Goal: Task Accomplishment & Management: Manage account settings

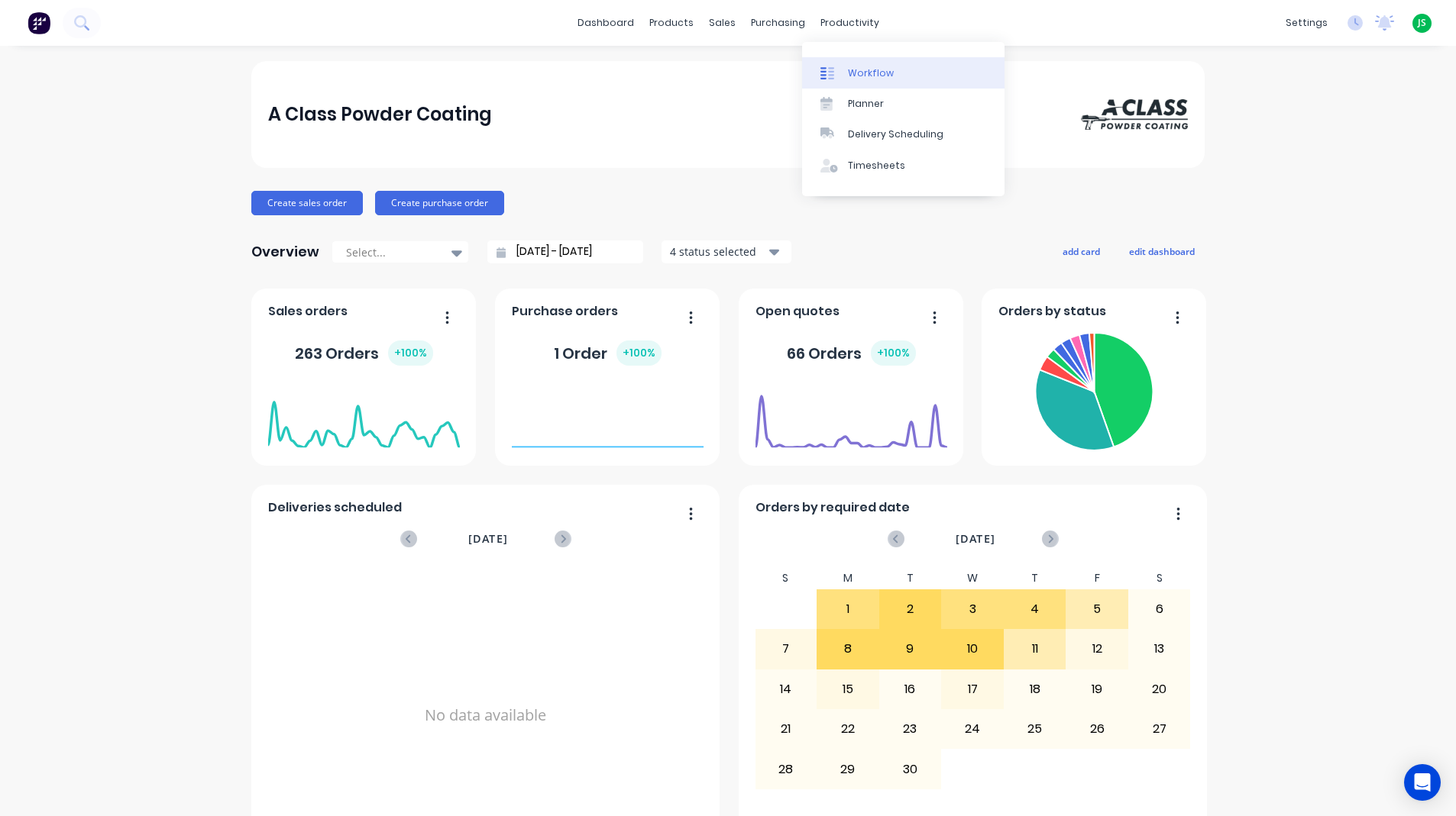
click at [851, 74] on div "Workflow" at bounding box center [870, 73] width 45 height 14
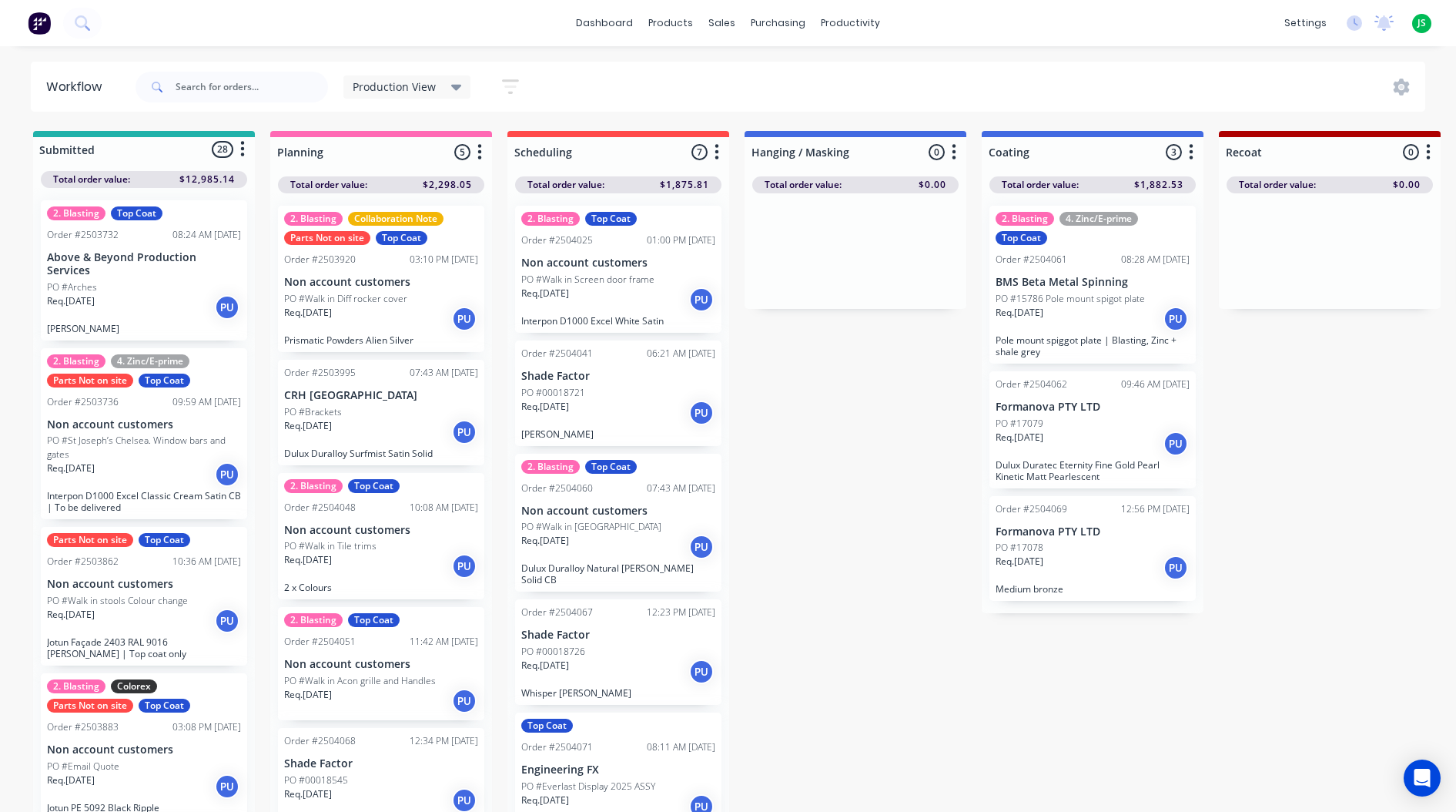
click at [1067, 321] on div "Req. [DATE] PU" at bounding box center [1092, 319] width 194 height 26
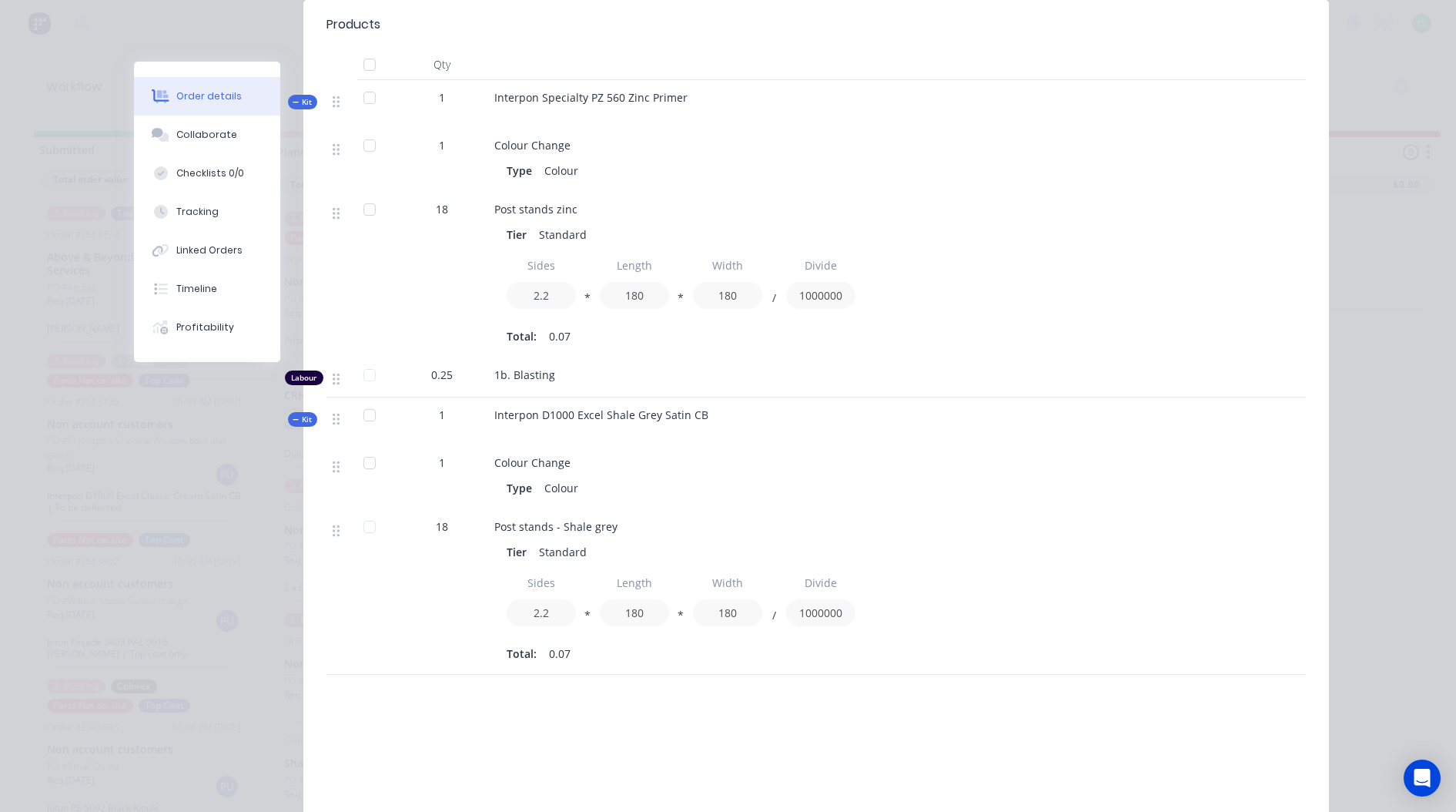
scroll to position [462, 0]
click at [223, 292] on button "Timeline" at bounding box center [207, 288] width 146 height 39
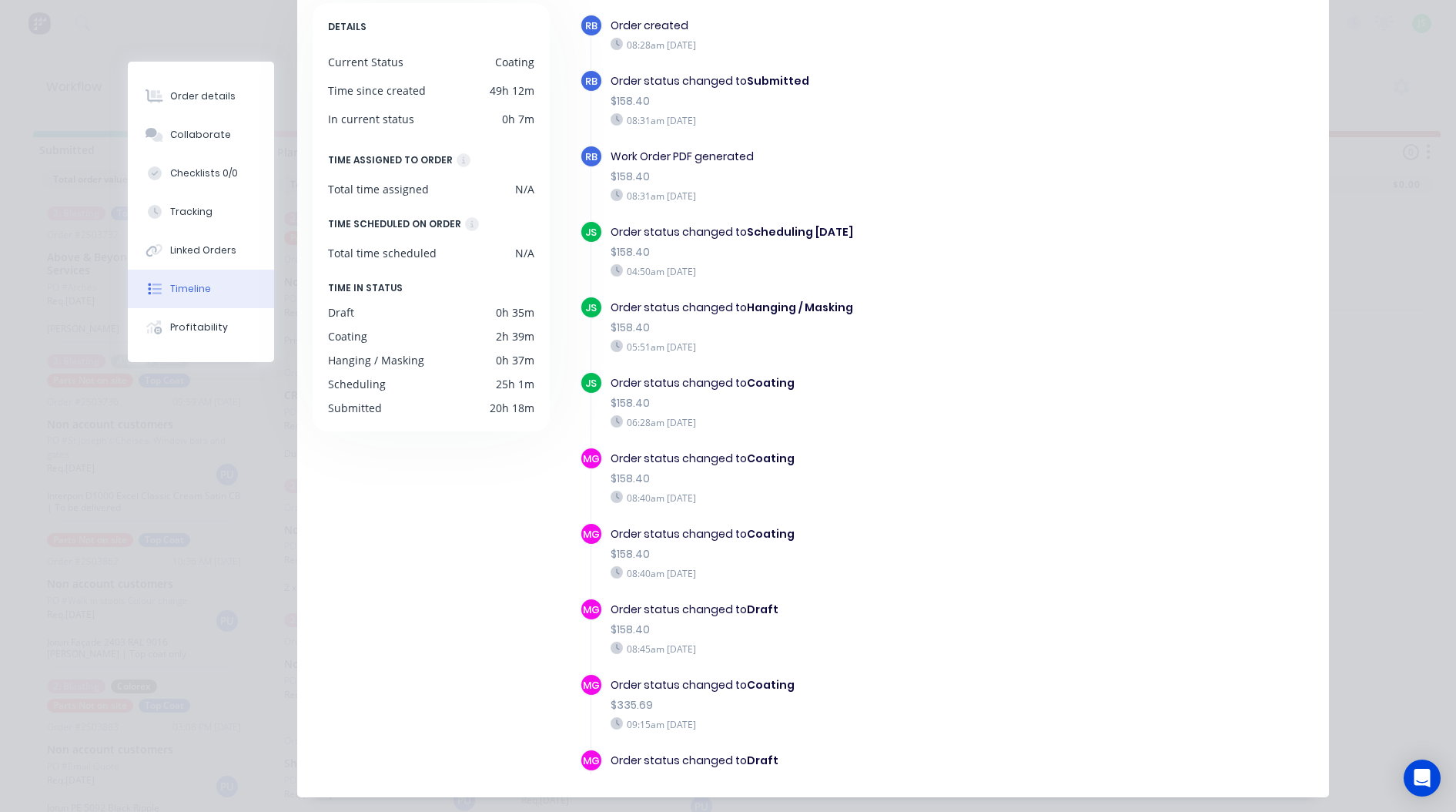
scroll to position [212, 0]
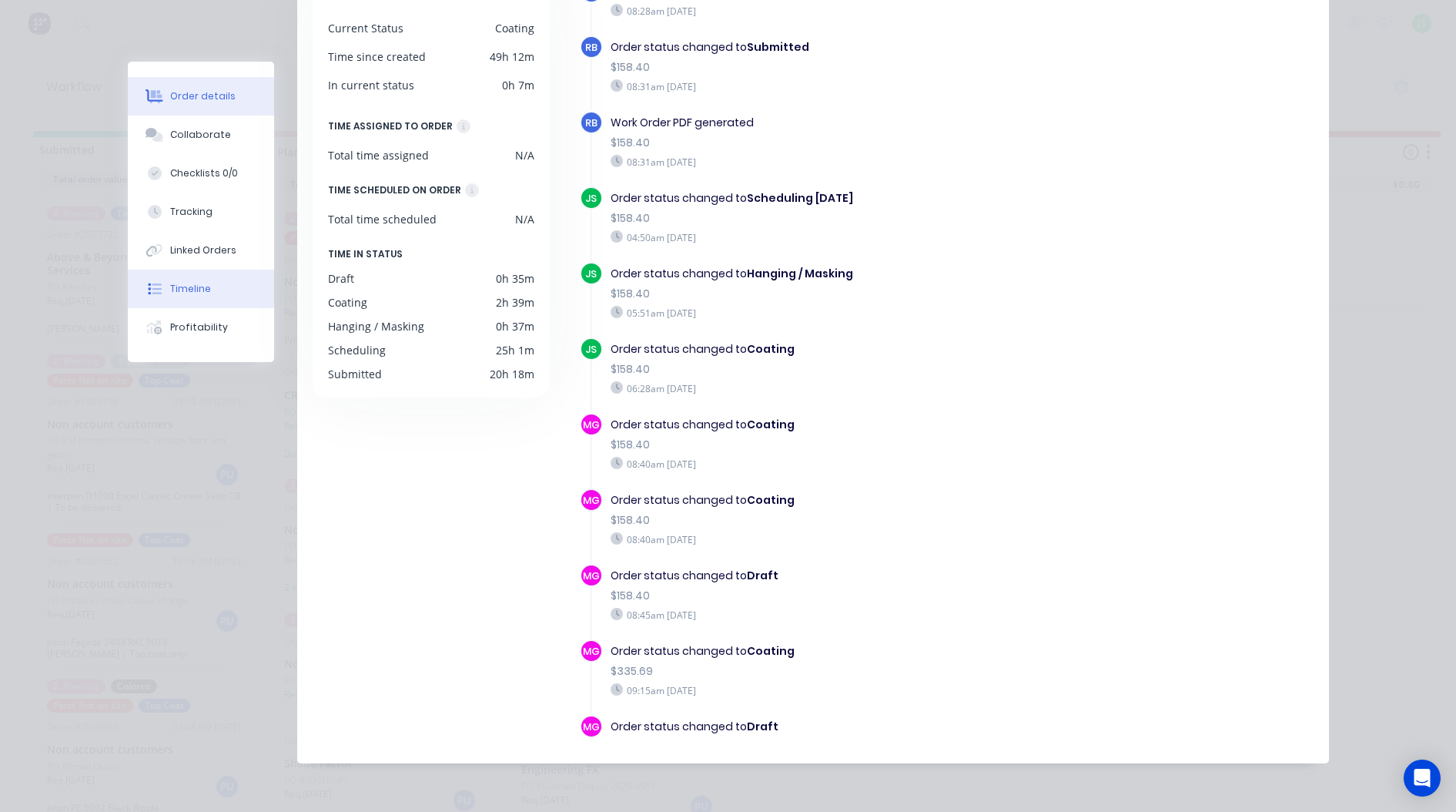
click at [170, 90] on div "Order details" at bounding box center [203, 96] width 66 height 14
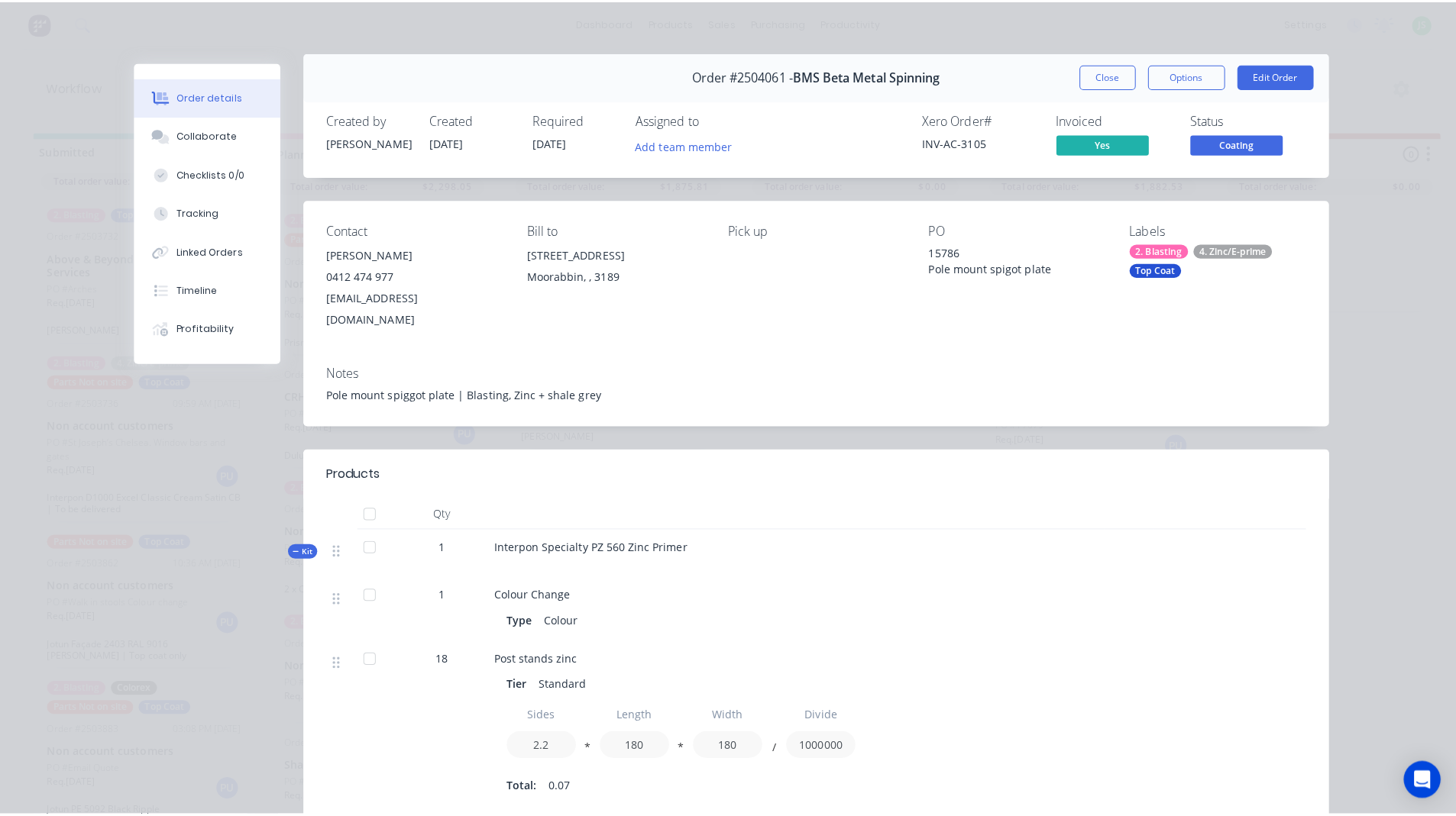
scroll to position [0, 0]
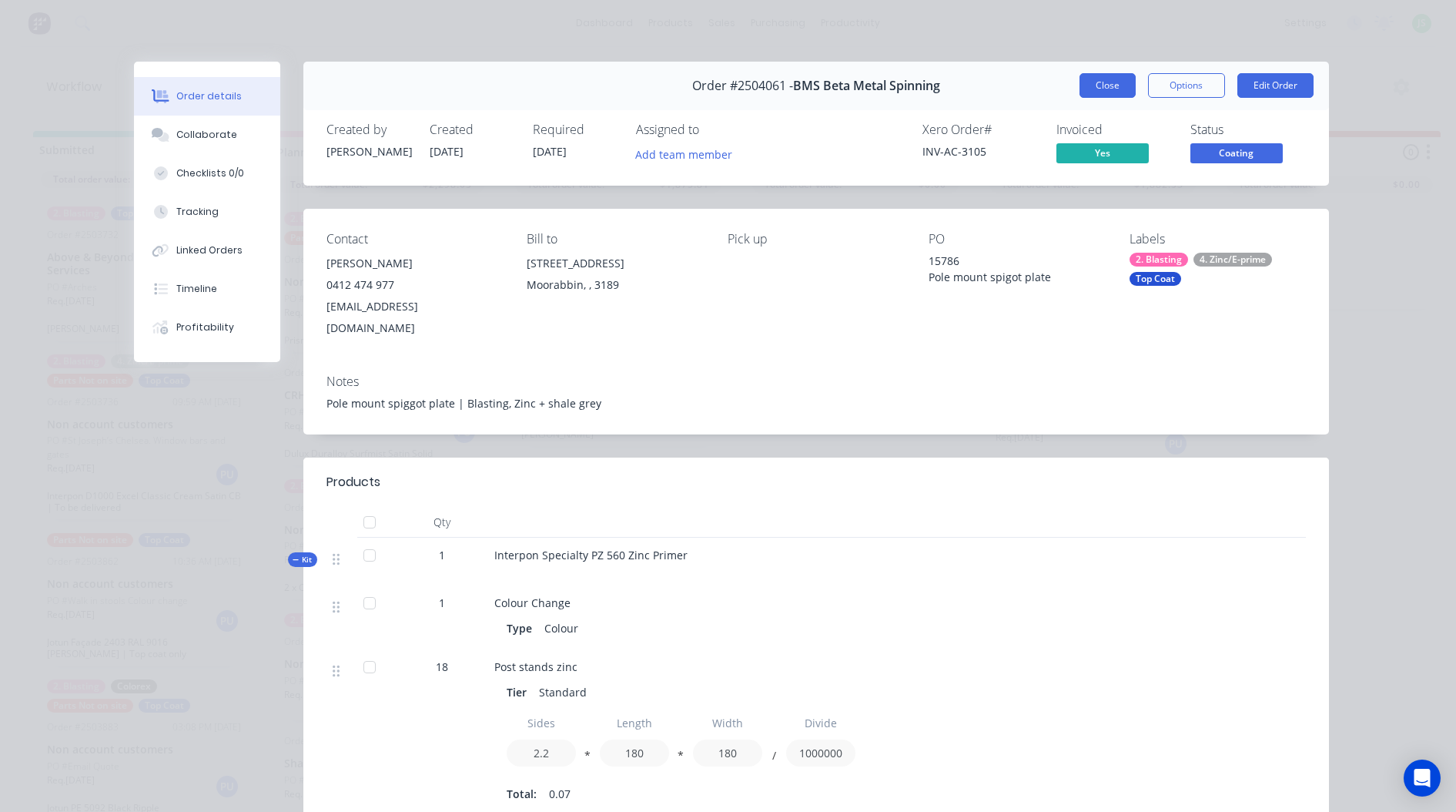
click at [1114, 91] on button "Close" at bounding box center [1107, 85] width 57 height 25
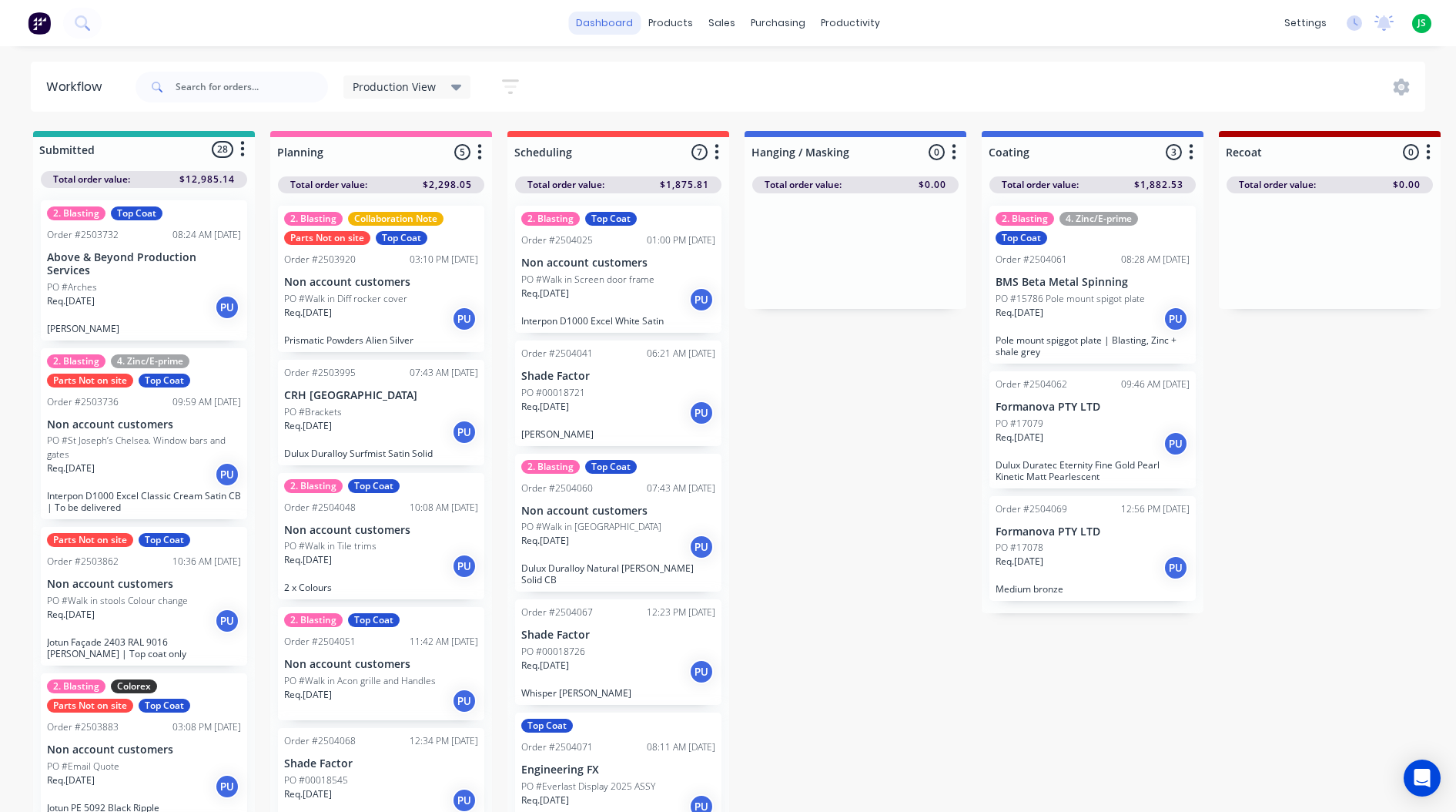
click at [584, 16] on link "dashboard" at bounding box center [604, 23] width 73 height 23
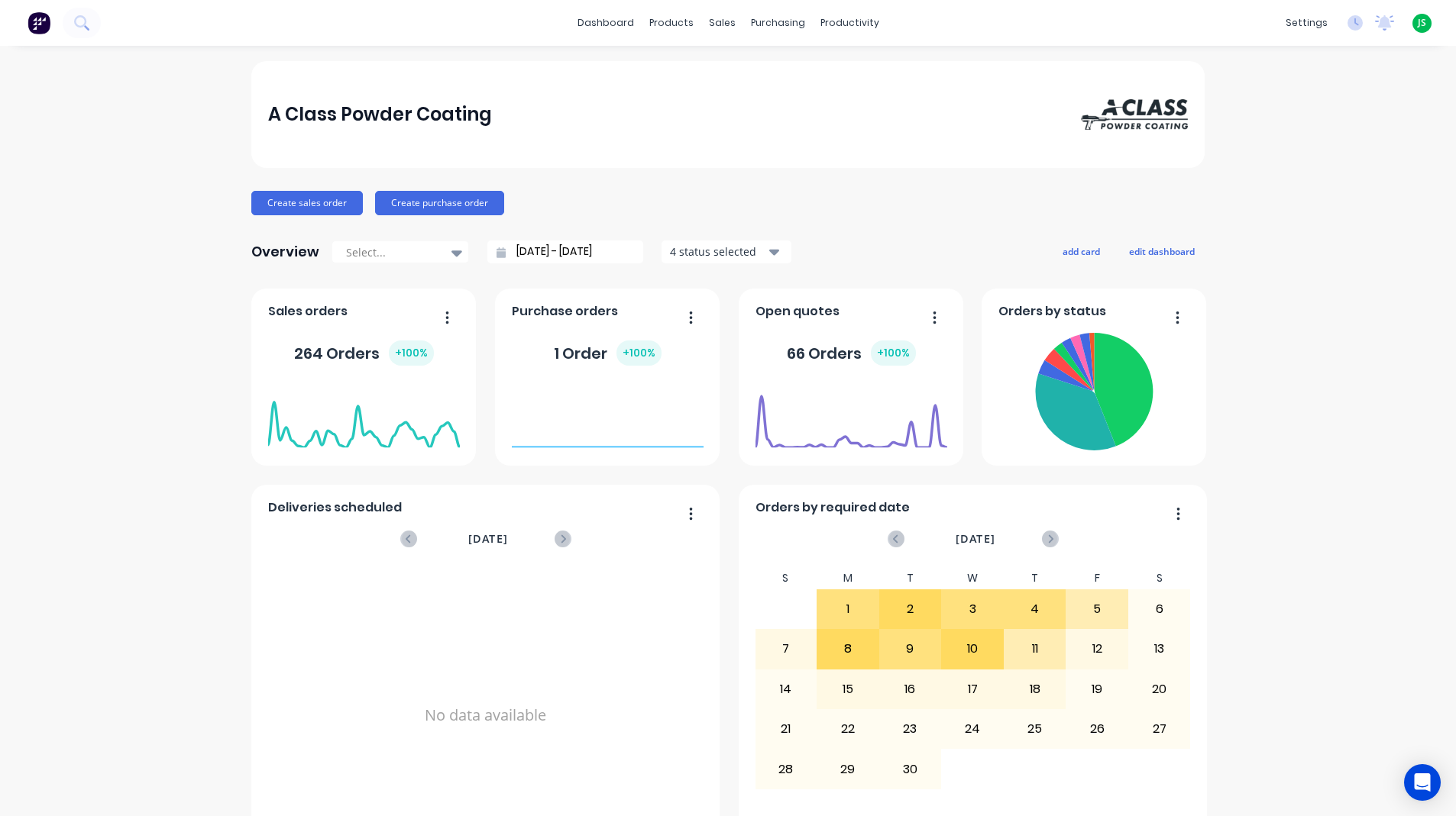
scroll to position [611, 0]
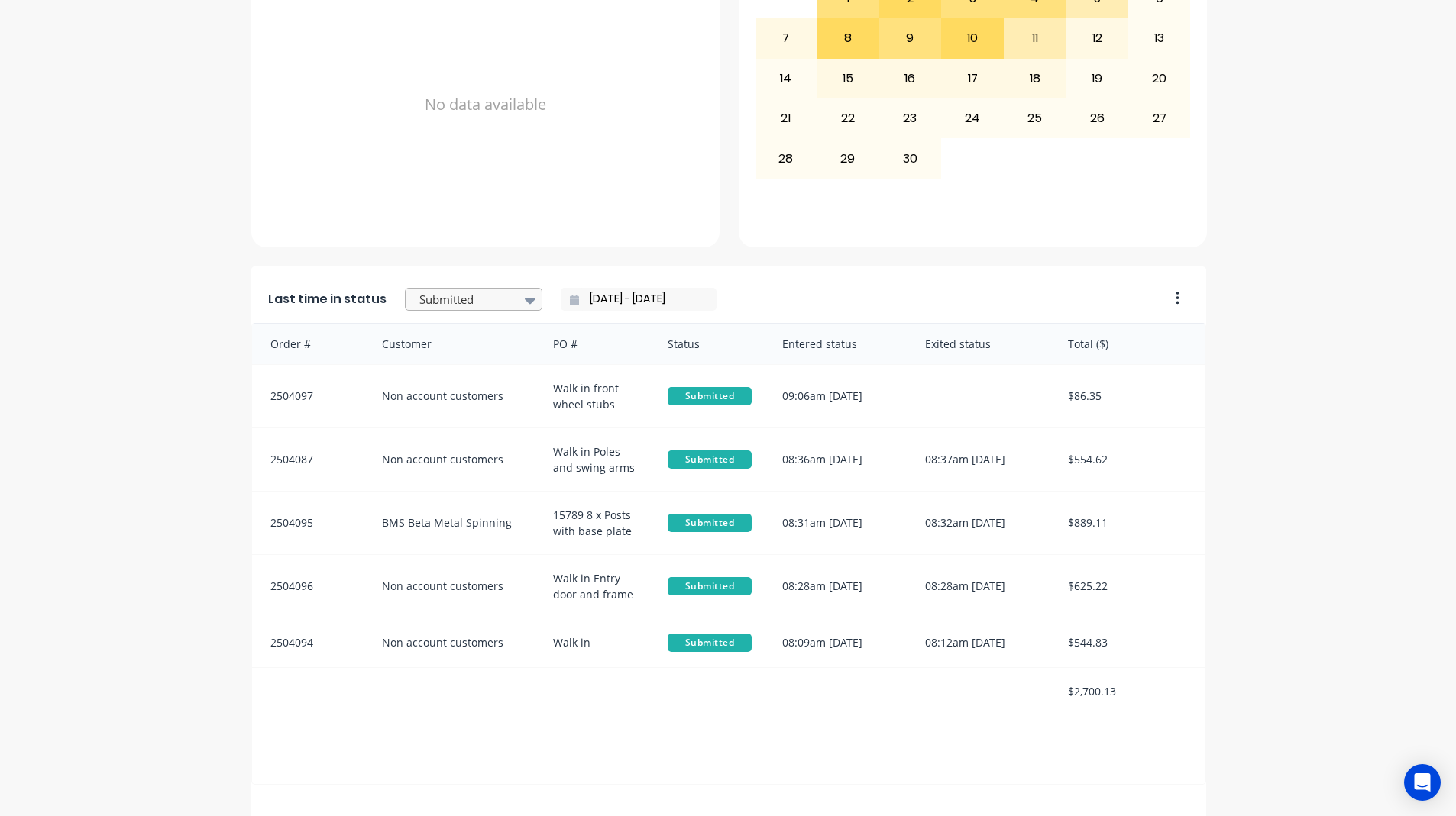
click at [469, 308] on div at bounding box center [466, 299] width 97 height 19
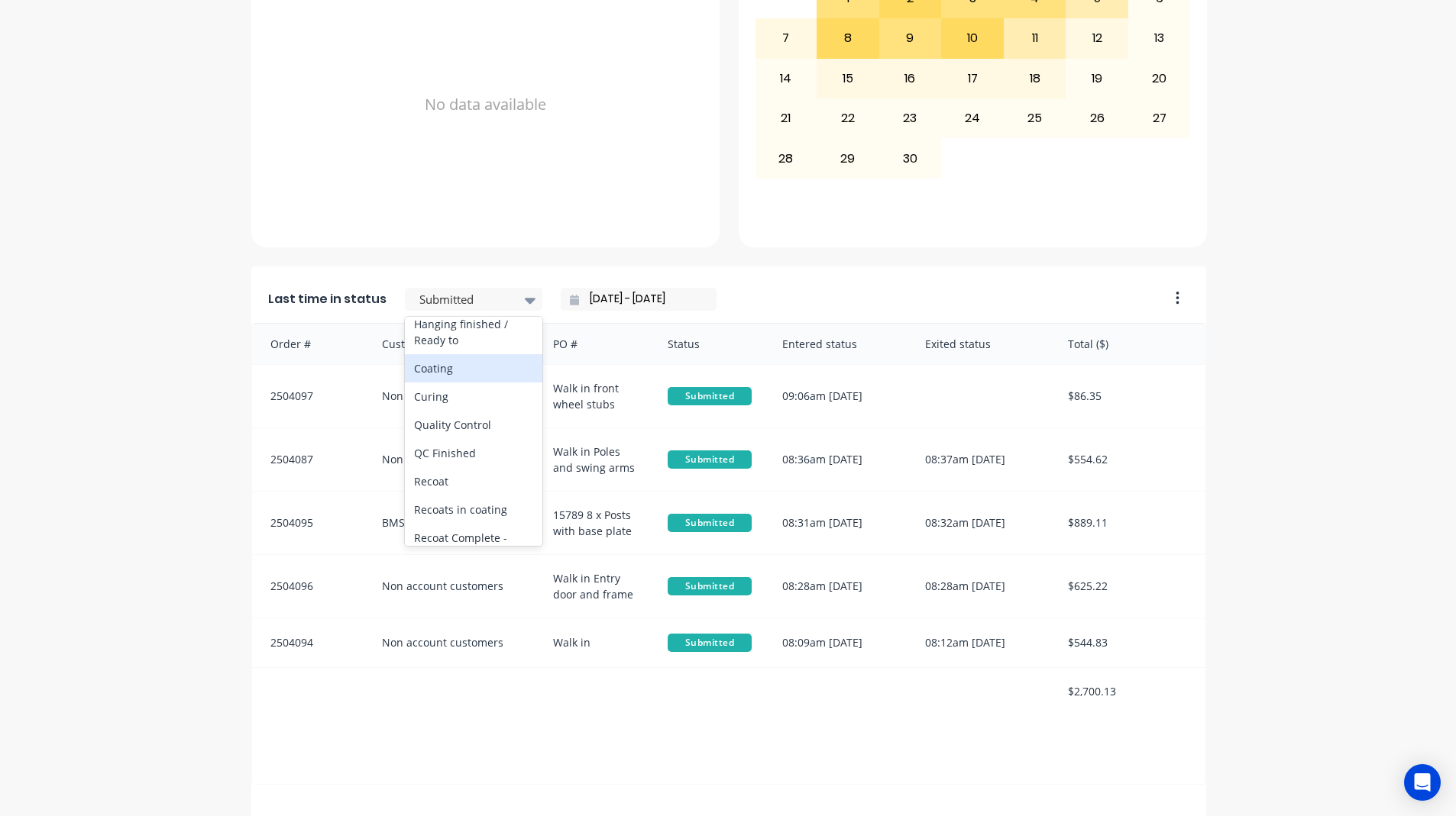
click at [463, 382] on div "Coating" at bounding box center [473, 368] width 137 height 29
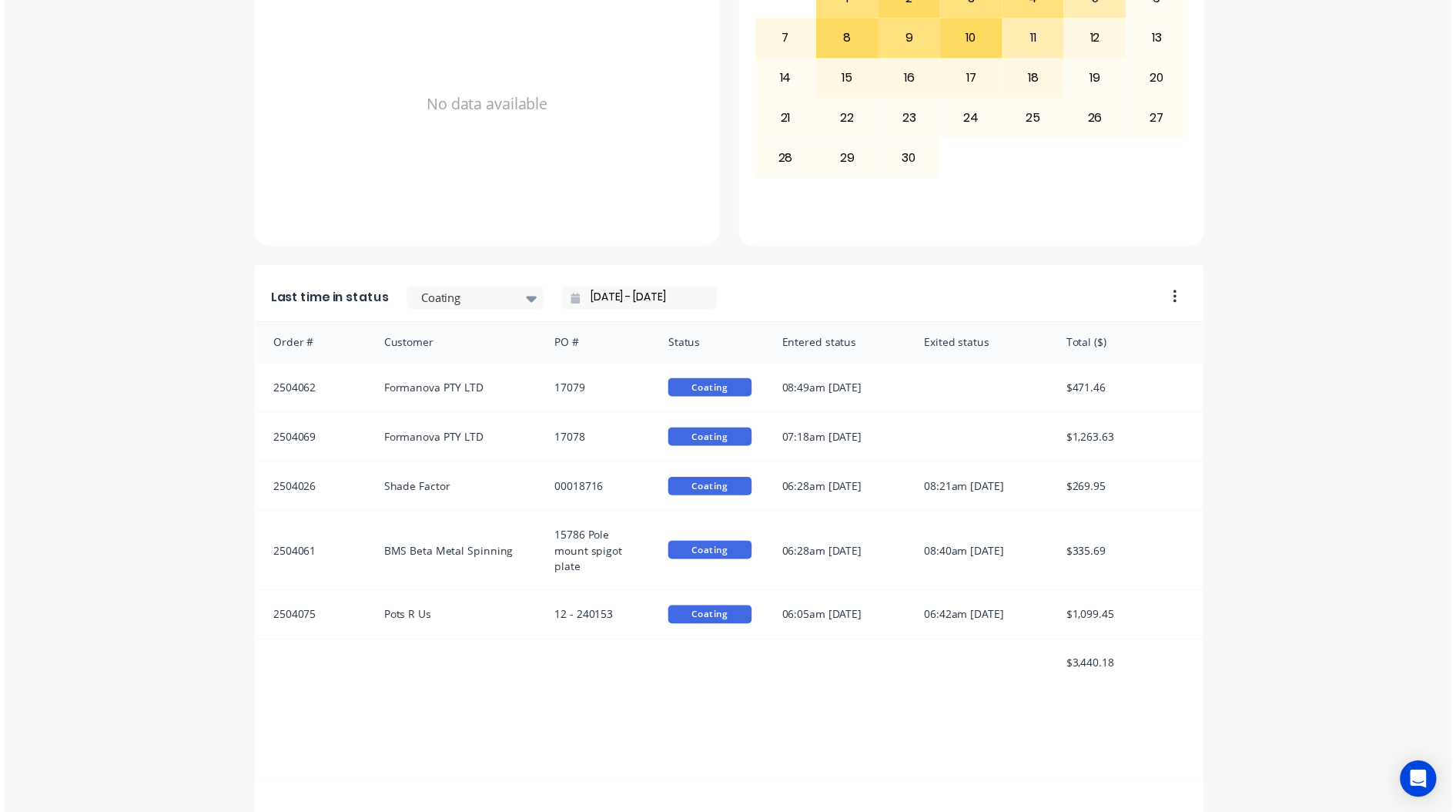
scroll to position [0, 0]
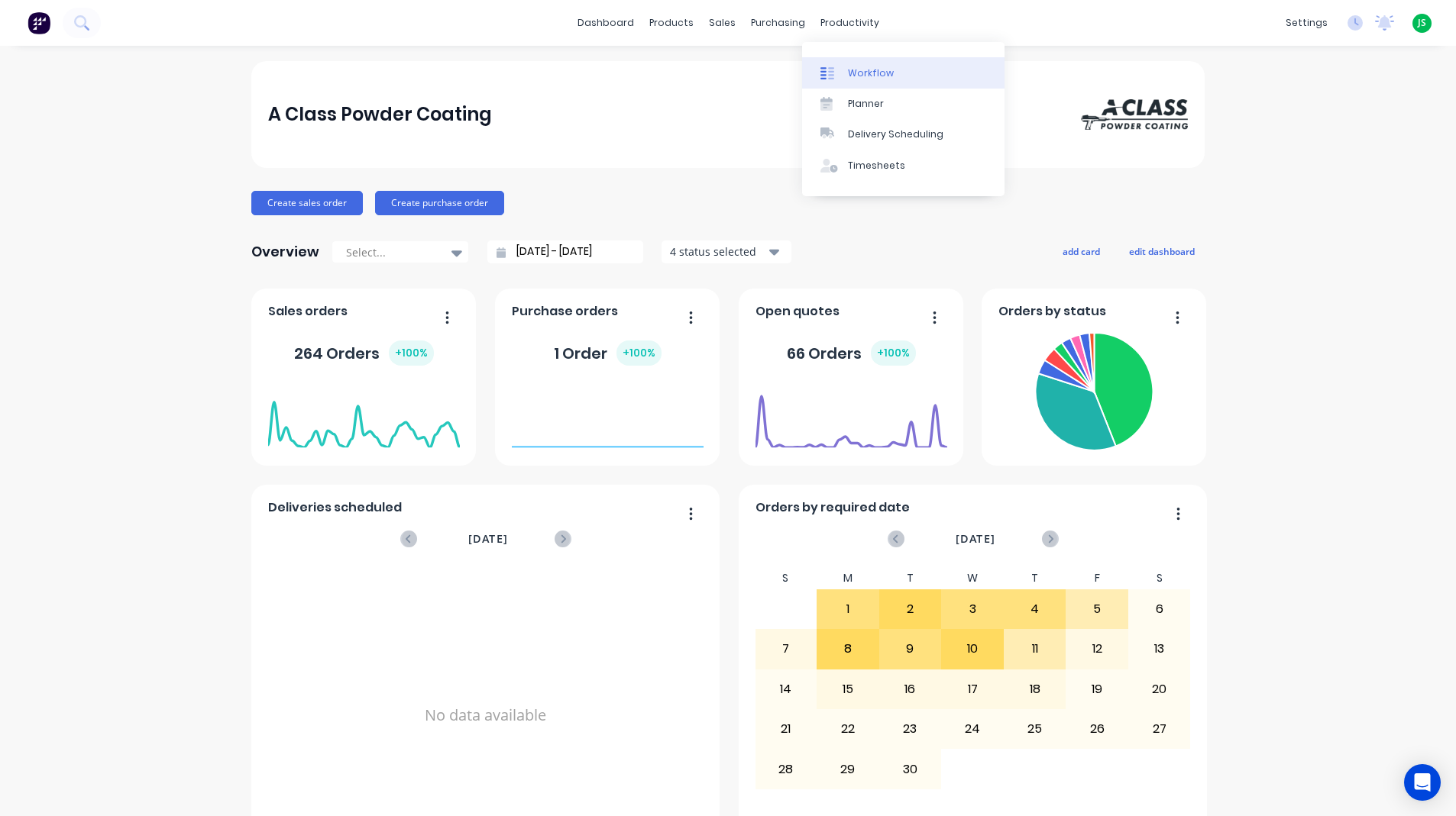
click at [879, 75] on div "Workflow" at bounding box center [870, 73] width 45 height 14
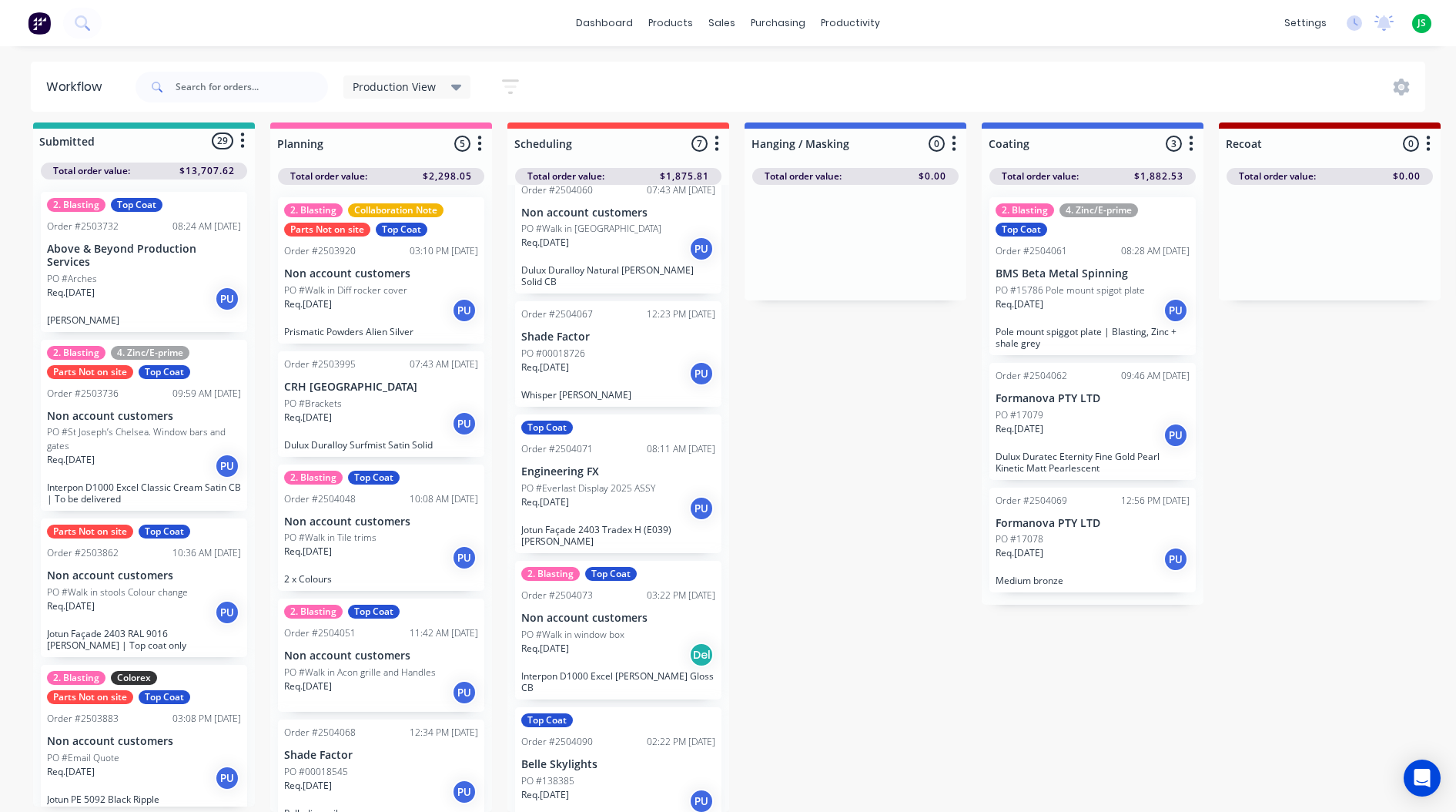
scroll to position [20, 0]
click at [240, 84] on input "text" at bounding box center [251, 86] width 152 height 31
type input "4073"
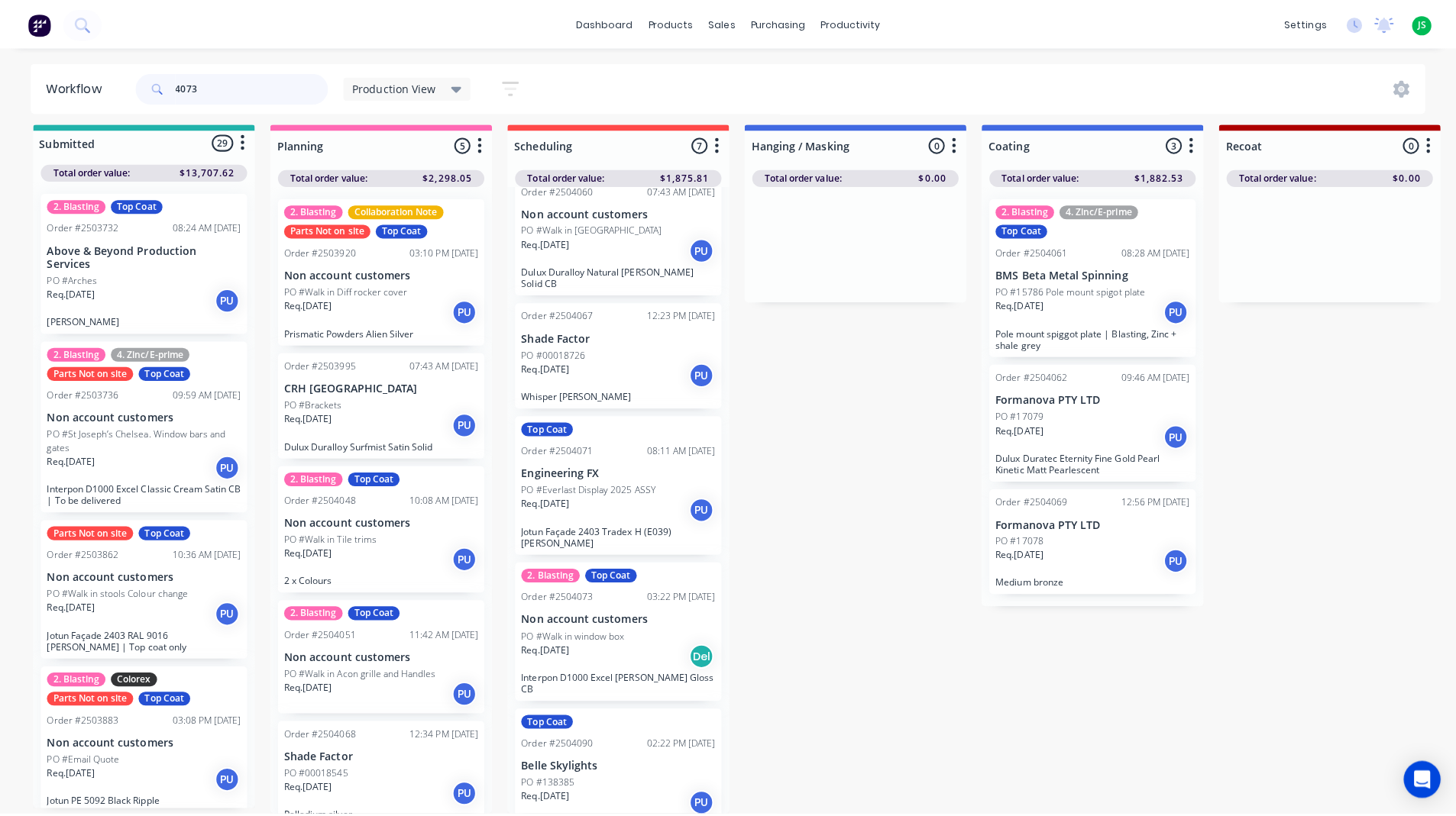
scroll to position [0, 0]
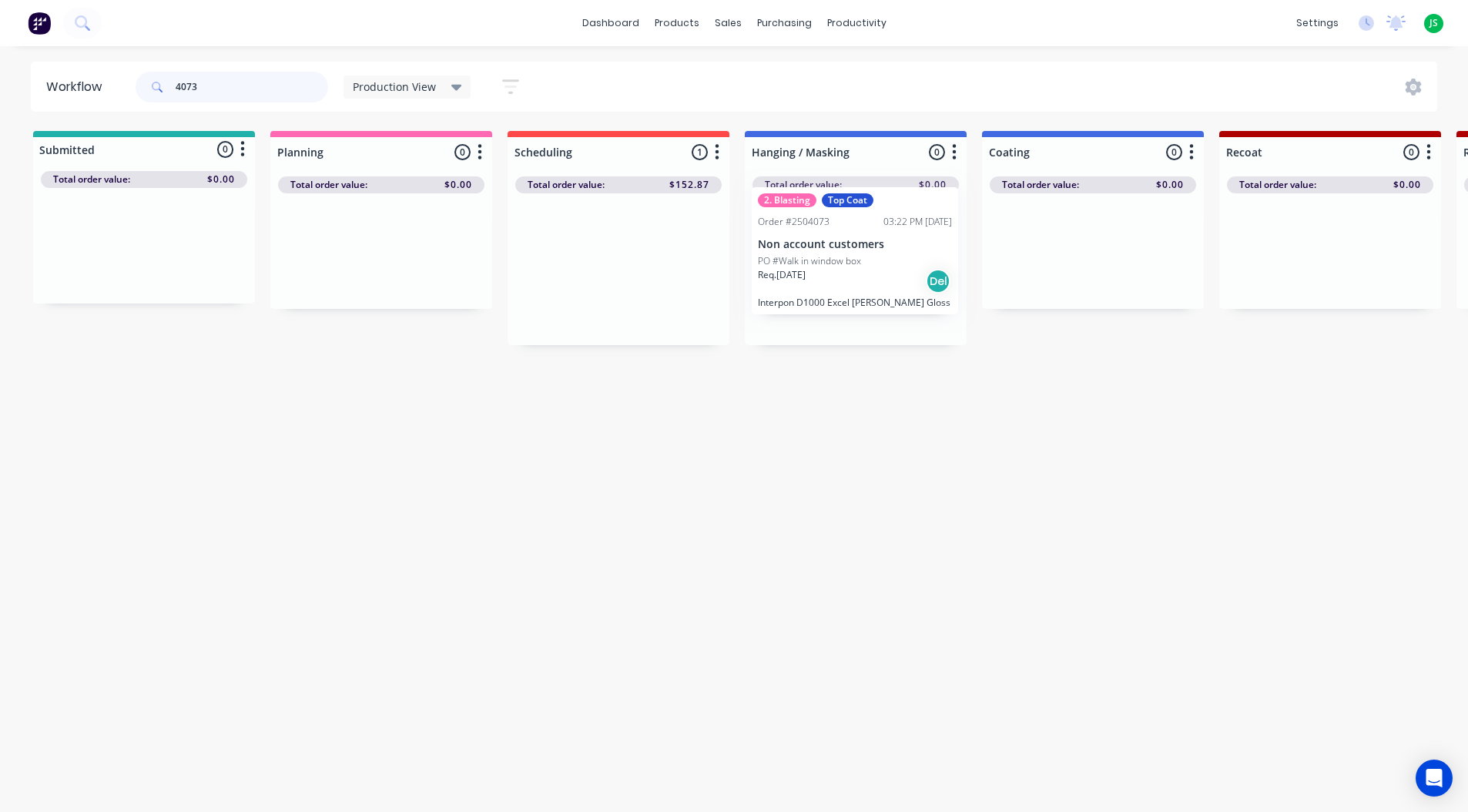
drag, startPoint x: 596, startPoint y: 316, endPoint x: 453, endPoint y: 168, distance: 205.8
drag, startPoint x: 258, startPoint y: 83, endPoint x: -6, endPoint y: 47, distance: 266.4
click at [0, 47] on html "dashboard products sales purchasing productivity dashboard products Product Cat…" at bounding box center [734, 360] width 1468 height 720
type input "4090"
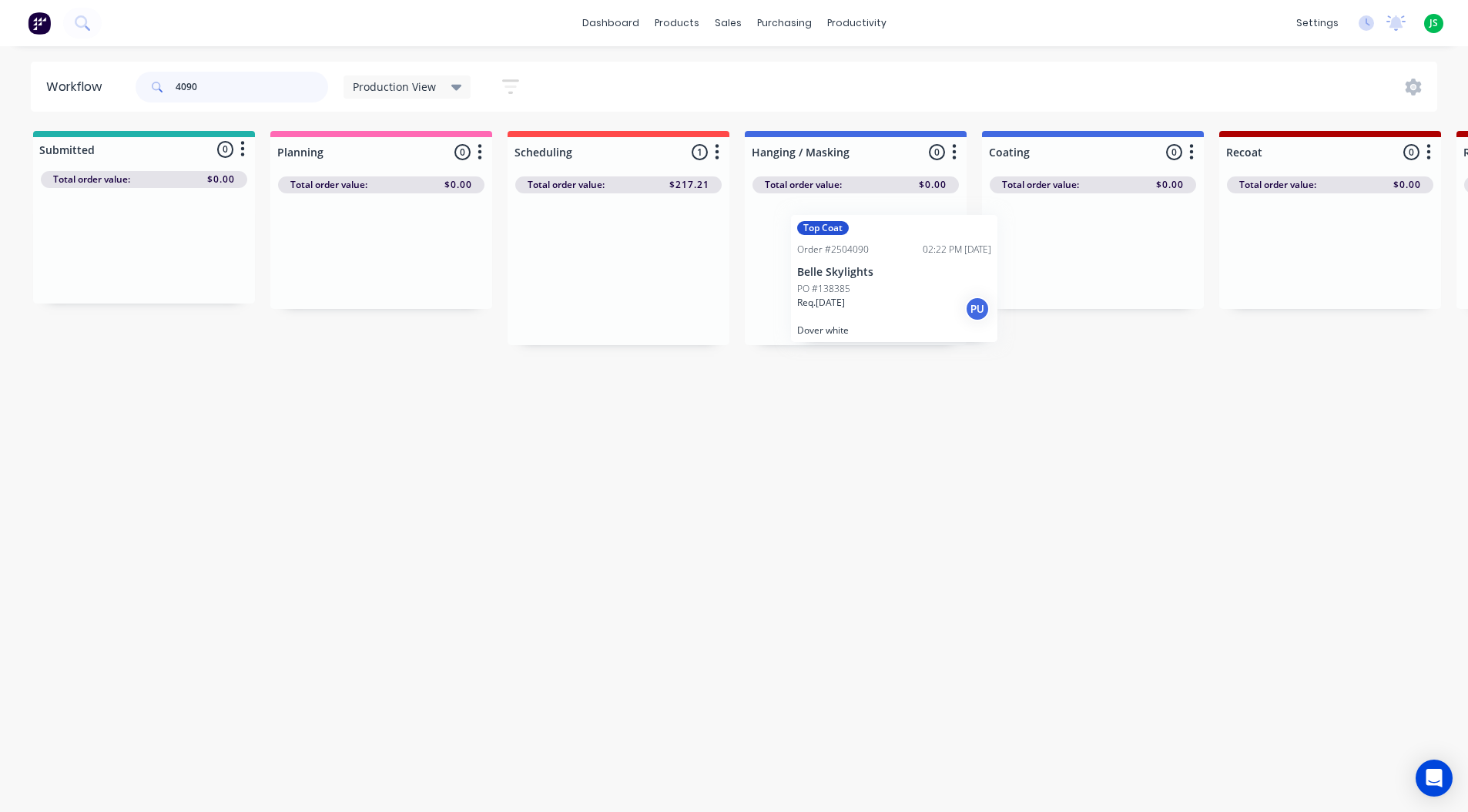
drag, startPoint x: 586, startPoint y: 268, endPoint x: 864, endPoint y: 278, distance: 278.2
drag, startPoint x: 278, startPoint y: 82, endPoint x: -6, endPoint y: 64, distance: 284.6
click at [0, 64] on html "dashboard products sales purchasing productivity dashboard products Product Cat…" at bounding box center [734, 360] width 1468 height 720
type input "4067"
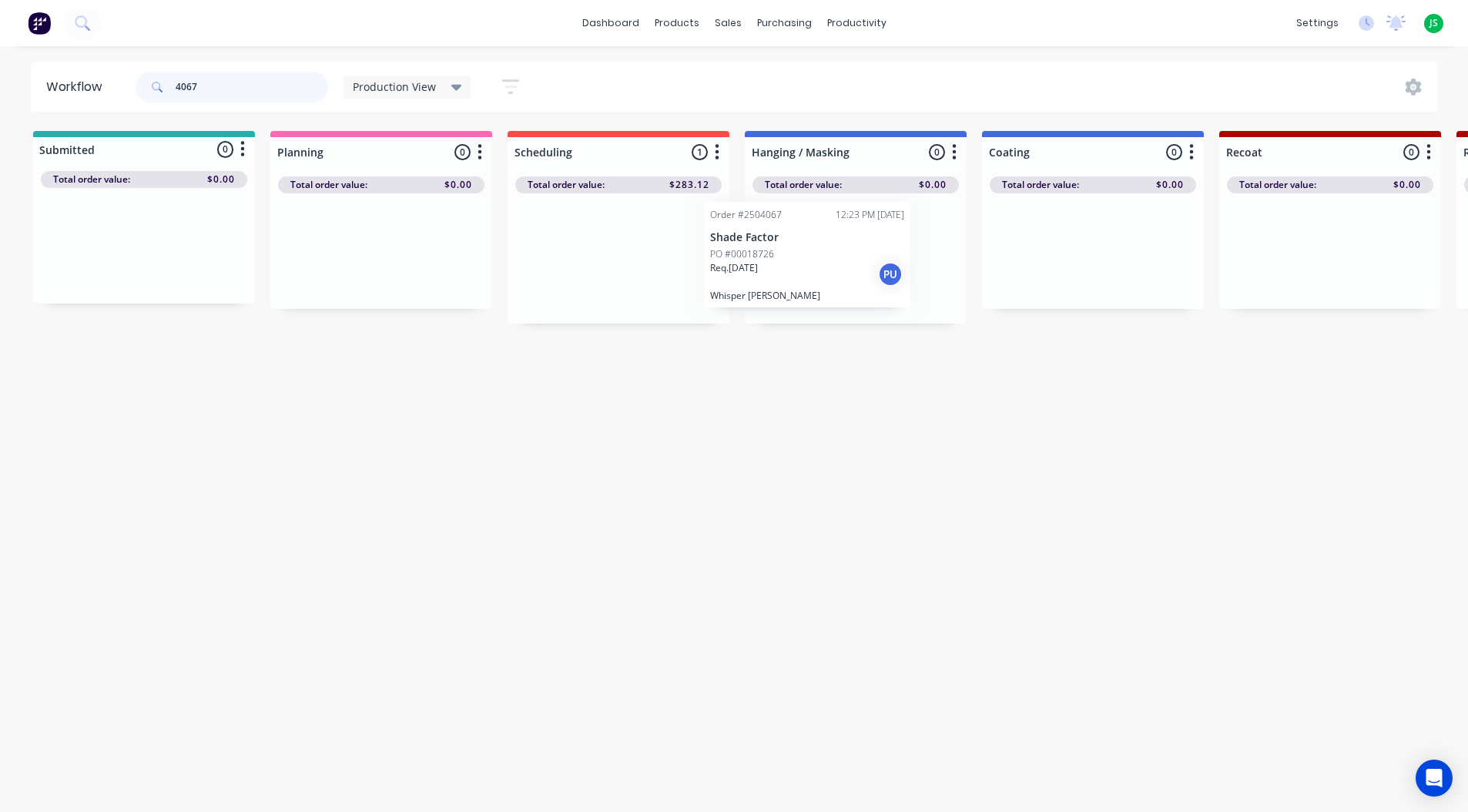
drag, startPoint x: 560, startPoint y: 274, endPoint x: 808, endPoint y: 258, distance: 248.5
drag, startPoint x: 255, startPoint y: 81, endPoint x: -6, endPoint y: 84, distance: 261.0
click at [0, 84] on html "dashboard products sales purchasing productivity dashboard products Product Cat…" at bounding box center [734, 360] width 1468 height 720
type input "4041"
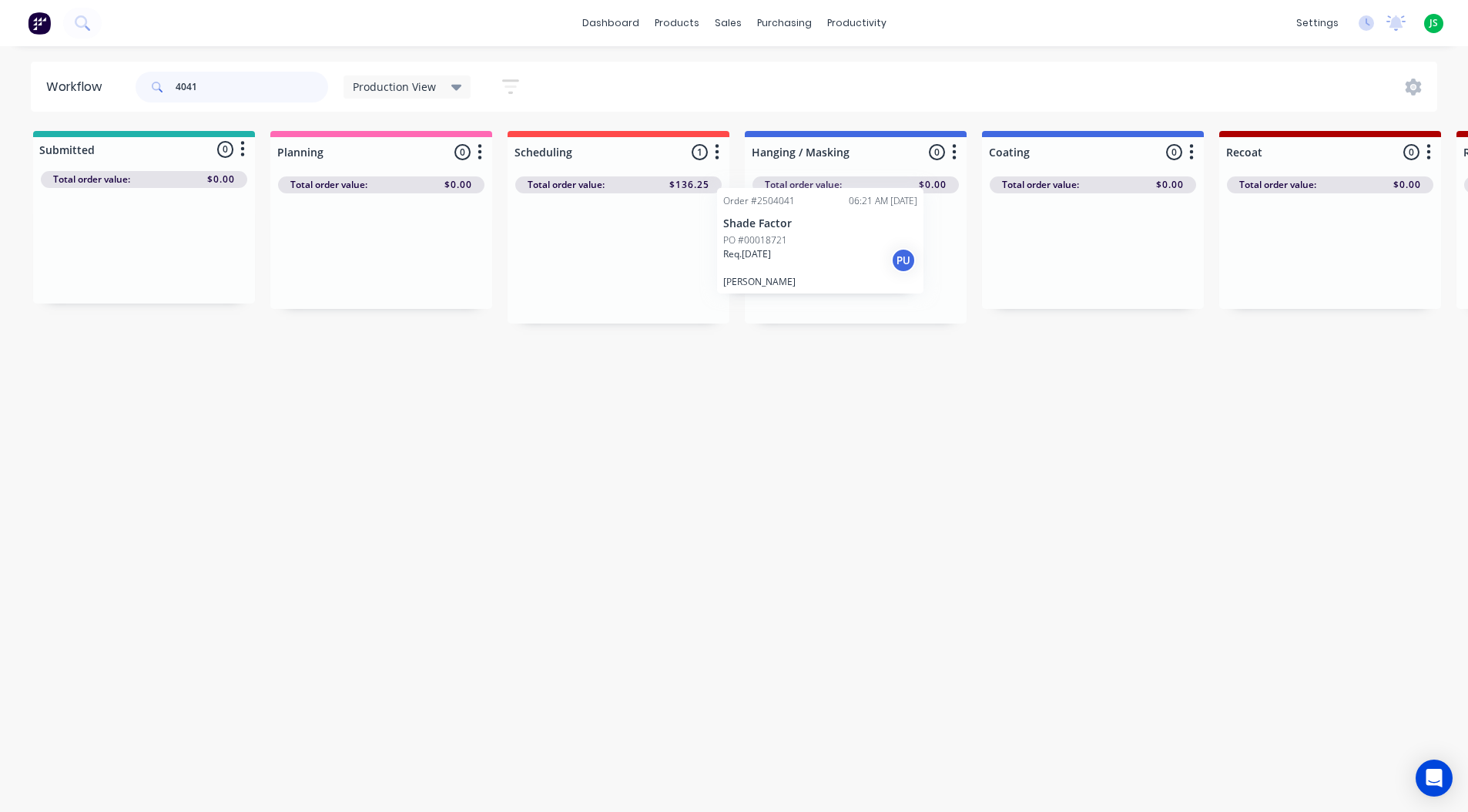
drag, startPoint x: 610, startPoint y: 273, endPoint x: 806, endPoint y: 254, distance: 196.9
drag, startPoint x: 229, startPoint y: 86, endPoint x: 77, endPoint y: 85, distance: 152.0
click at [84, 85] on header "Workflow 4041 Production View Save new view None edit Production View (Default)…" at bounding box center [734, 86] width 1406 height 50
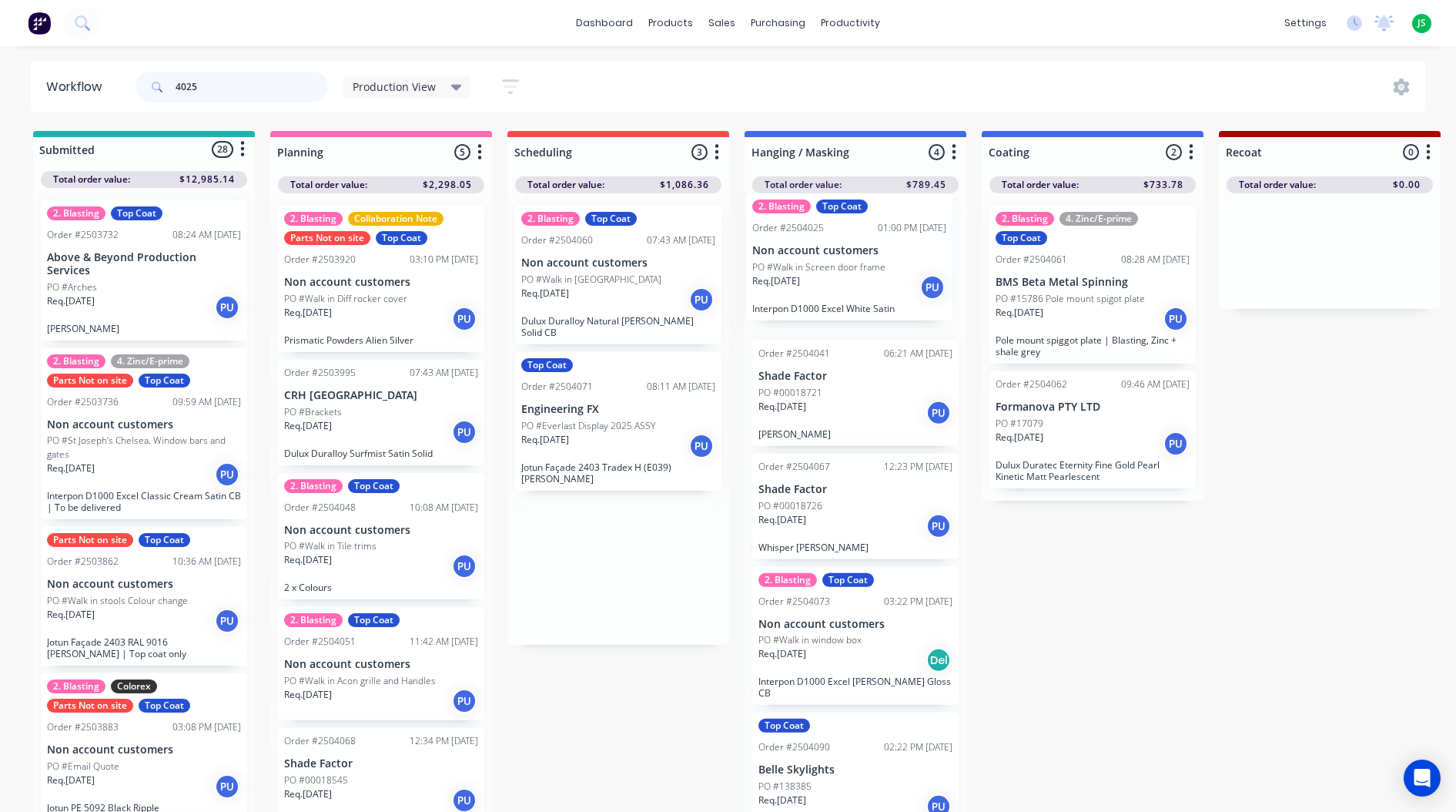
drag, startPoint x: 559, startPoint y: 253, endPoint x: 794, endPoint y: 244, distance: 235.2
click at [228, 83] on input "4025" at bounding box center [251, 86] width 152 height 31
type input "4048"
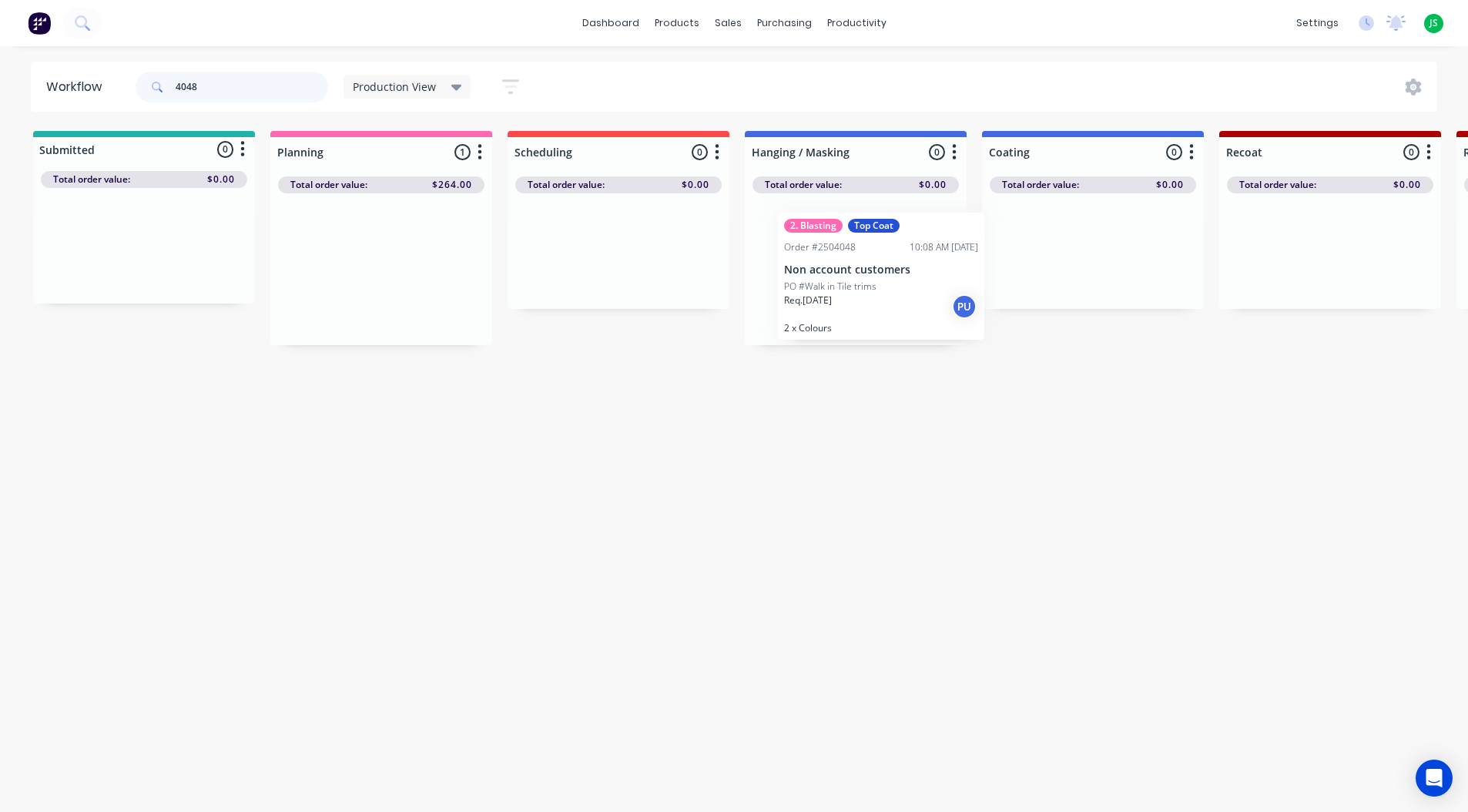
drag, startPoint x: 408, startPoint y: 266, endPoint x: 803, endPoint y: 243, distance: 395.7
drag, startPoint x: 238, startPoint y: 87, endPoint x: 66, endPoint y: 94, distance: 172.1
click at [133, 82] on div "4048 Production View Save new view None edit Production View (Default) edit Bla…" at bounding box center [334, 86] width 404 height 46
type input "4071"
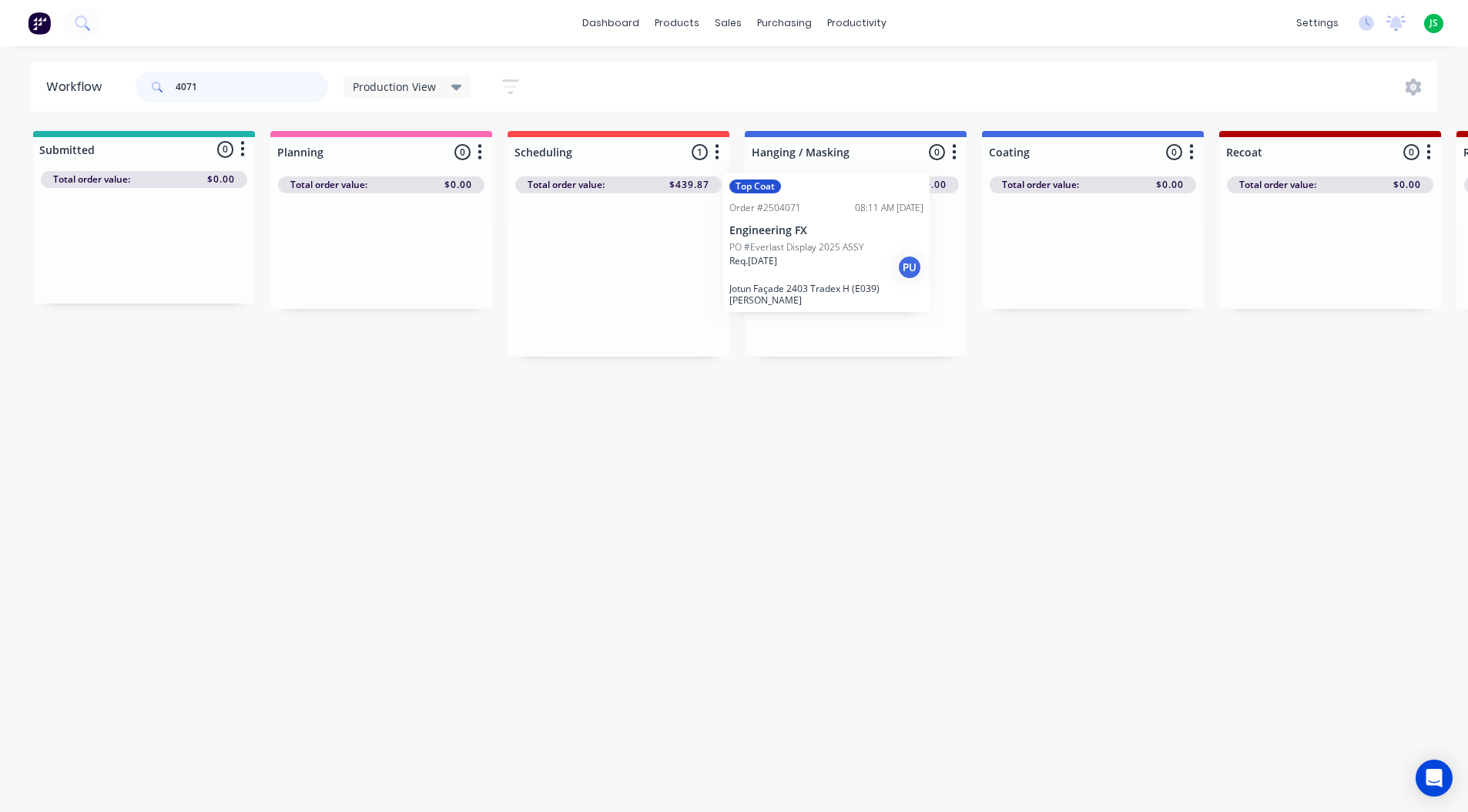
drag, startPoint x: 618, startPoint y: 286, endPoint x: 798, endPoint y: 259, distance: 182.0
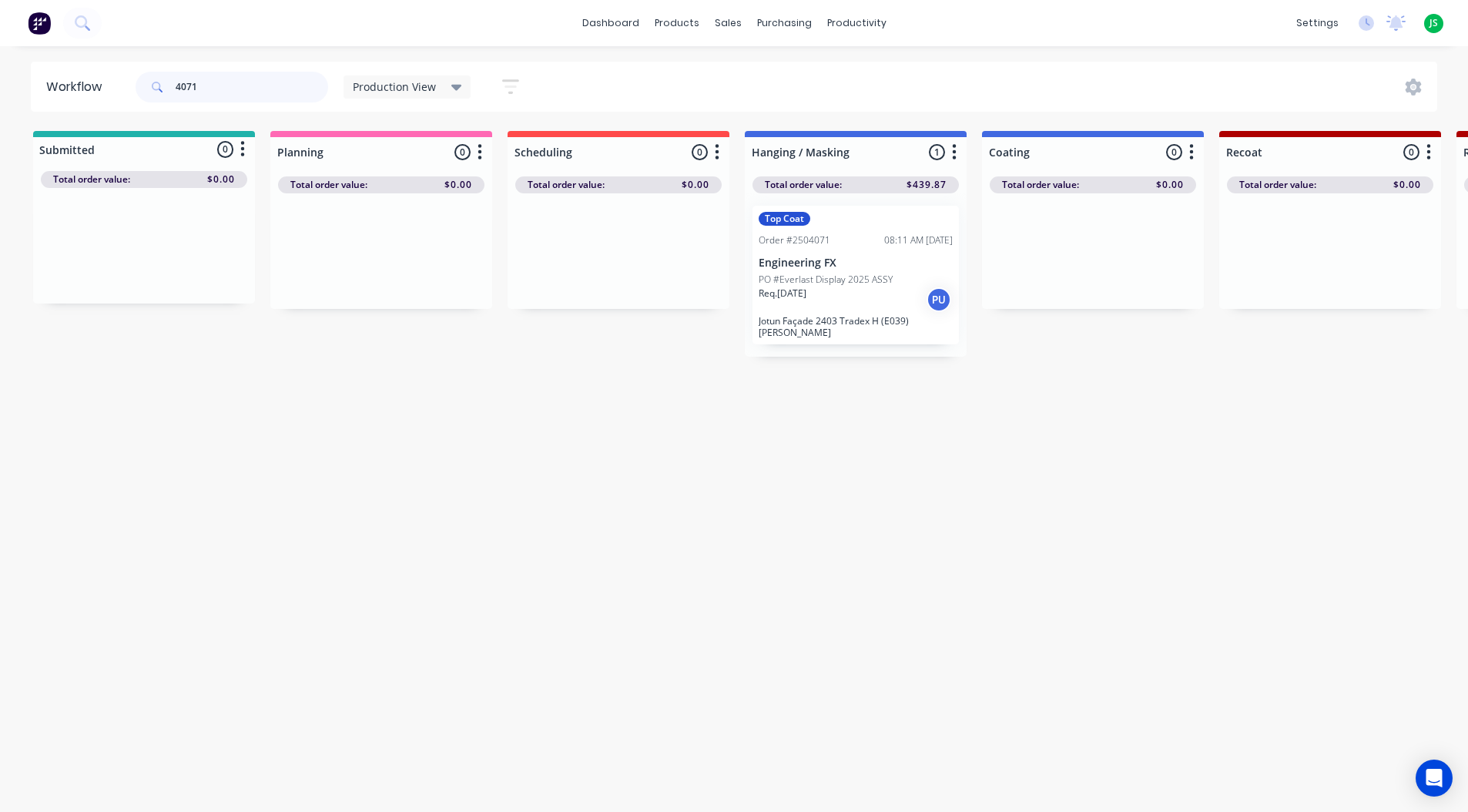
click at [94, 53] on div "dashboard products sales purchasing productivity dashboard products Product Cat…" at bounding box center [734, 360] width 1468 height 720
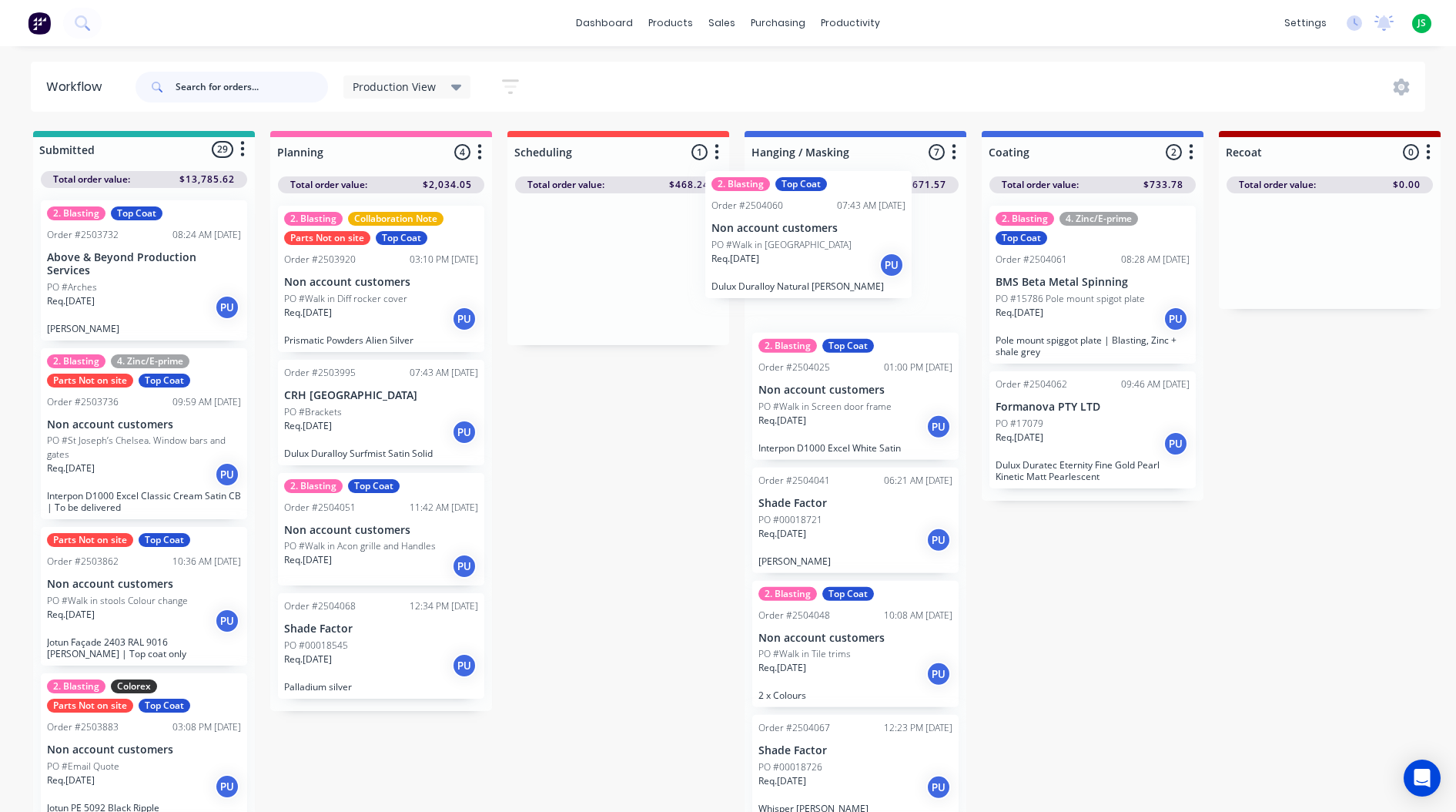
drag, startPoint x: 610, startPoint y: 299, endPoint x: 807, endPoint y: 263, distance: 200.3
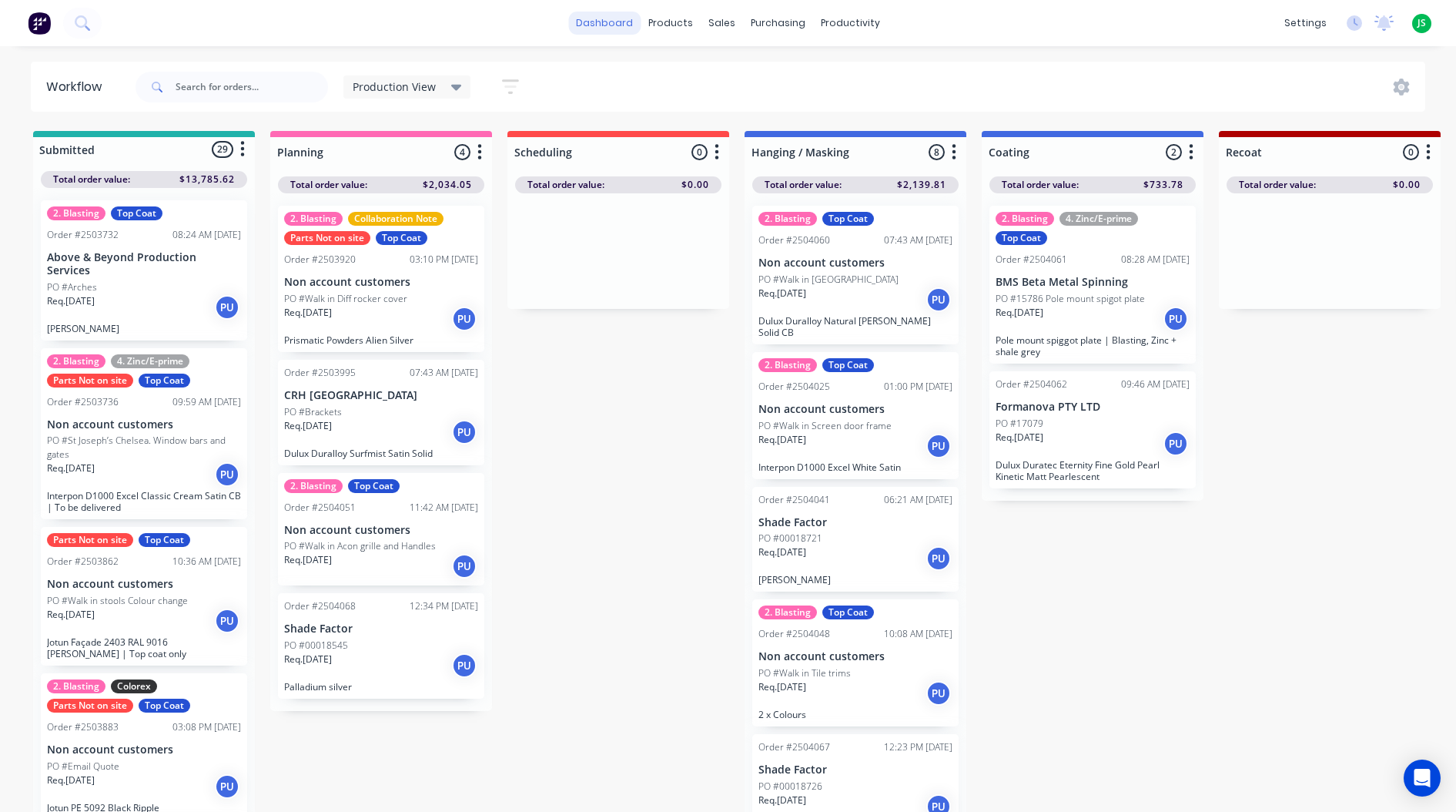
click at [600, 23] on link "dashboard" at bounding box center [604, 23] width 73 height 23
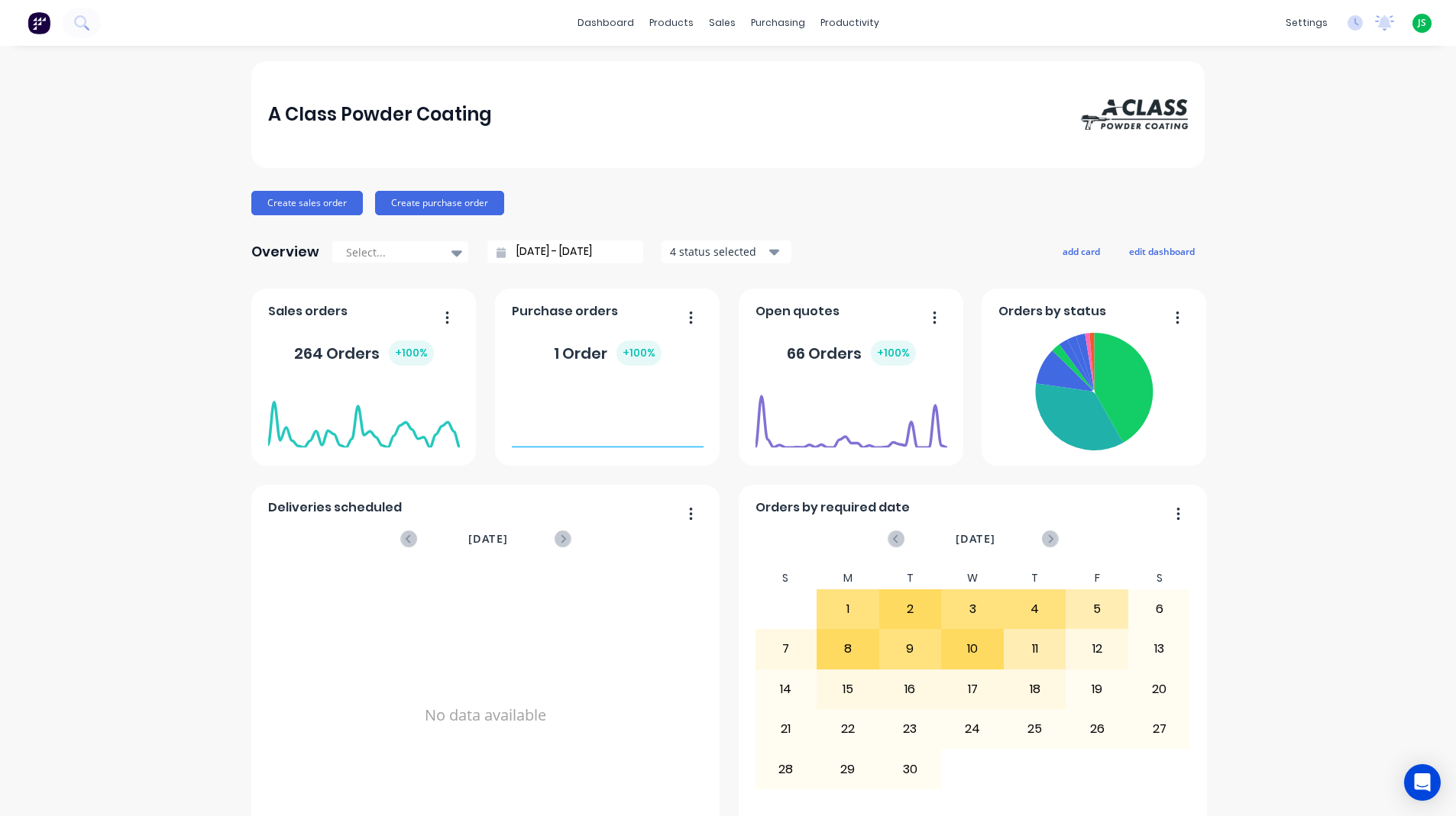
scroll to position [646, 0]
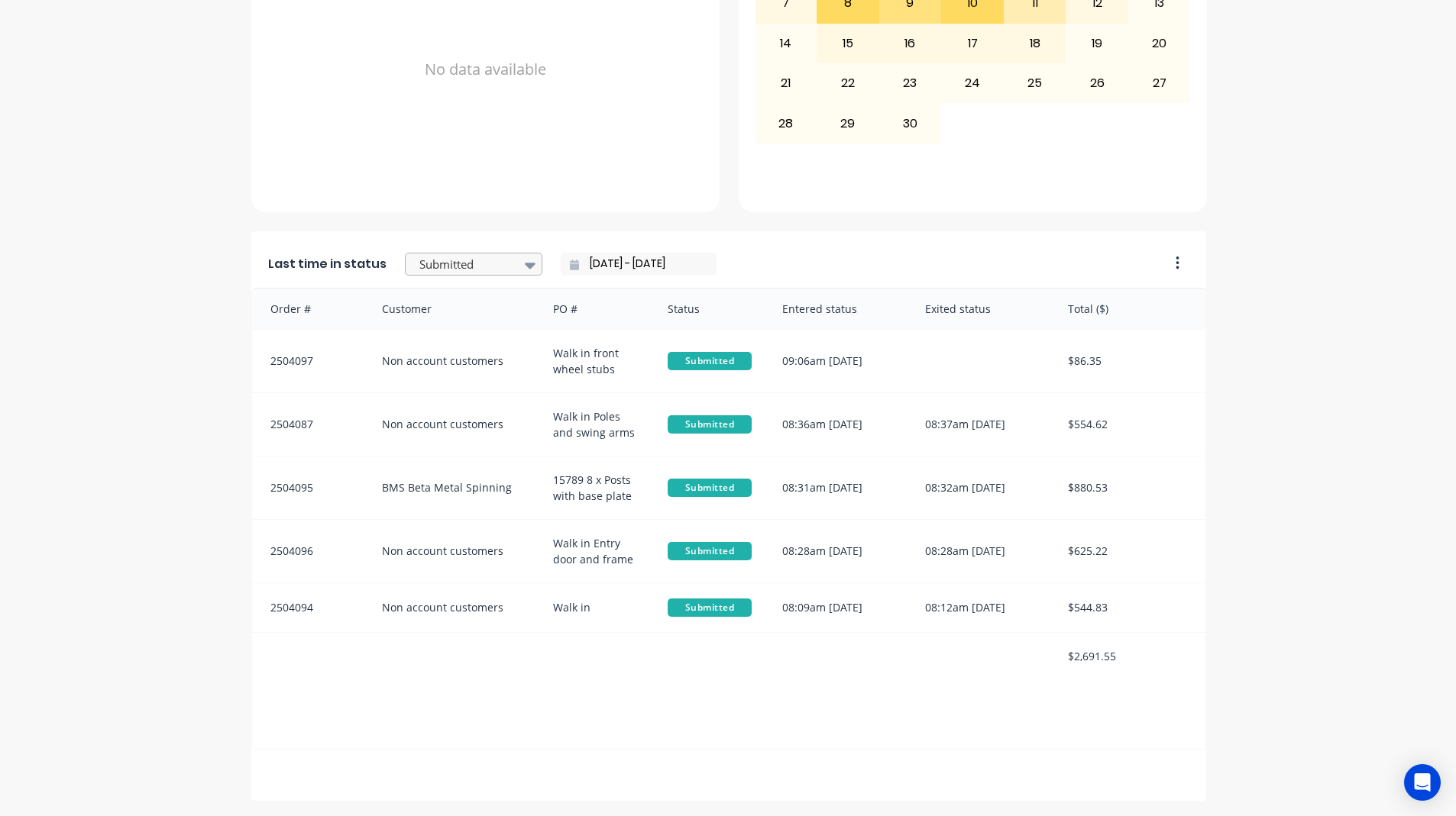
click at [497, 259] on div at bounding box center [466, 264] width 97 height 19
click at [483, 351] on div "Hanging / Masking" at bounding box center [473, 337] width 137 height 29
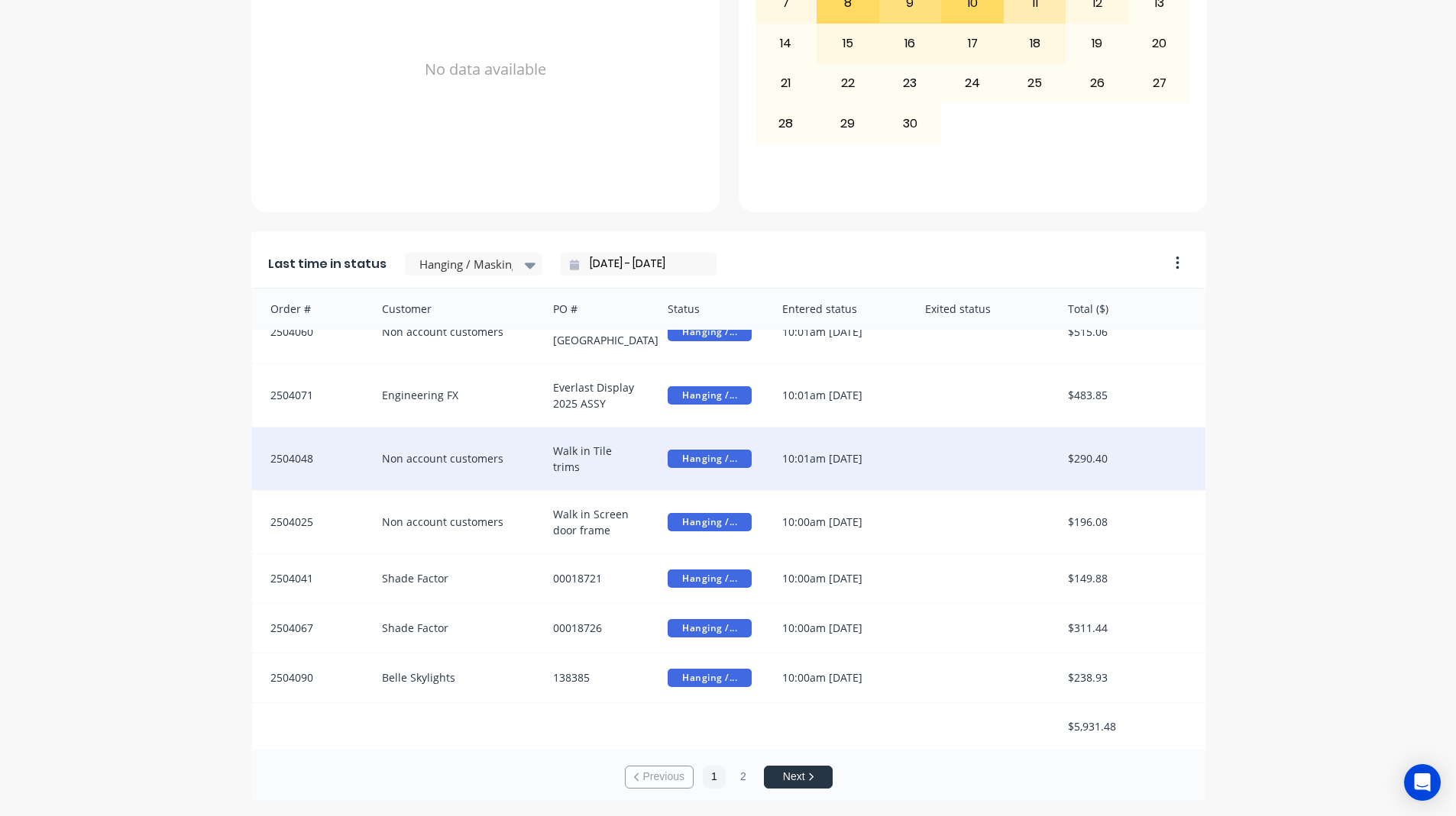
scroll to position [3, 0]
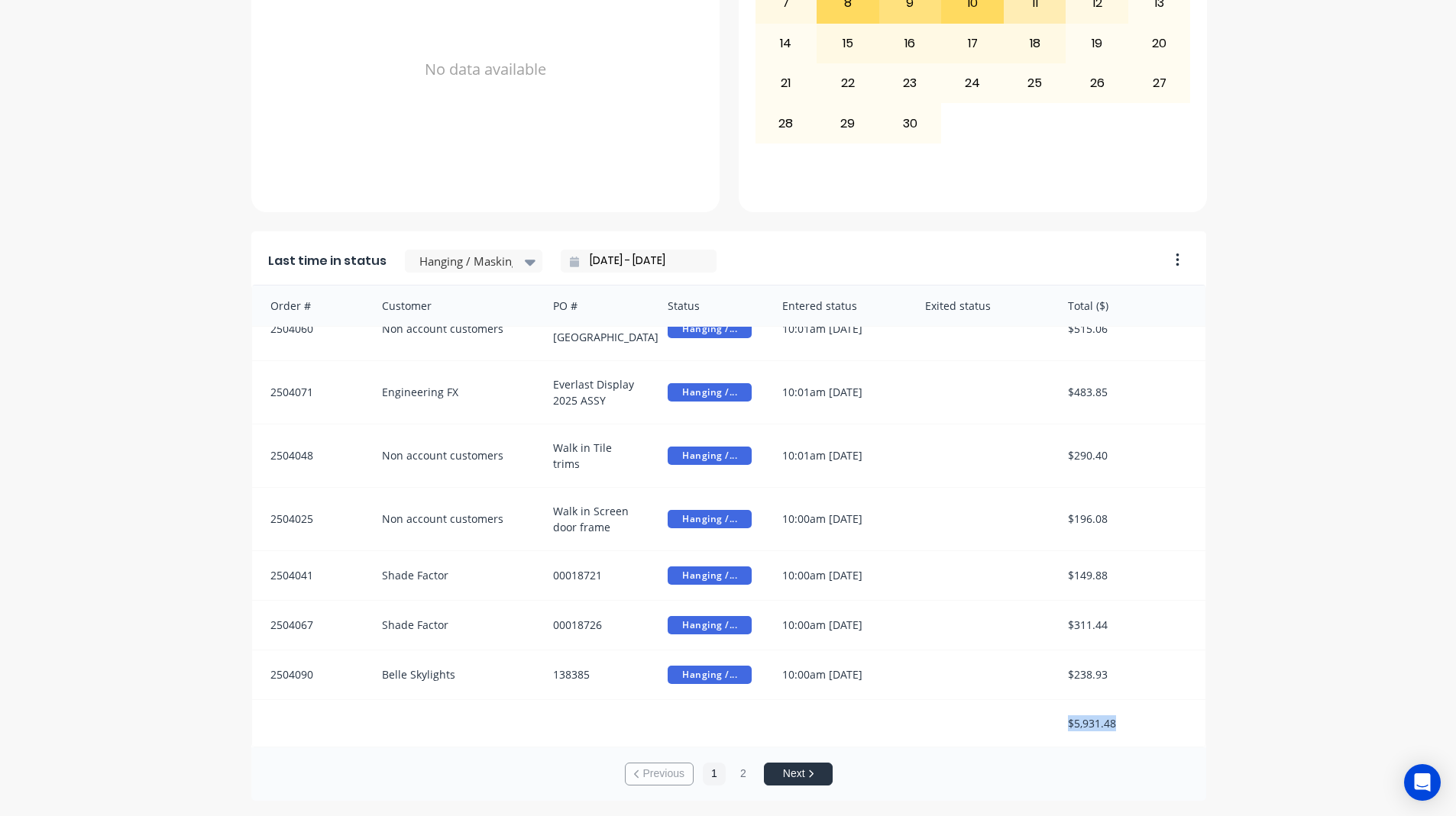
drag, startPoint x: 1054, startPoint y: 727, endPoint x: 1134, endPoint y: 734, distance: 80.3
click at [1134, 734] on div "$5,931.48" at bounding box center [1129, 722] width 153 height 46
click at [487, 252] on div at bounding box center [466, 261] width 97 height 19
click at [487, 333] on div "Recoats in coating" at bounding box center [473, 318] width 137 height 29
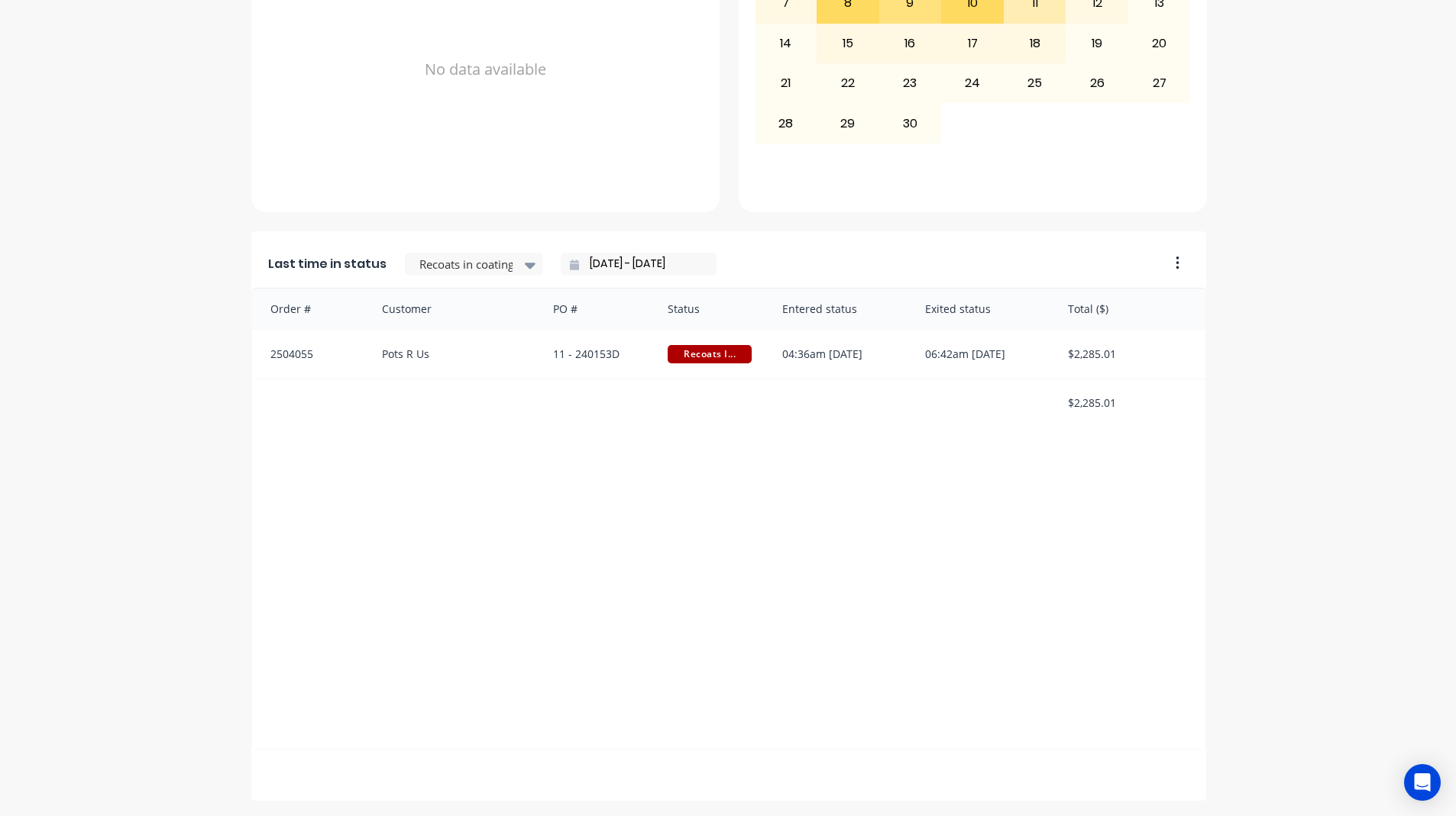
scroll to position [0, 0]
click at [501, 256] on div at bounding box center [466, 264] width 97 height 19
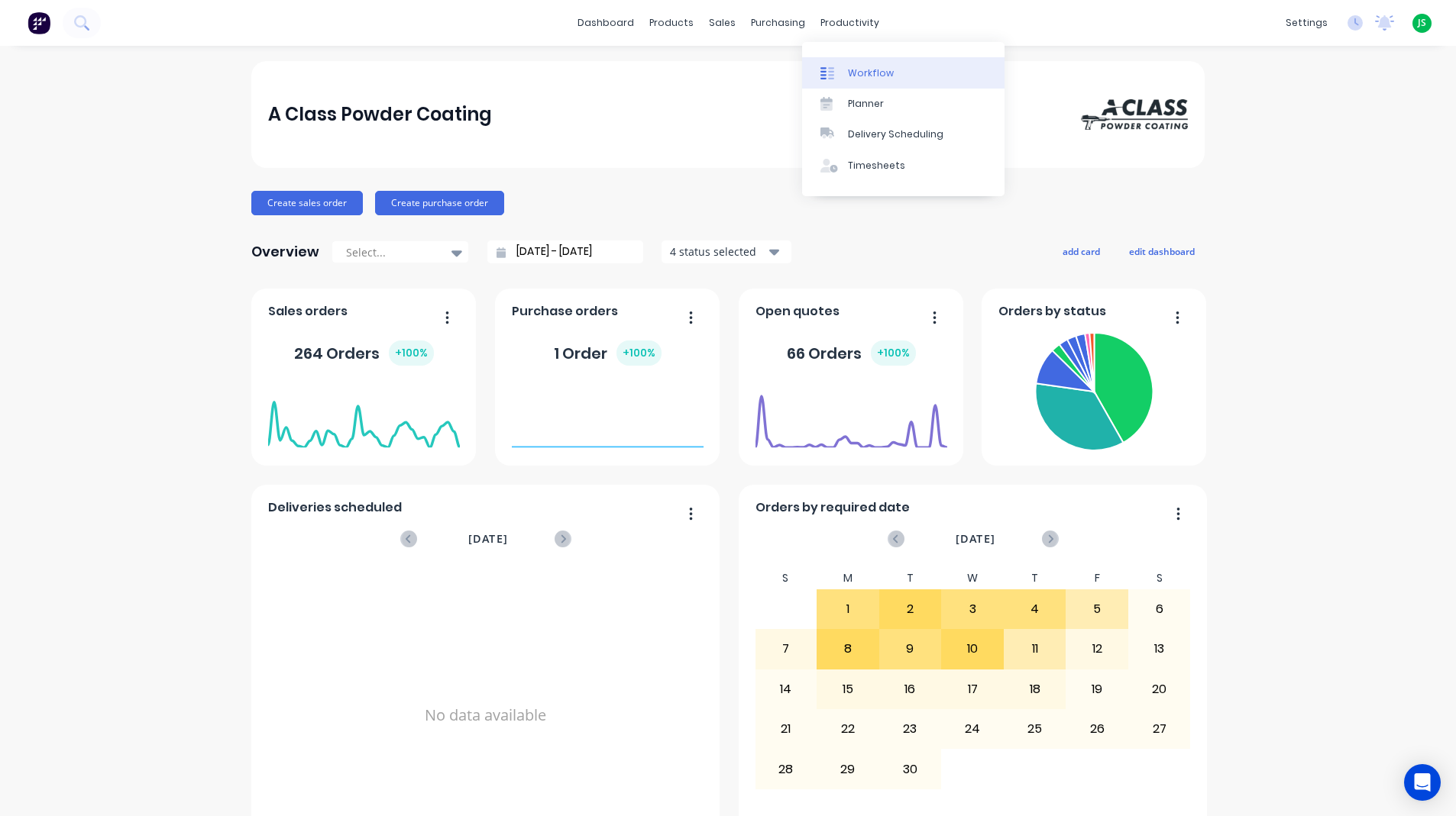
click at [888, 65] on link "Workflow" at bounding box center [902, 72] width 202 height 31
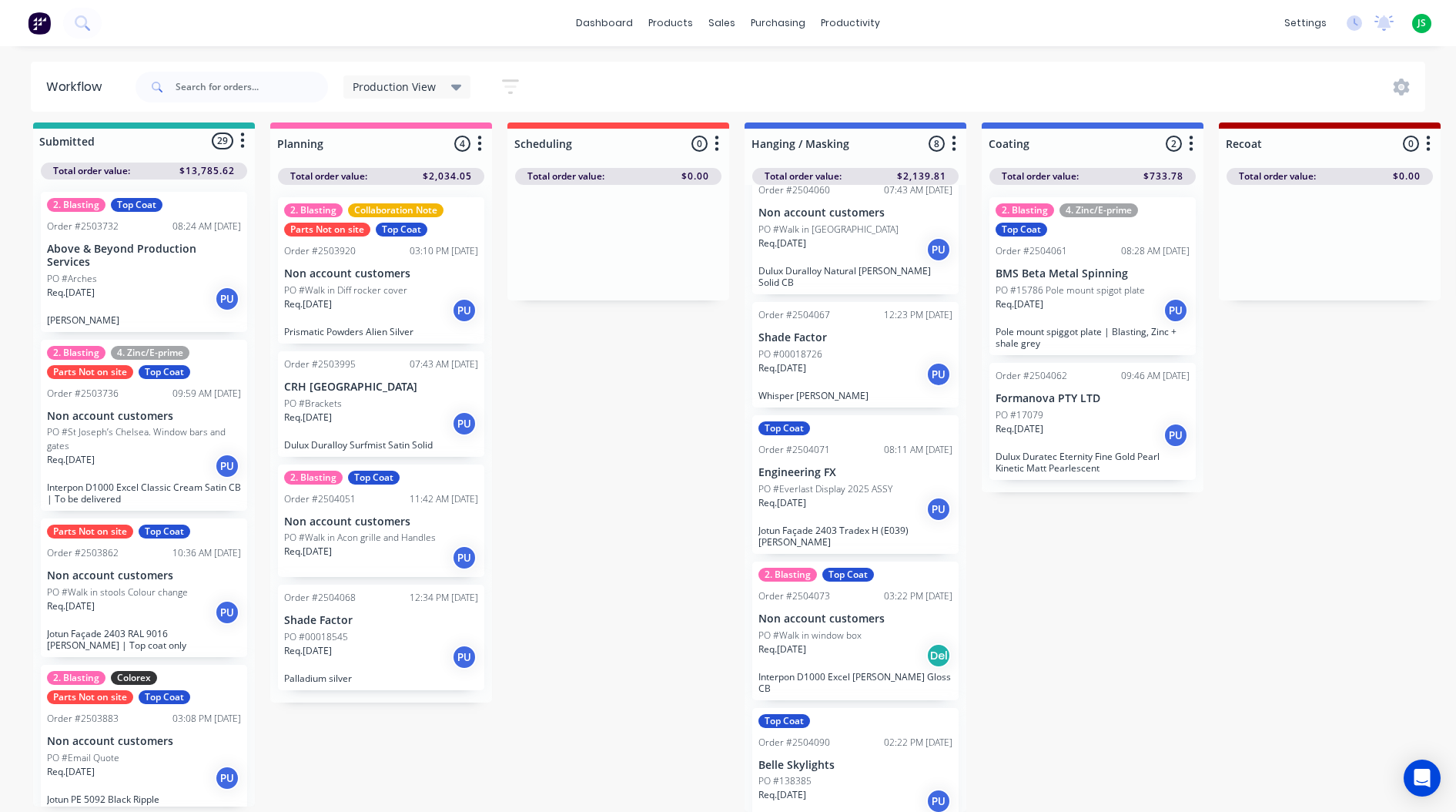
scroll to position [20, 0]
click at [590, 18] on link "dashboard" at bounding box center [604, 23] width 73 height 23
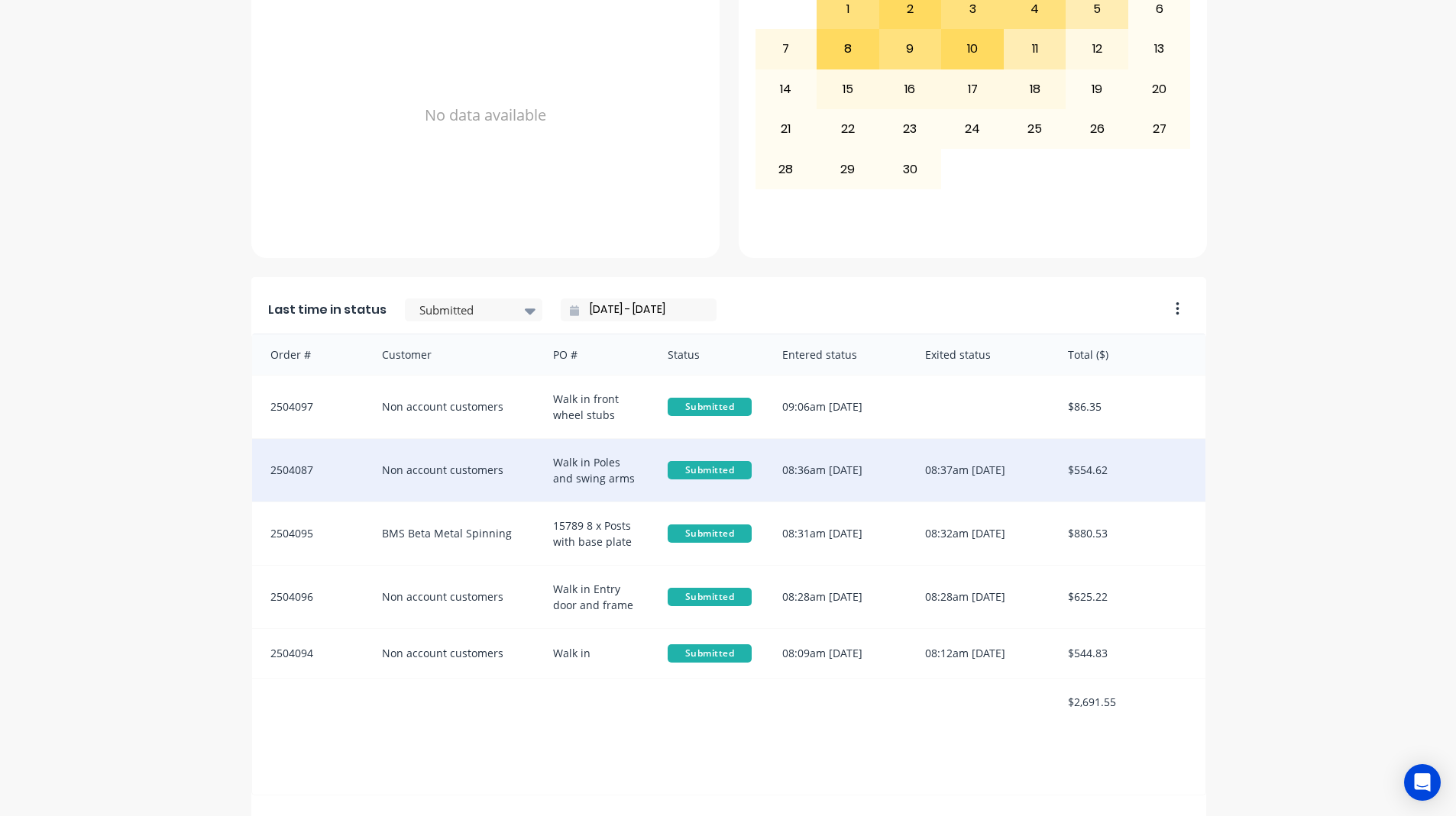
scroll to position [611, 0]
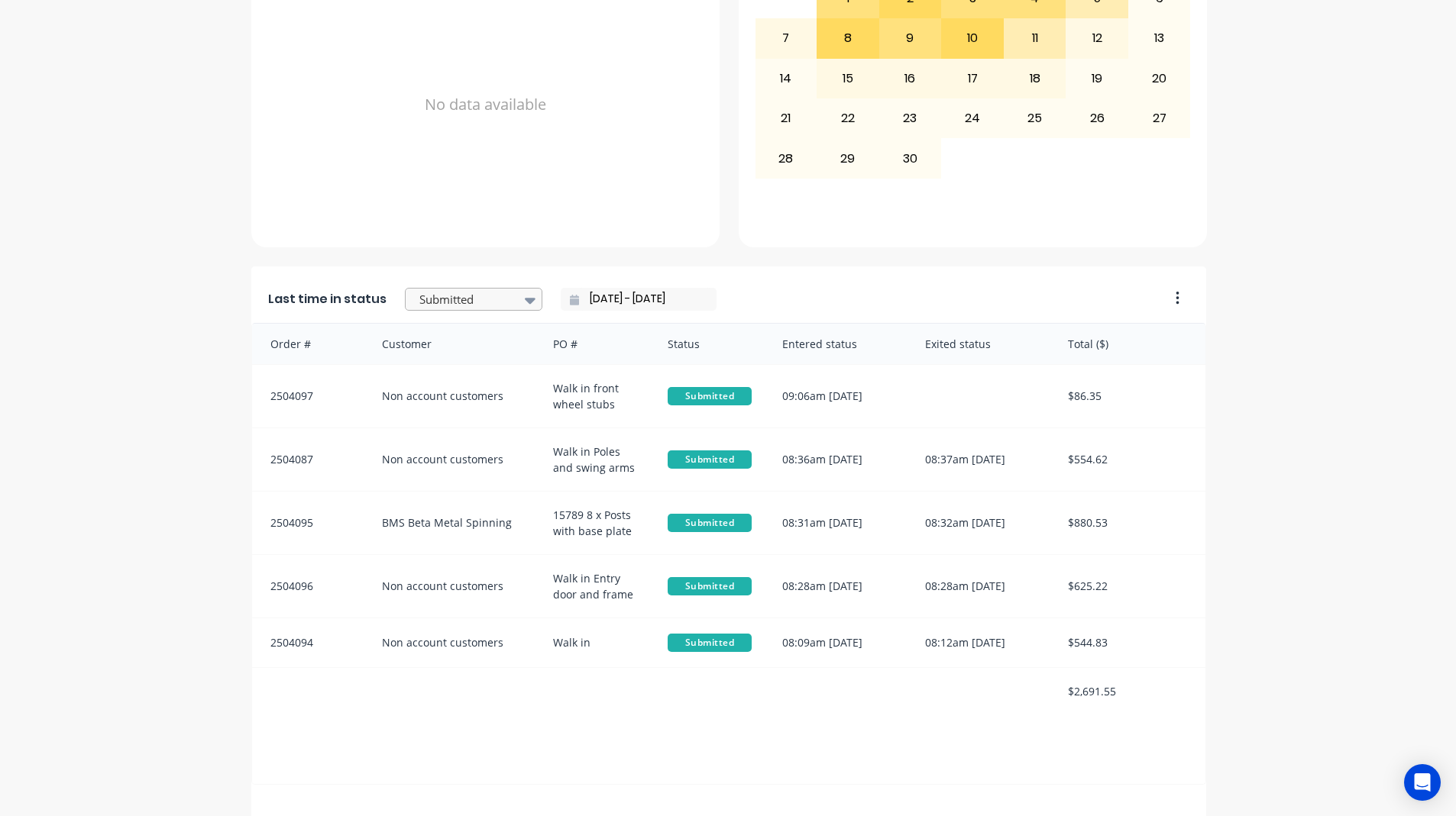
click at [476, 308] on div "Submitted" at bounding box center [465, 300] width 105 height 23
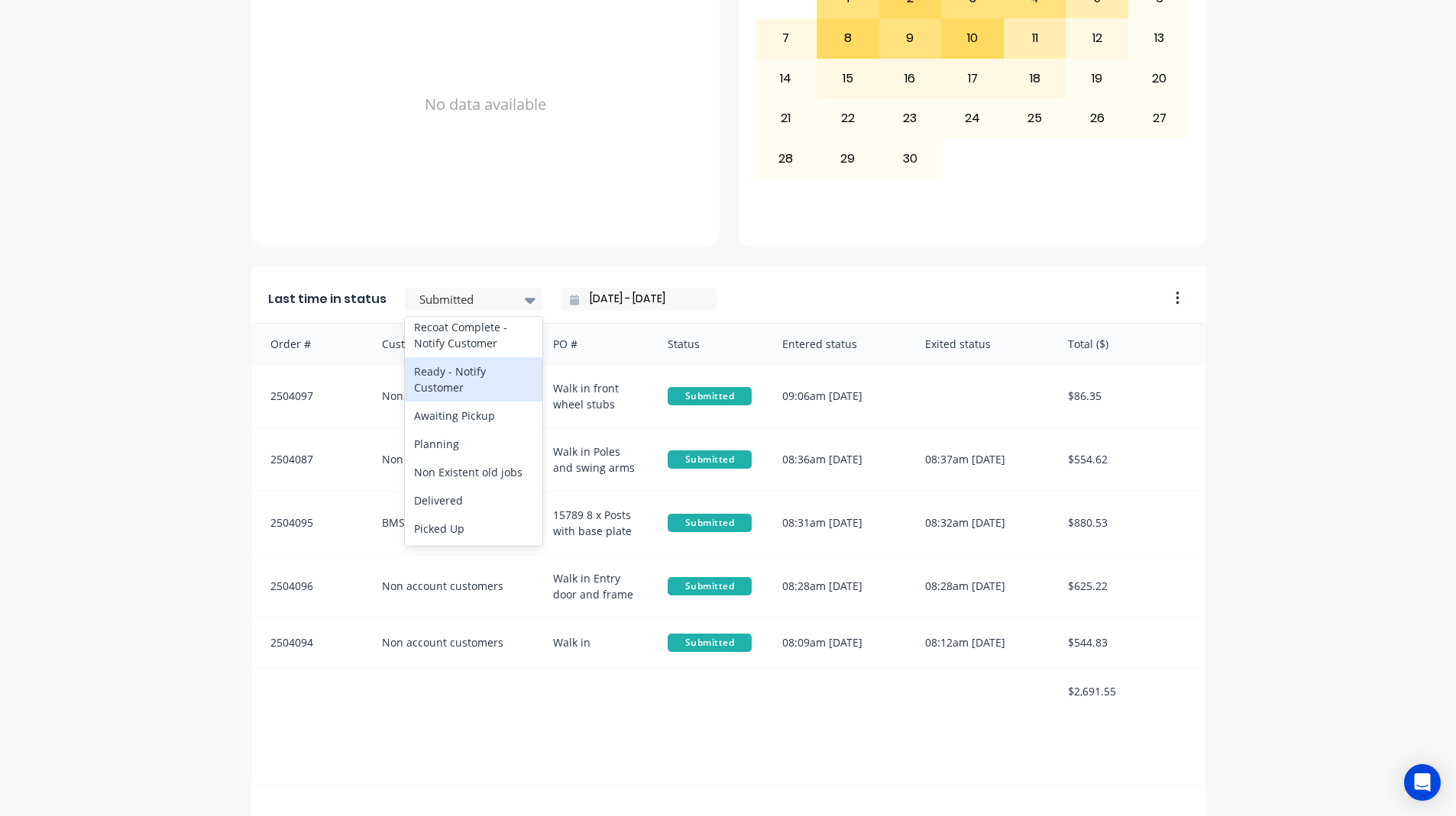
scroll to position [793, 0]
click at [476, 379] on div "Ready - Notify Customer" at bounding box center [473, 379] width 137 height 44
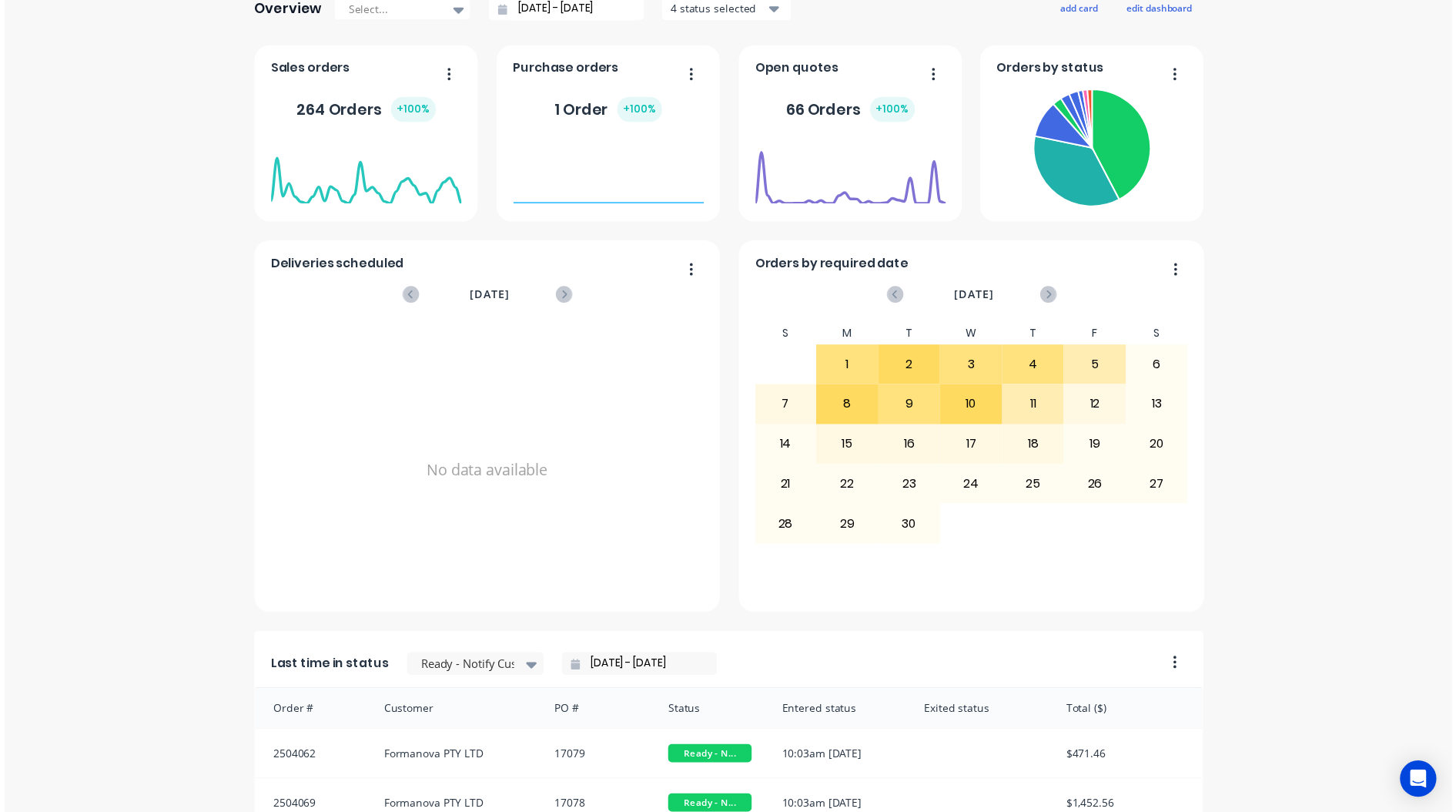
scroll to position [0, 0]
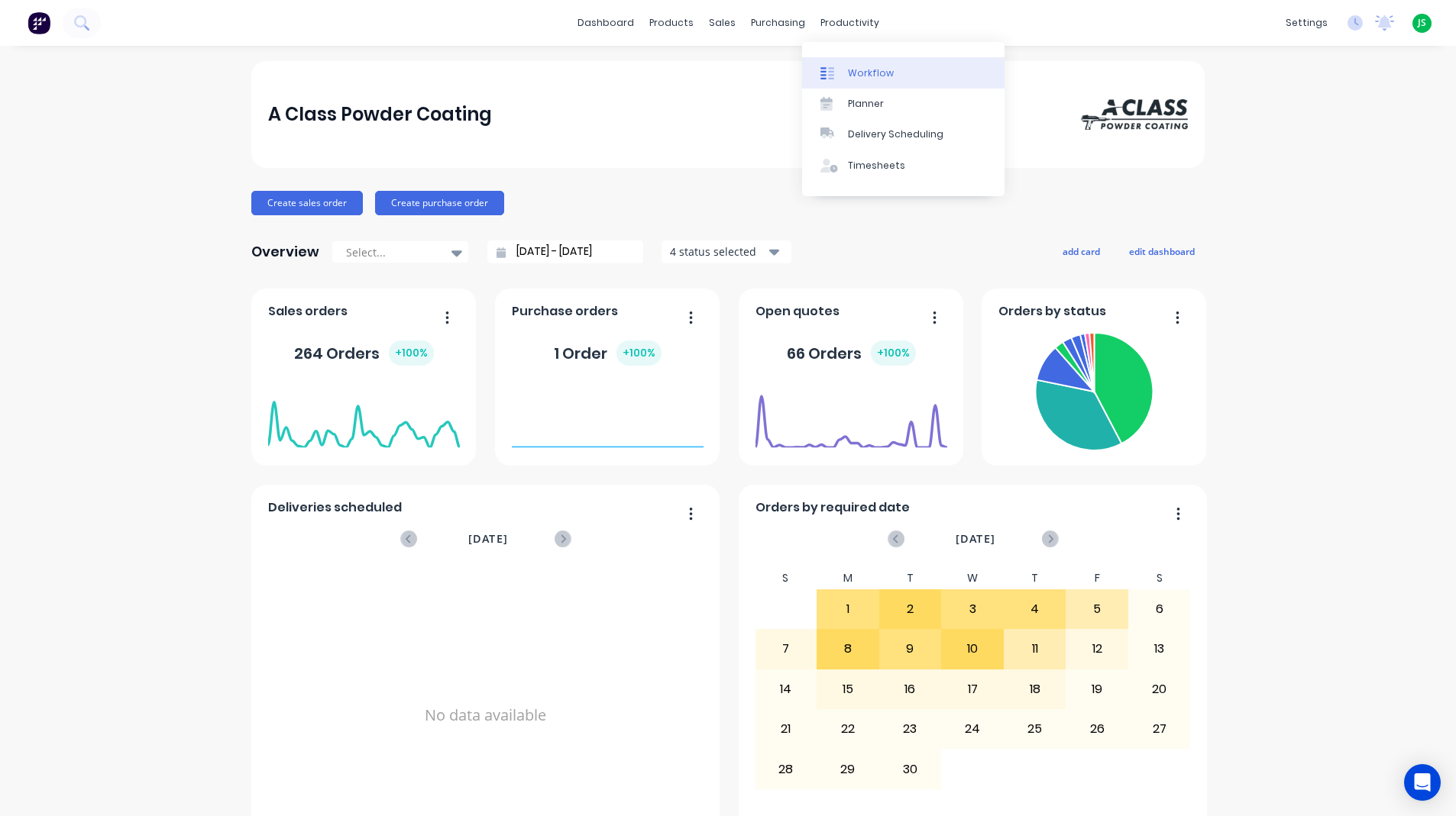
click at [850, 71] on div "Workflow" at bounding box center [870, 73] width 45 height 14
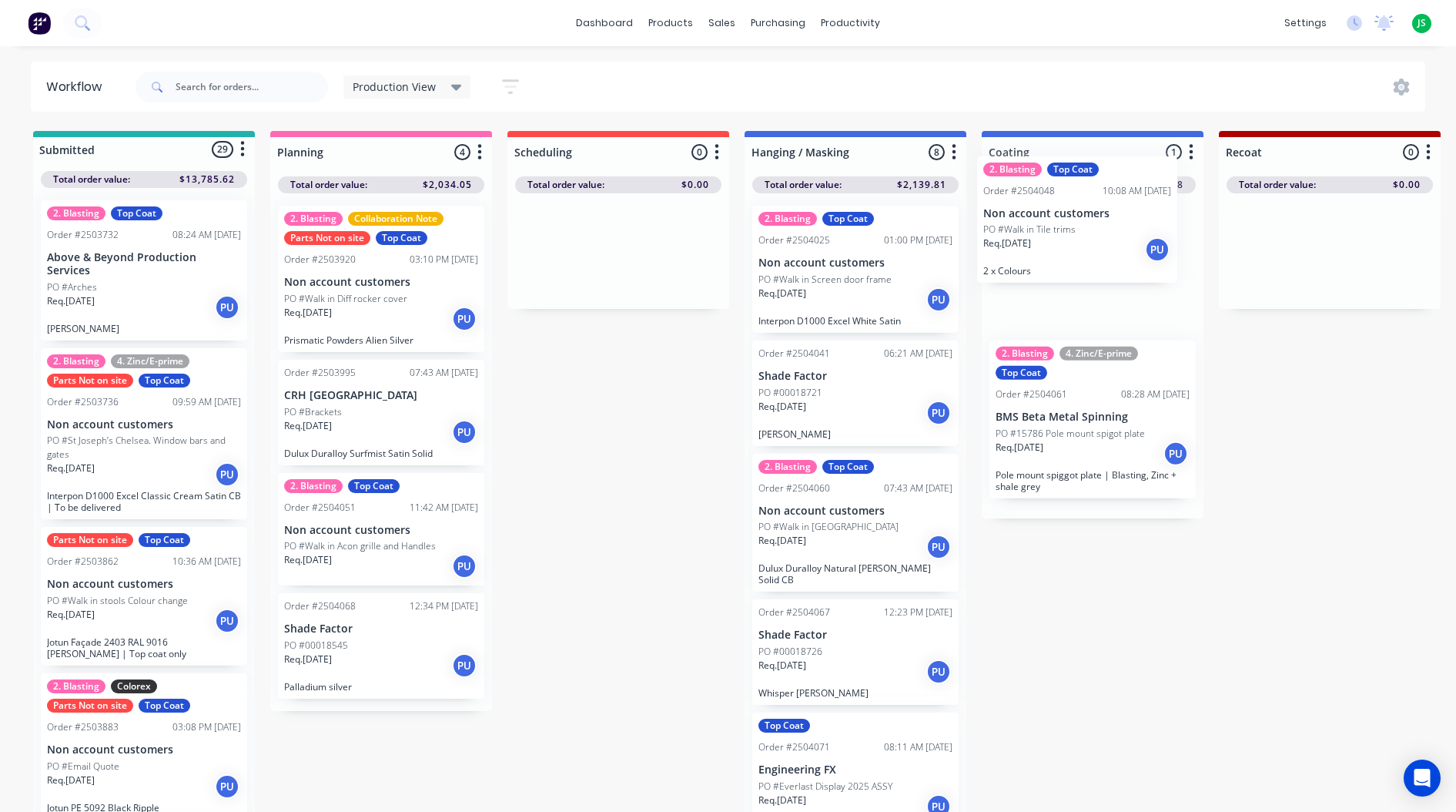
drag, startPoint x: 871, startPoint y: 552, endPoint x: 1107, endPoint y: 246, distance: 386.4
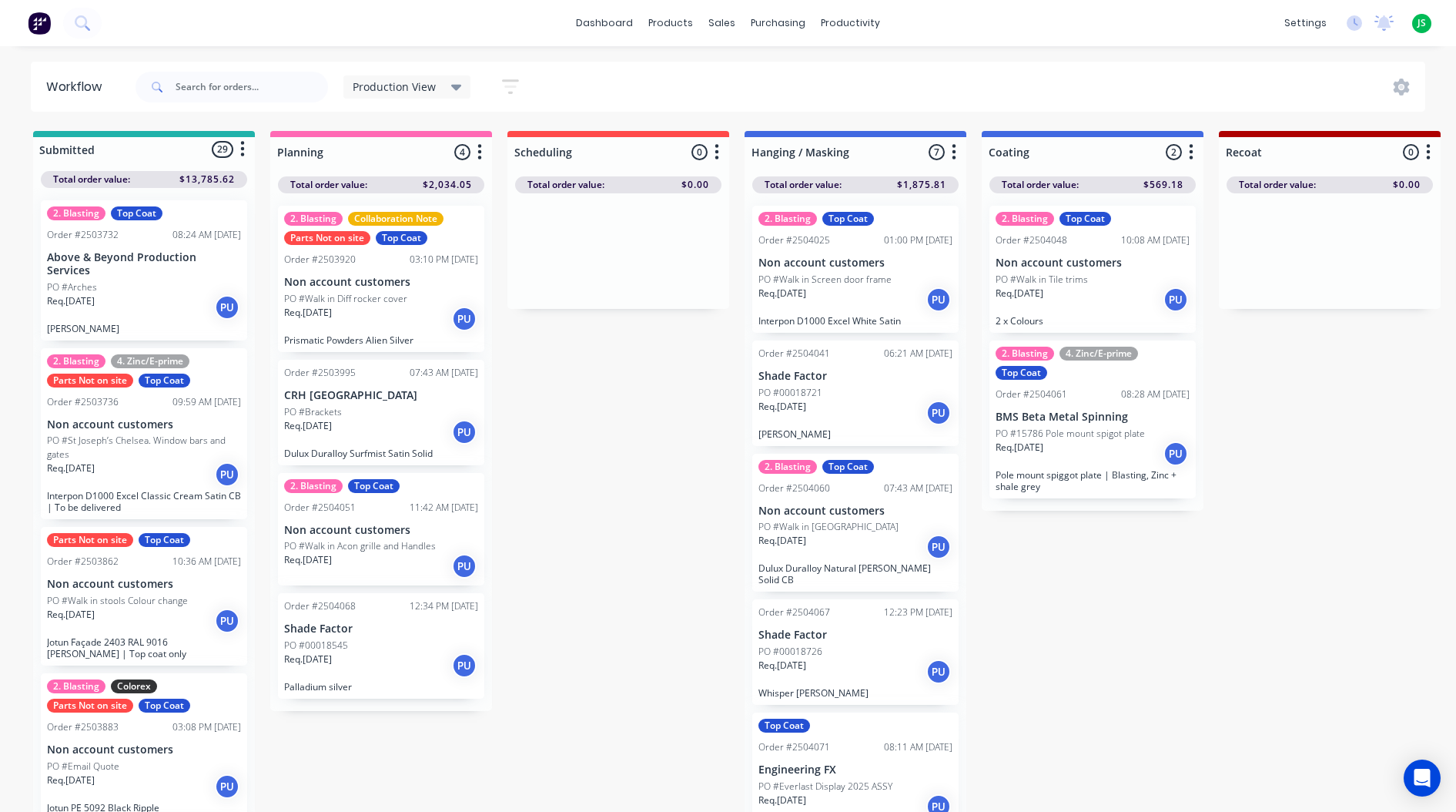
click at [1173, 720] on html "dashboard products sales purchasing productivity dashboard products Product Cat…" at bounding box center [728, 360] width 1456 height 720
click at [817, 763] on p "Engineering FX" at bounding box center [855, 769] width 194 height 13
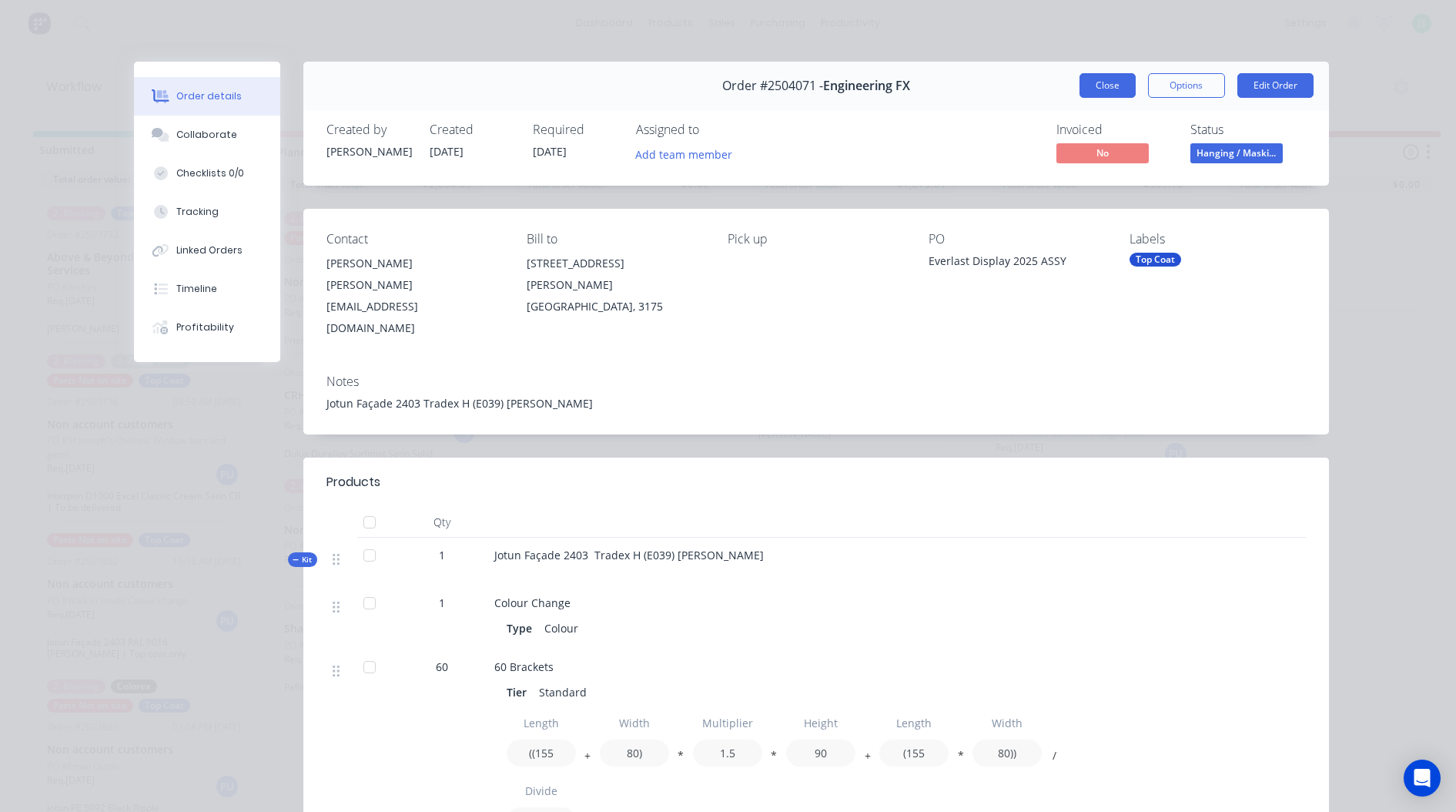
click at [1079, 93] on button "Close" at bounding box center [1107, 85] width 57 height 25
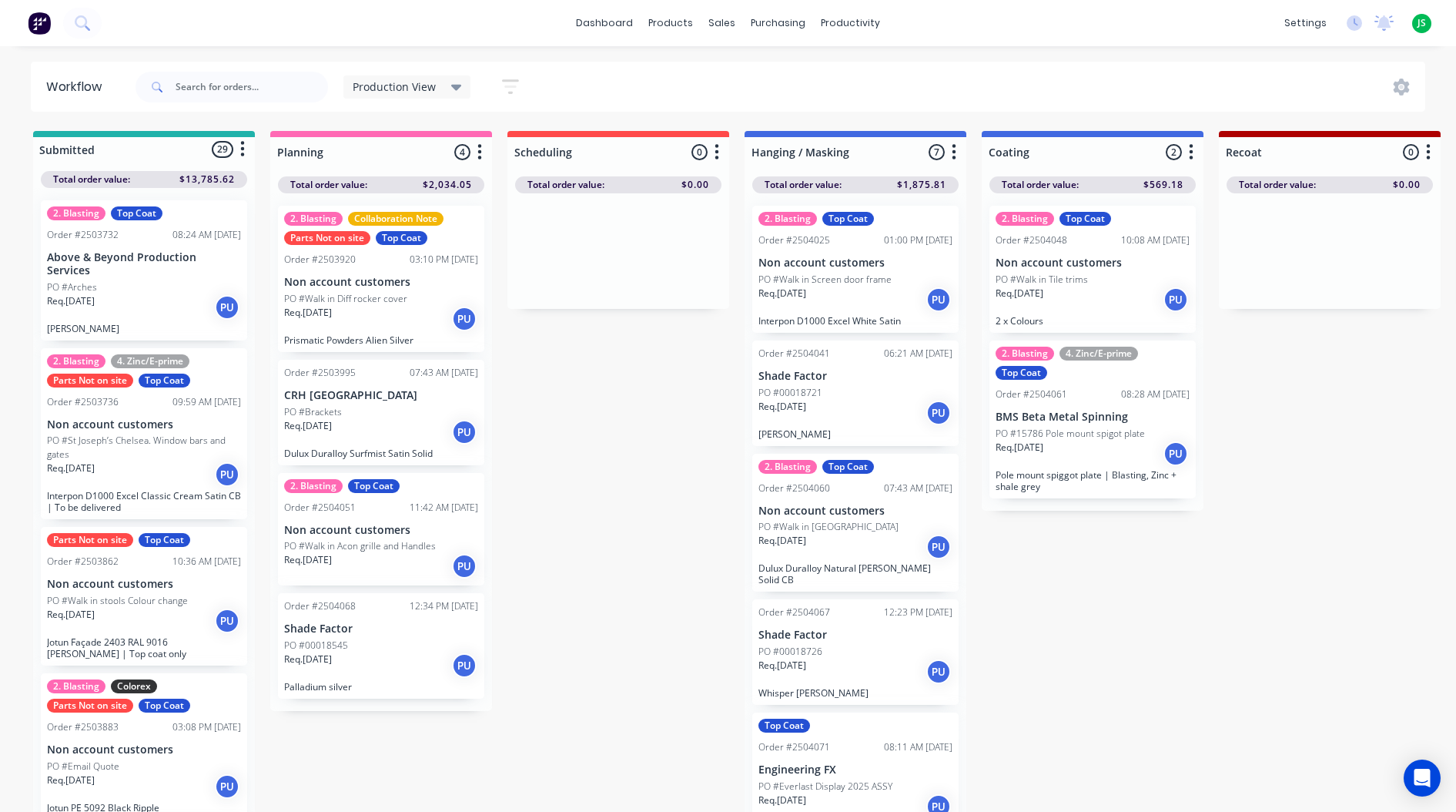
scroll to position [1, 0]
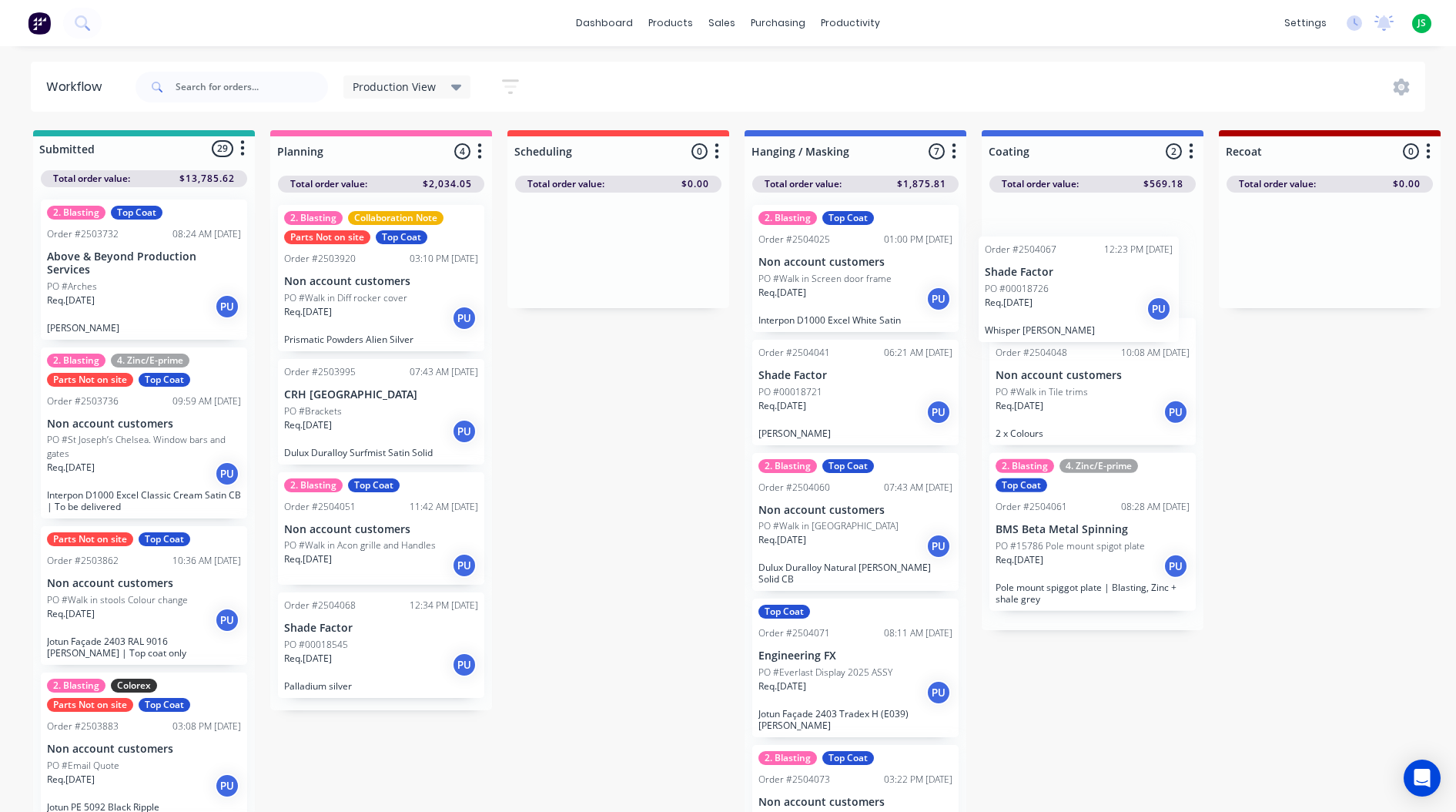
drag, startPoint x: 860, startPoint y: 675, endPoint x: 1088, endPoint y: 294, distance: 444.0
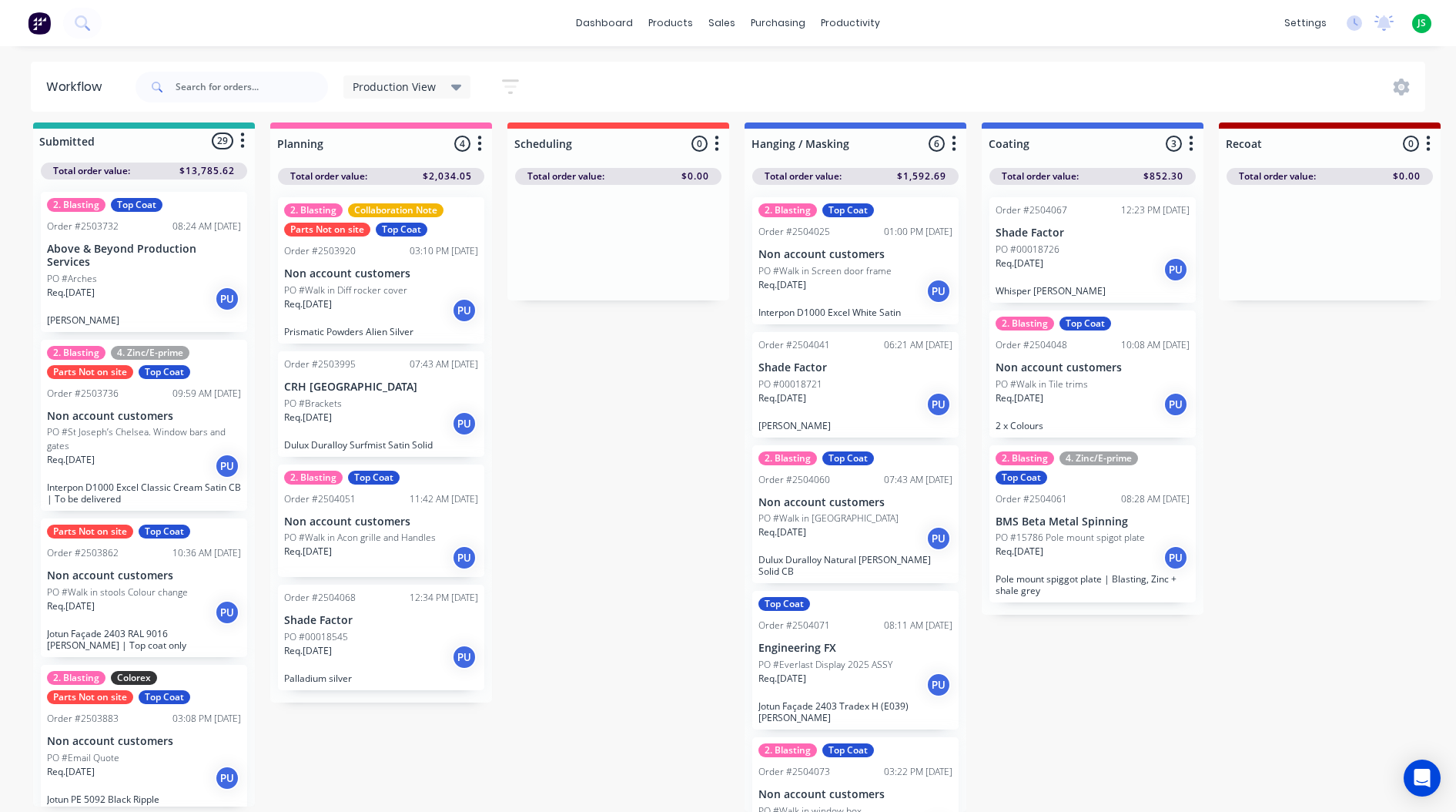
scroll to position [20, 0]
click at [884, 618] on div "08:11 AM [DATE]" at bounding box center [917, 625] width 69 height 14
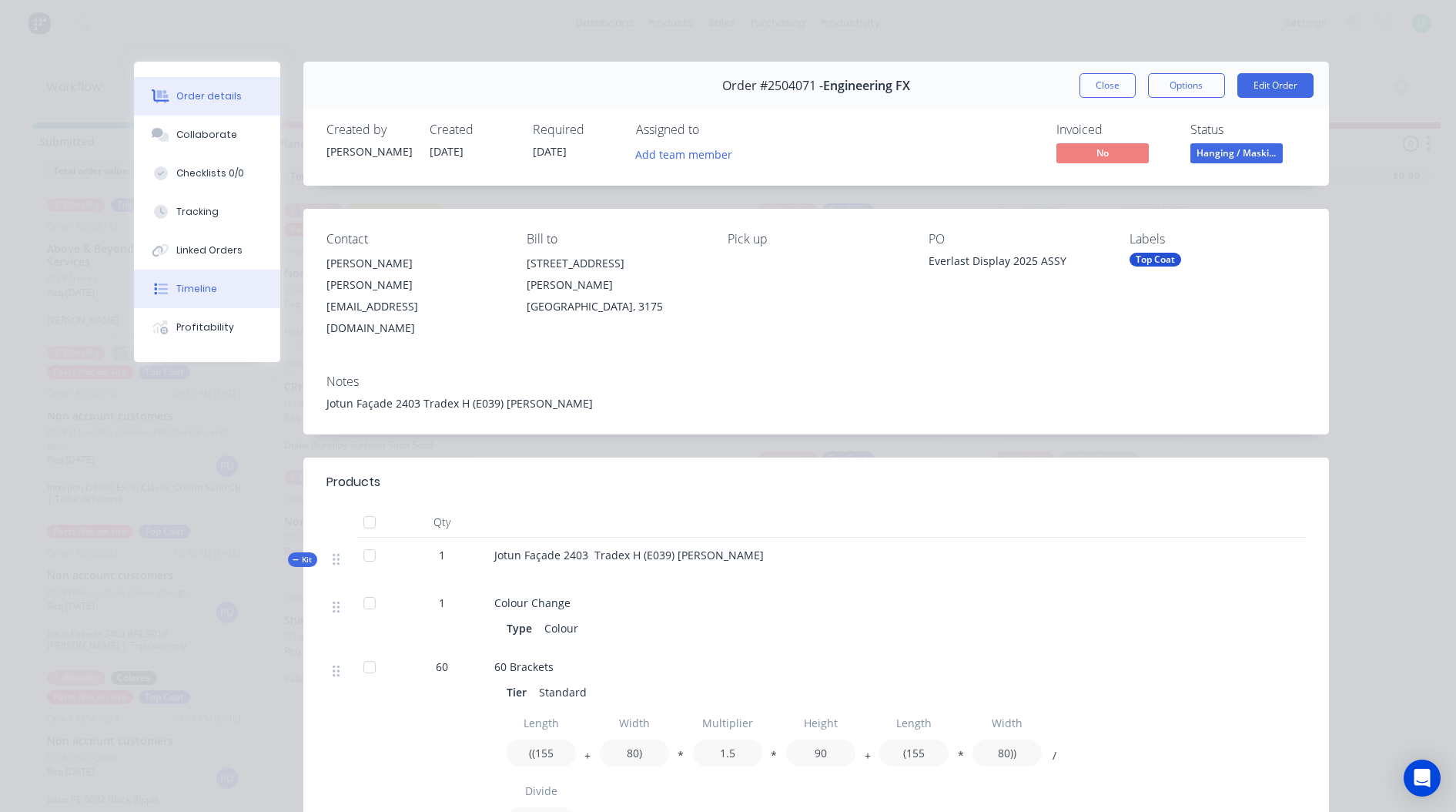
click at [222, 290] on button "Timeline" at bounding box center [207, 288] width 146 height 39
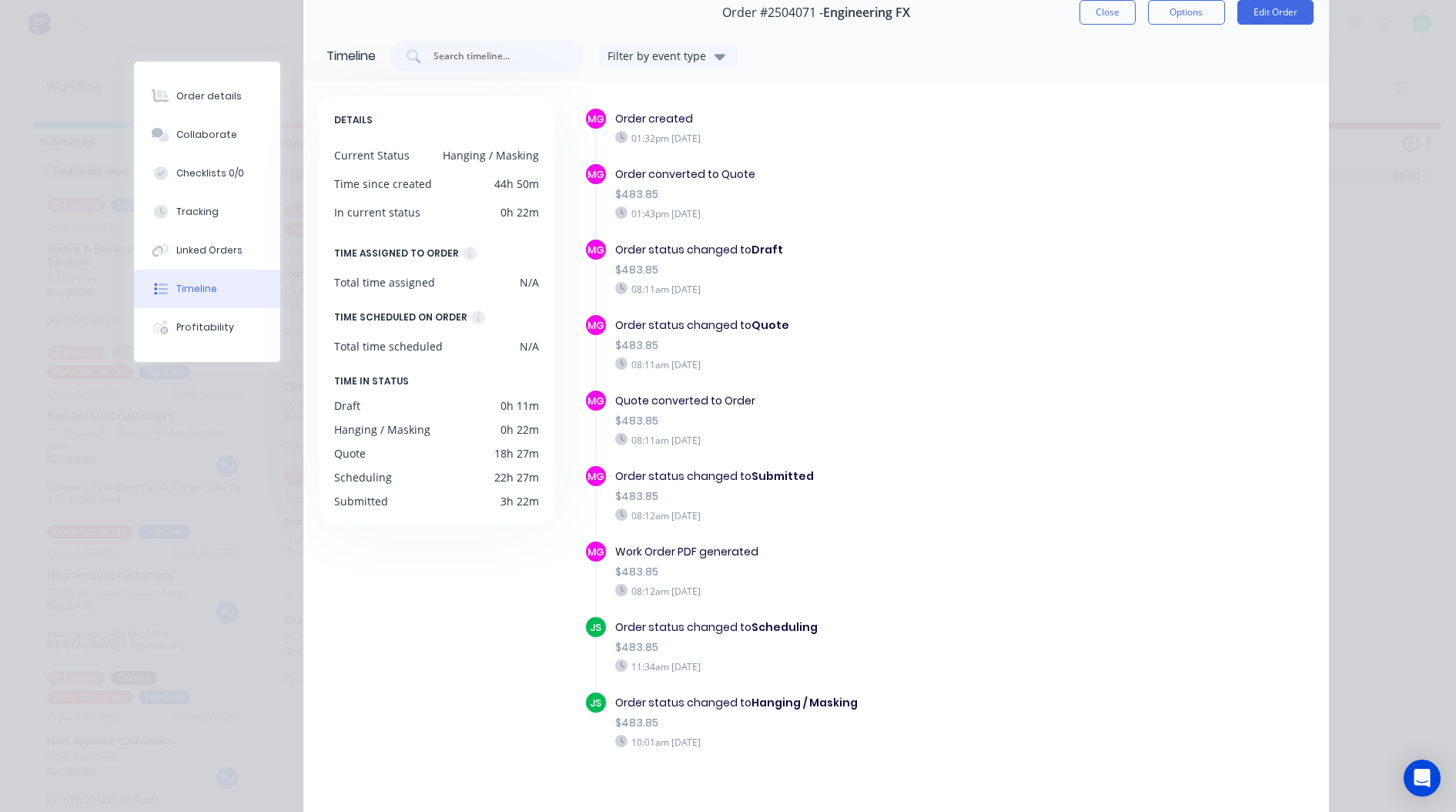
scroll to position [142, 0]
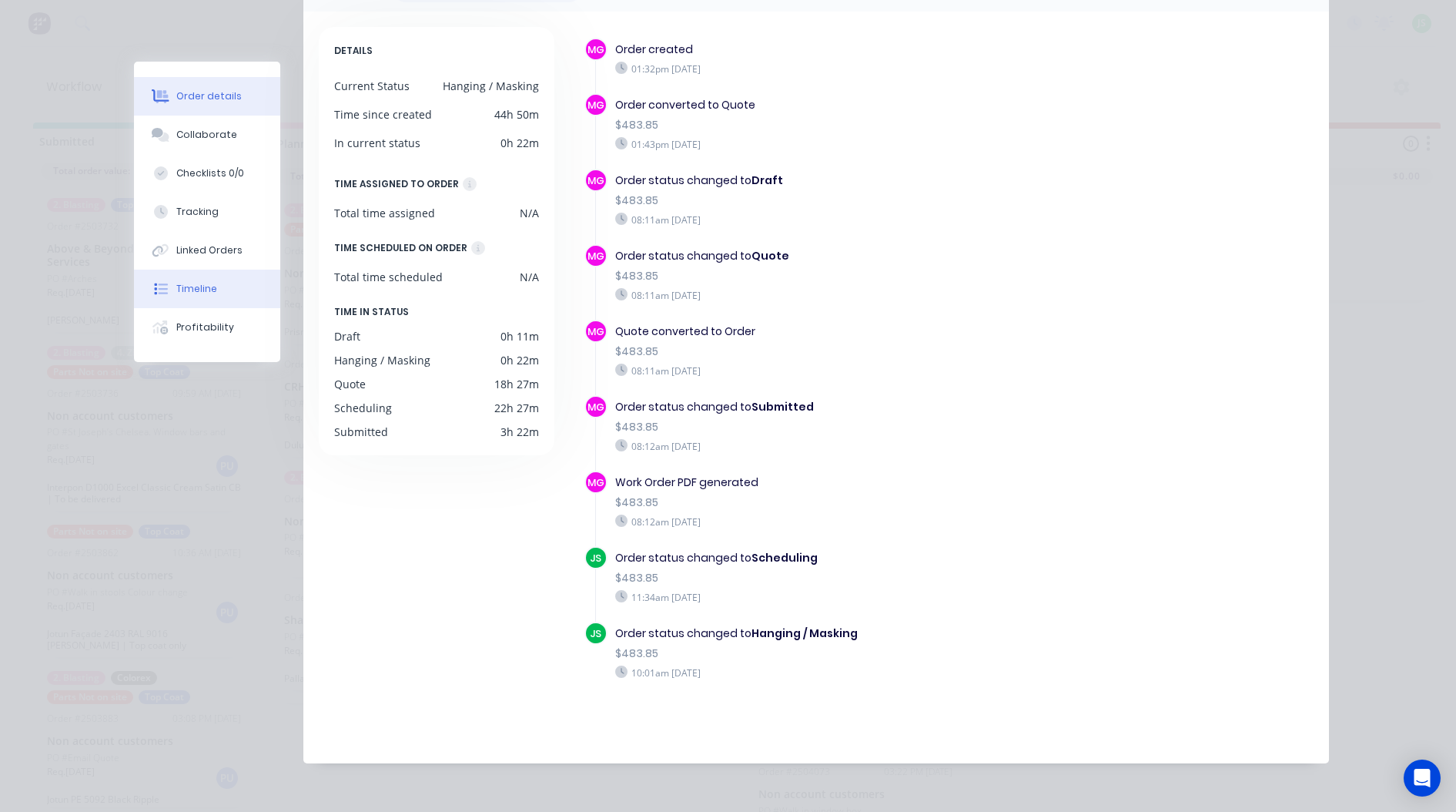
click at [210, 87] on button "Order details" at bounding box center [207, 95] width 146 height 39
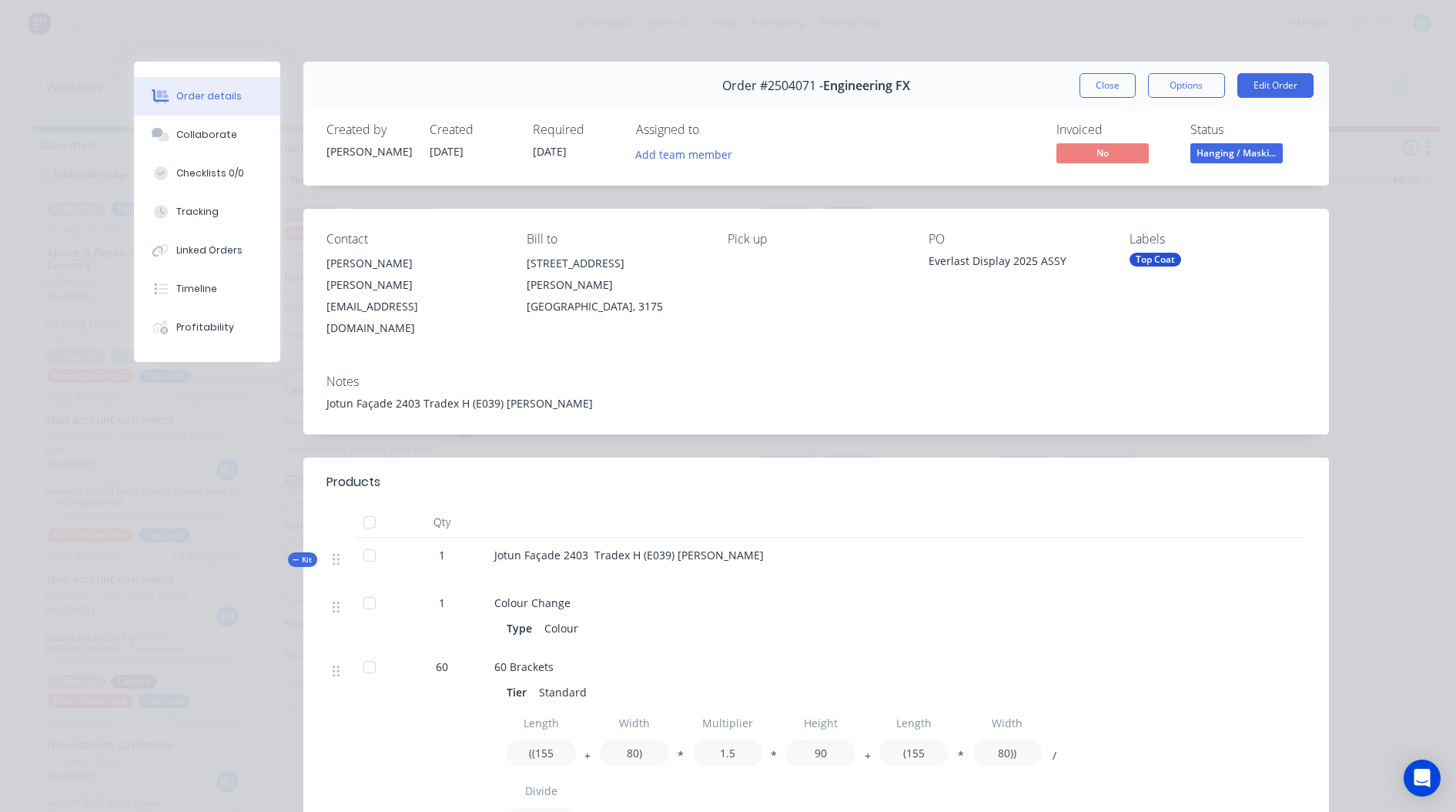
scroll to position [0, 0]
click at [199, 128] on div "Collaborate" at bounding box center [206, 135] width 61 height 14
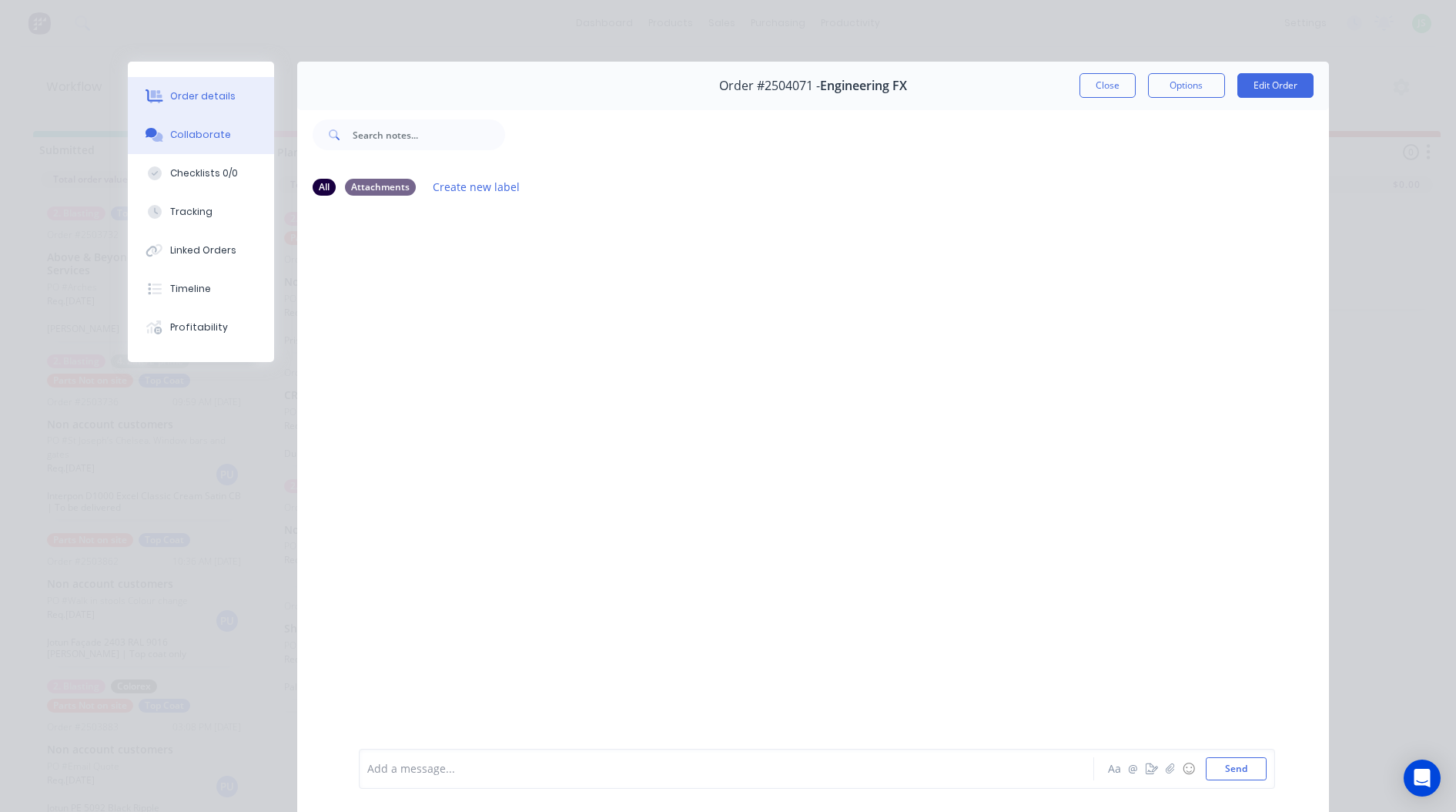
click at [218, 99] on div "Order details" at bounding box center [203, 96] width 66 height 14
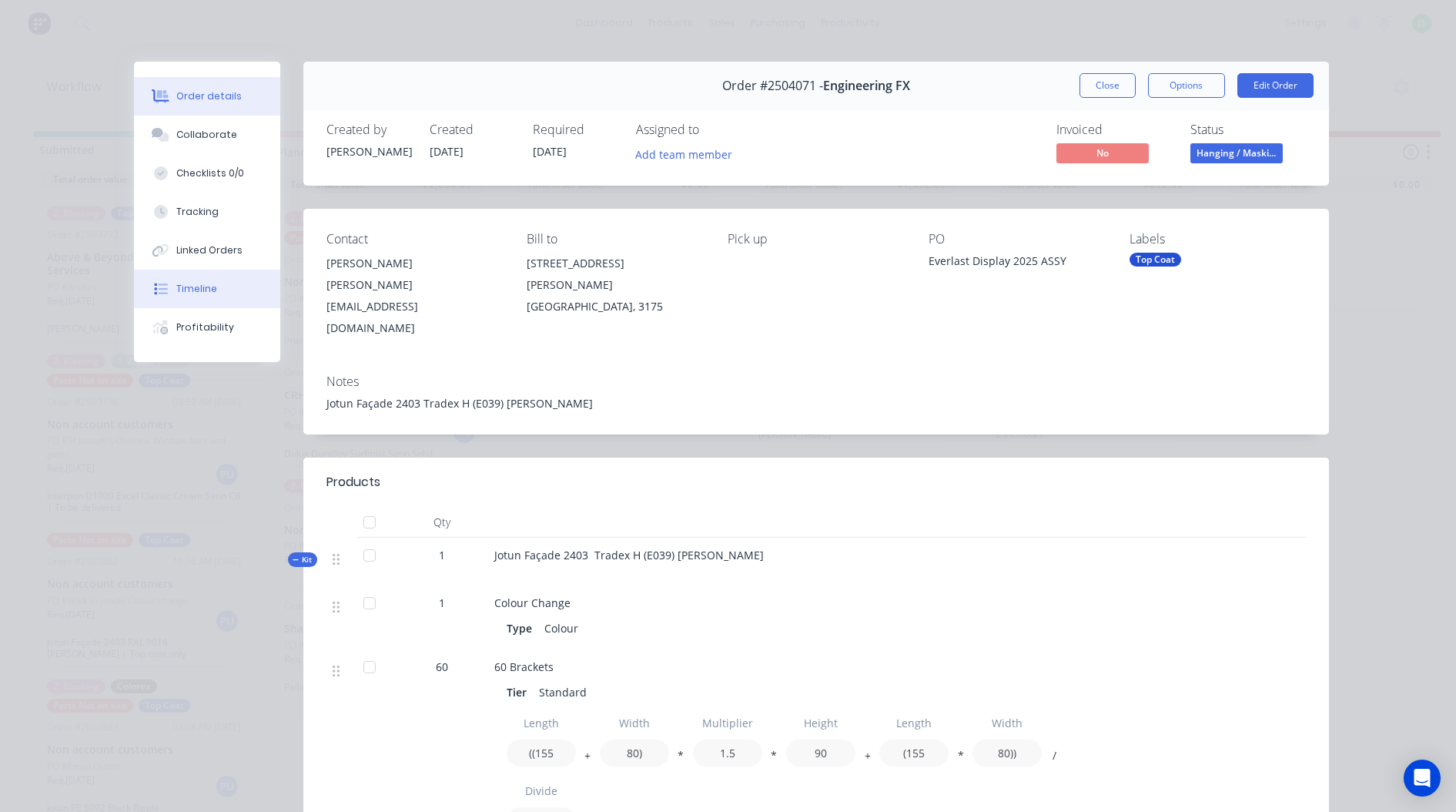
click at [200, 285] on div "Timeline" at bounding box center [196, 289] width 41 height 14
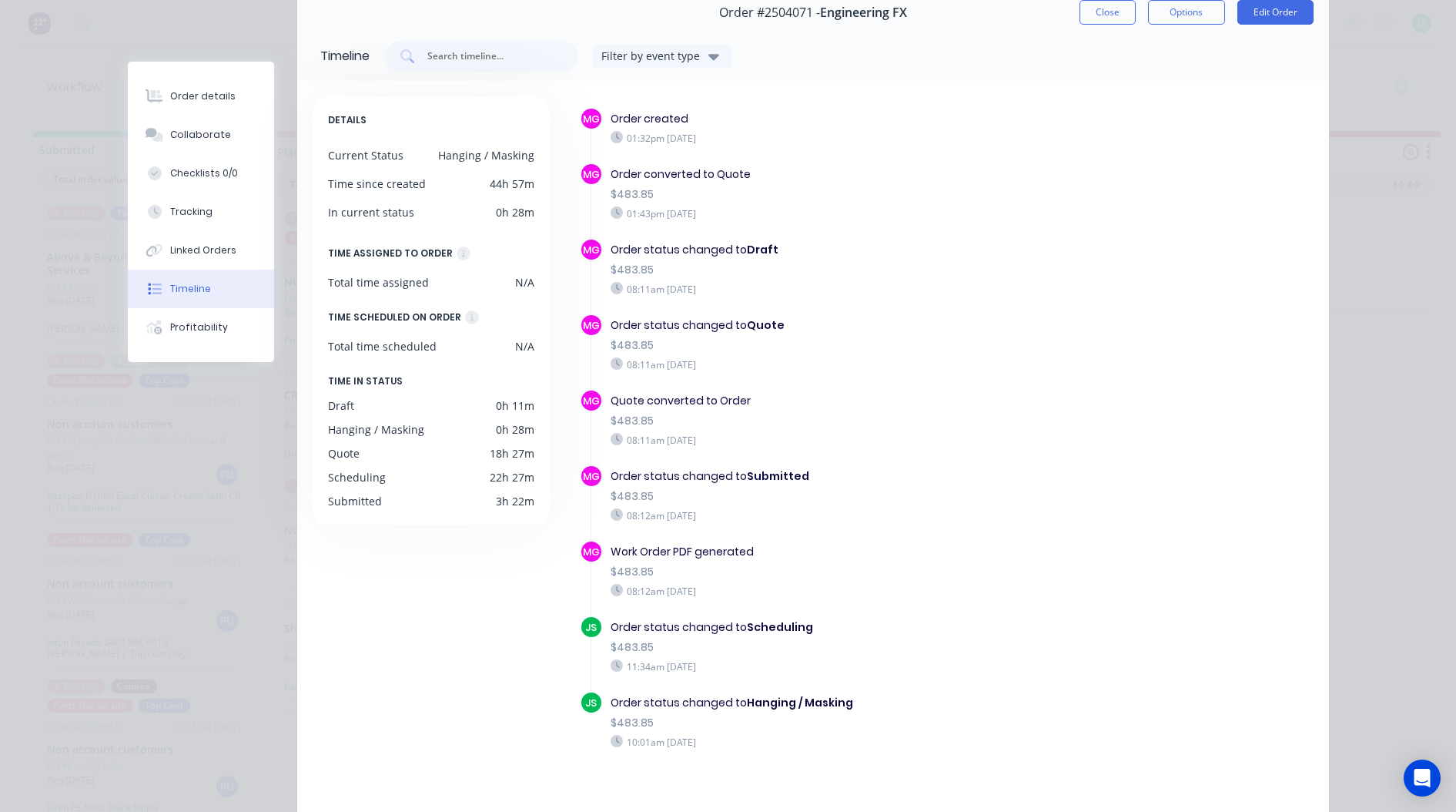
scroll to position [142, 0]
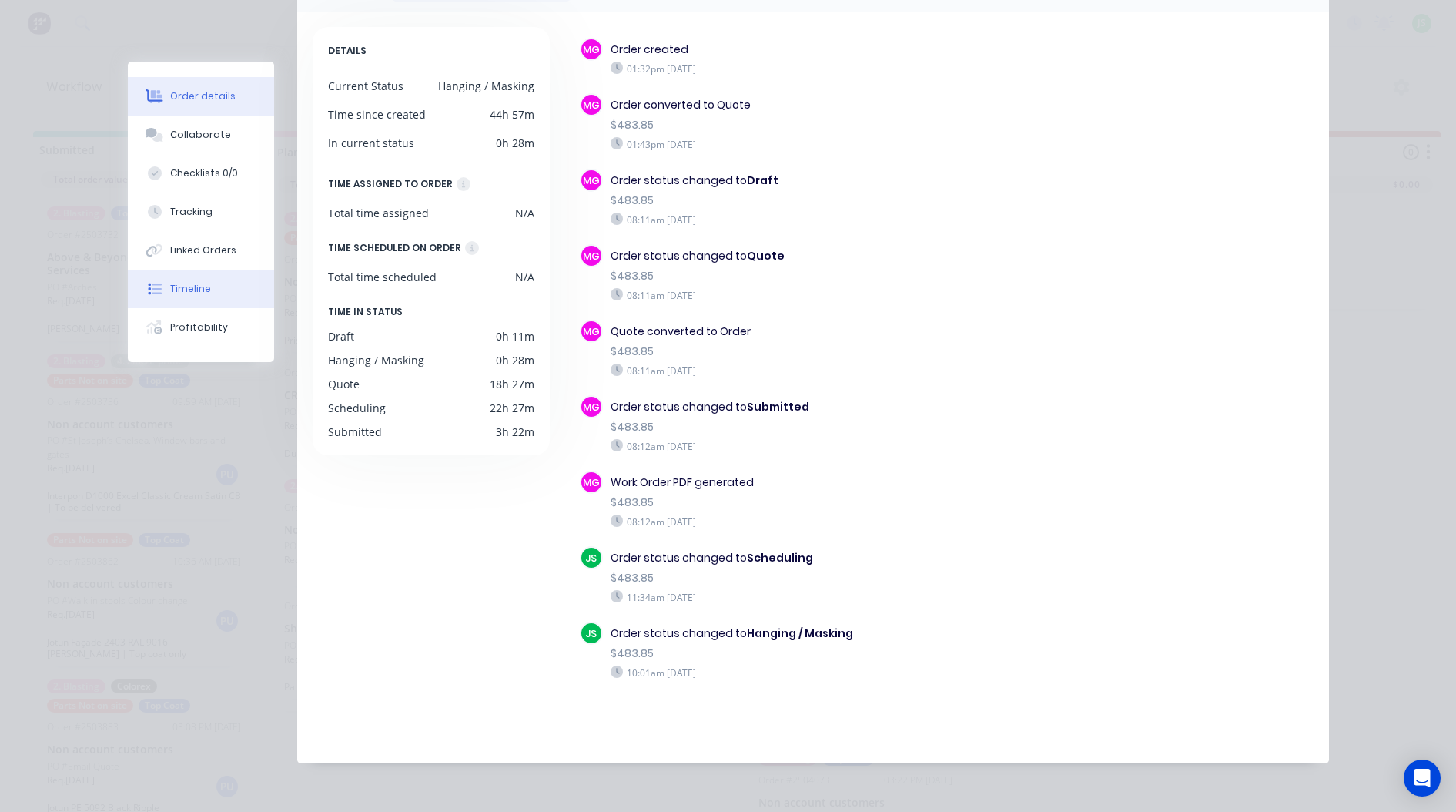
click at [194, 92] on div "Order details" at bounding box center [203, 96] width 66 height 14
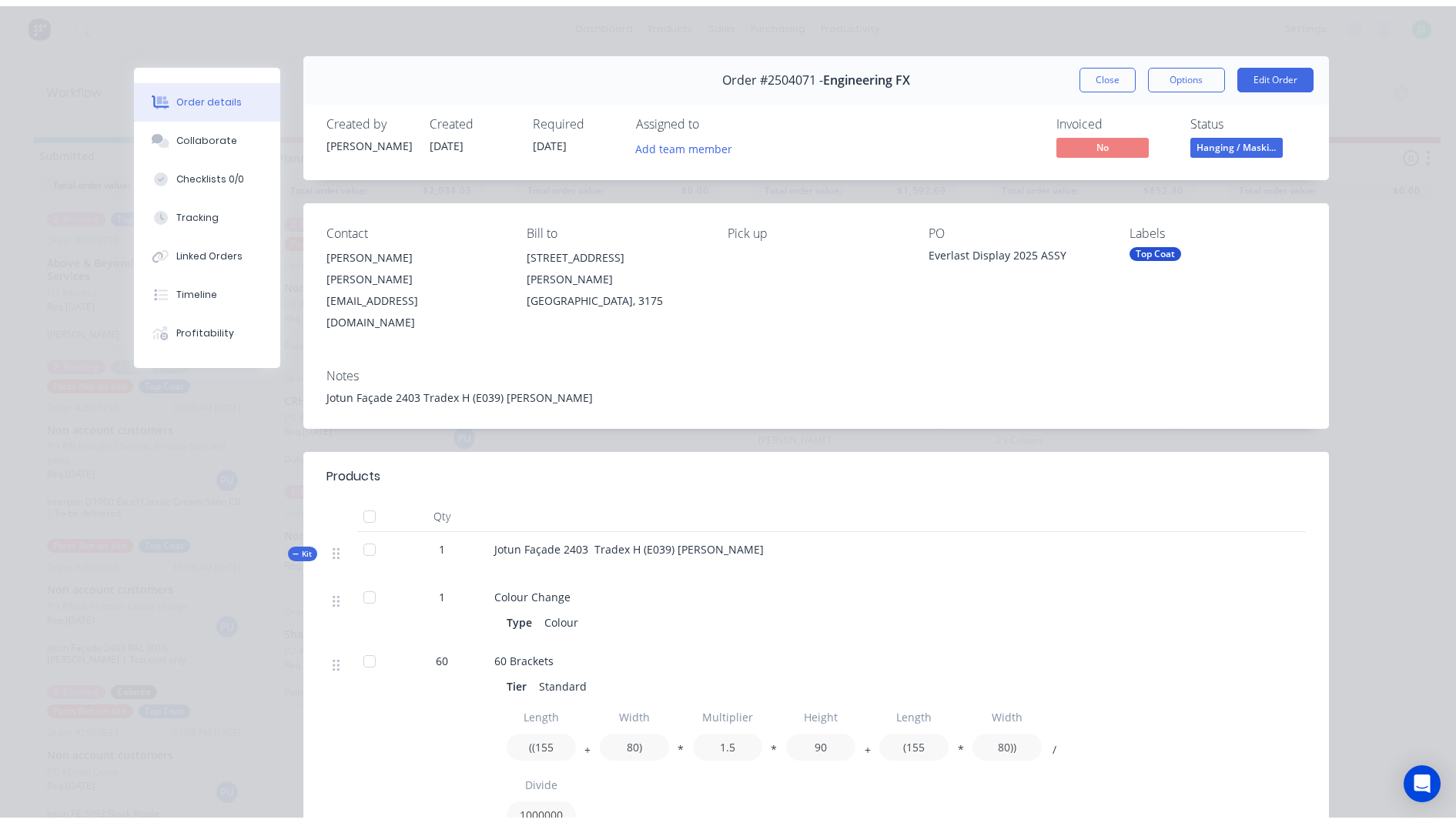
scroll to position [0, 0]
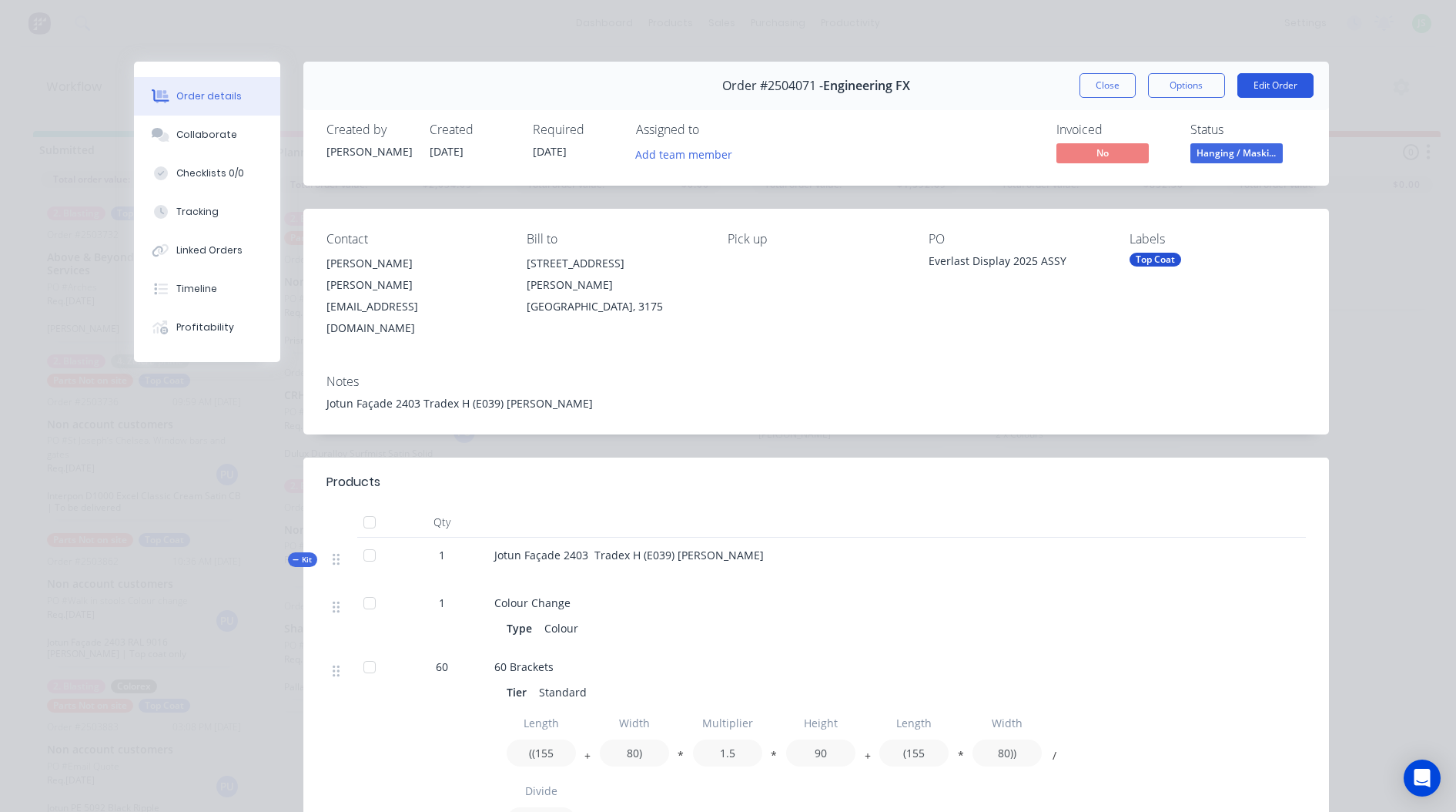
click at [1280, 90] on button "Edit Order" at bounding box center [1275, 85] width 77 height 25
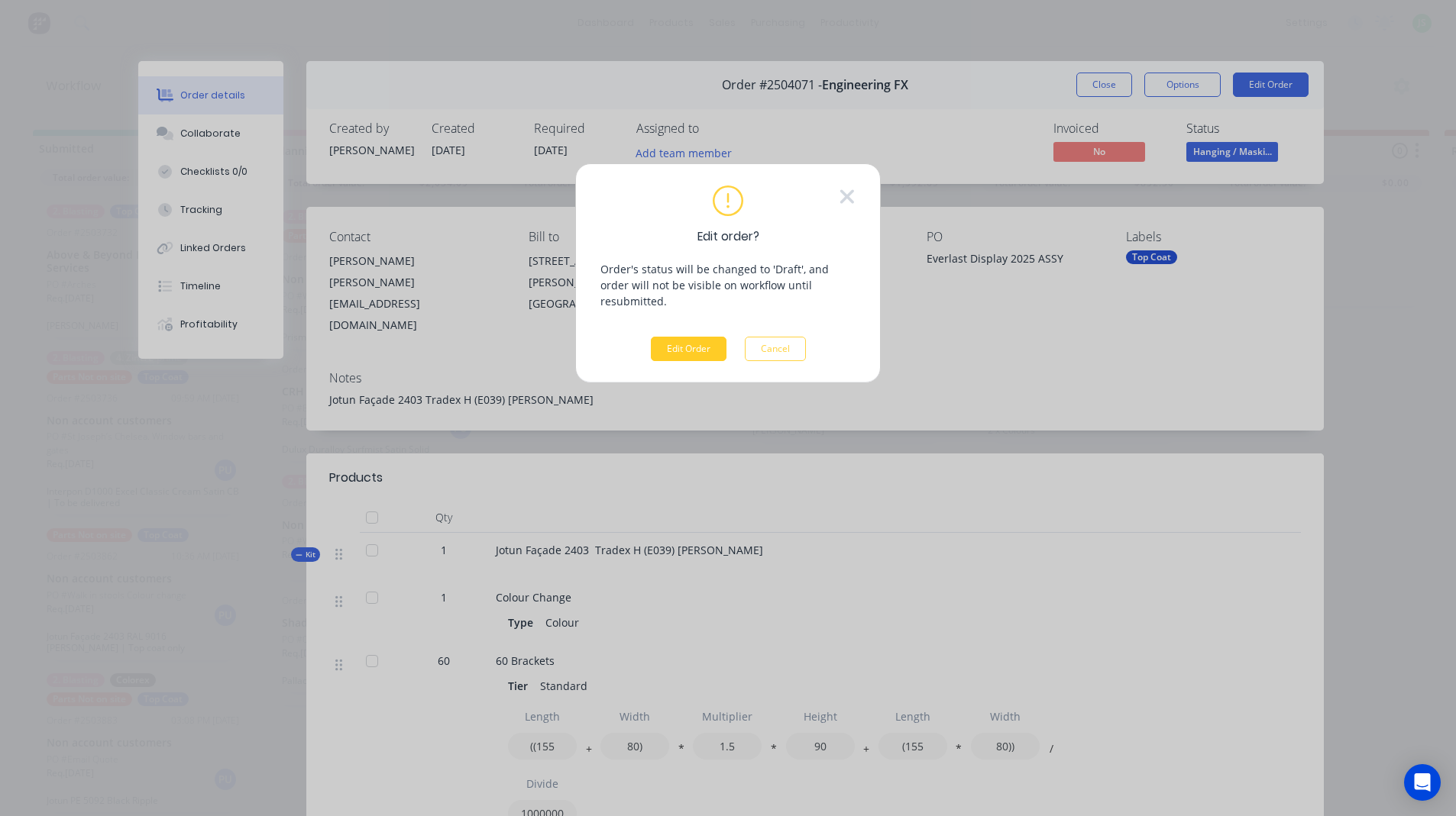
click at [682, 337] on button "Edit Order" at bounding box center [688, 349] width 76 height 25
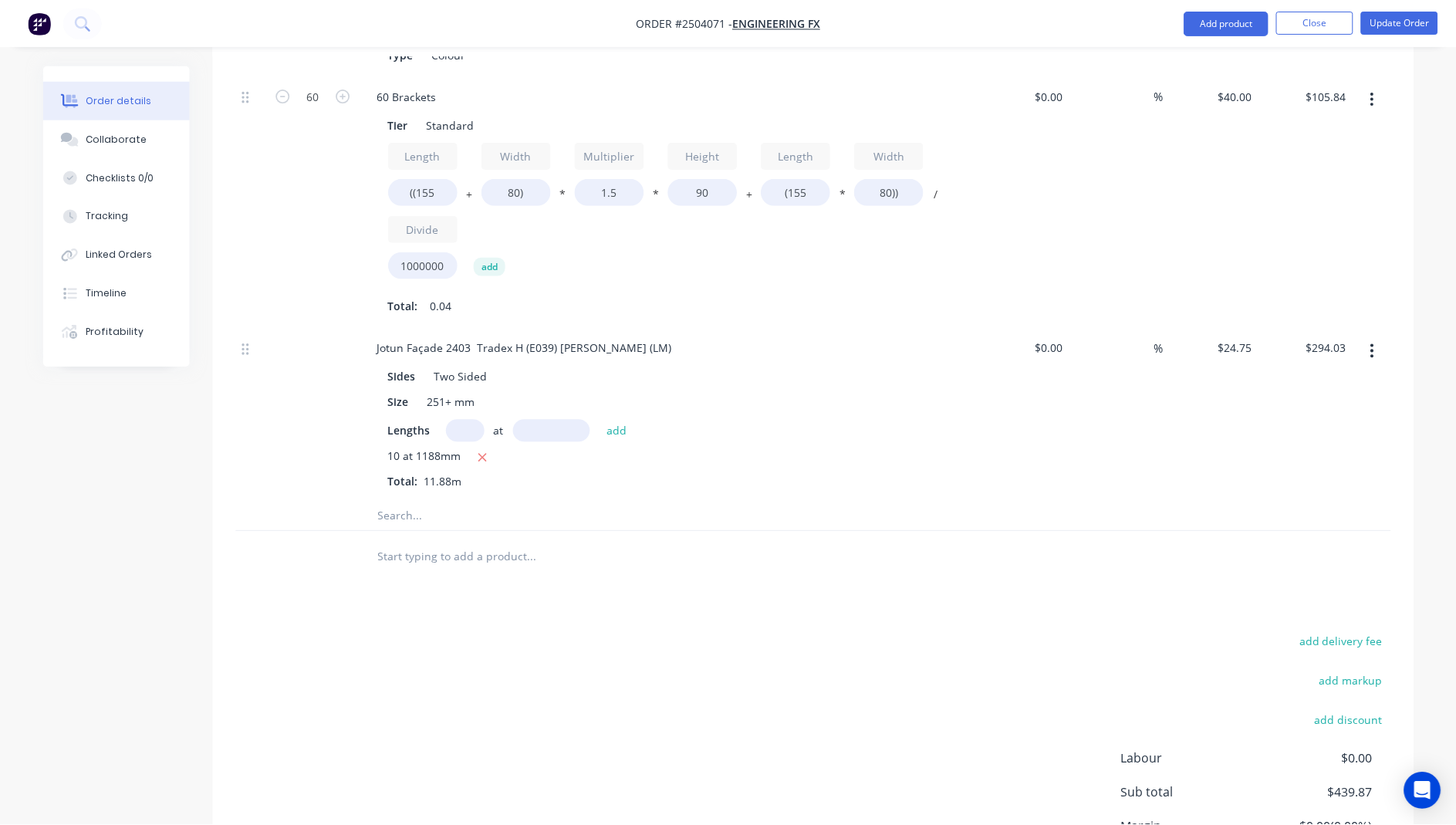
scroll to position [618, 0]
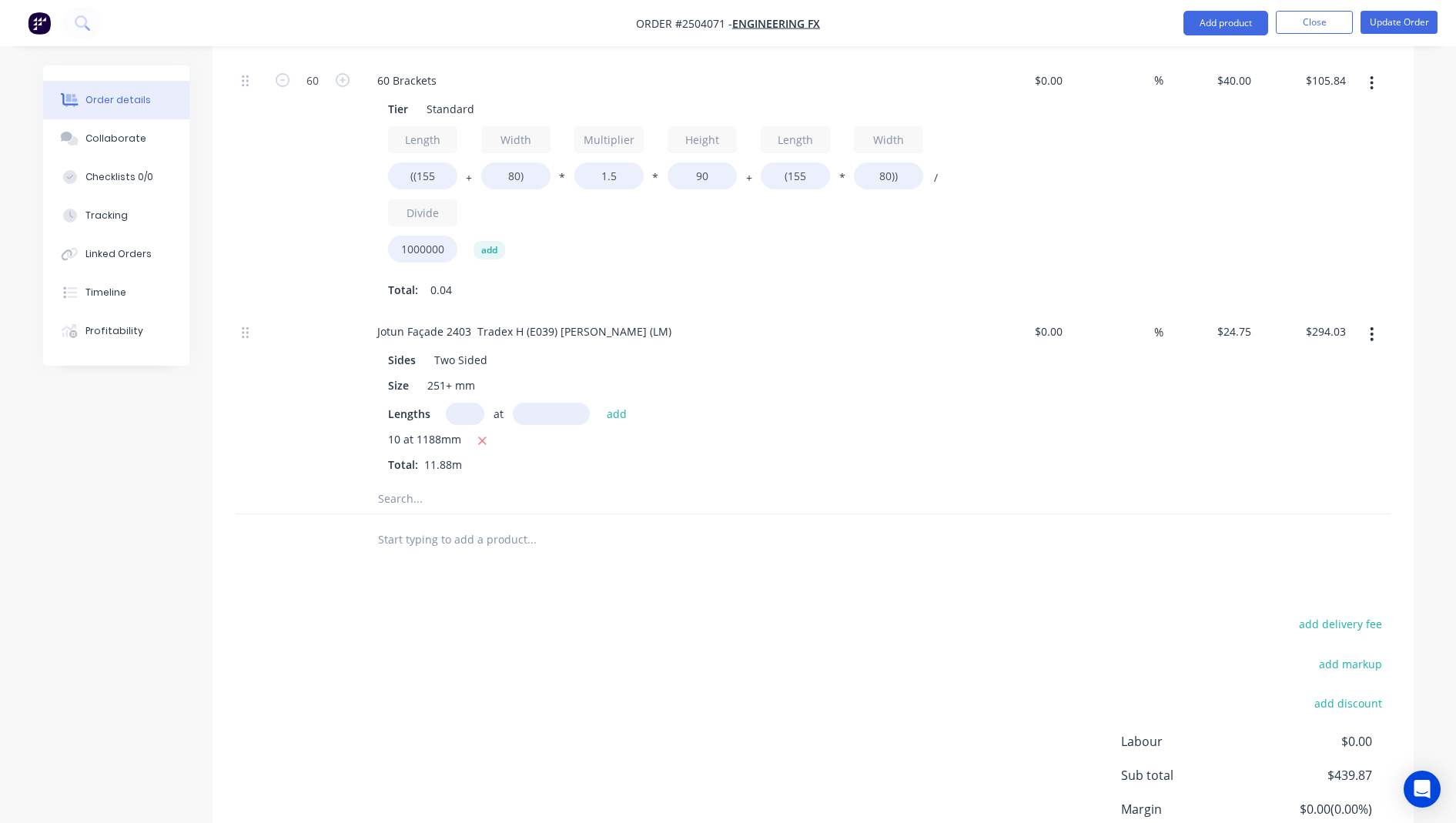
click at [1365, 320] on button "button" at bounding box center [1372, 334] width 36 height 28
click at [1196, 514] on div at bounding box center [813, 539] width 1155 height 50
drag, startPoint x: 610, startPoint y: 310, endPoint x: 390, endPoint y: 316, distance: 220.1
click at [305, 334] on div "Jotun Façade 2403 Tradex H (E039) [PERSON_NAME] (LM) Sides Two Sided Size 251+ …" at bounding box center [812, 397] width 1155 height 172
copy div "Jotun Façade 2403 Tradex H (E039) [PERSON_NAME]"
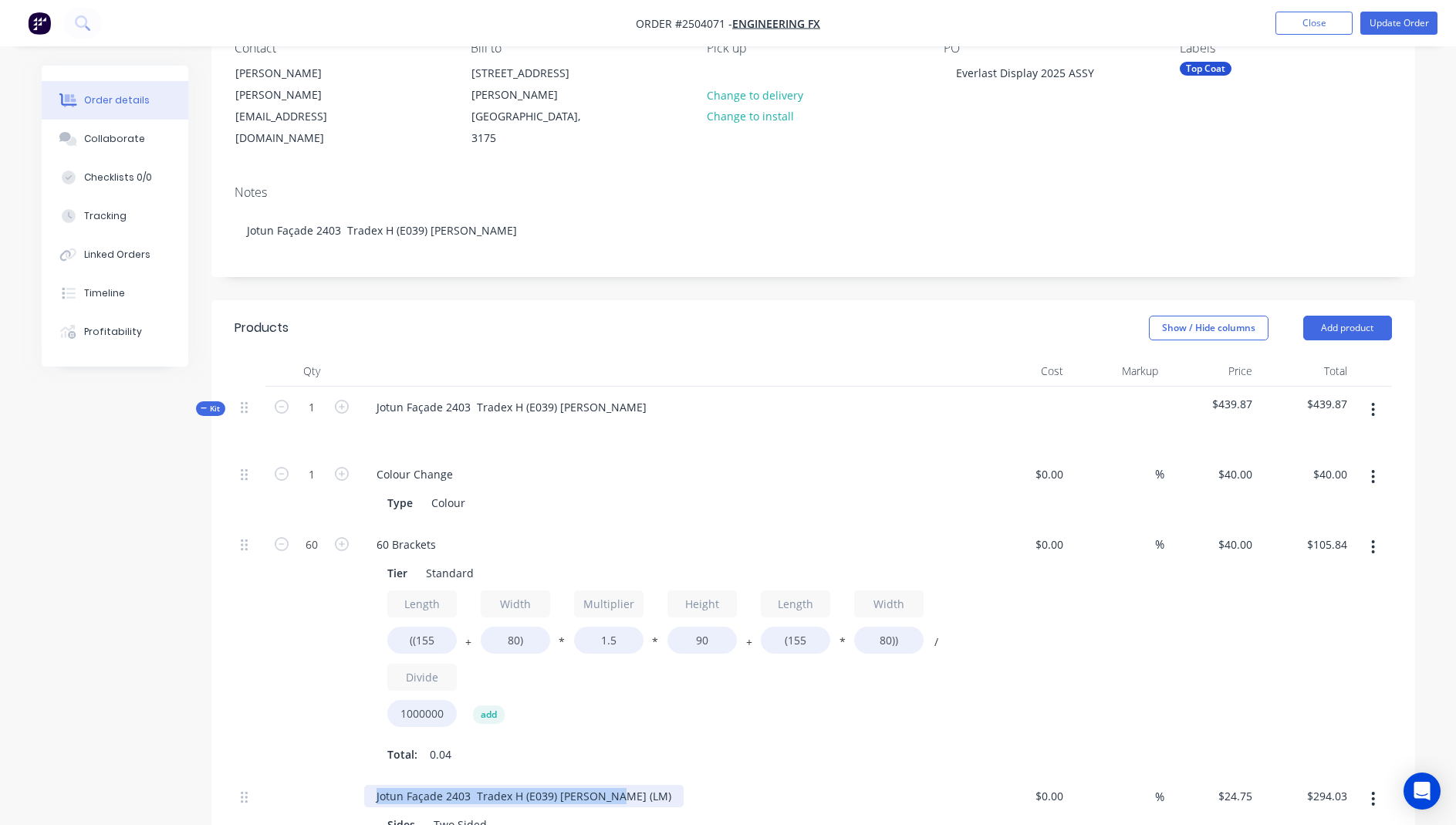
scroll to position [154, 0]
click at [1376, 396] on button "button" at bounding box center [1372, 410] width 36 height 28
click at [1340, 433] on button "Add product to kit" at bounding box center [1318, 448] width 146 height 31
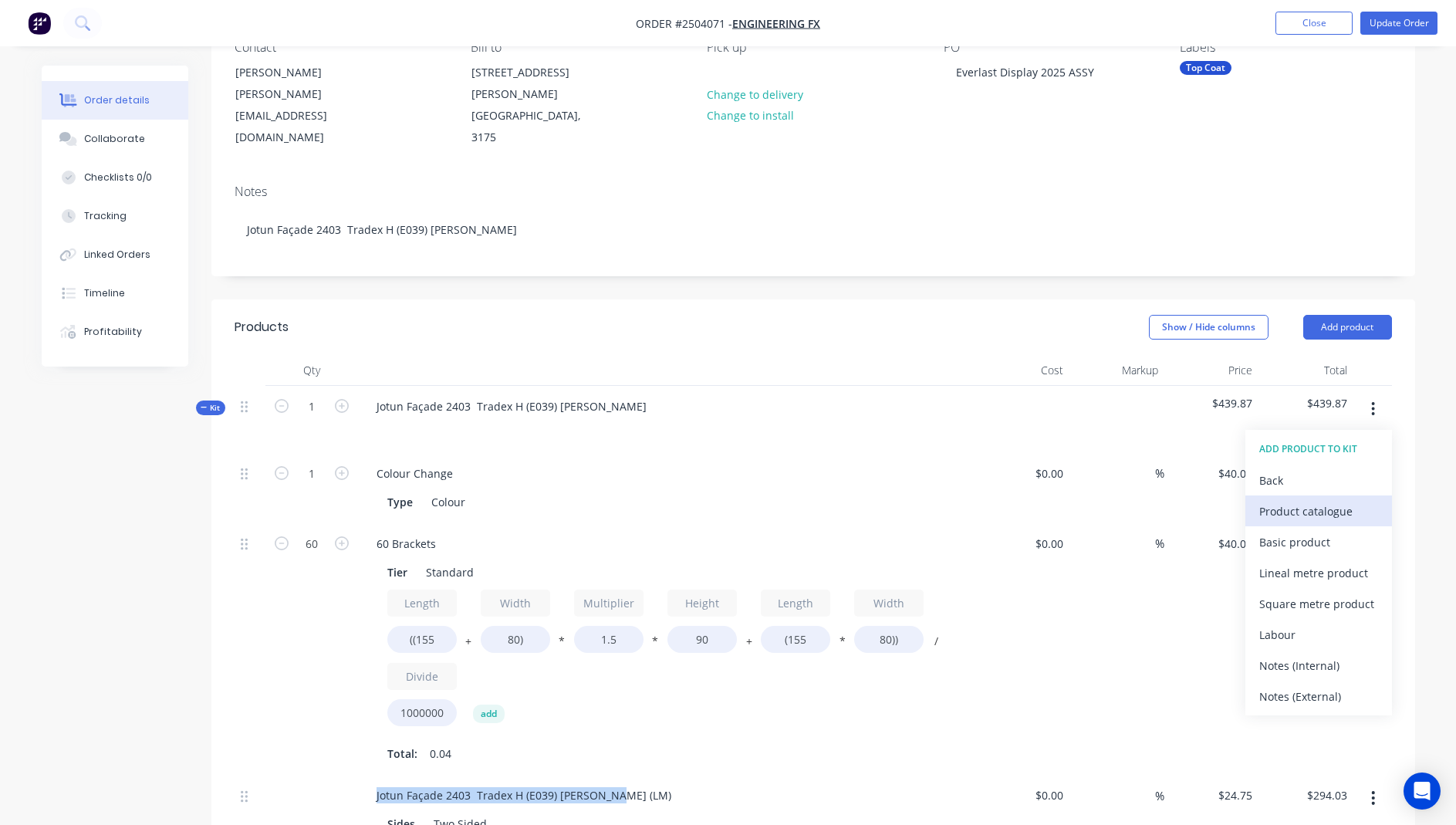
click at [1320, 500] on div "Product catalogue" at bounding box center [1318, 511] width 119 height 22
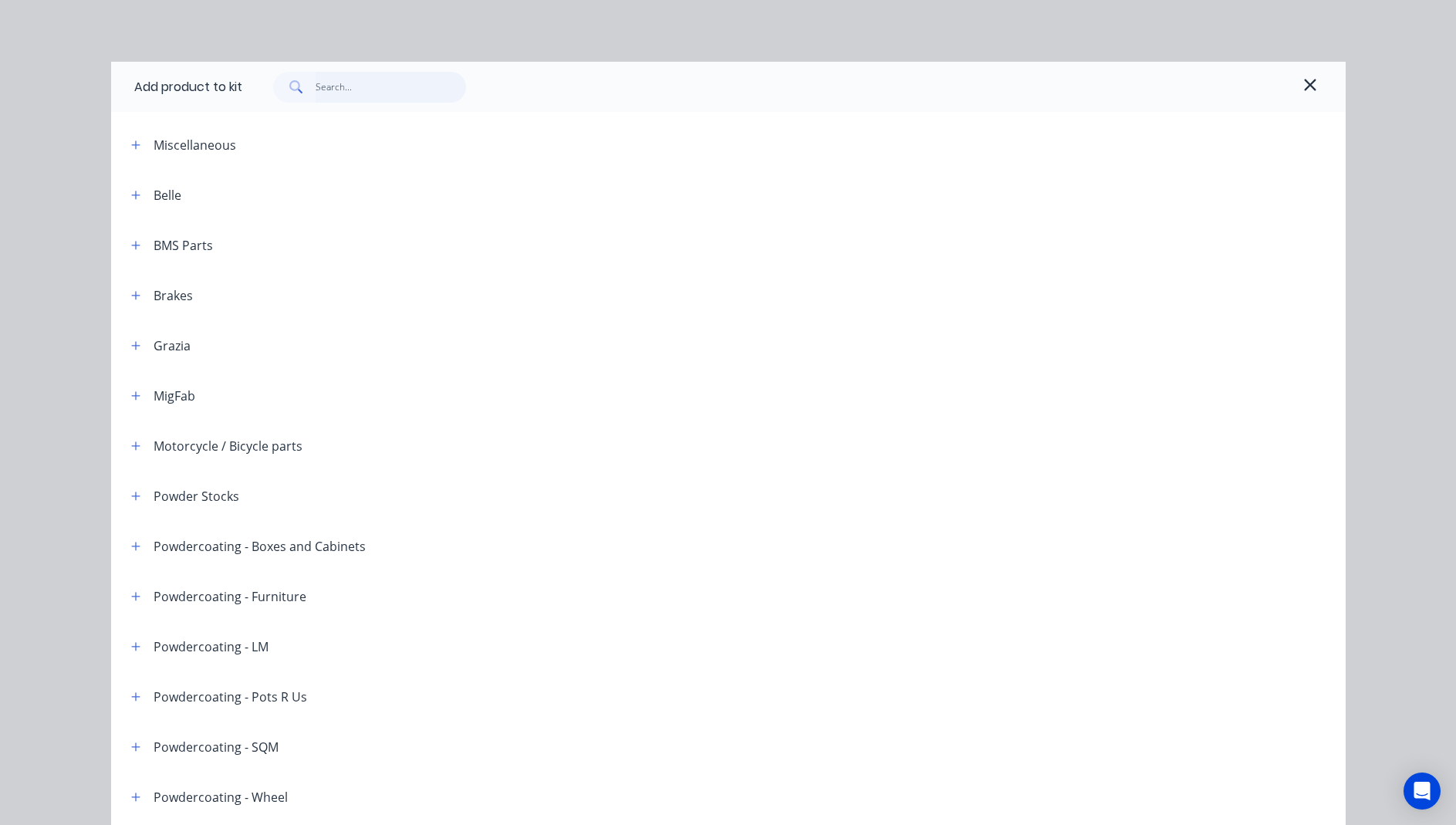
click at [357, 89] on input "text" at bounding box center [390, 87] width 150 height 31
paste input "Jotun Façade 2403 Tradex H (E039) [PERSON_NAME]"
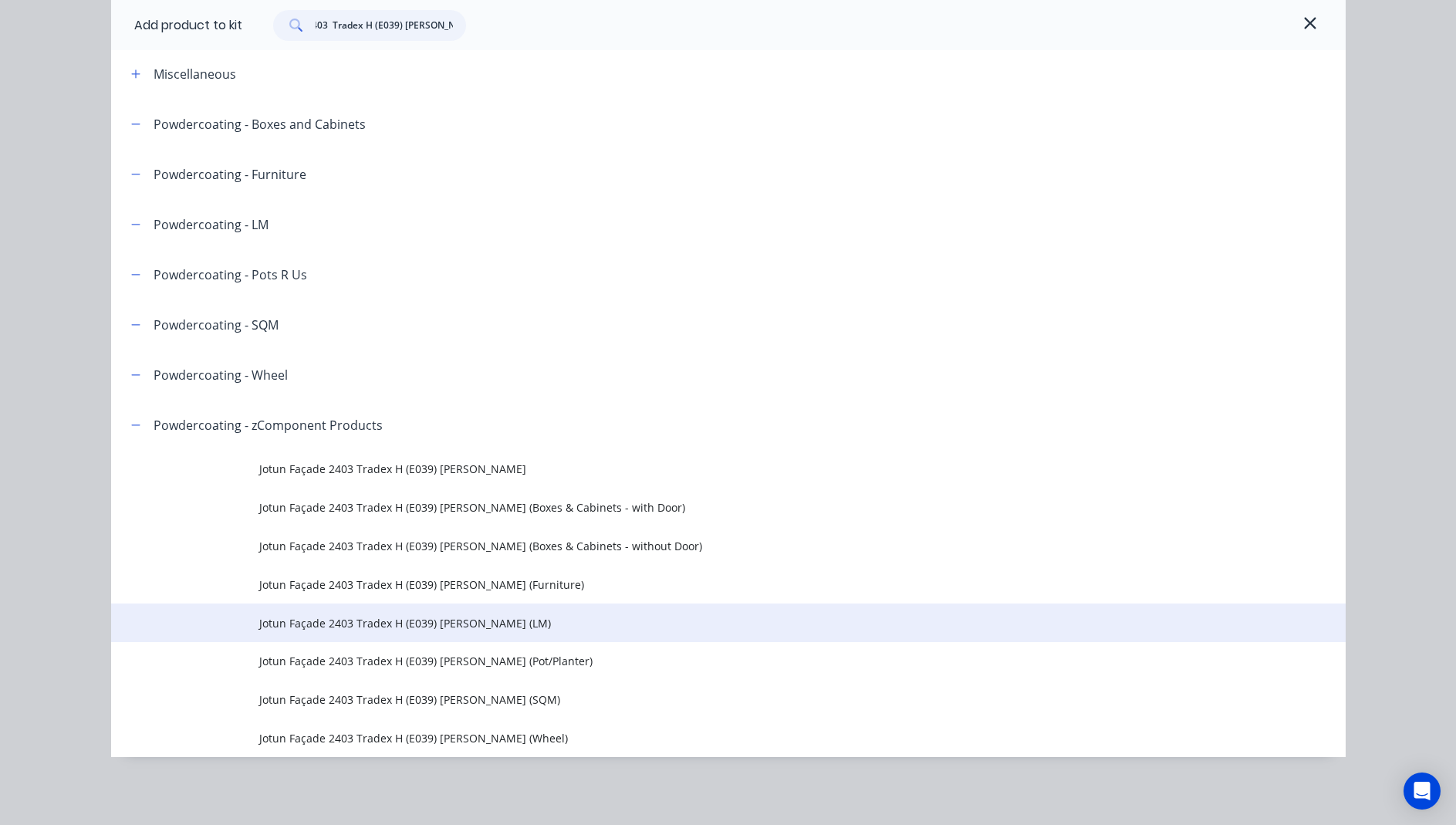
scroll to position [231, 0]
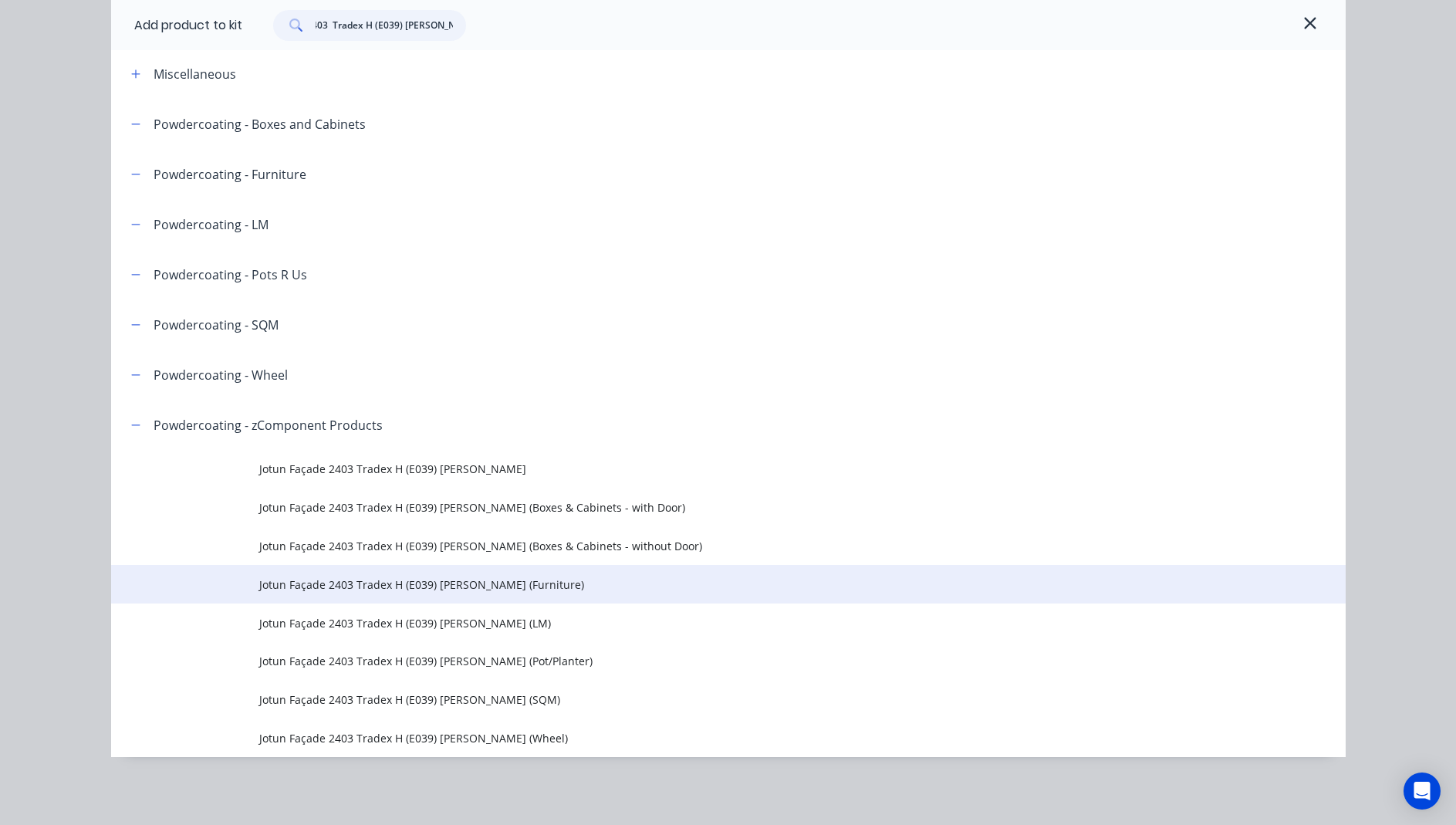
type input "Jotun Façade 2403 Tradex H (E039) [PERSON_NAME]"
click at [503, 588] on span "Jotun Façade 2403 Tradex H (E039) [PERSON_NAME] (Furniture)" at bounding box center [693, 585] width 868 height 16
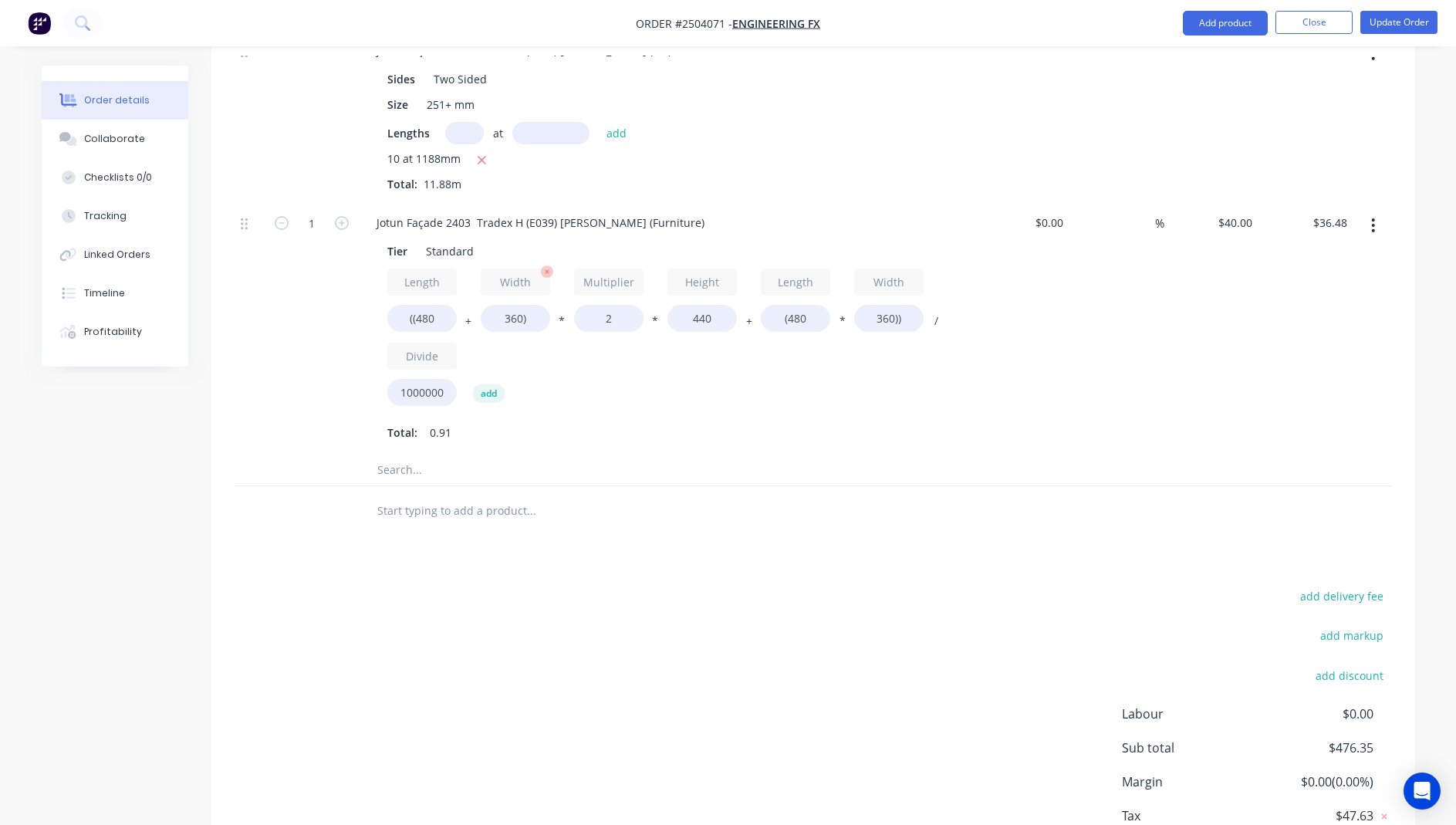
scroll to position [751, 0]
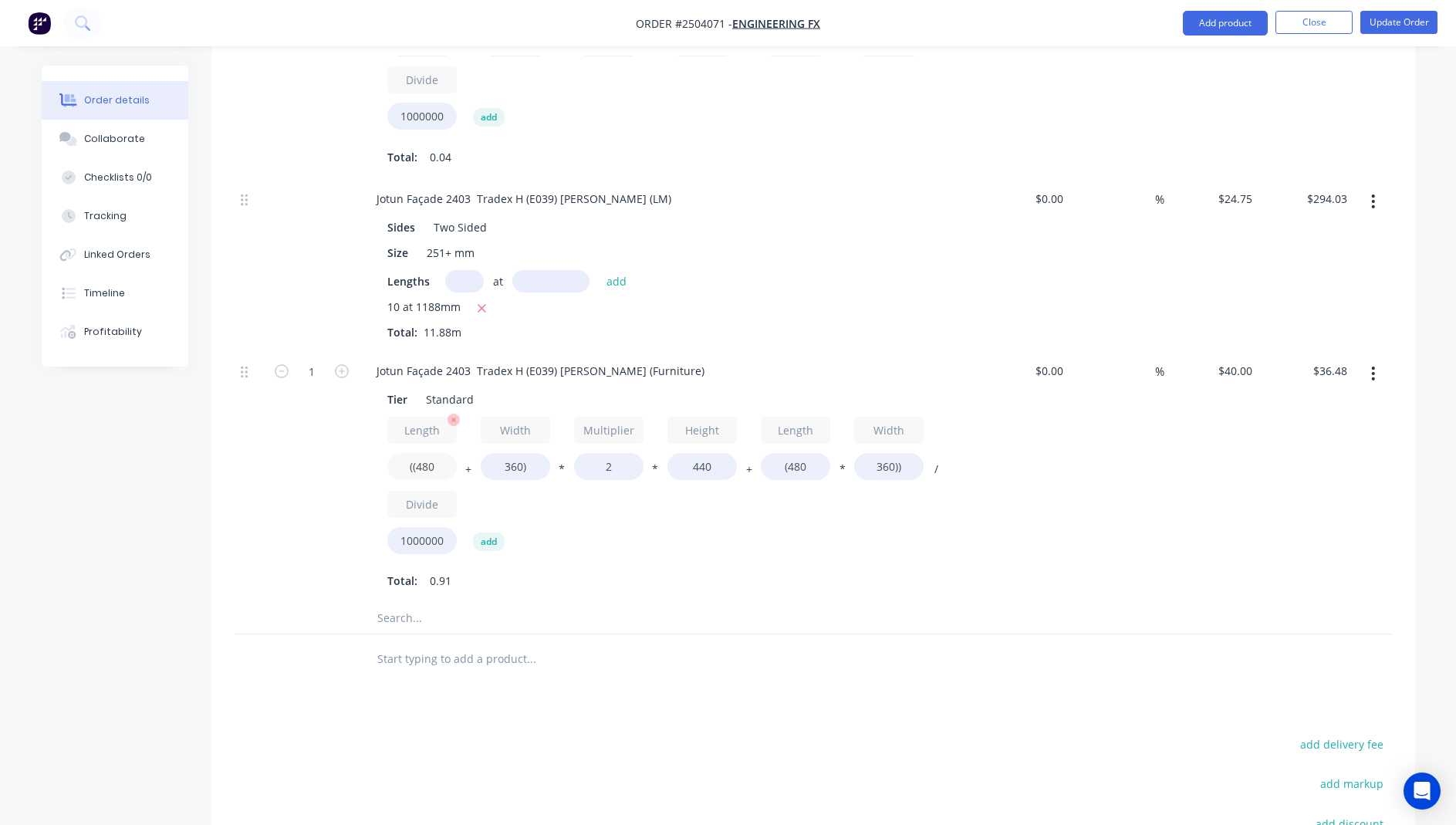
click at [436, 453] on input "((480" at bounding box center [422, 466] width 70 height 27
type input "((1188"
type input "$61.40"
click at [810, 453] on input "(480" at bounding box center [796, 466] width 70 height 27
type input "(1188"
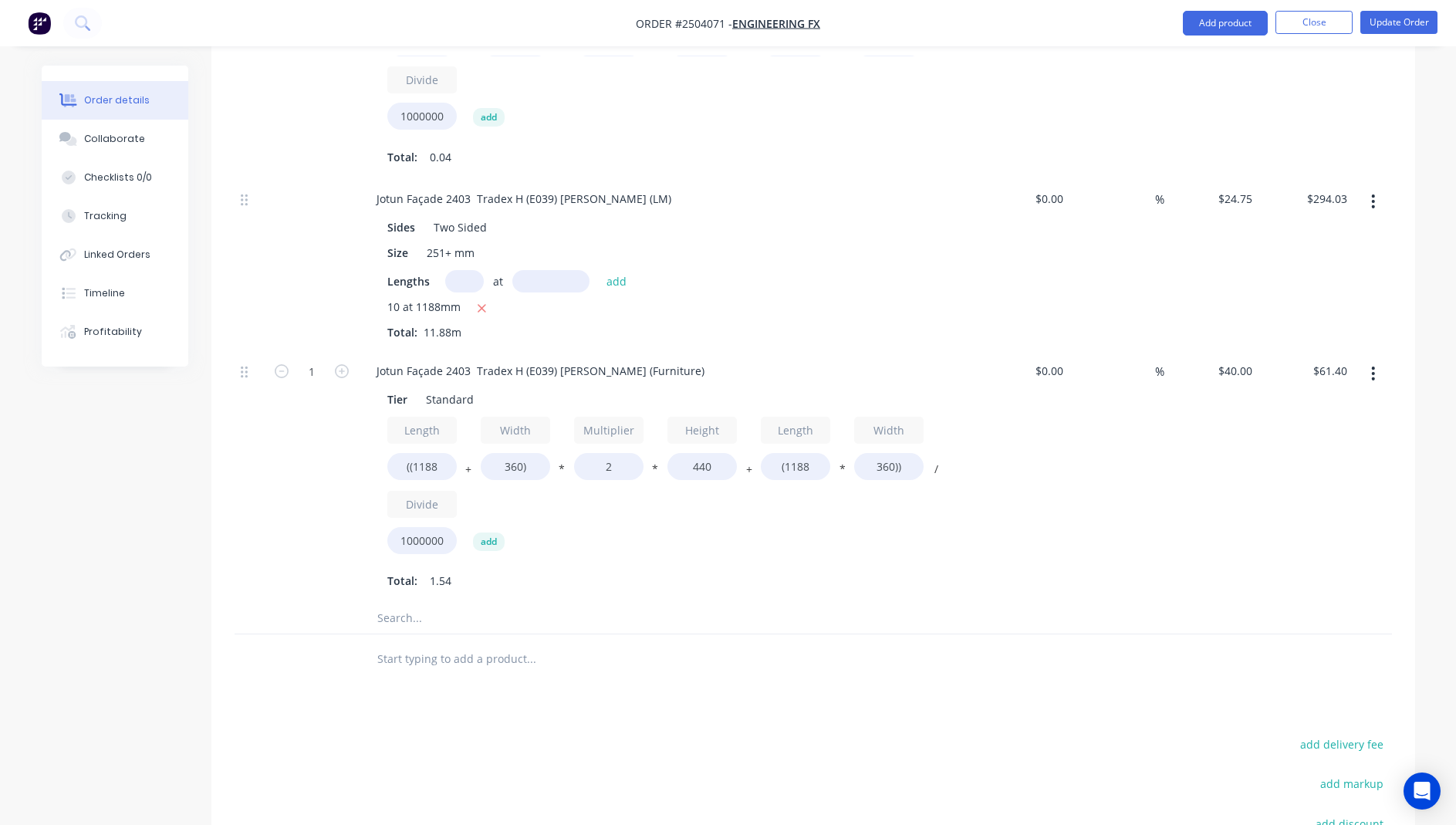
type input "$71.60"
click at [1155, 517] on div "%" at bounding box center [1116, 476] width 95 height 252
click at [517, 453] on input "360)" at bounding box center [516, 466] width 70 height 27
type input "350)"
type input "$71.24"
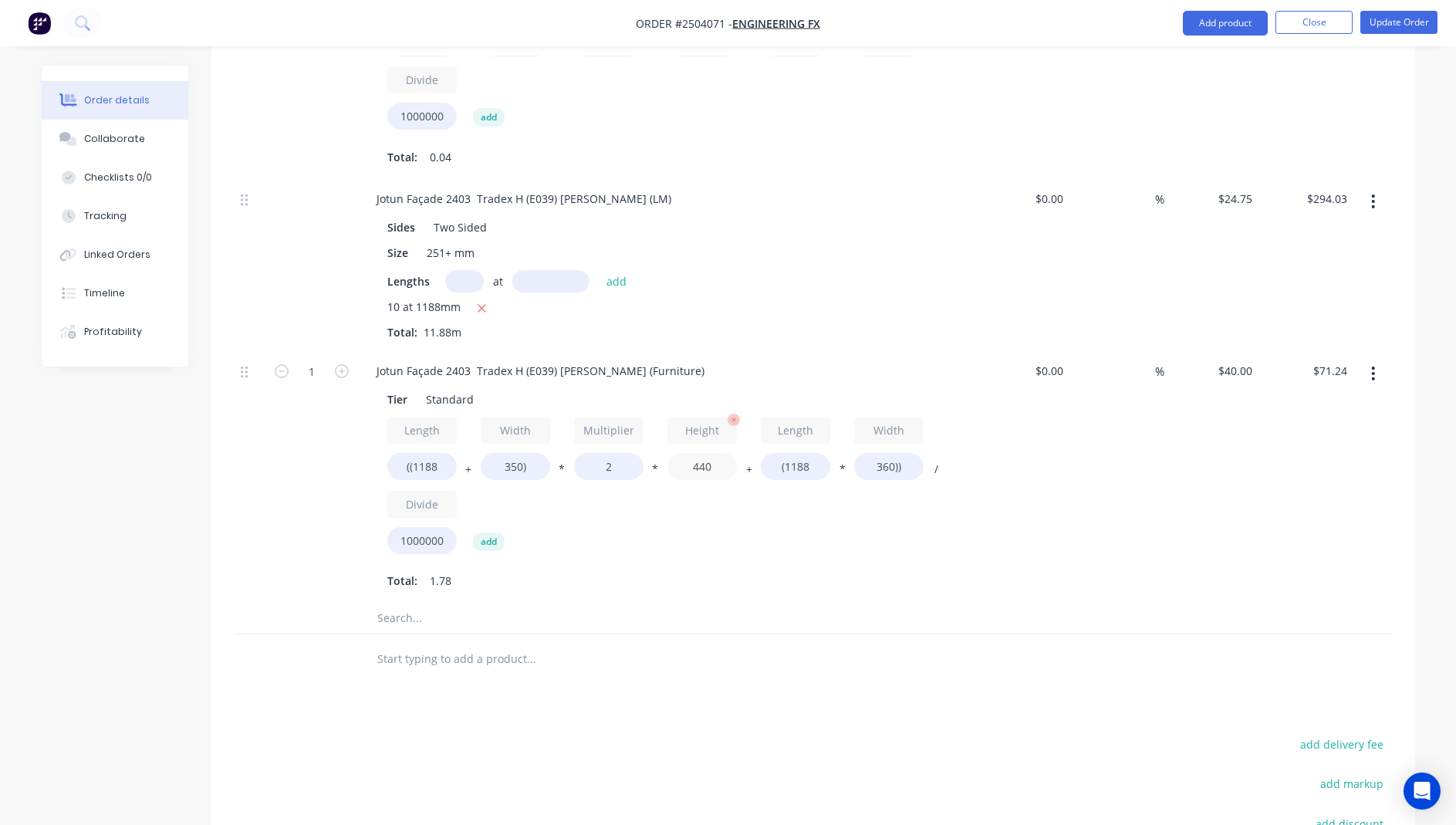
click at [720, 453] on input "440" at bounding box center [702, 466] width 70 height 27
type input "400"
type input "$66.32"
click at [891, 453] on input "360))" at bounding box center [889, 466] width 70 height 27
type input "350))"
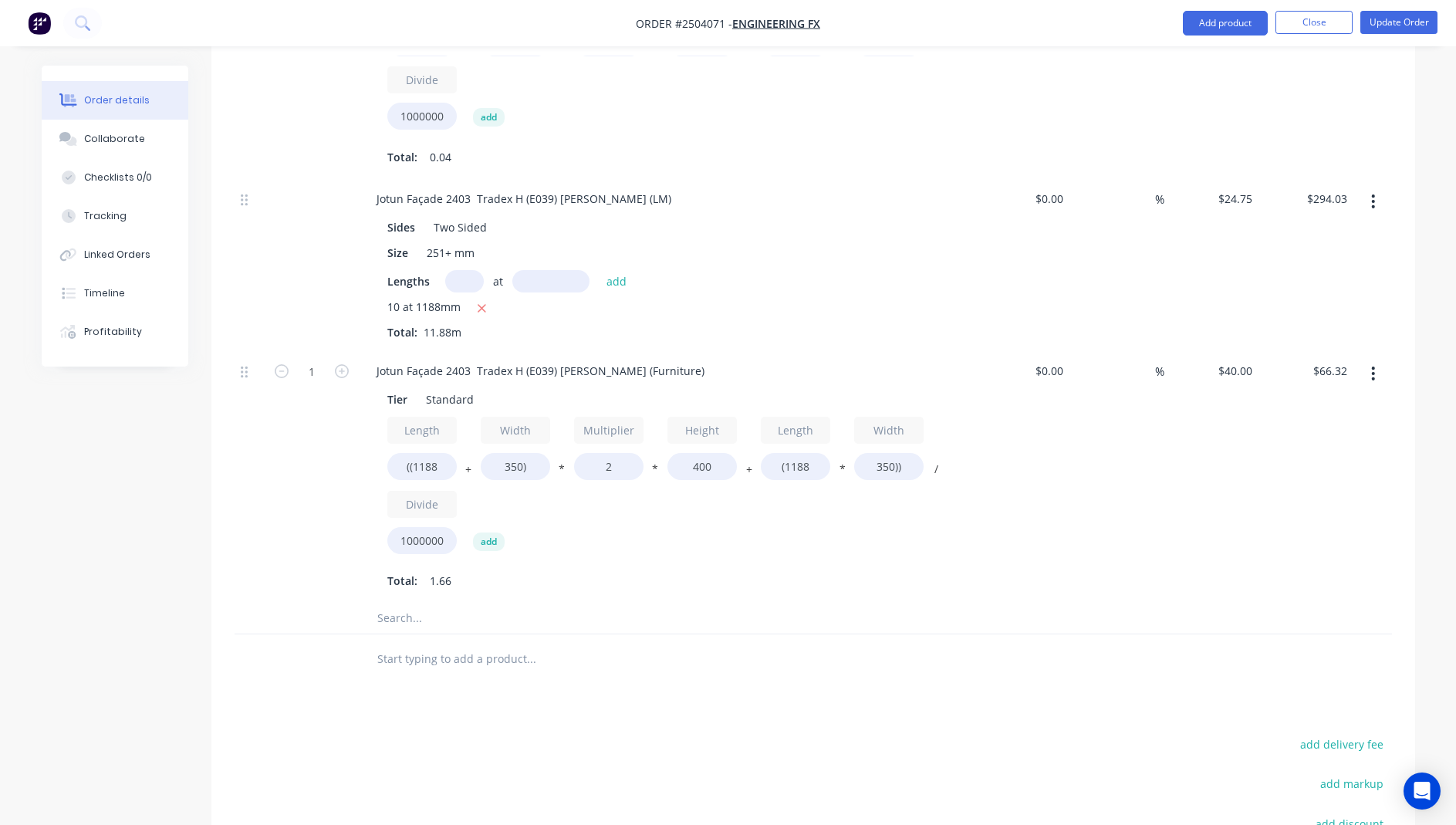
type input "$65.85"
click at [1150, 464] on div "%" at bounding box center [1116, 476] width 95 height 252
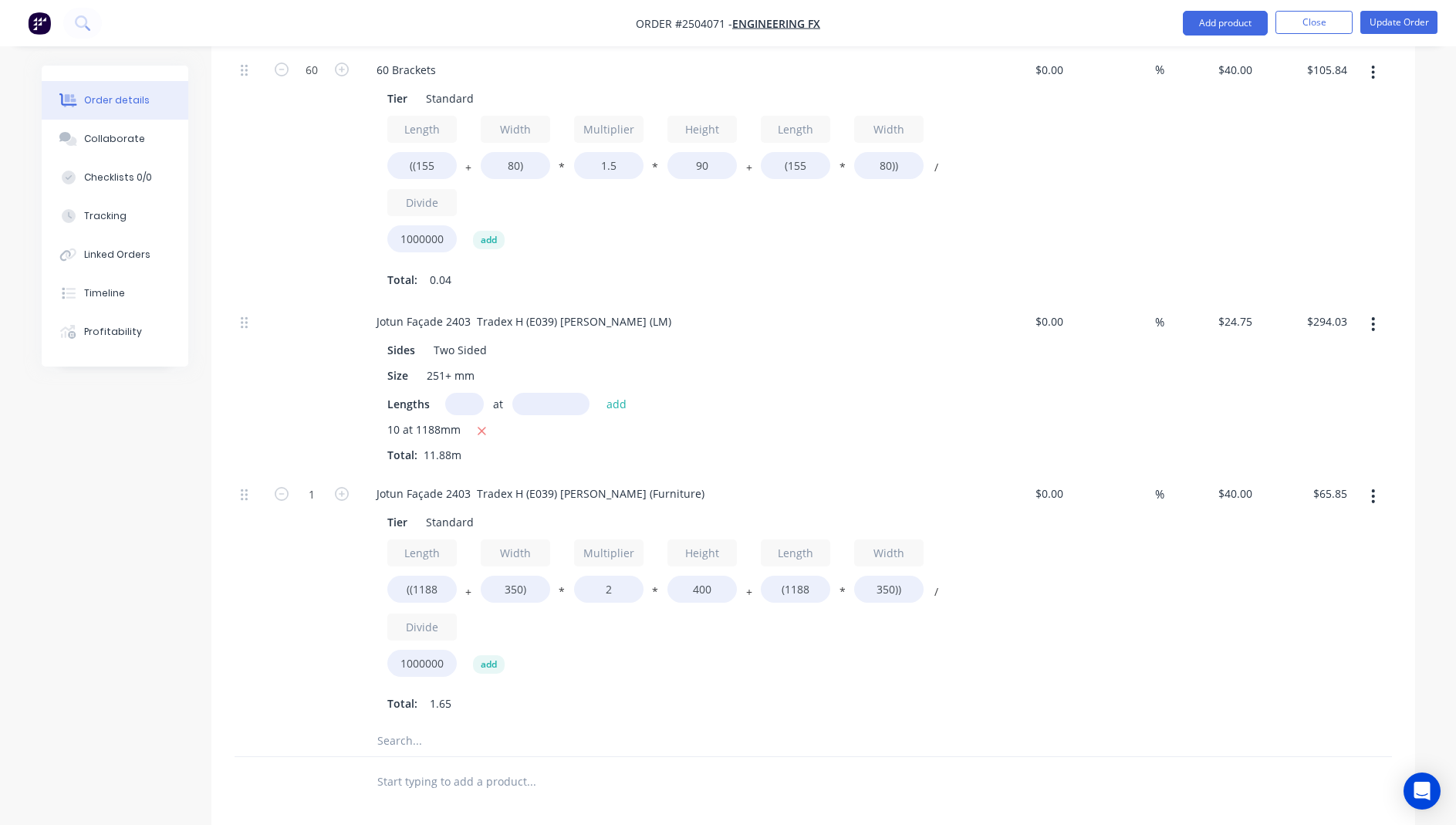
scroll to position [664, 0]
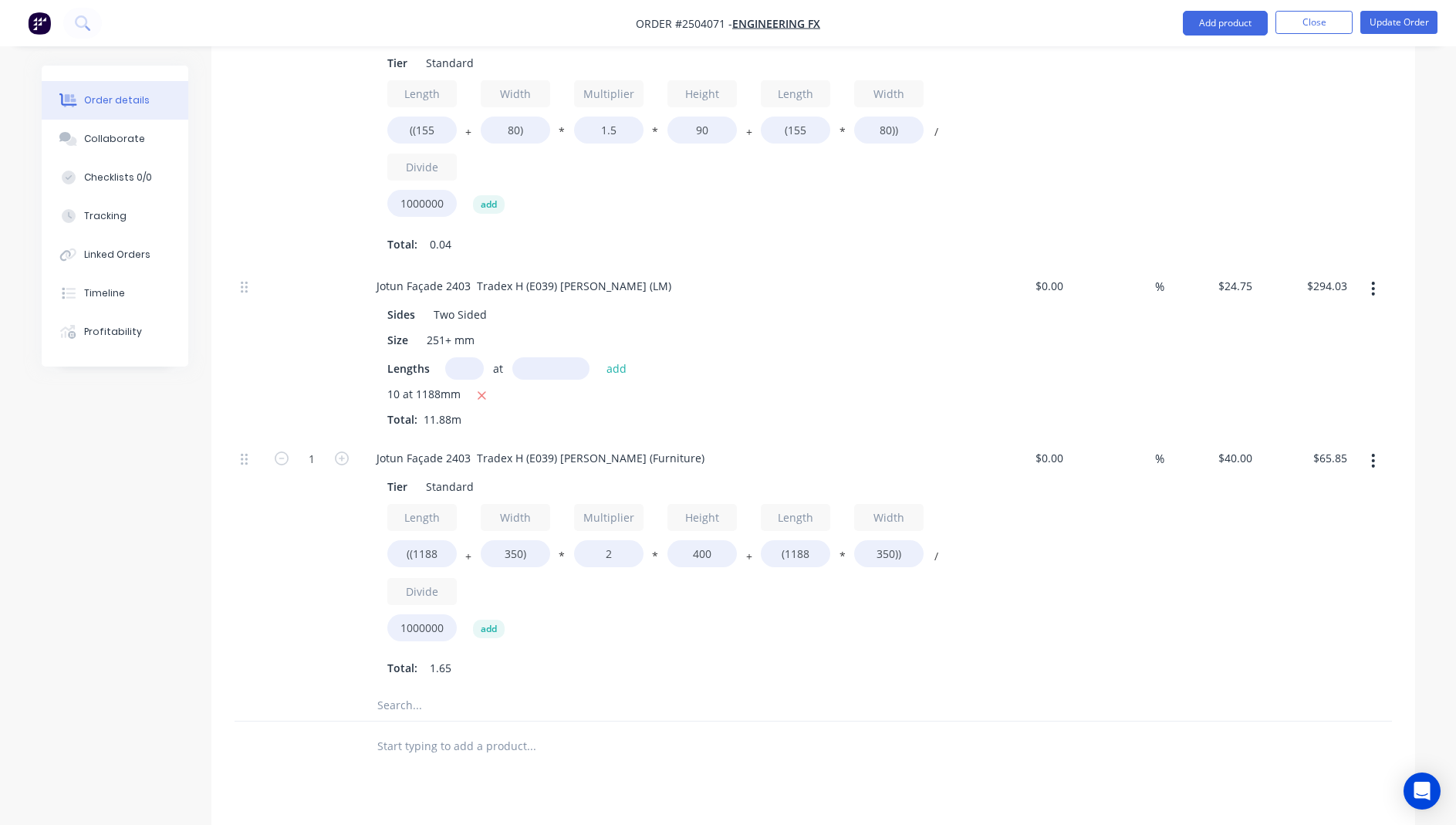
click at [1369, 275] on button "button" at bounding box center [1372, 289] width 36 height 28
click at [1303, 380] on div "Delete" at bounding box center [1318, 391] width 119 height 22
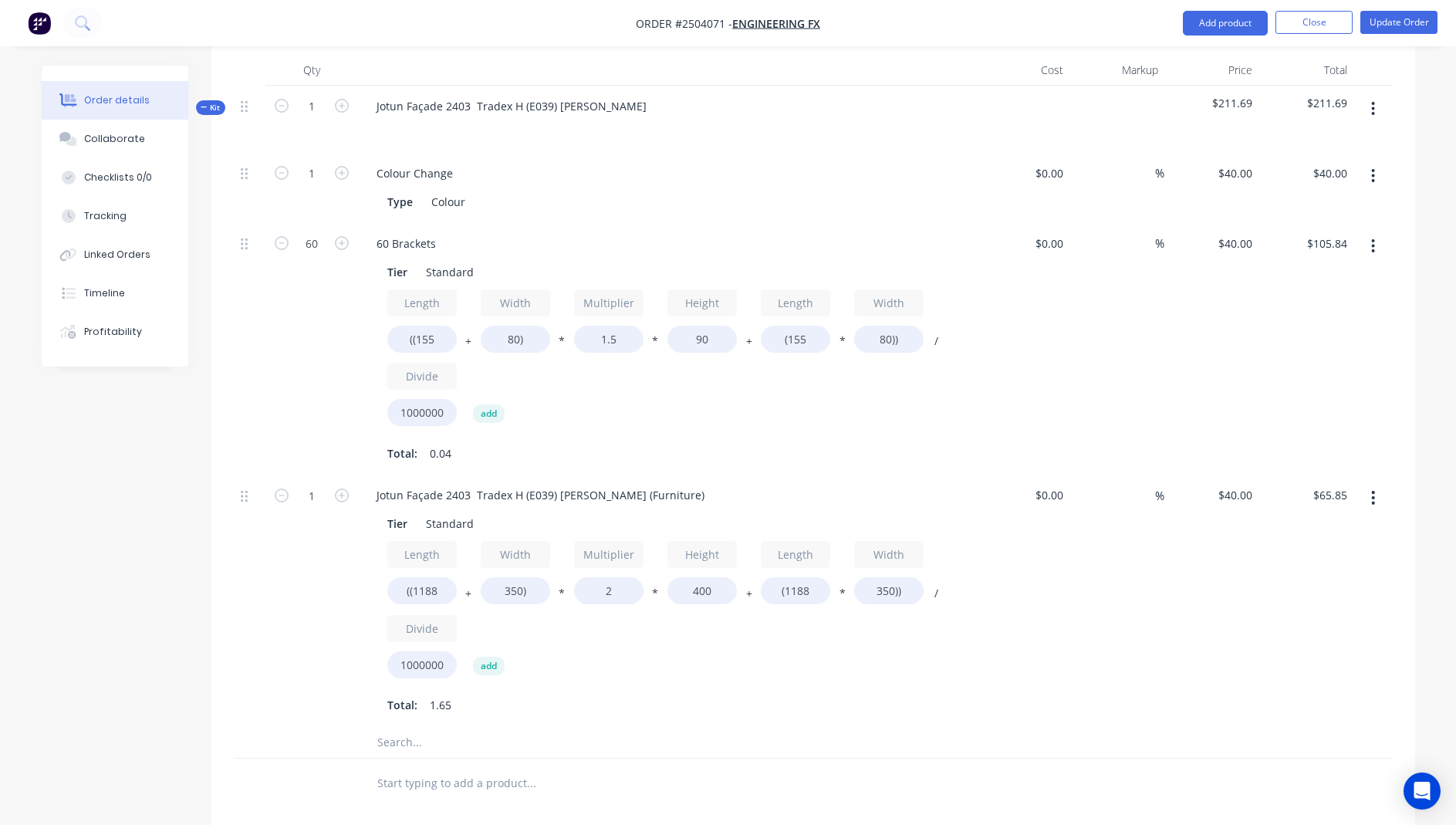
scroll to position [432, 0]
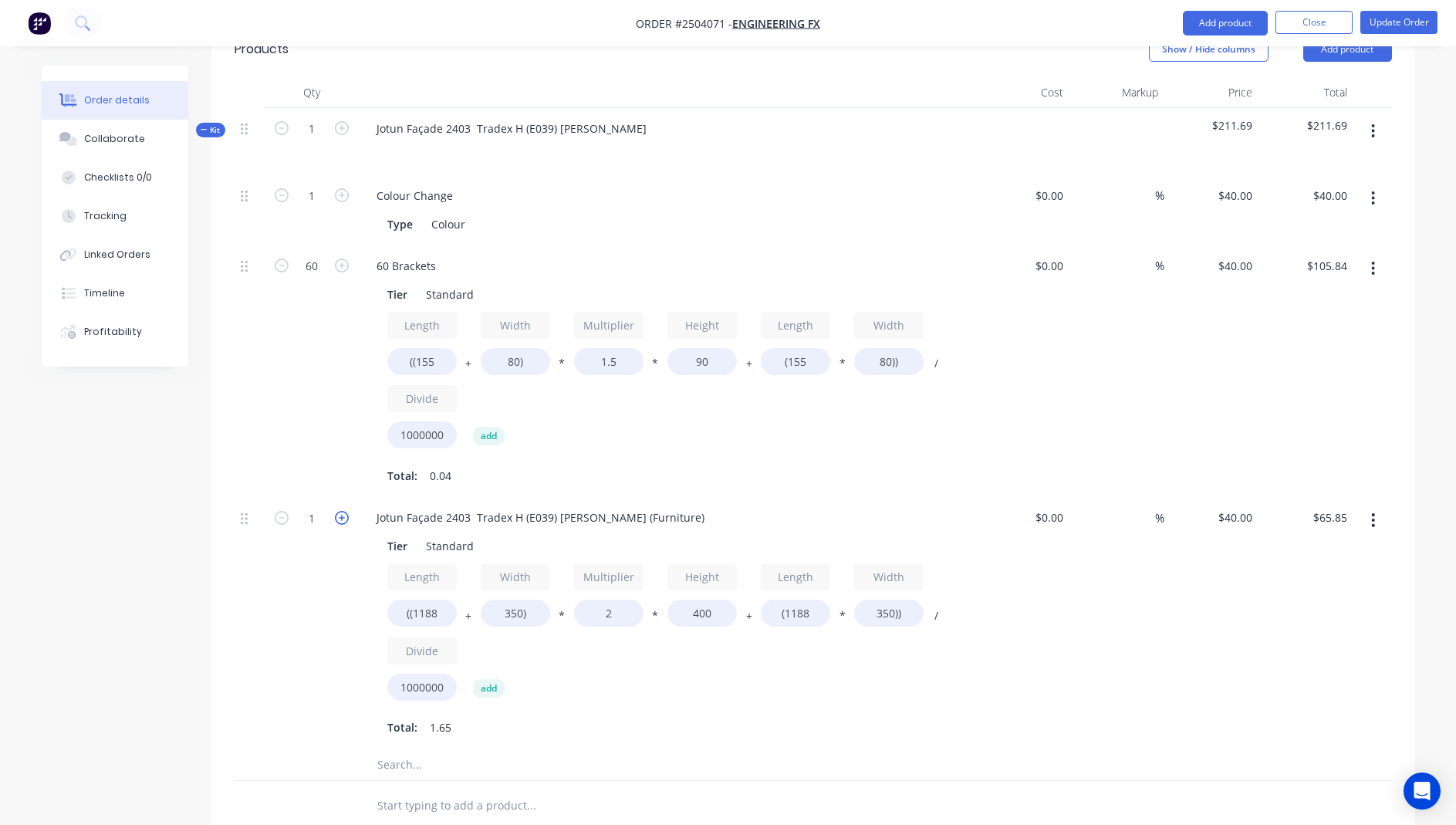
click at [341, 511] on icon "button" at bounding box center [342, 518] width 14 height 14
type input "2"
type input "$131.70"
click at [341, 511] on icon "button" at bounding box center [342, 518] width 14 height 14
type input "3"
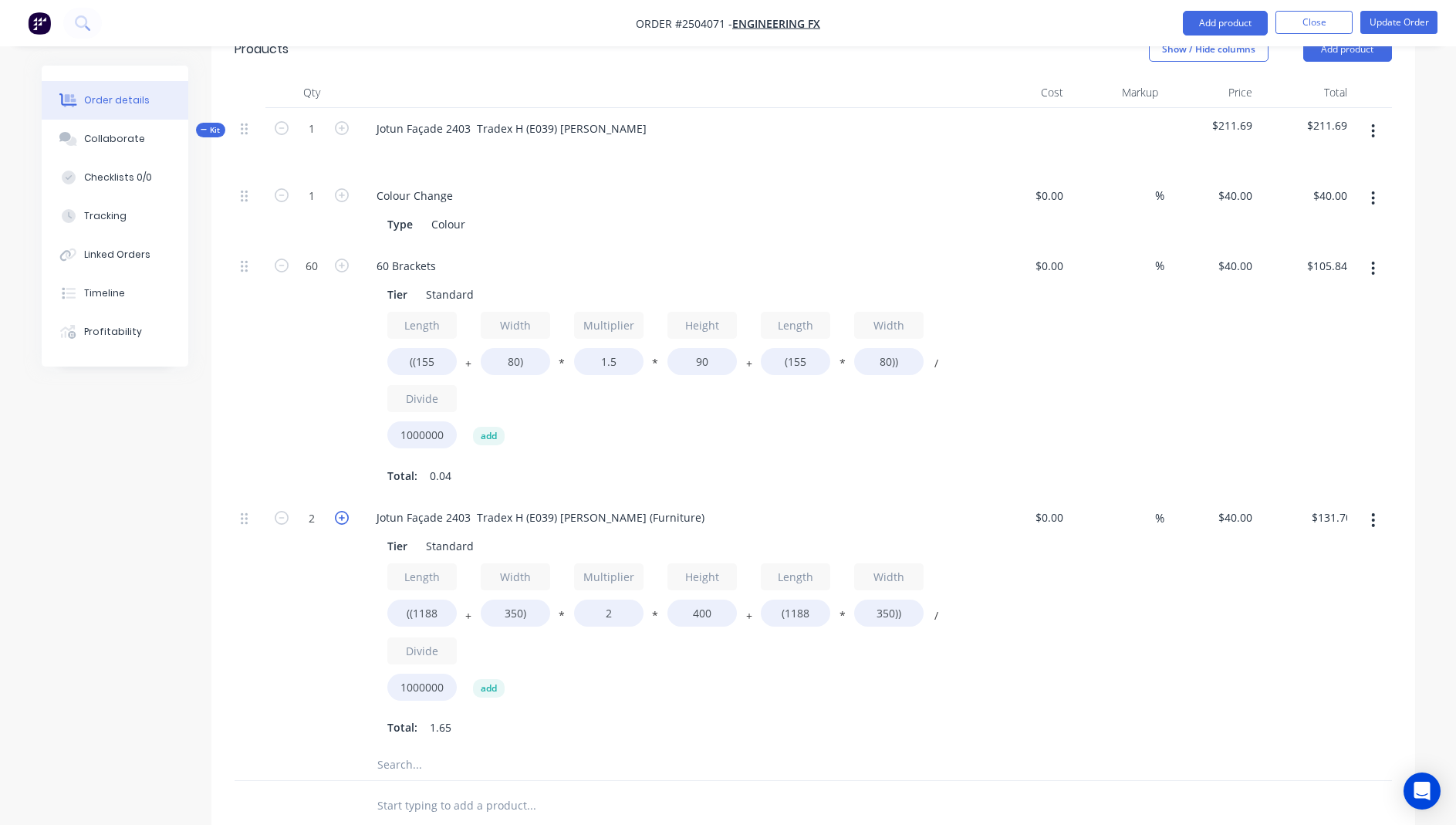
type input "$197.54"
click at [341, 511] on icon "button" at bounding box center [342, 518] width 14 height 14
type input "4"
type input "$263.39"
click at [341, 511] on icon "button" at bounding box center [342, 518] width 14 height 14
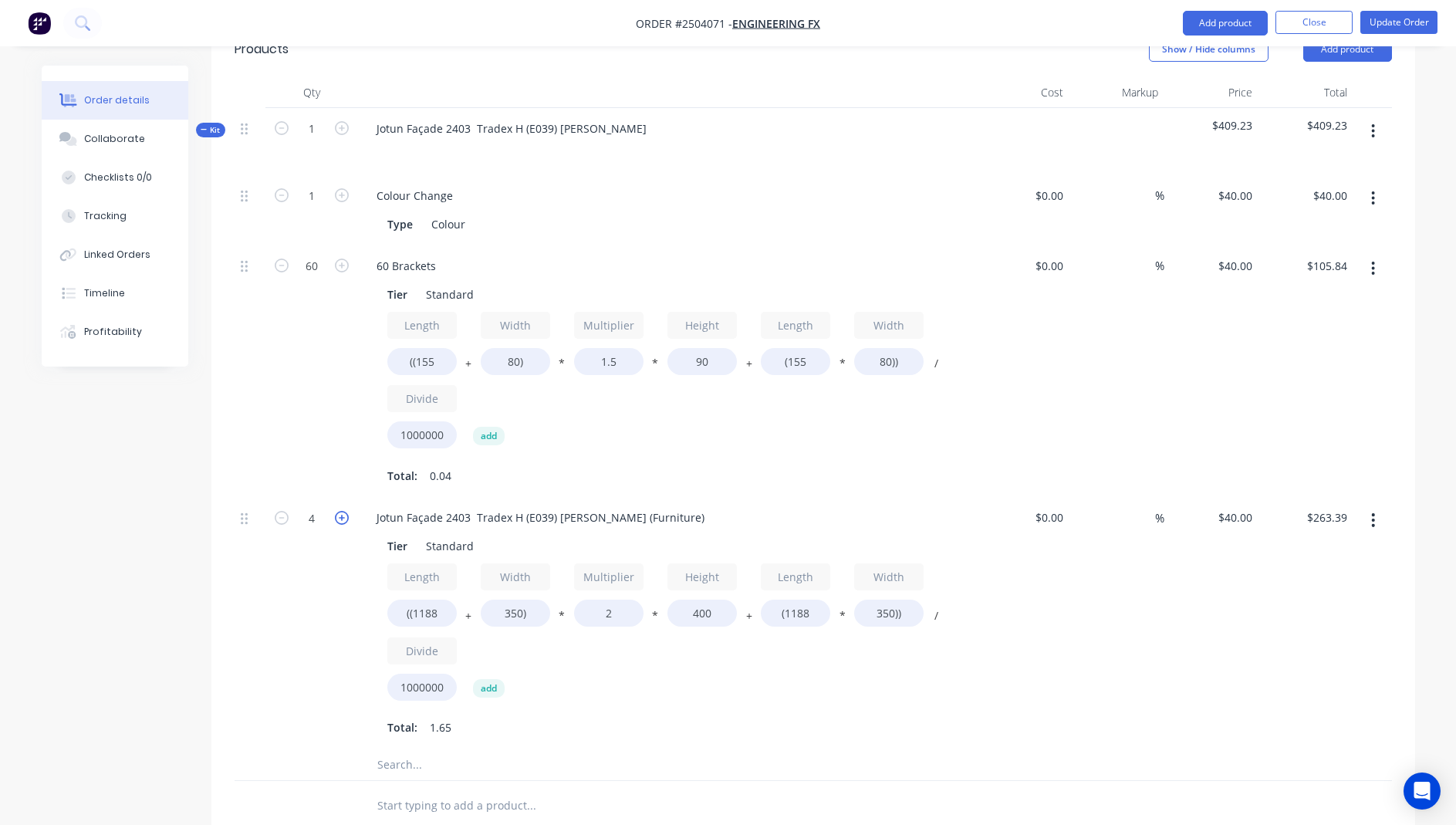
type input "5"
type input "$329.24"
click at [341, 511] on icon "button" at bounding box center [342, 518] width 14 height 14
type input "6"
type input "$395.09"
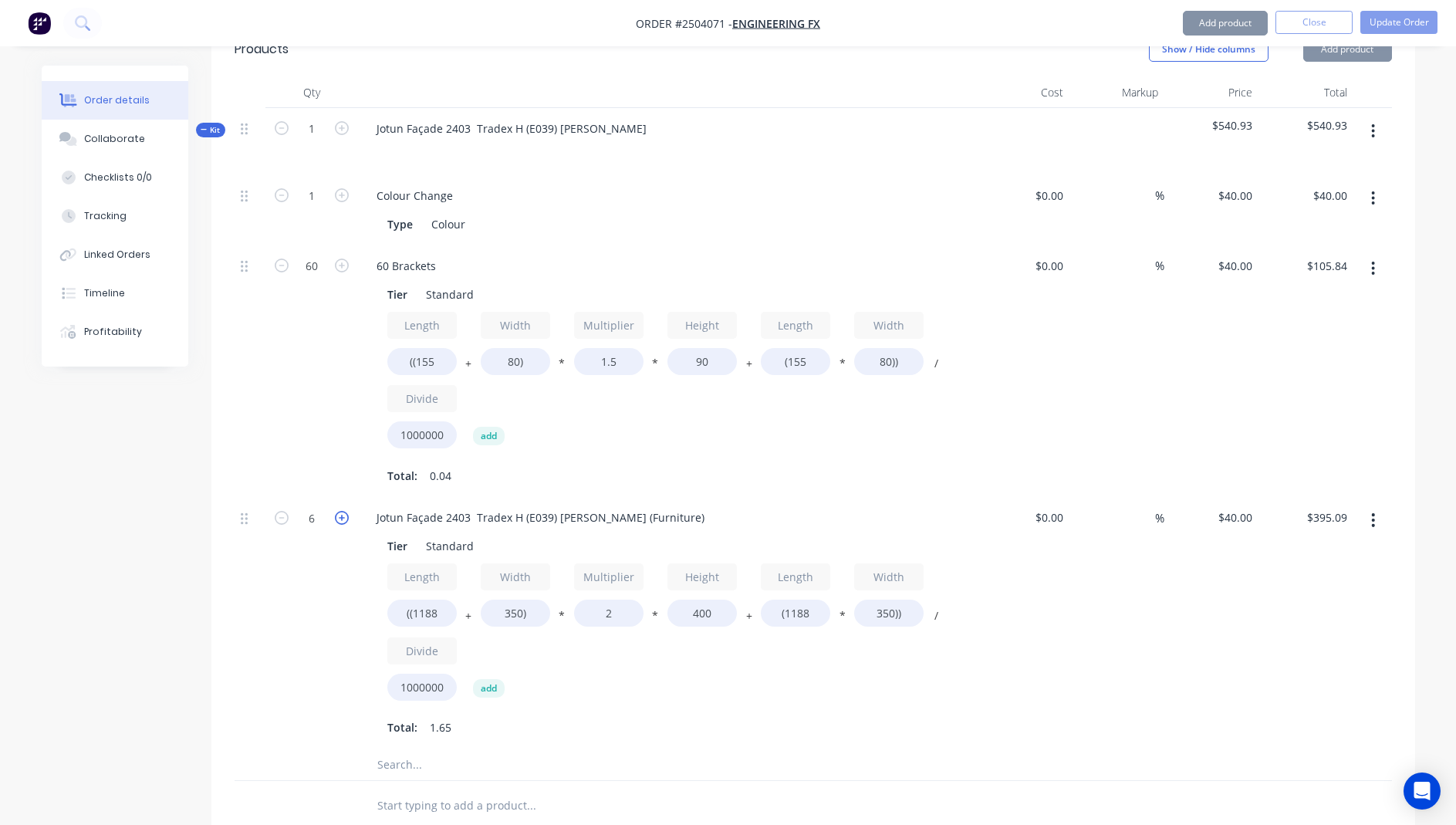
click at [341, 511] on icon "button" at bounding box center [342, 518] width 14 height 14
type input "7"
type input "$460.94"
click at [341, 511] on icon "button" at bounding box center [342, 518] width 14 height 14
type input "8"
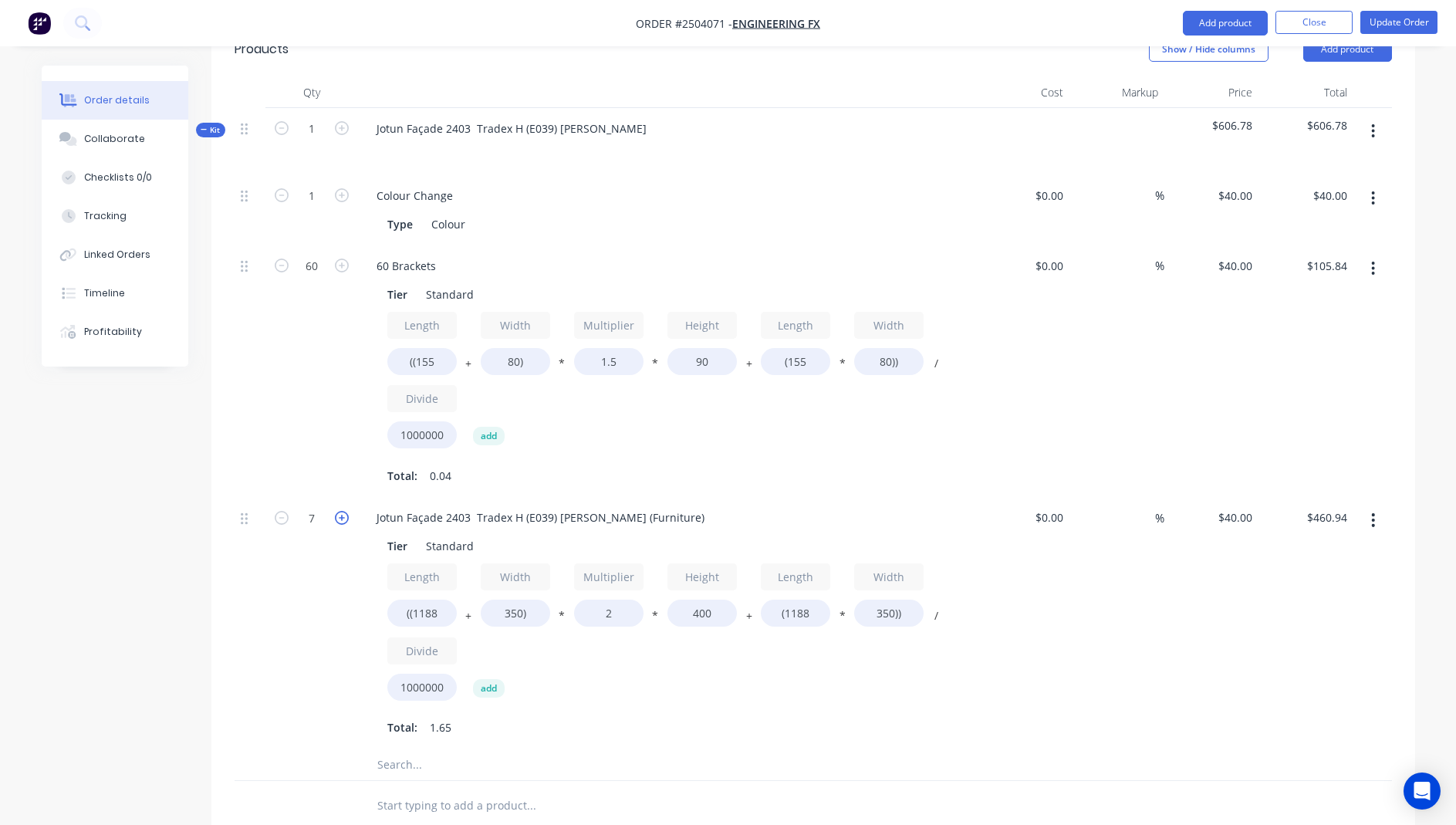
type input "$526.78"
click at [341, 511] on icon "button" at bounding box center [342, 518] width 14 height 14
type input "9"
type input "$592.63"
click at [351, 509] on button "button" at bounding box center [342, 517] width 20 height 16
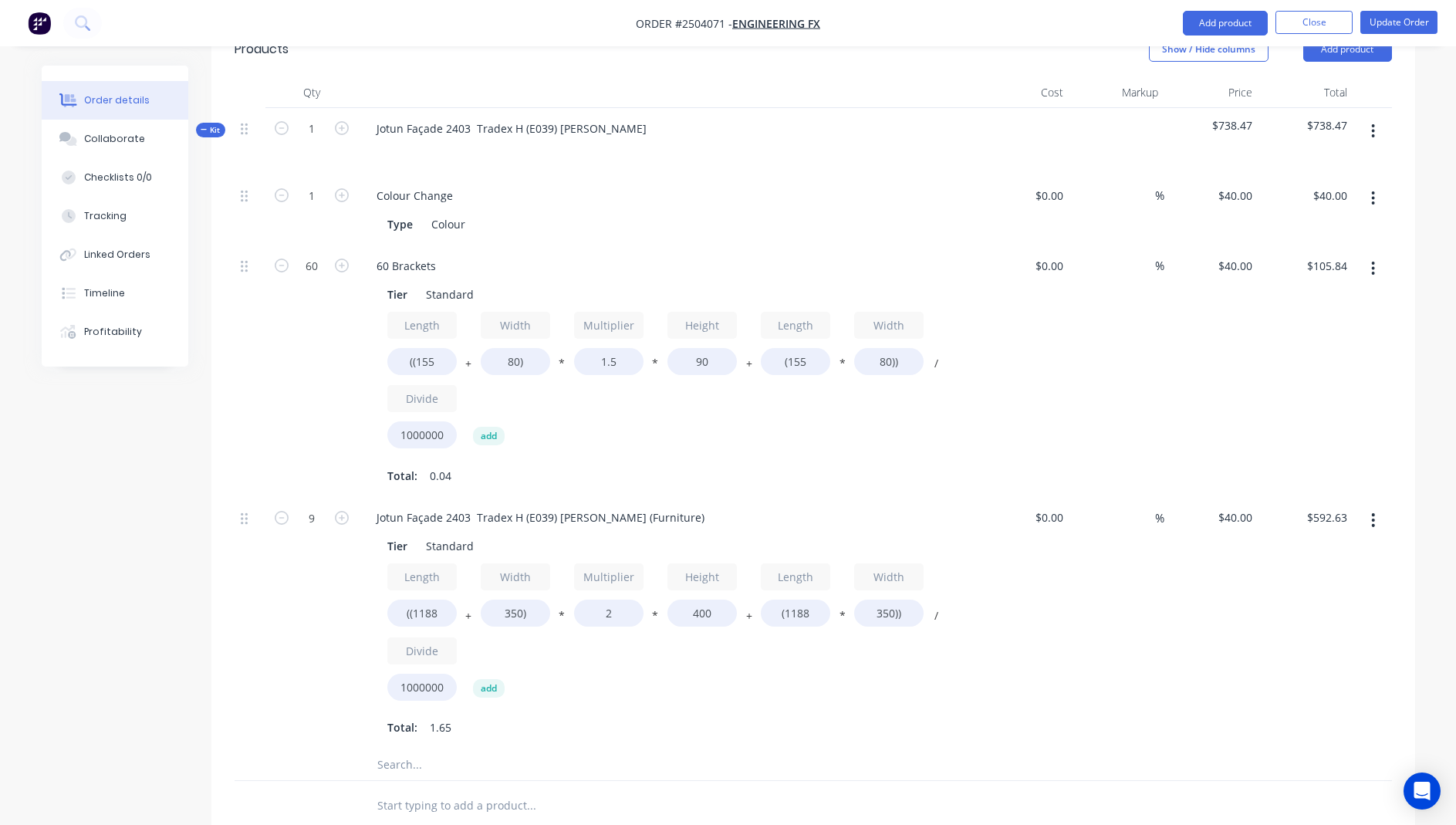
type input "10"
type input "$658.48"
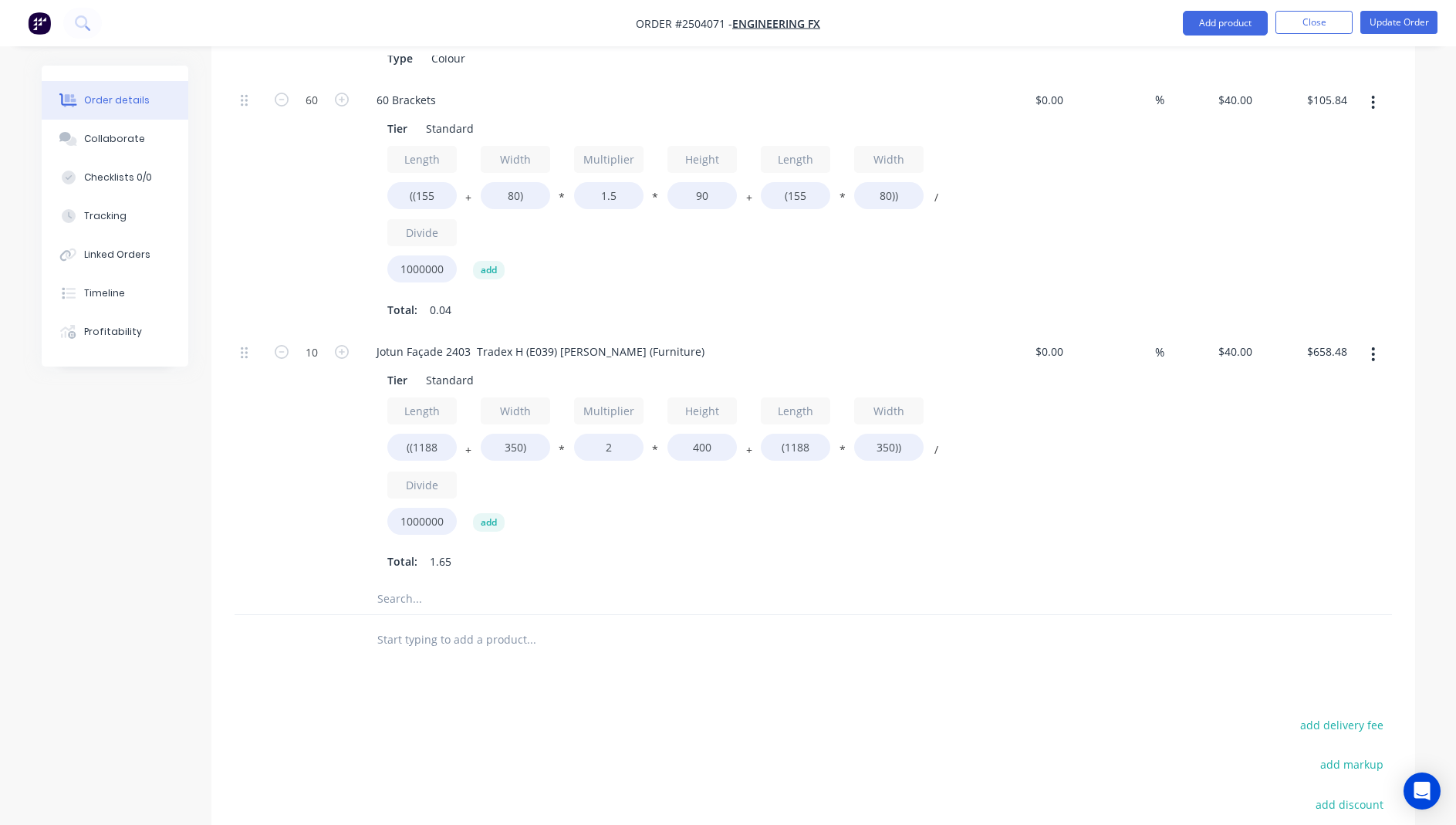
scroll to position [579, 0]
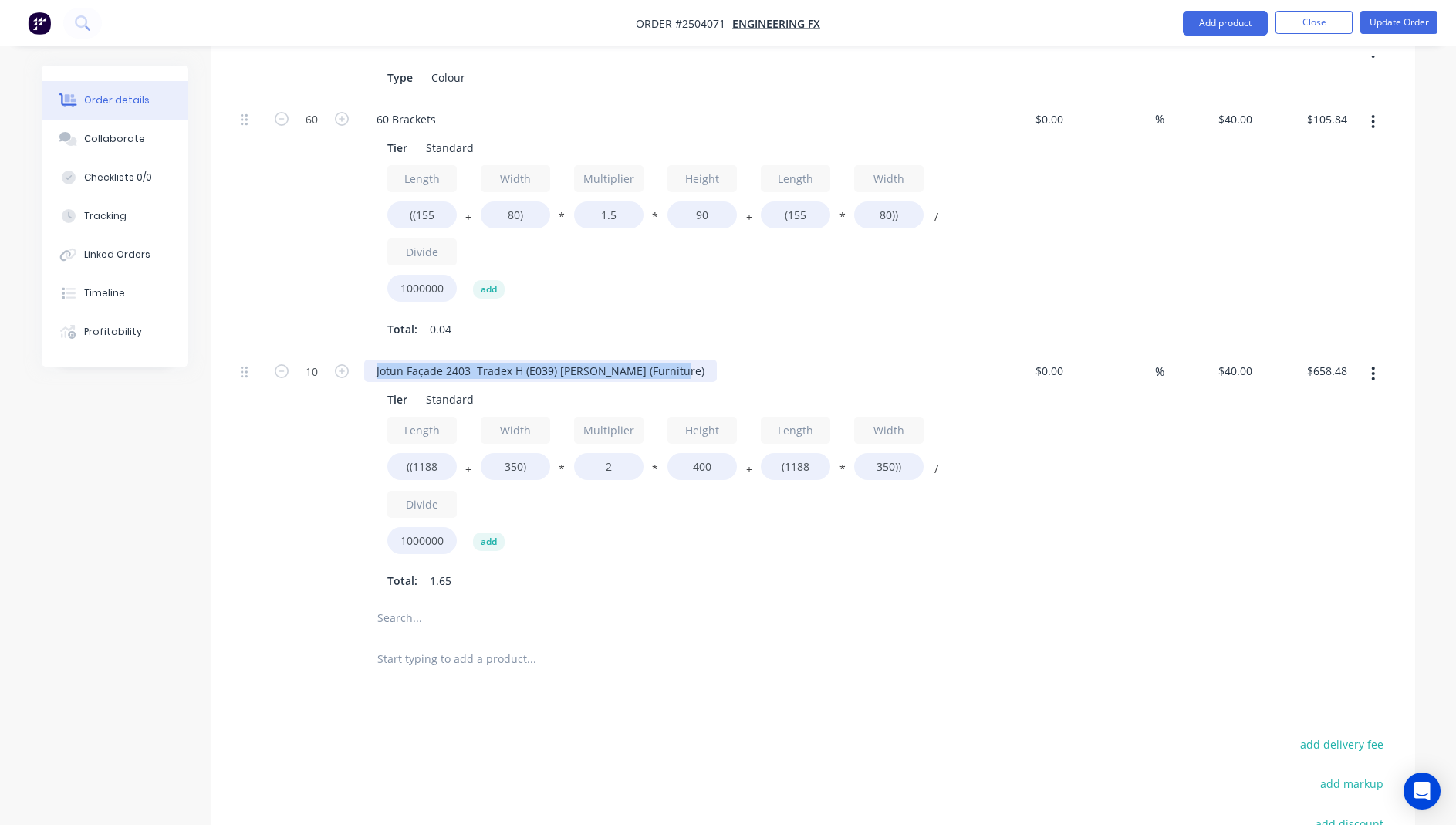
drag, startPoint x: 670, startPoint y: 345, endPoint x: -6, endPoint y: 345, distance: 676.0
click at [0, 345] on html "Order #2504071 - Engineering FX Add product Close Update Order Order details Co…" at bounding box center [728, 249] width 1456 height 1657
click at [1204, 580] on div "$40.00 $40.00" at bounding box center [1211, 476] width 95 height 252
click at [1430, 536] on div "Order details Collaborate Checklists 0/0 Tracking Linked Orders Timeline Profit…" at bounding box center [728, 282] width 1404 height 1591
click at [1384, 558] on div at bounding box center [1372, 476] width 39 height 252
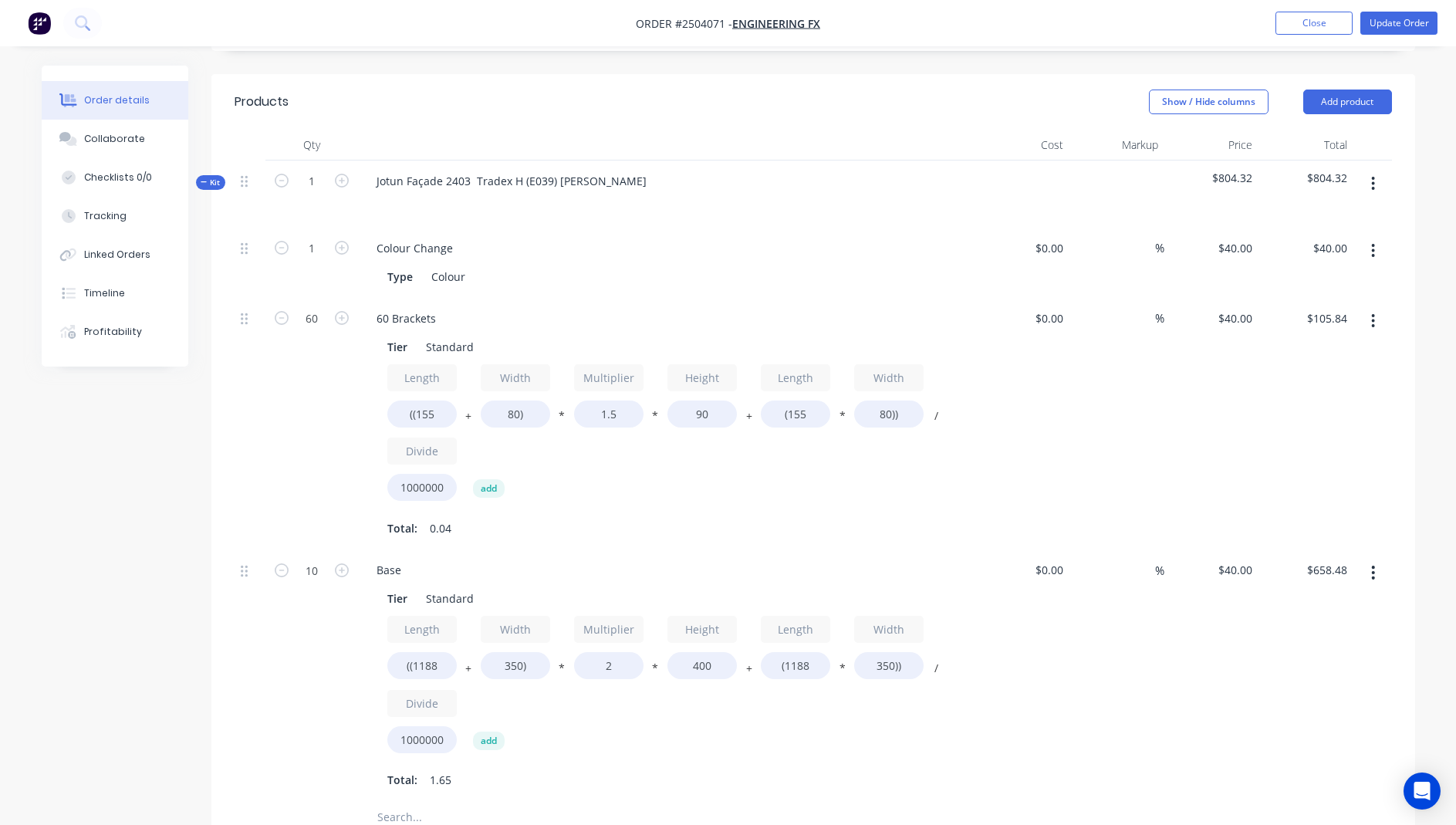
scroll to position [379, 0]
click at [1378, 309] on button "button" at bounding box center [1372, 323] width 36 height 28
click at [1317, 413] on div "Delete" at bounding box center [1318, 424] width 119 height 22
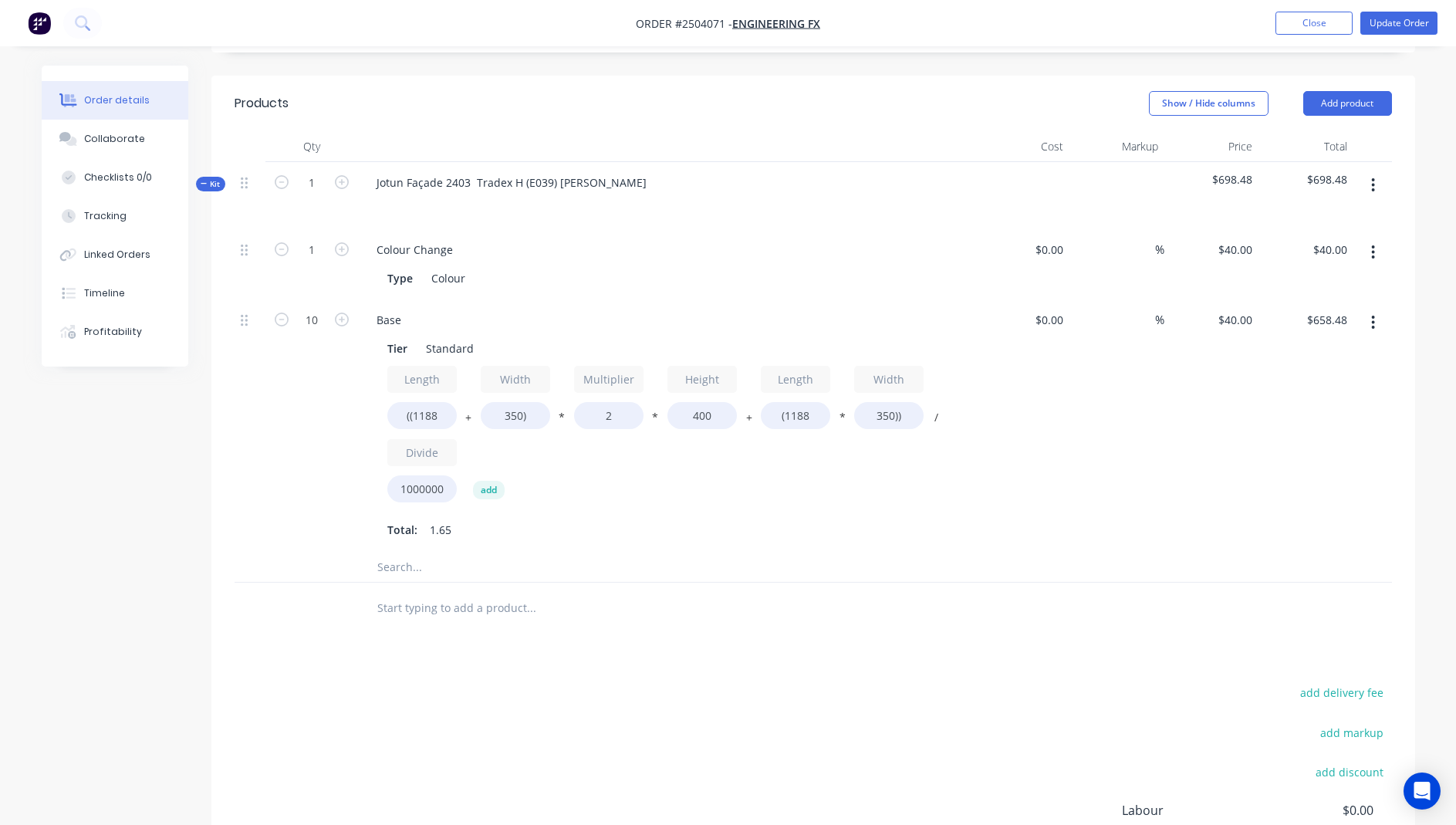
click at [1374, 176] on icon "button" at bounding box center [1373, 184] width 4 height 17
click at [1323, 214] on div "Add product to kit" at bounding box center [1318, 225] width 119 height 22
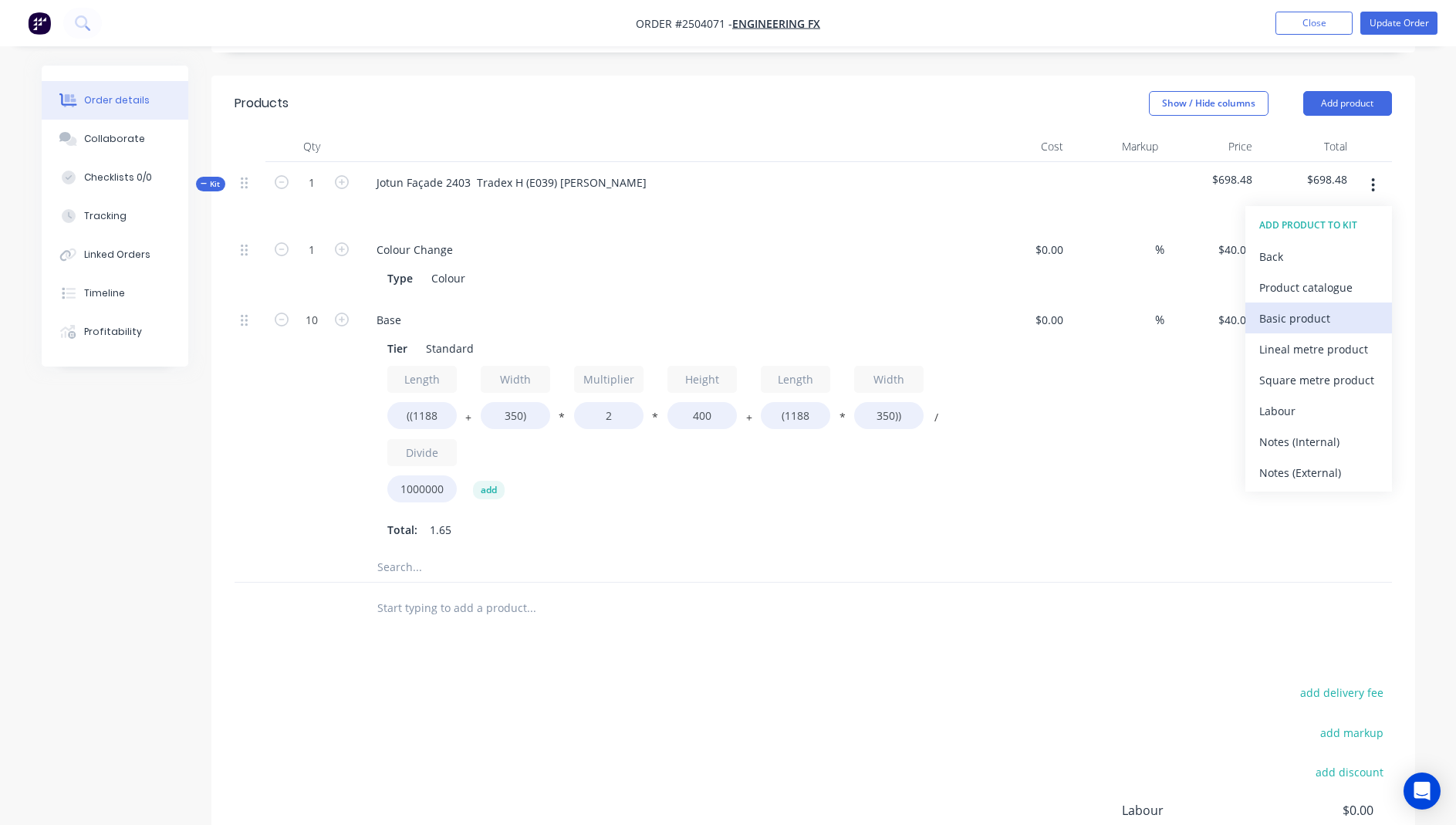
click at [1303, 307] on div "Basic product" at bounding box center [1318, 318] width 119 height 22
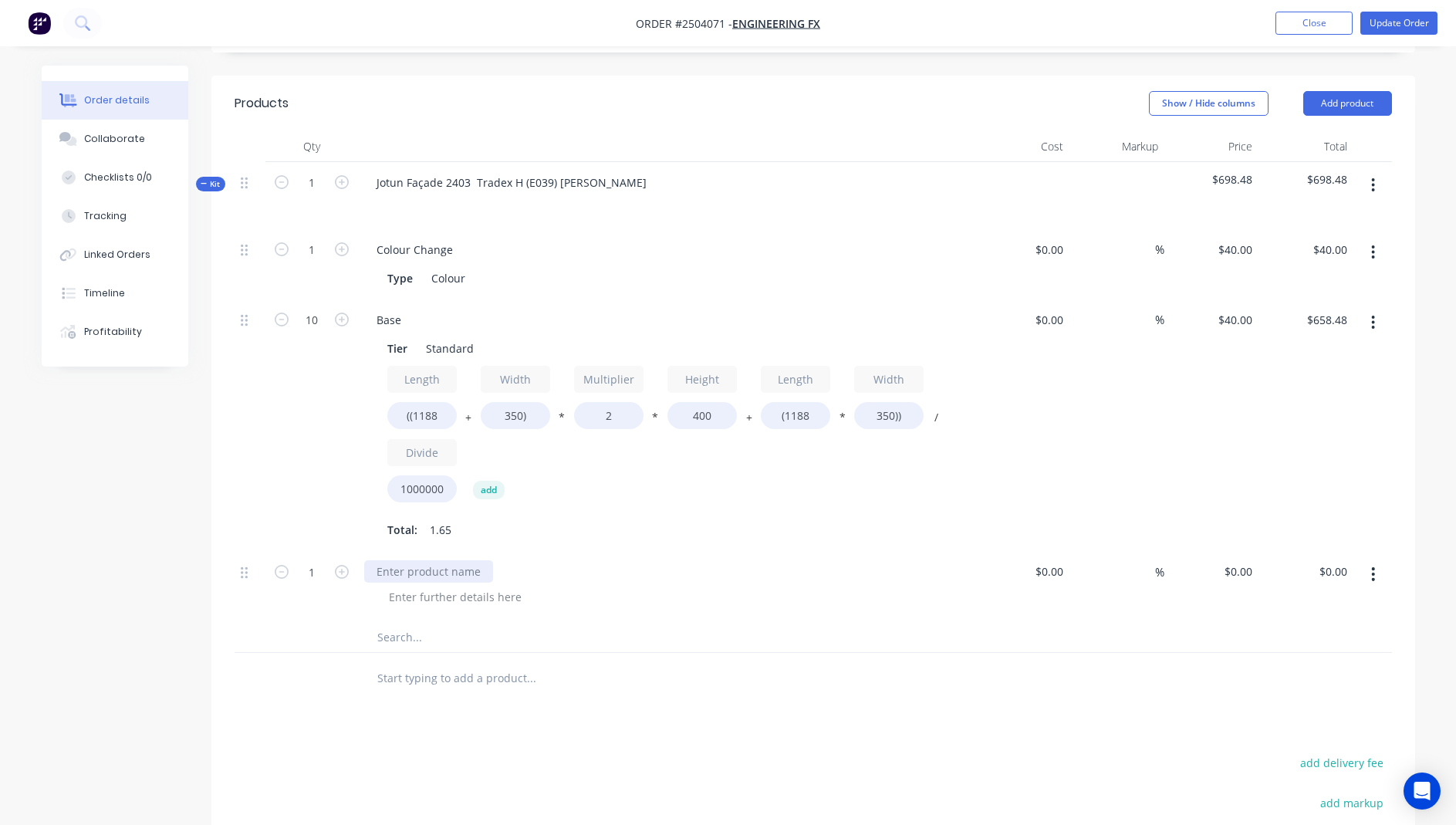
click at [409, 560] on div at bounding box center [428, 571] width 128 height 22
click at [318, 560] on input "1" at bounding box center [312, 571] width 40 height 23
type input "60"
click at [1231, 553] on div "0 $0.00" at bounding box center [1211, 586] width 95 height 70
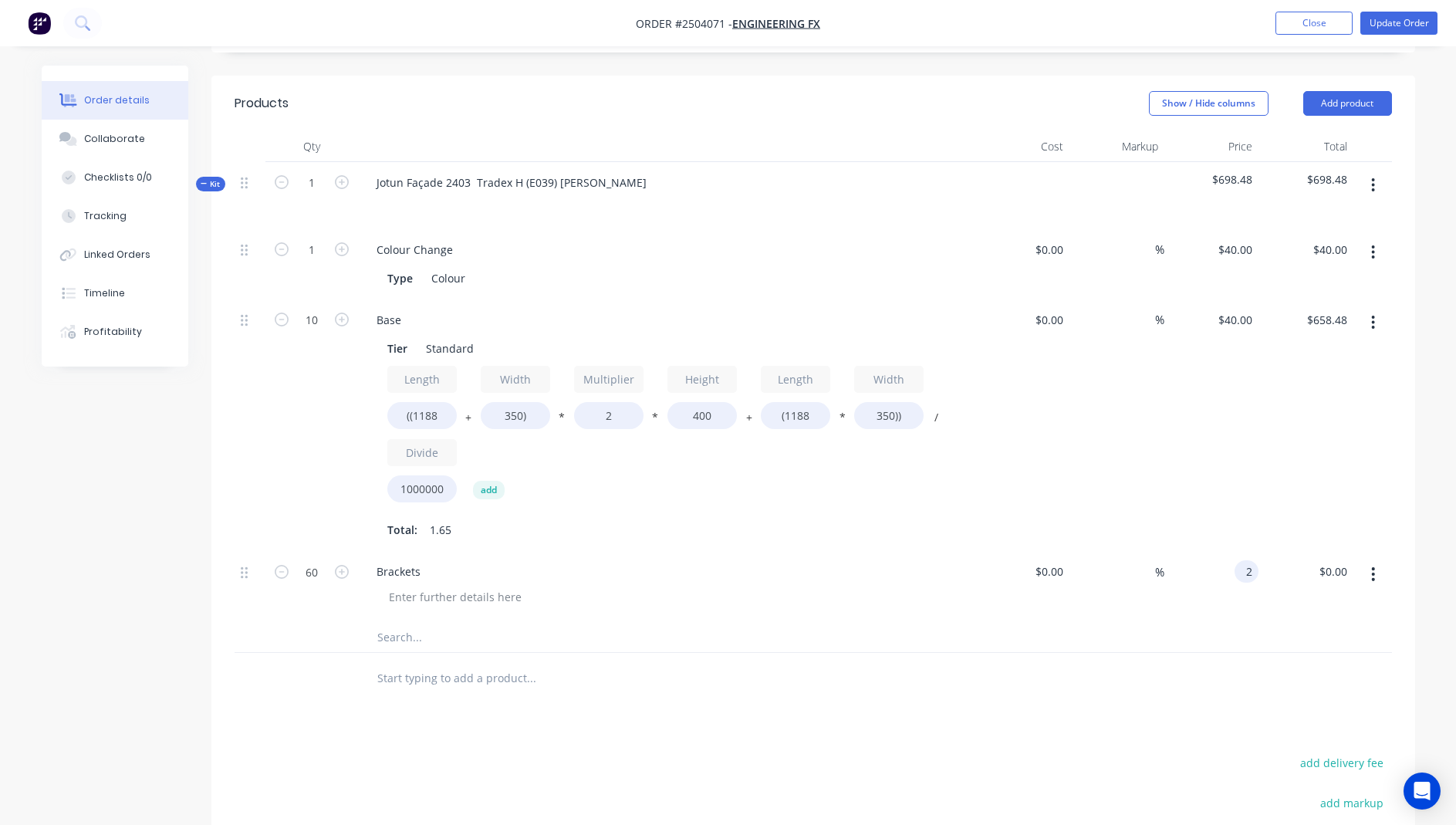
type input "$2.00"
type input "$120.00"
click at [1124, 653] on div at bounding box center [814, 678] width 1157 height 50
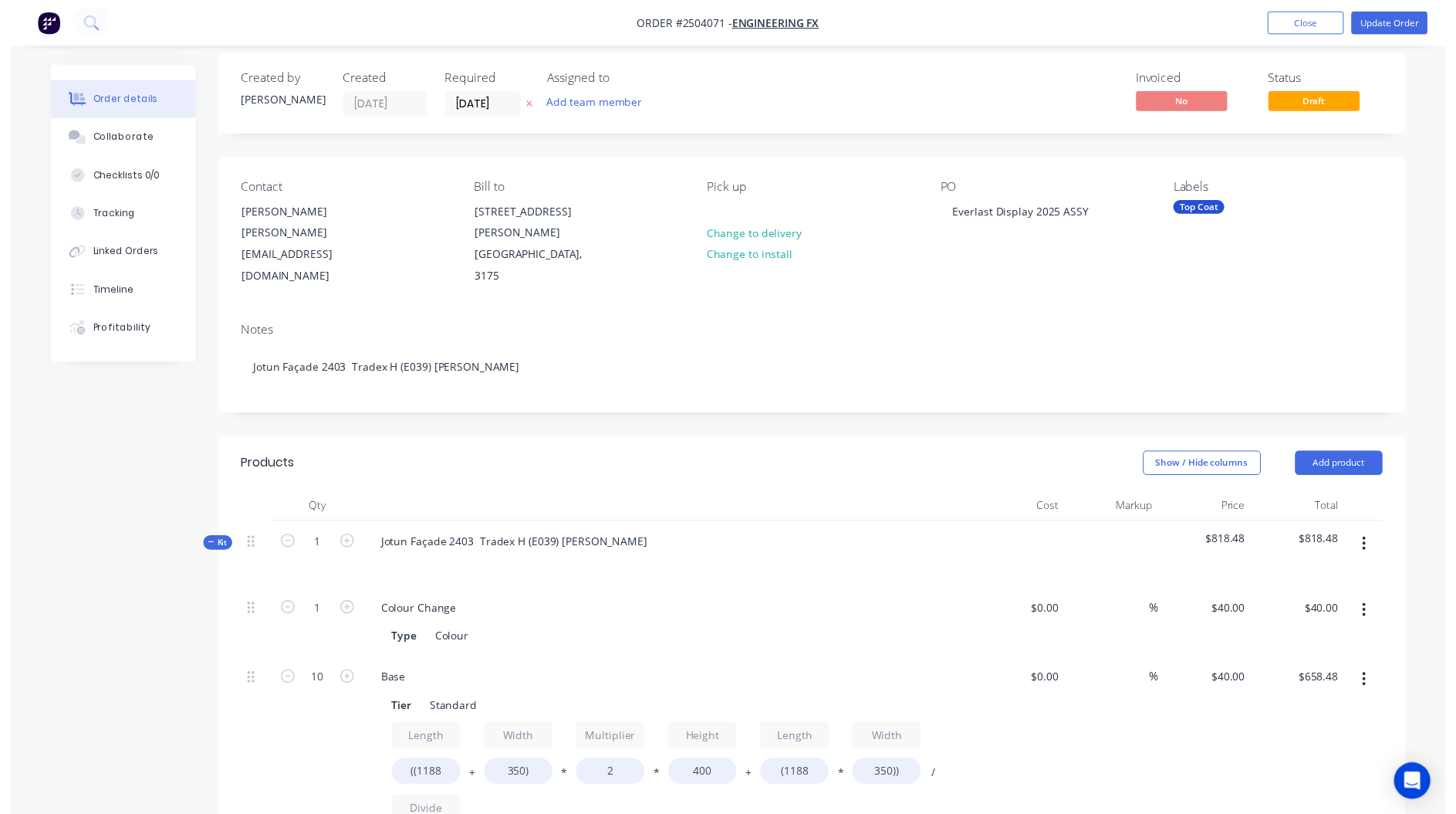
scroll to position [0, 0]
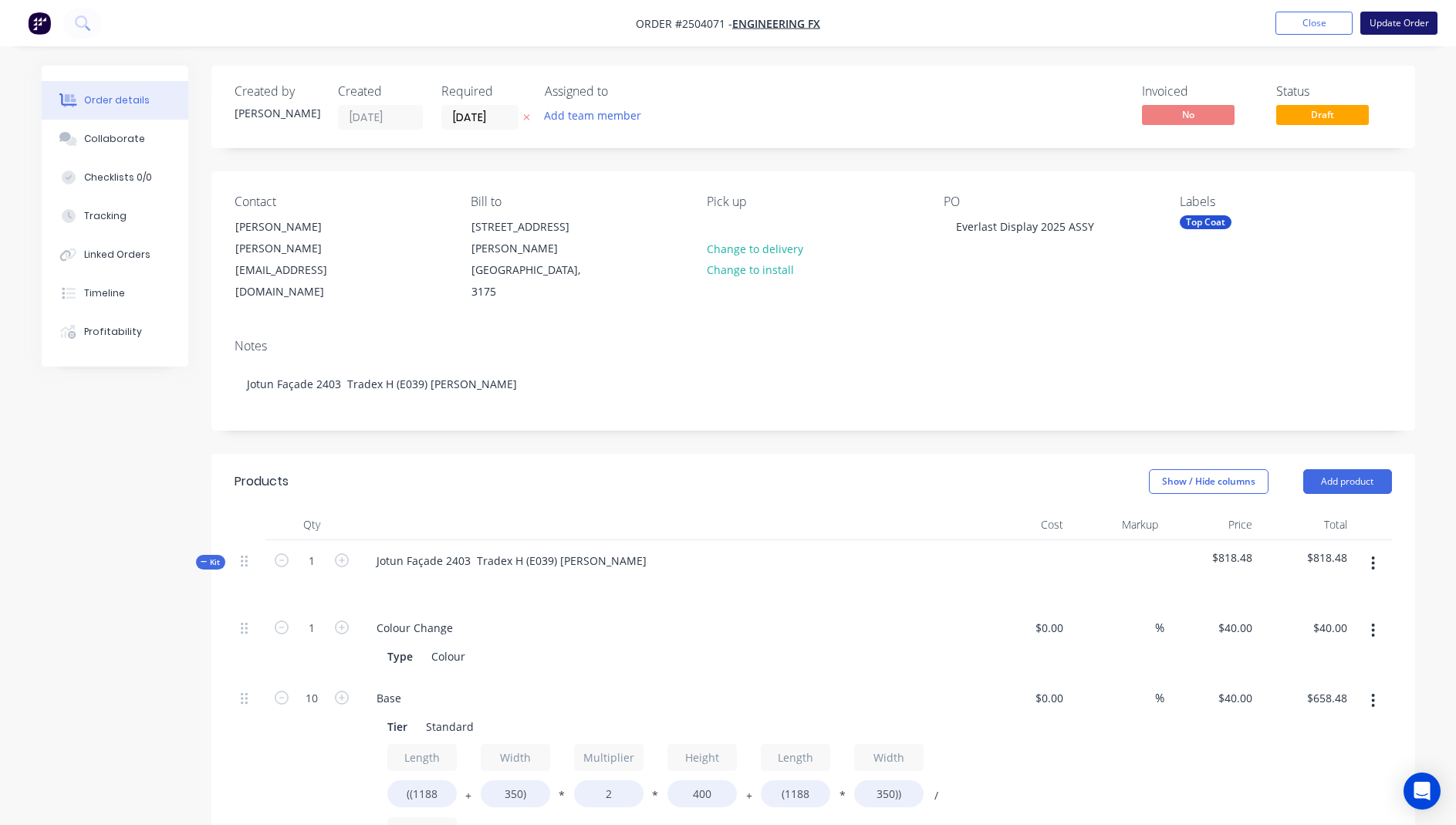
click at [1384, 28] on button "Update Order" at bounding box center [1398, 23] width 77 height 23
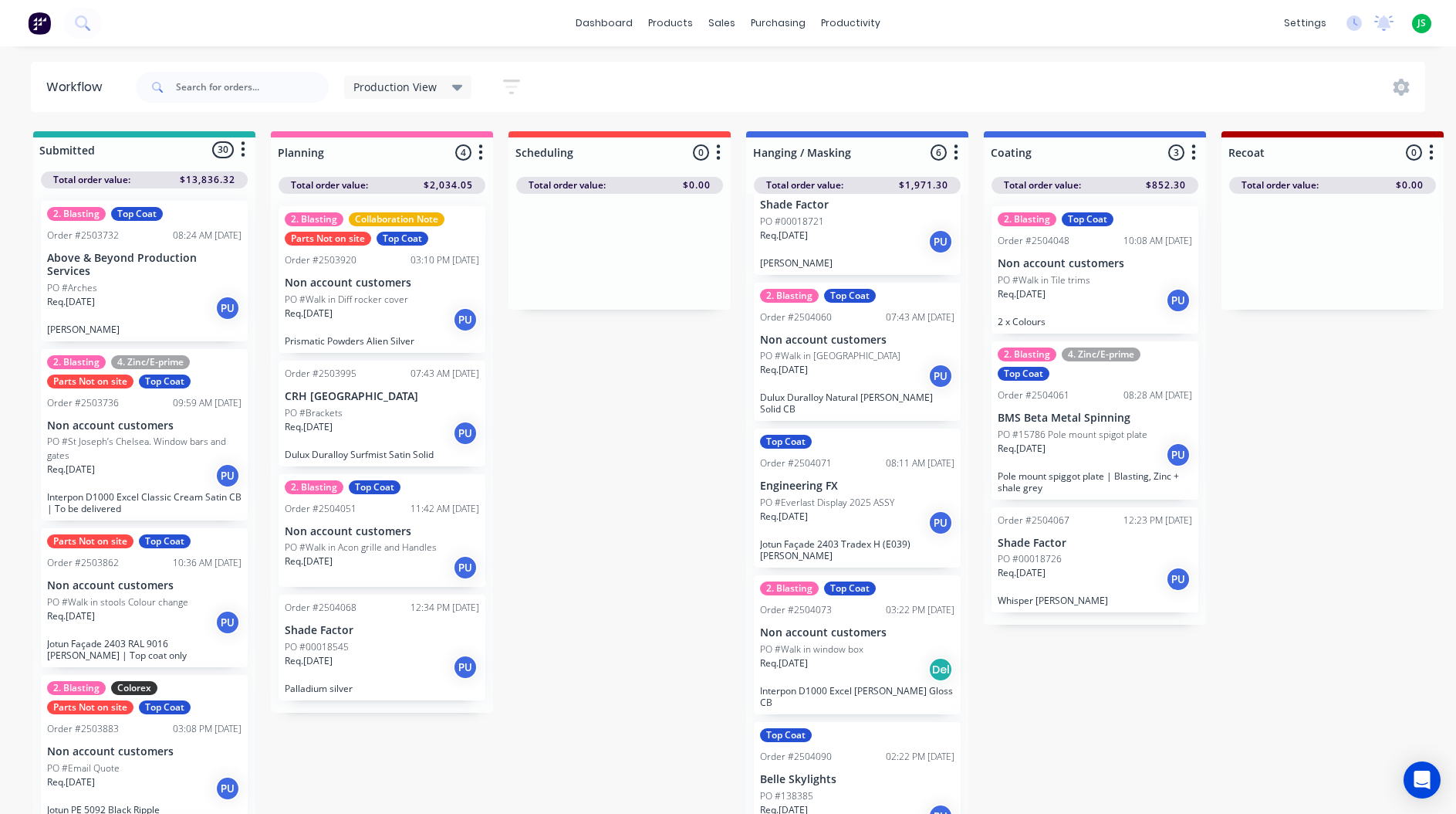
scroll to position [176, 0]
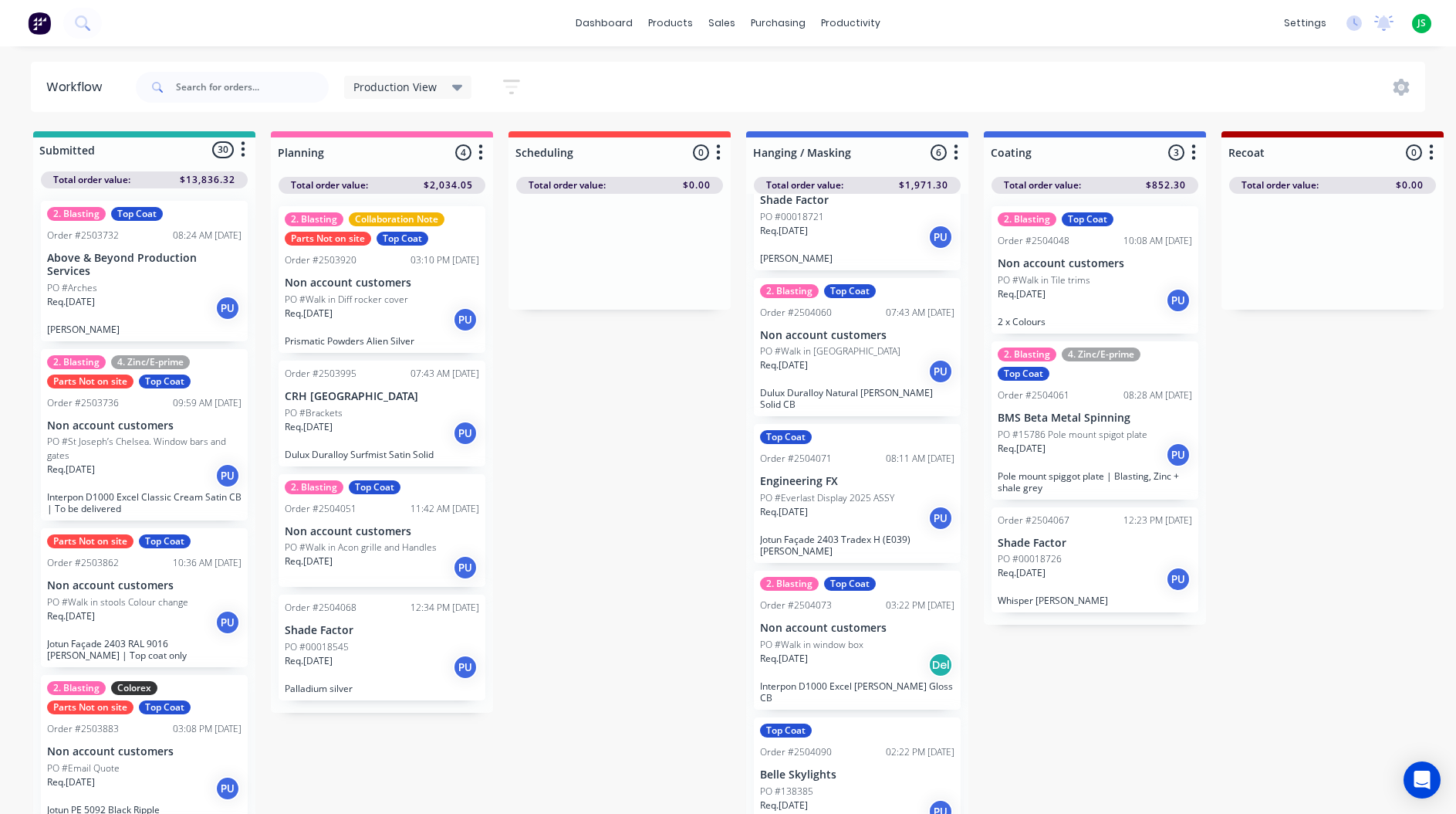
click at [845, 533] on p "Jotun Façade 2403 Tradex H (E039) [PERSON_NAME]" at bounding box center [856, 544] width 194 height 23
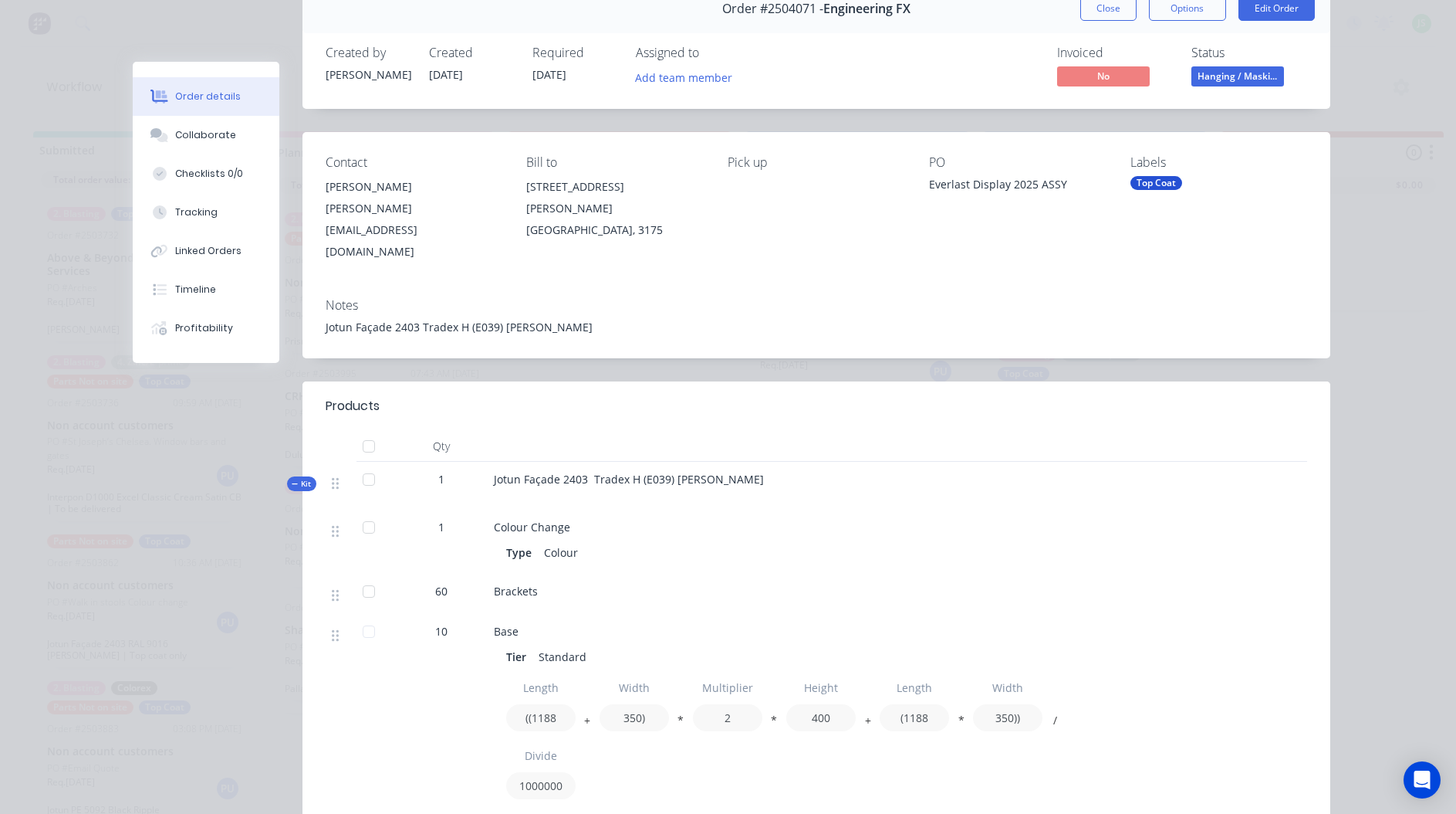
scroll to position [0, 0]
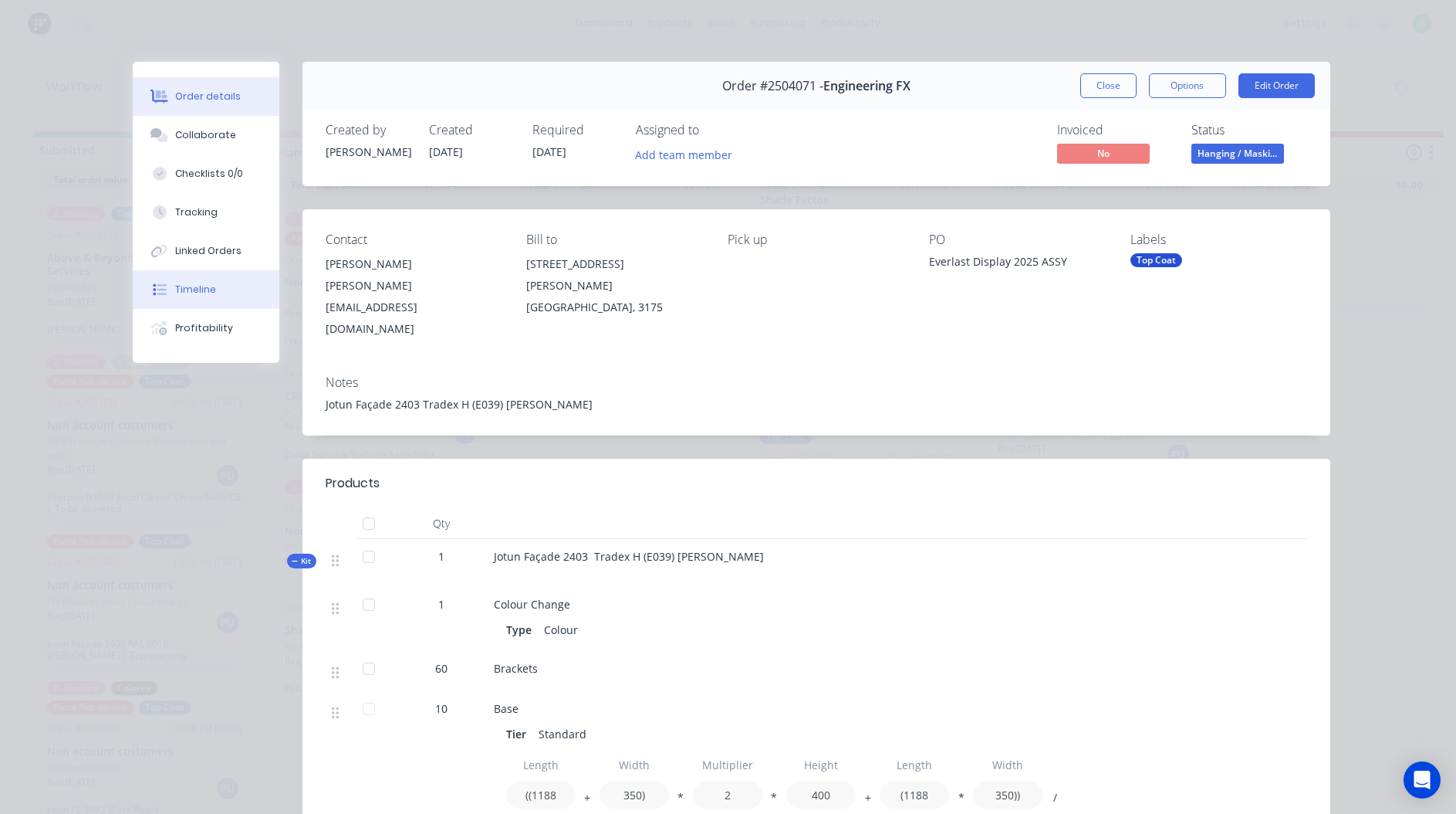
click at [230, 290] on button "Timeline" at bounding box center [205, 289] width 146 height 39
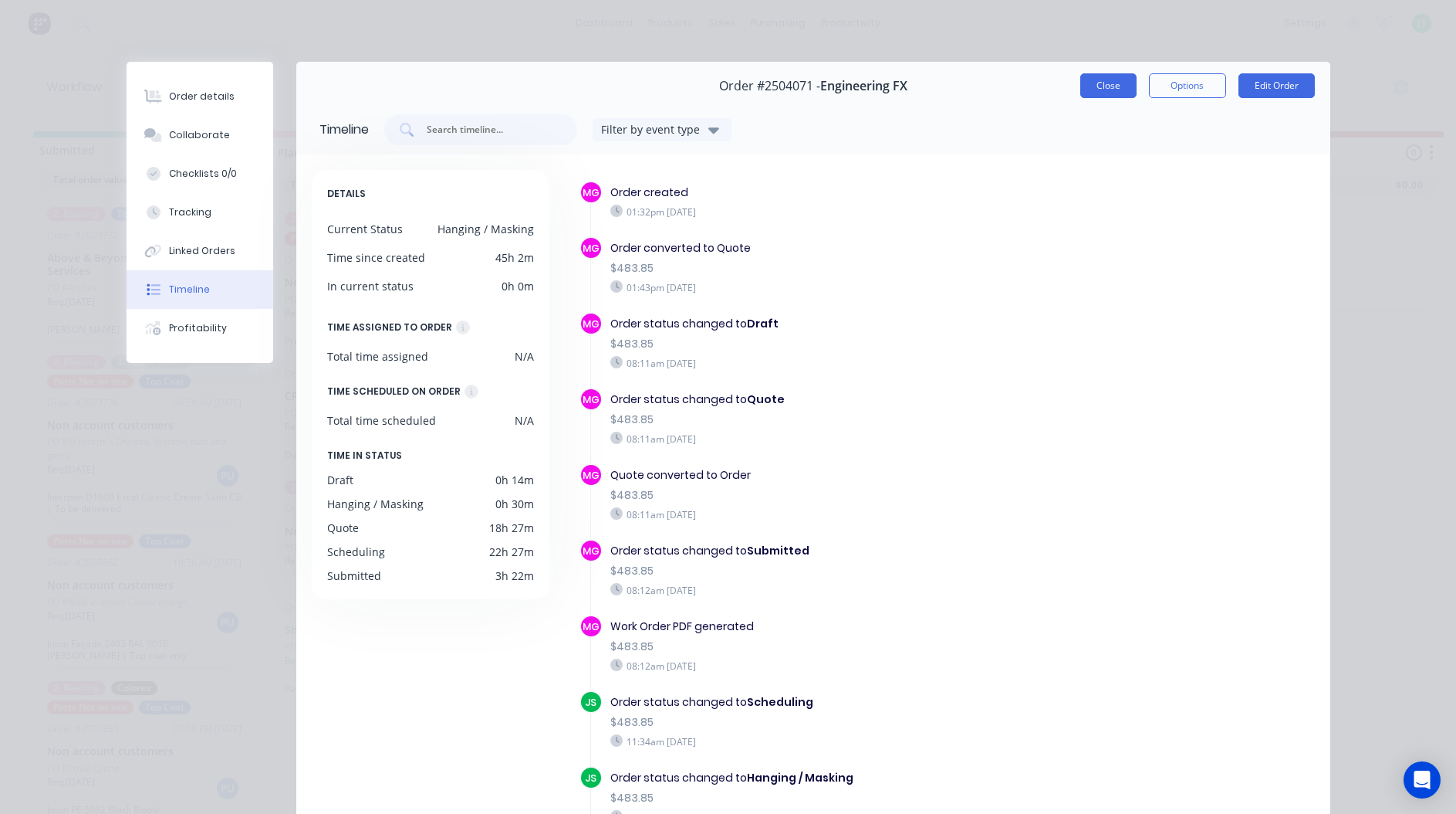
click at [1096, 85] on button "Close" at bounding box center [1108, 86] width 57 height 25
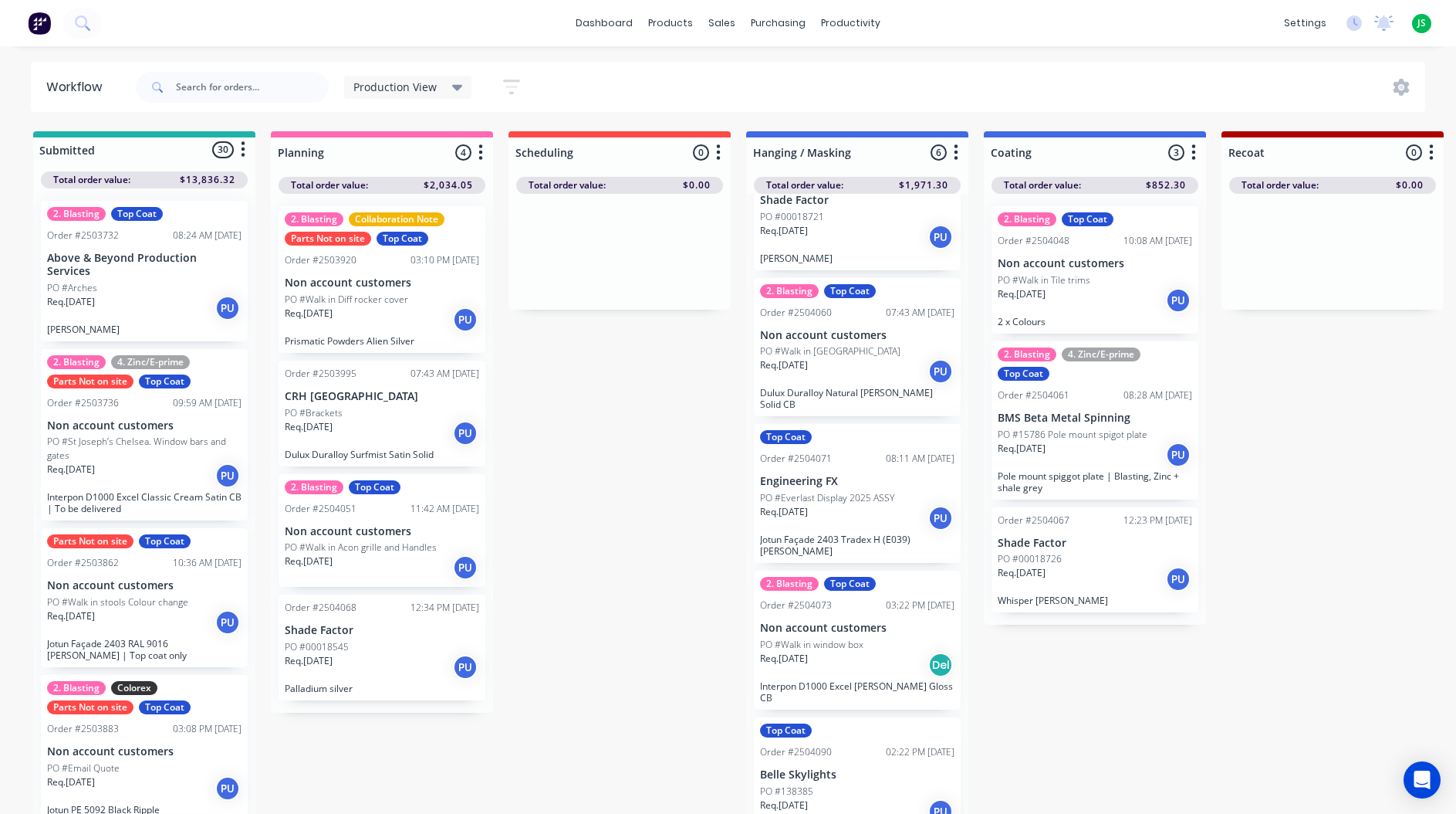
click at [861, 505] on div "Req. [DATE] PU" at bounding box center [856, 518] width 194 height 26
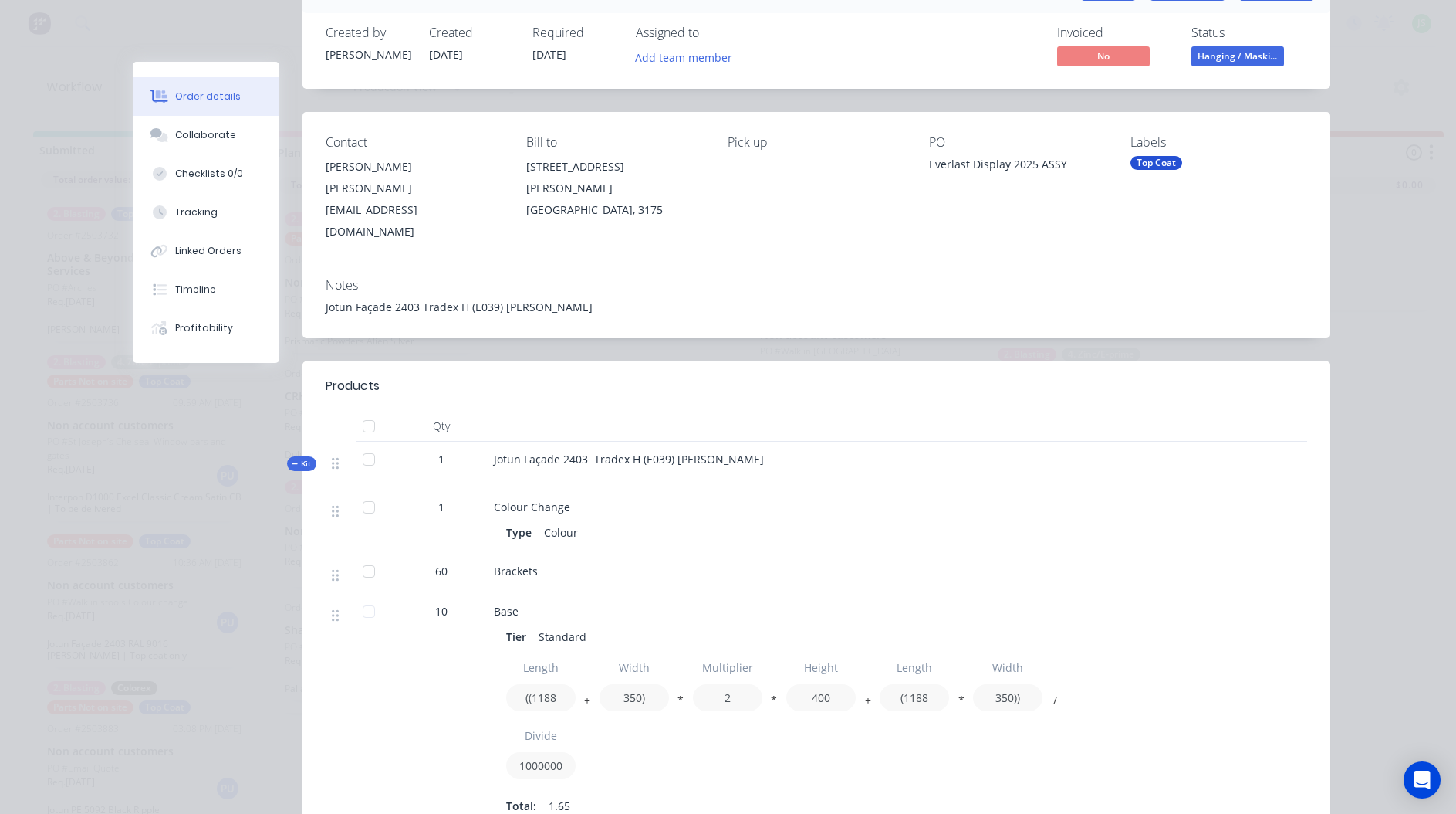
scroll to position [231, 0]
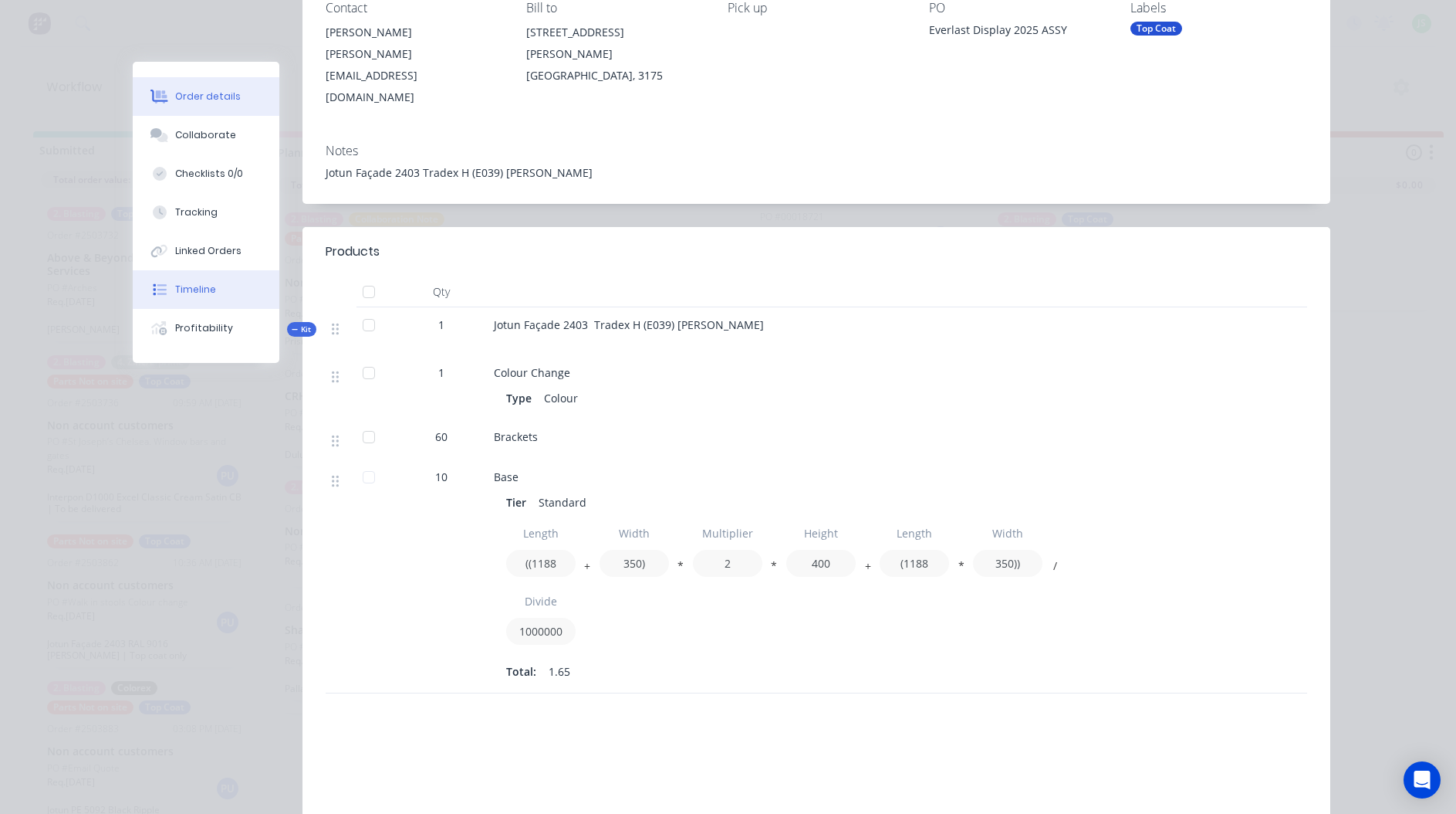
click at [227, 293] on button "Timeline" at bounding box center [205, 289] width 146 height 39
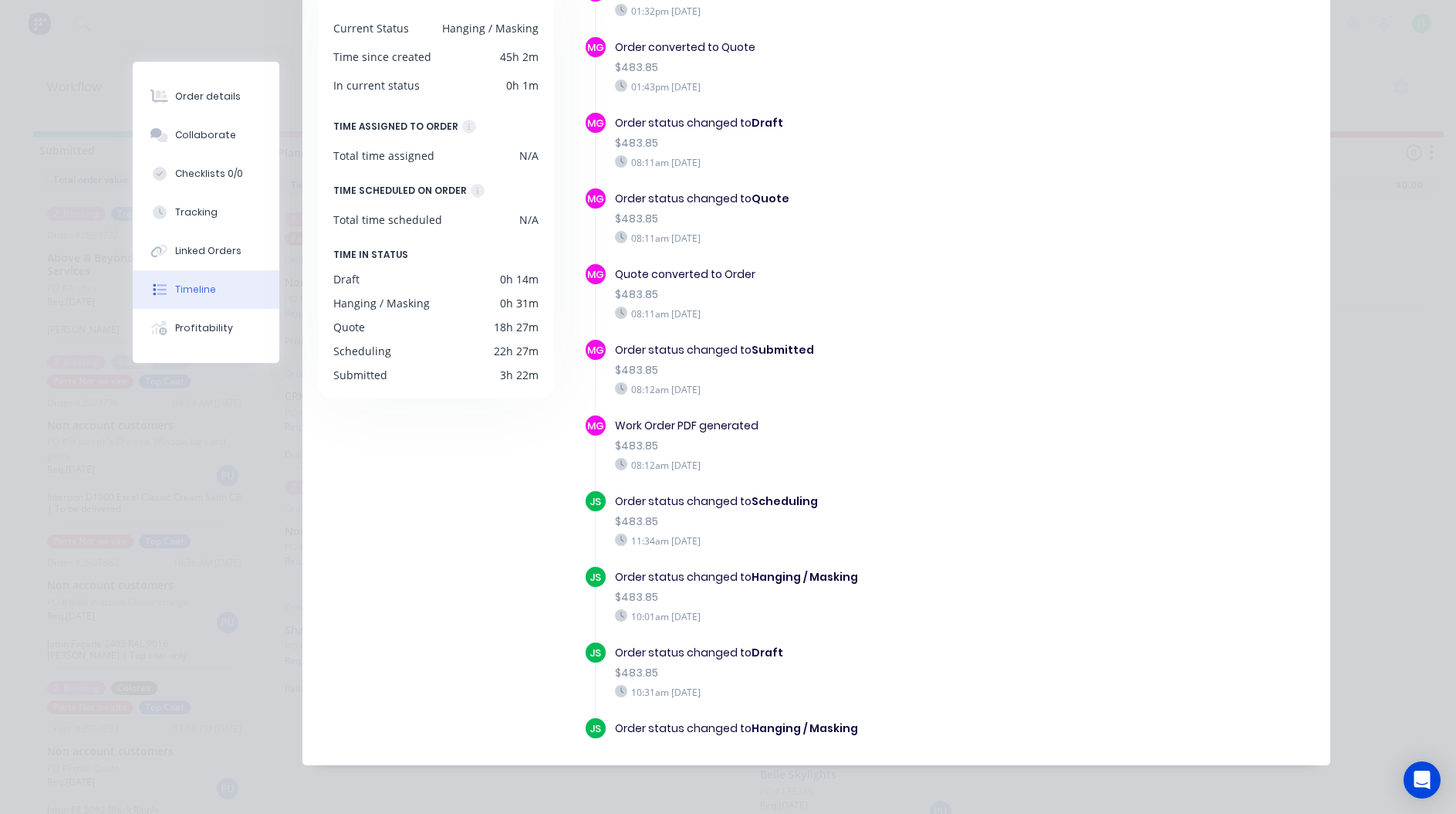
scroll to position [212, 0]
click at [229, 98] on button "Order details" at bounding box center [205, 96] width 146 height 39
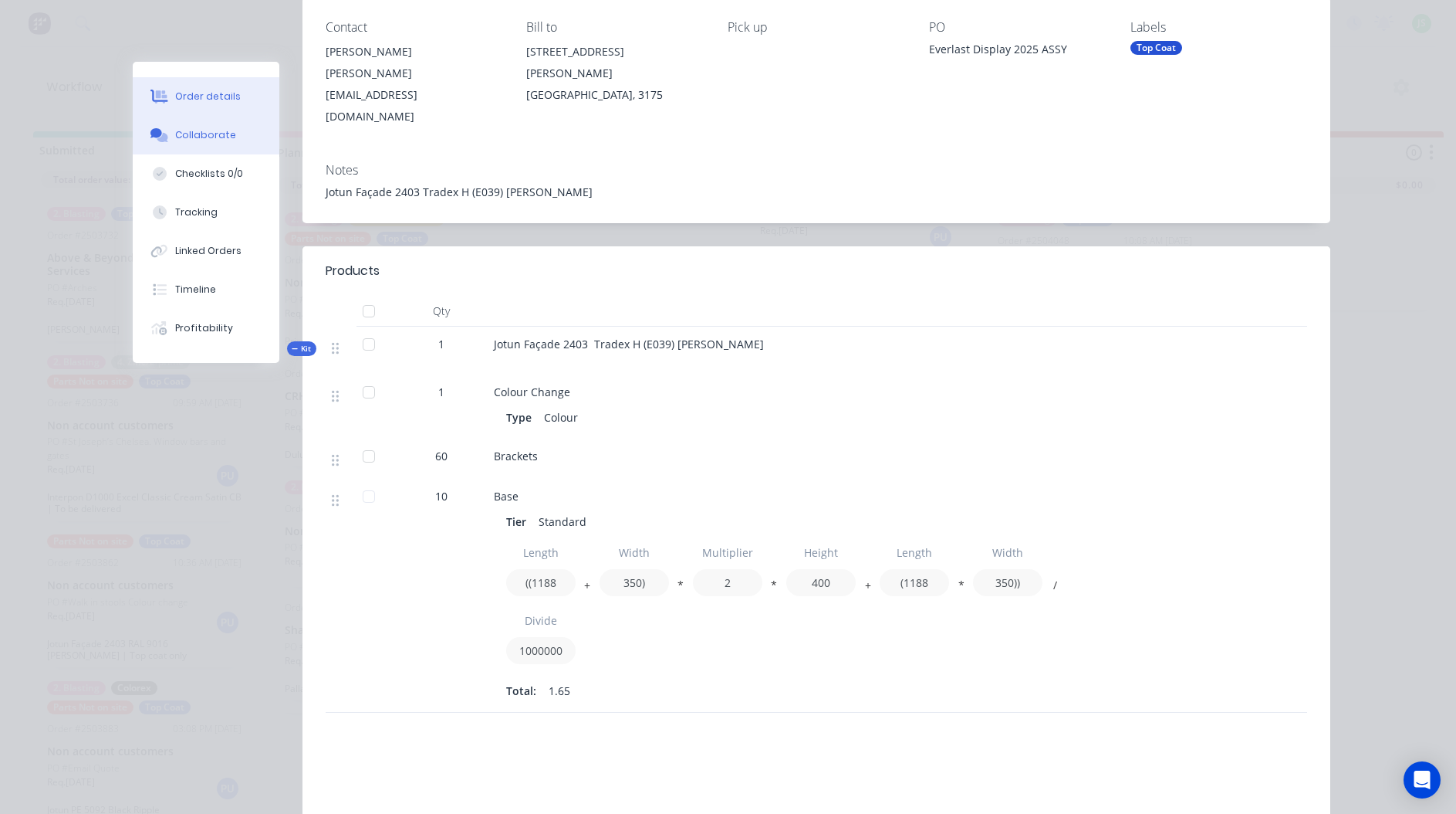
click at [231, 145] on button "Collaborate" at bounding box center [205, 135] width 146 height 39
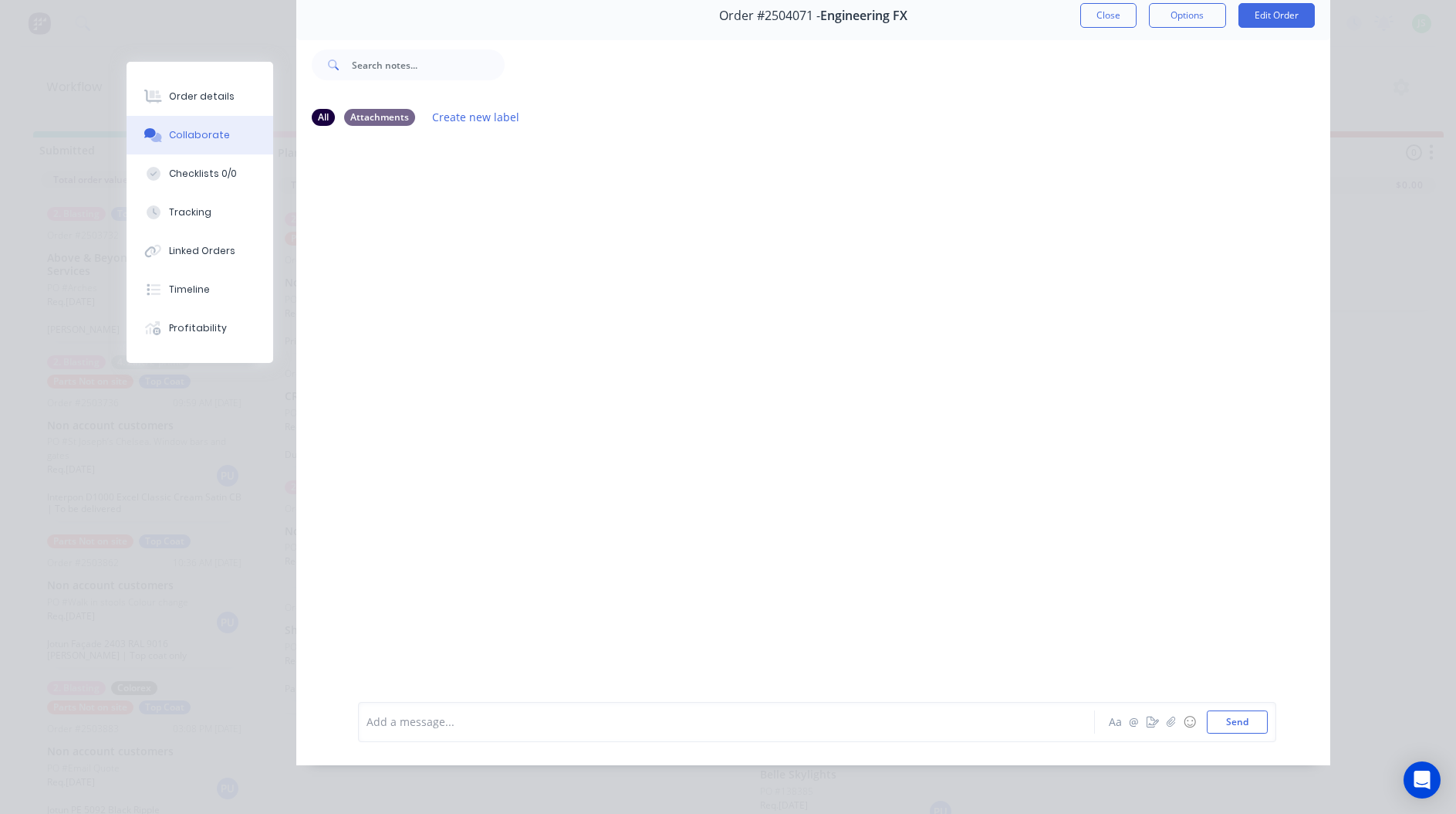
scroll to position [0, 0]
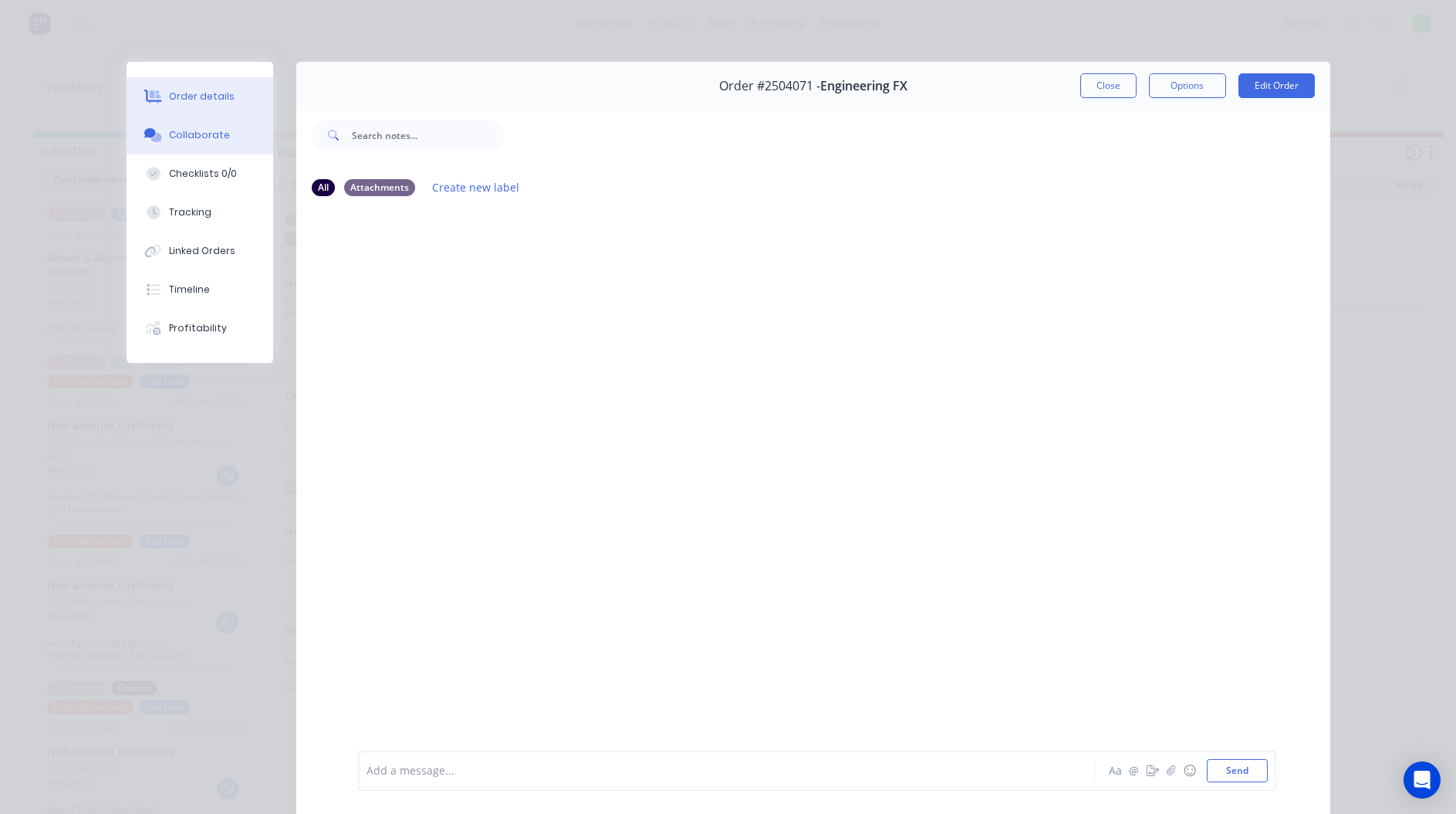
click at [237, 100] on button "Order details" at bounding box center [199, 96] width 146 height 39
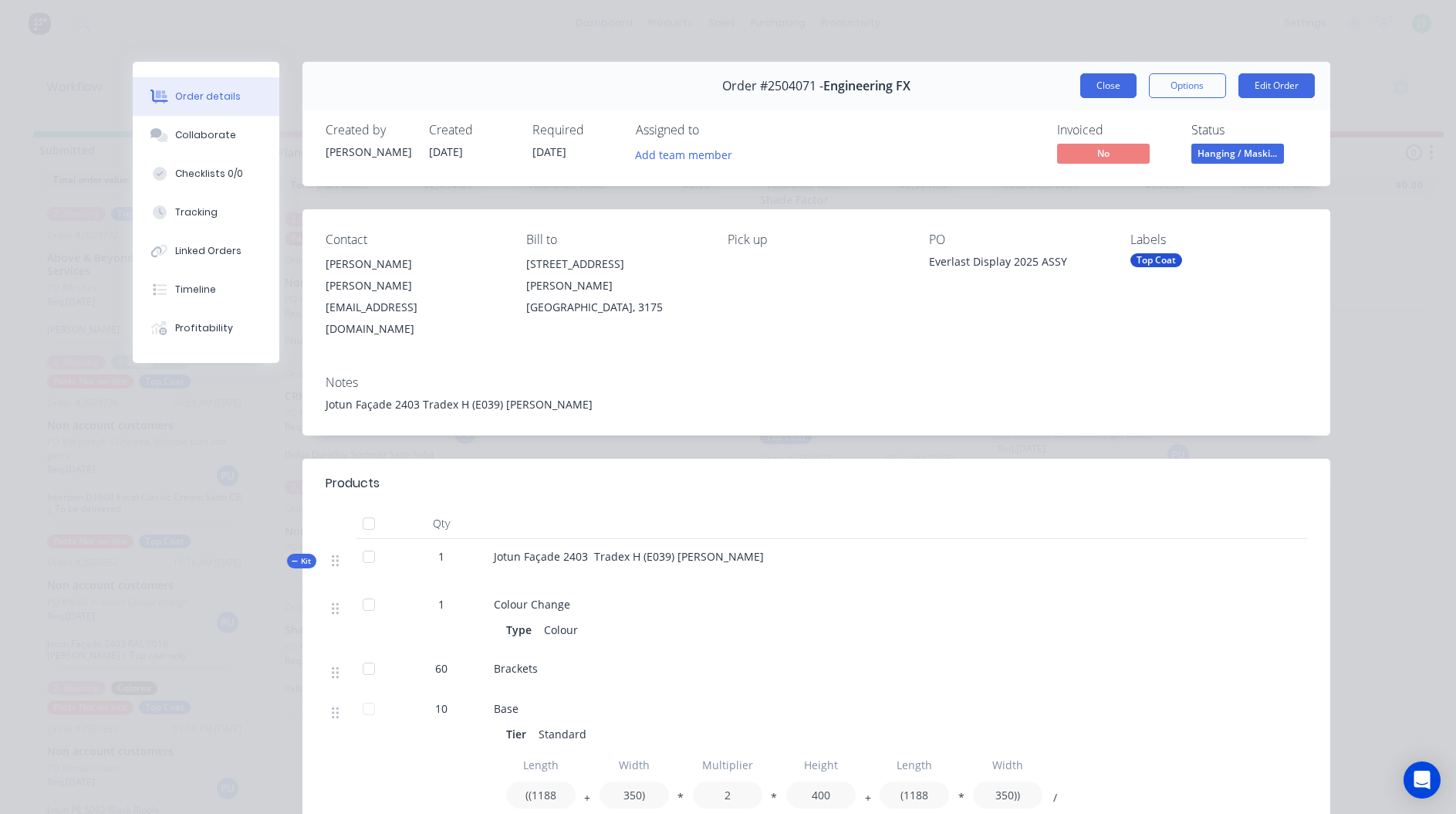
click at [1092, 79] on button "Close" at bounding box center [1108, 86] width 57 height 25
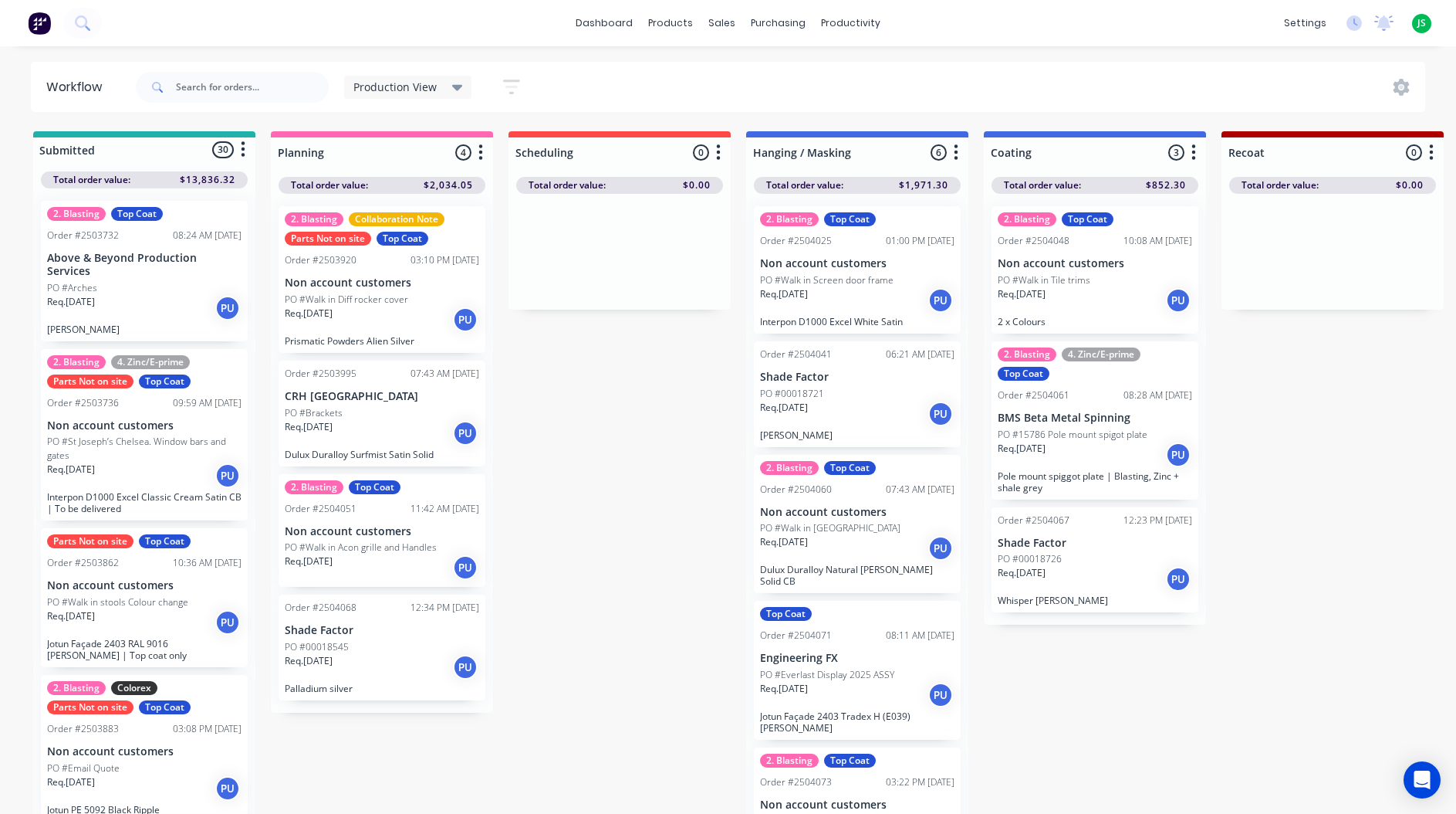
click at [1145, 458] on div "Req. [DATE] PU" at bounding box center [1094, 454] width 194 height 26
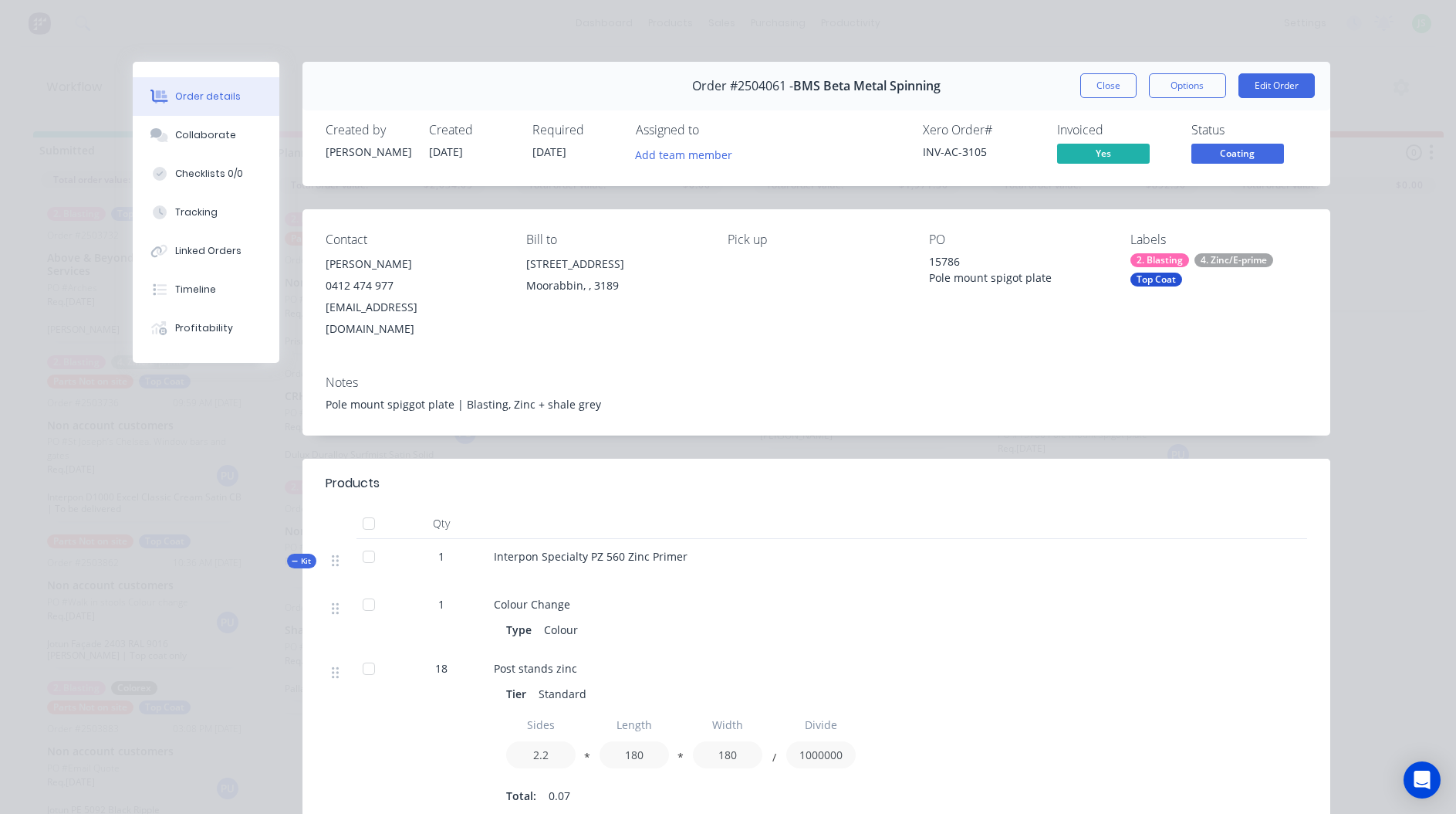
click at [1086, 88] on button "Close" at bounding box center [1108, 86] width 57 height 25
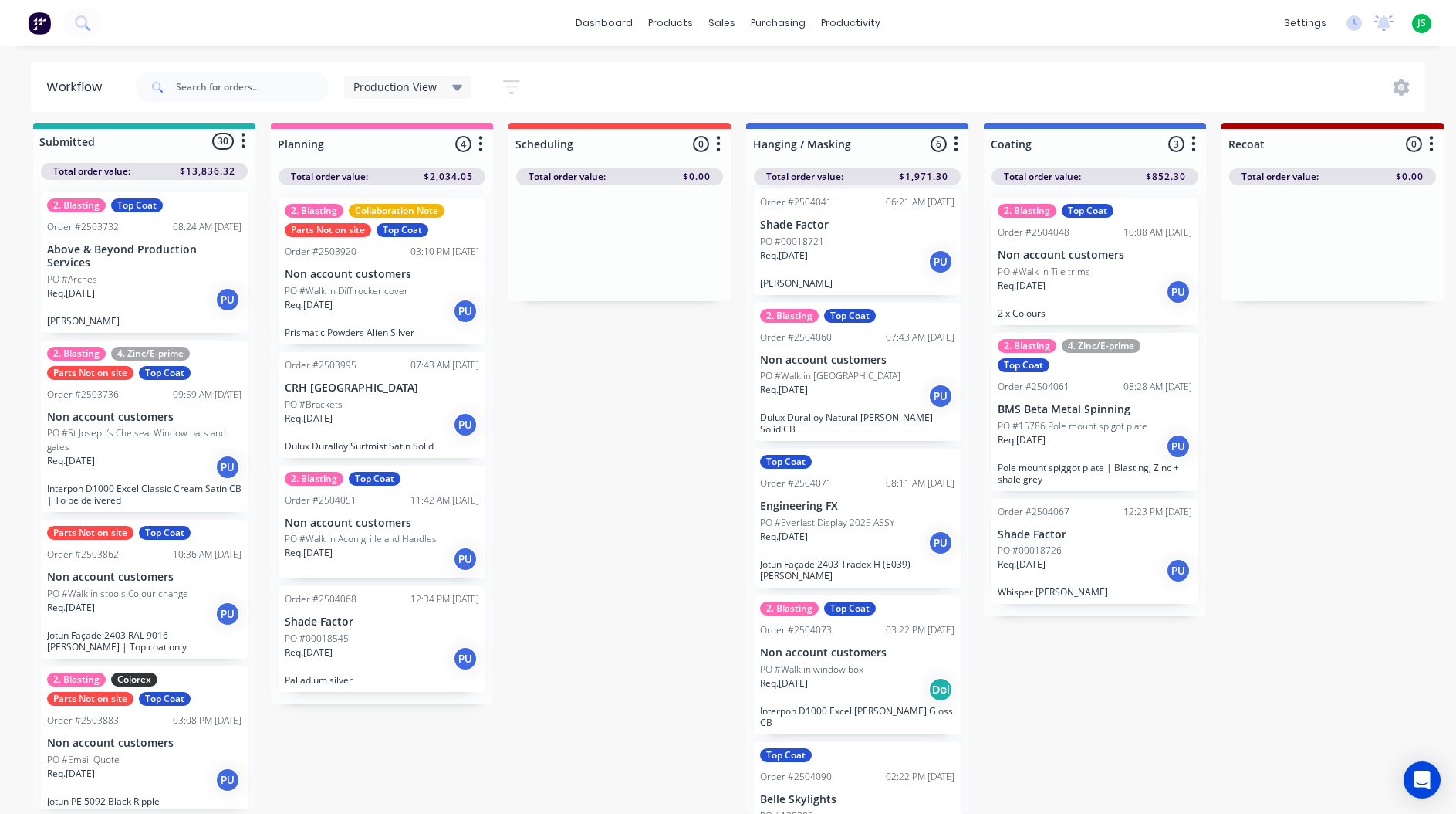
scroll to position [176, 0]
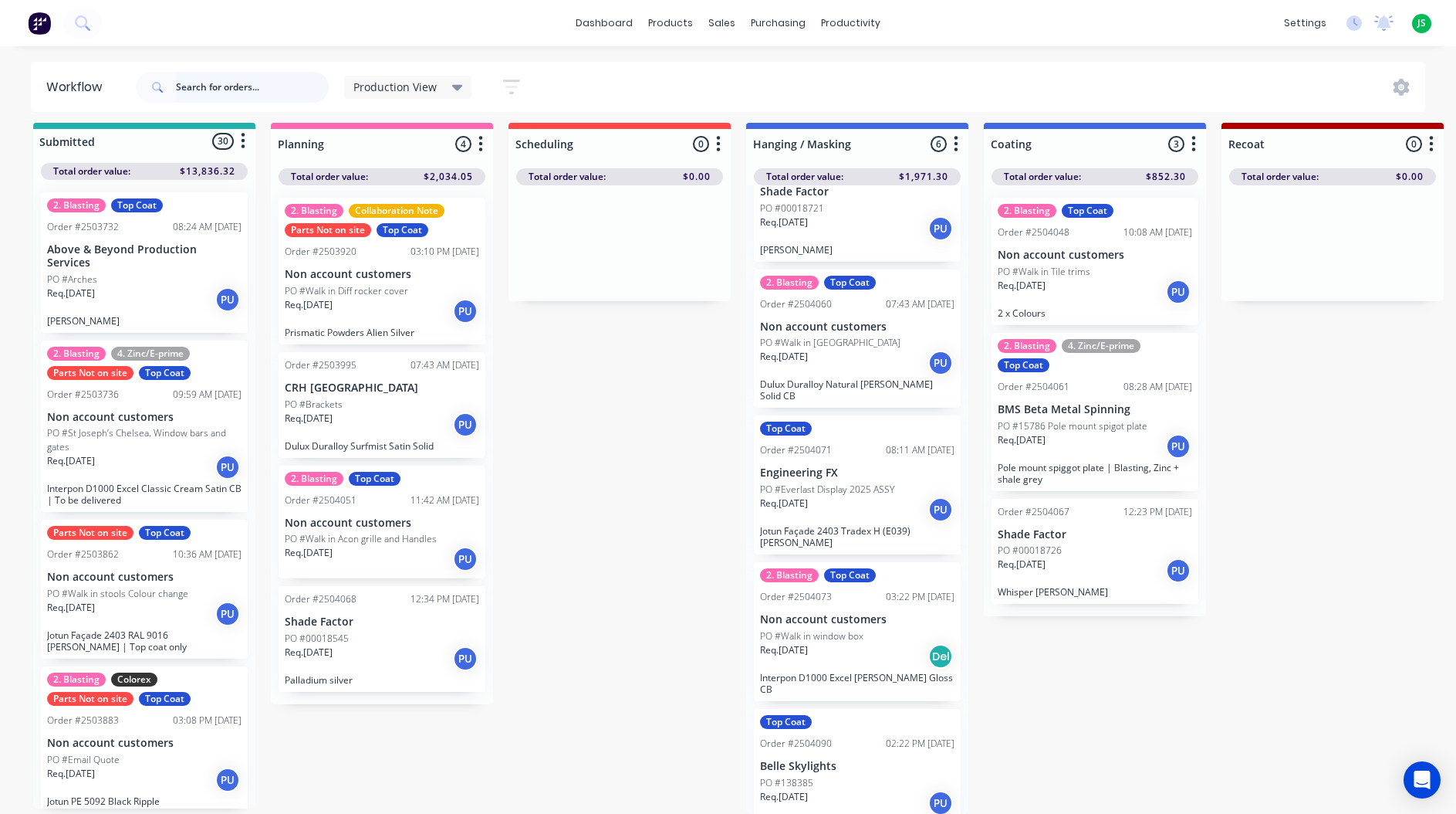
click at [258, 86] on input "text" at bounding box center [252, 87] width 152 height 31
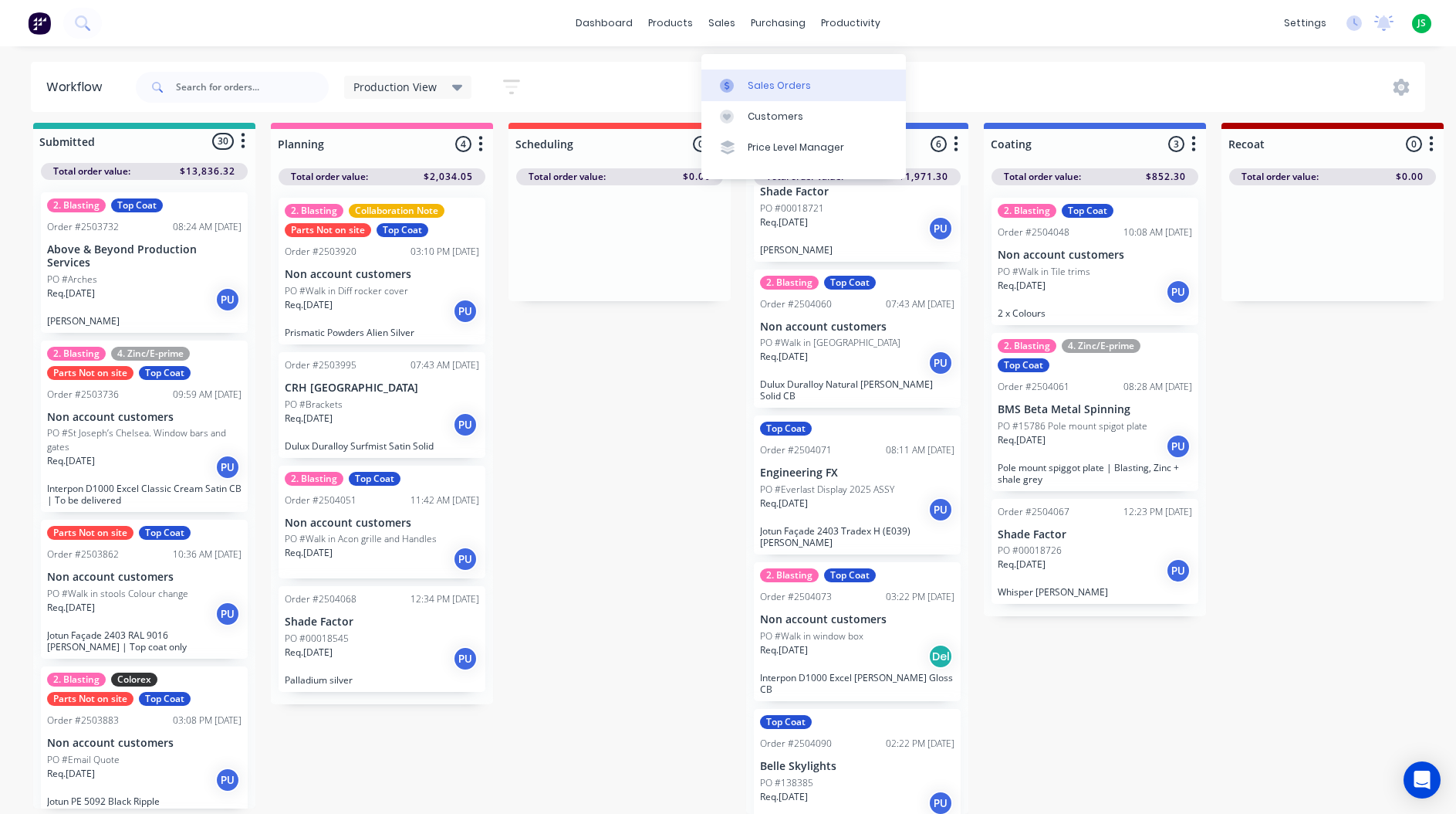
click at [748, 79] on div "Sales Orders" at bounding box center [780, 86] width 64 height 14
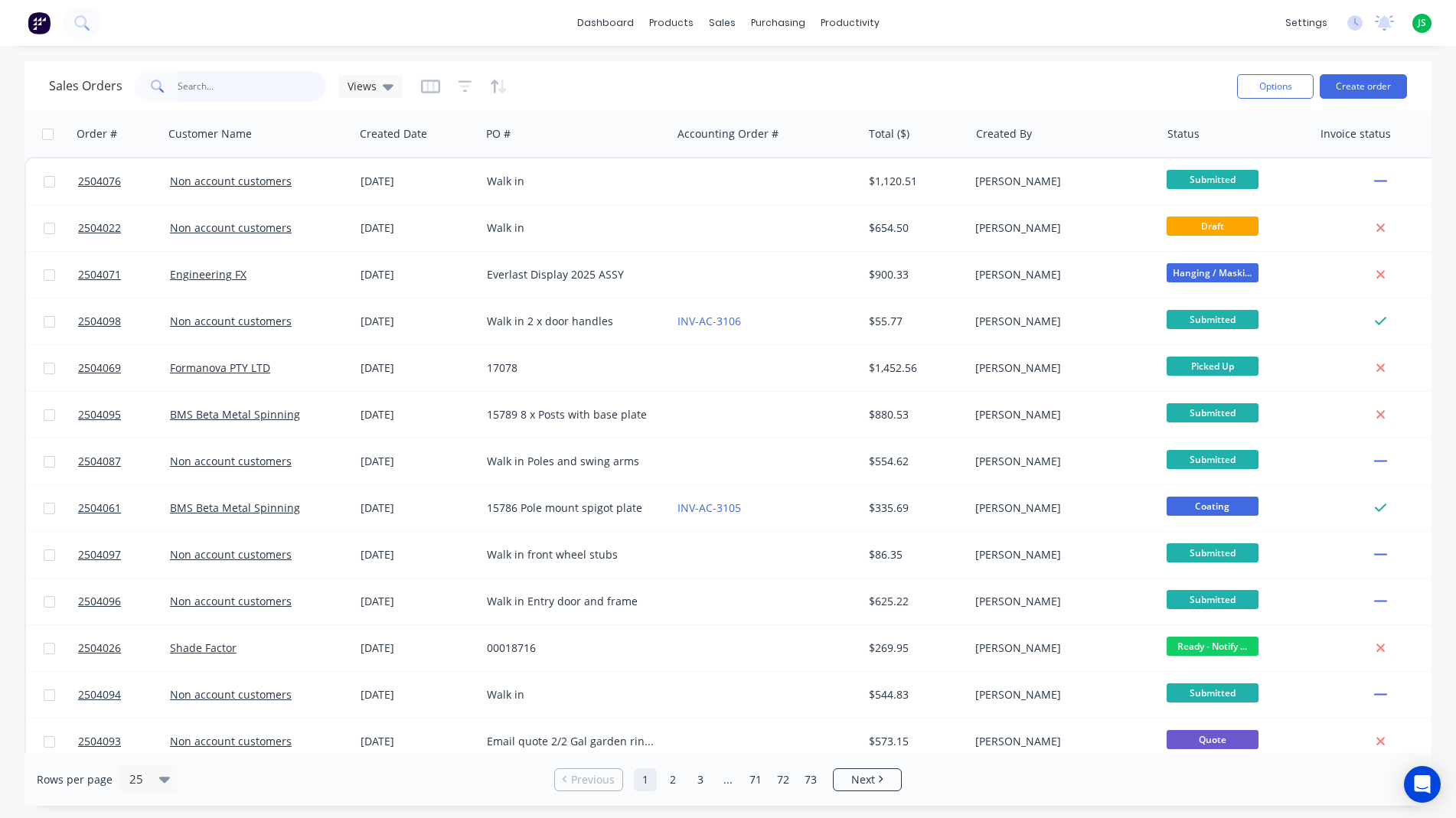
click at [218, 96] on input "text" at bounding box center [252, 86] width 149 height 31
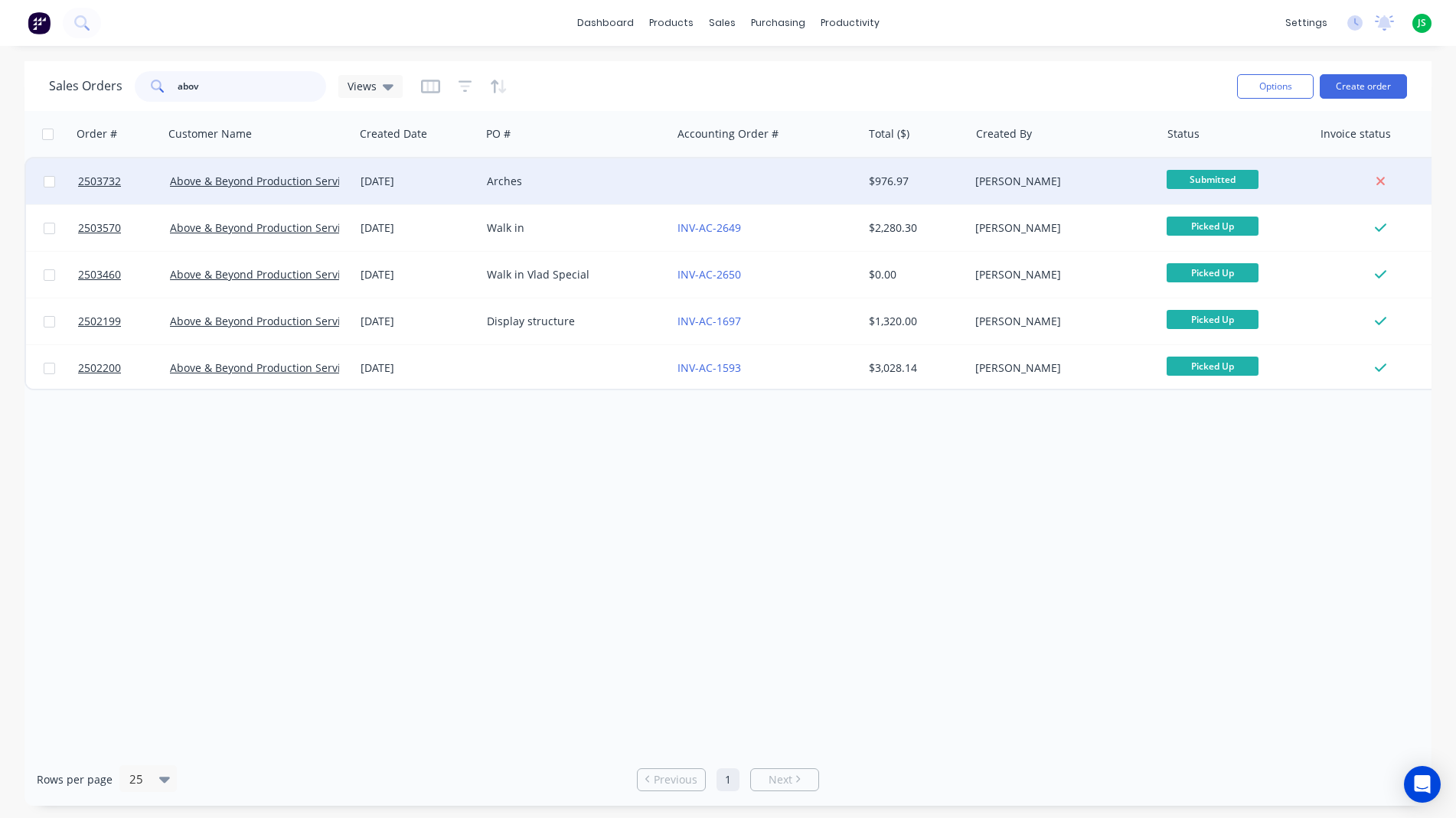
type input "abov"
click at [719, 186] on div at bounding box center [766, 181] width 191 height 45
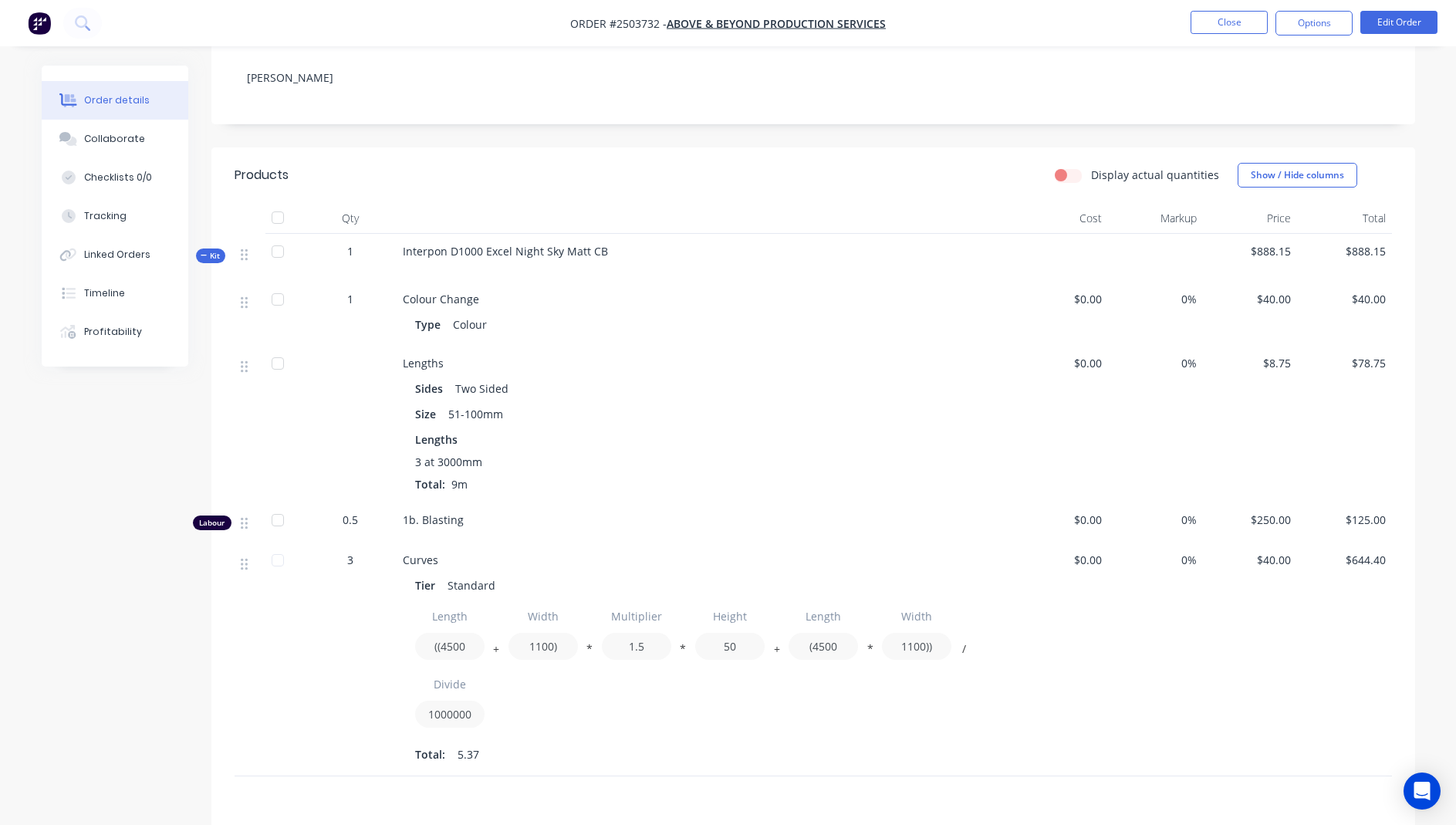
scroll to position [309, 0]
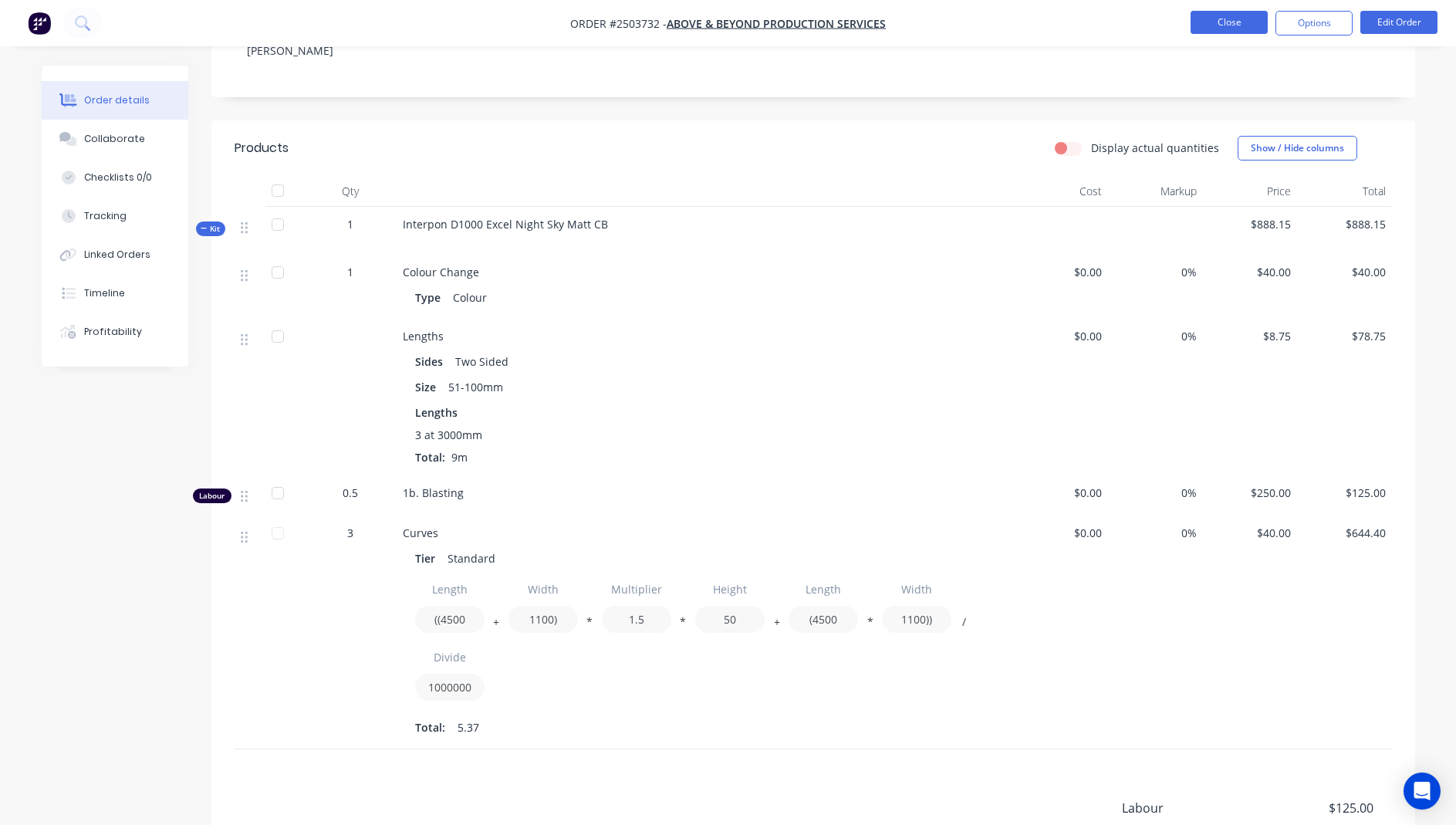
click at [1229, 24] on button "Close" at bounding box center [1228, 22] width 77 height 23
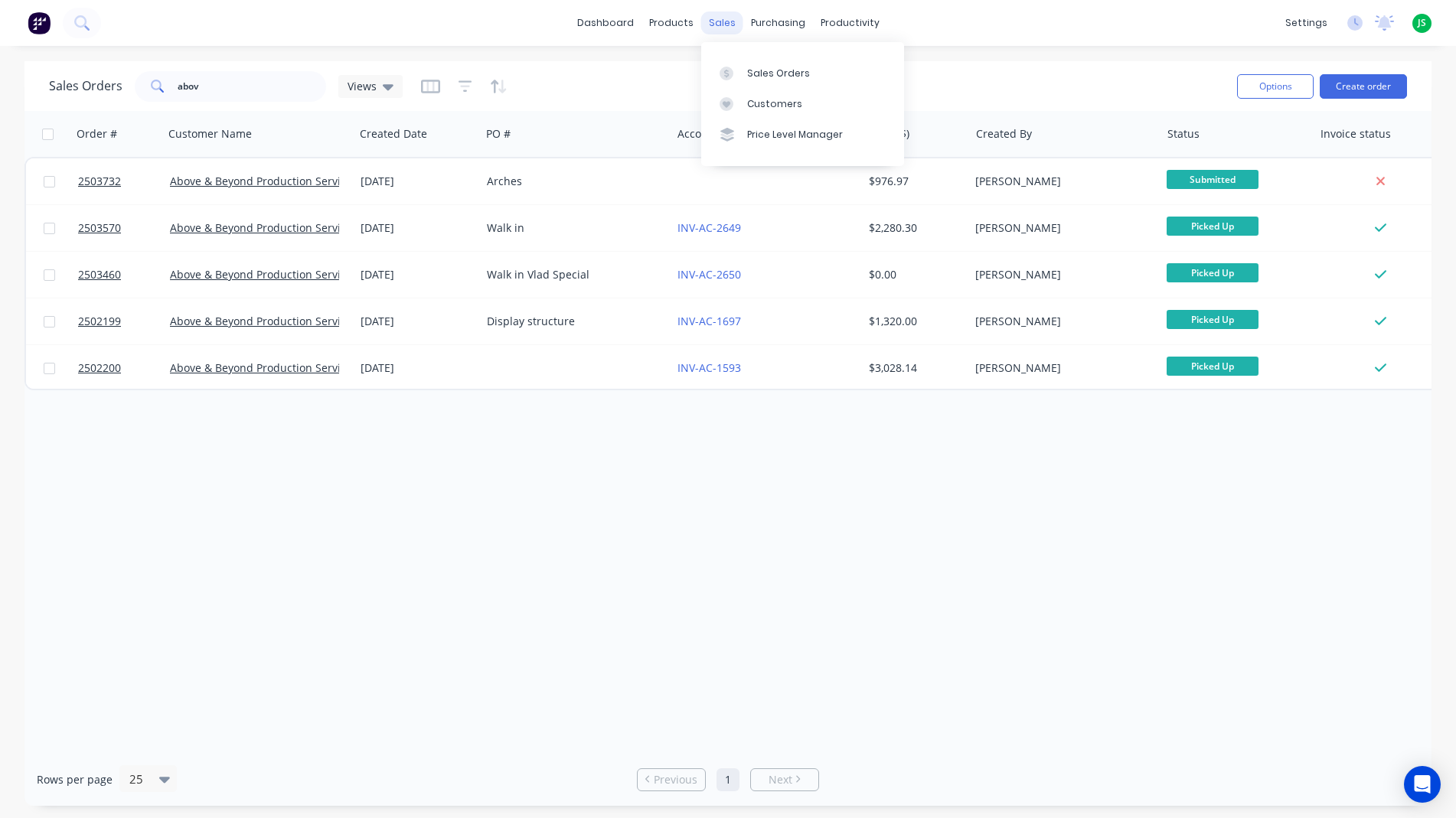
click at [728, 29] on div "sales" at bounding box center [723, 23] width 43 height 23
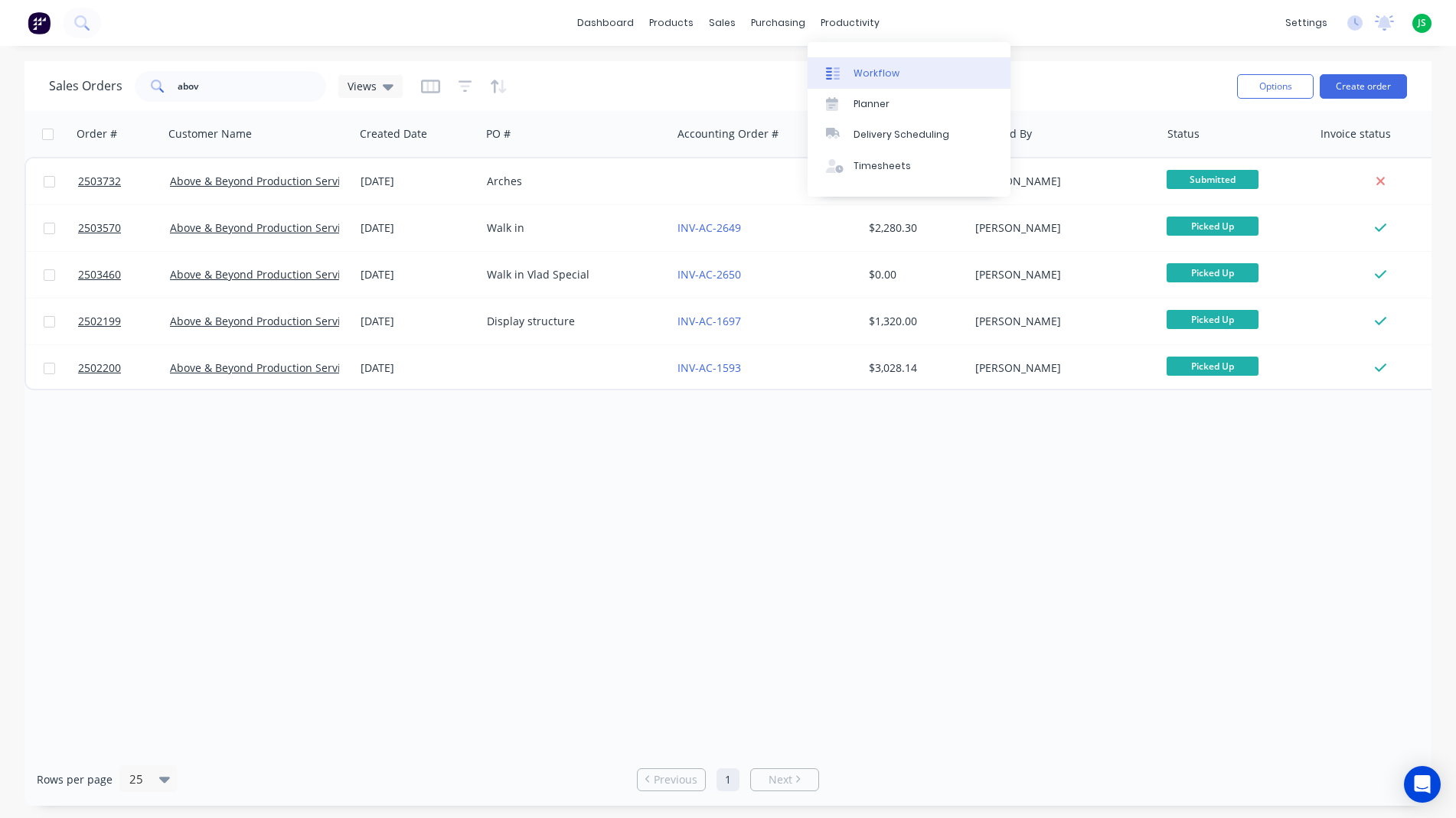
click at [848, 72] on div at bounding box center [837, 73] width 23 height 14
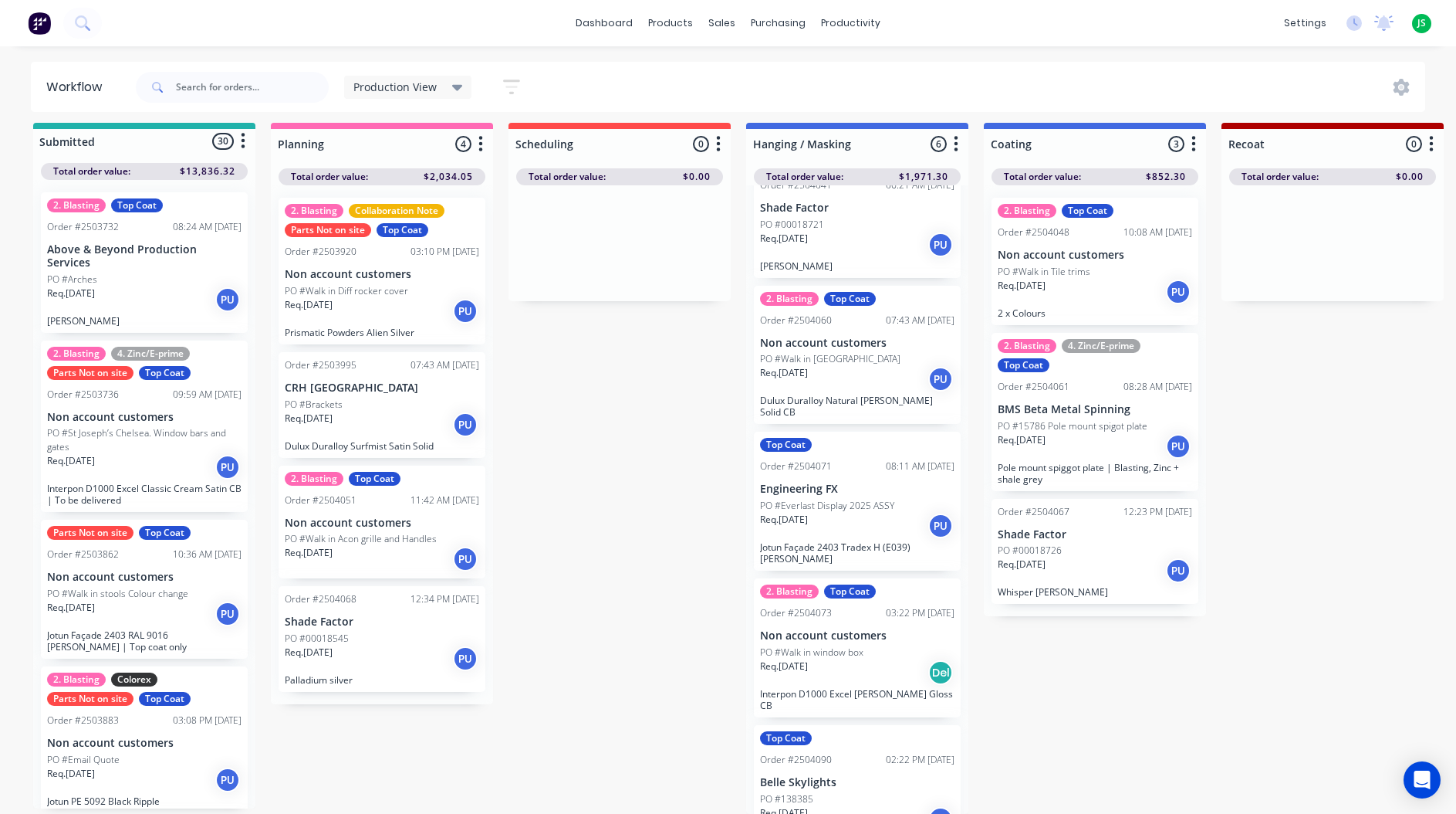
scroll to position [176, 0]
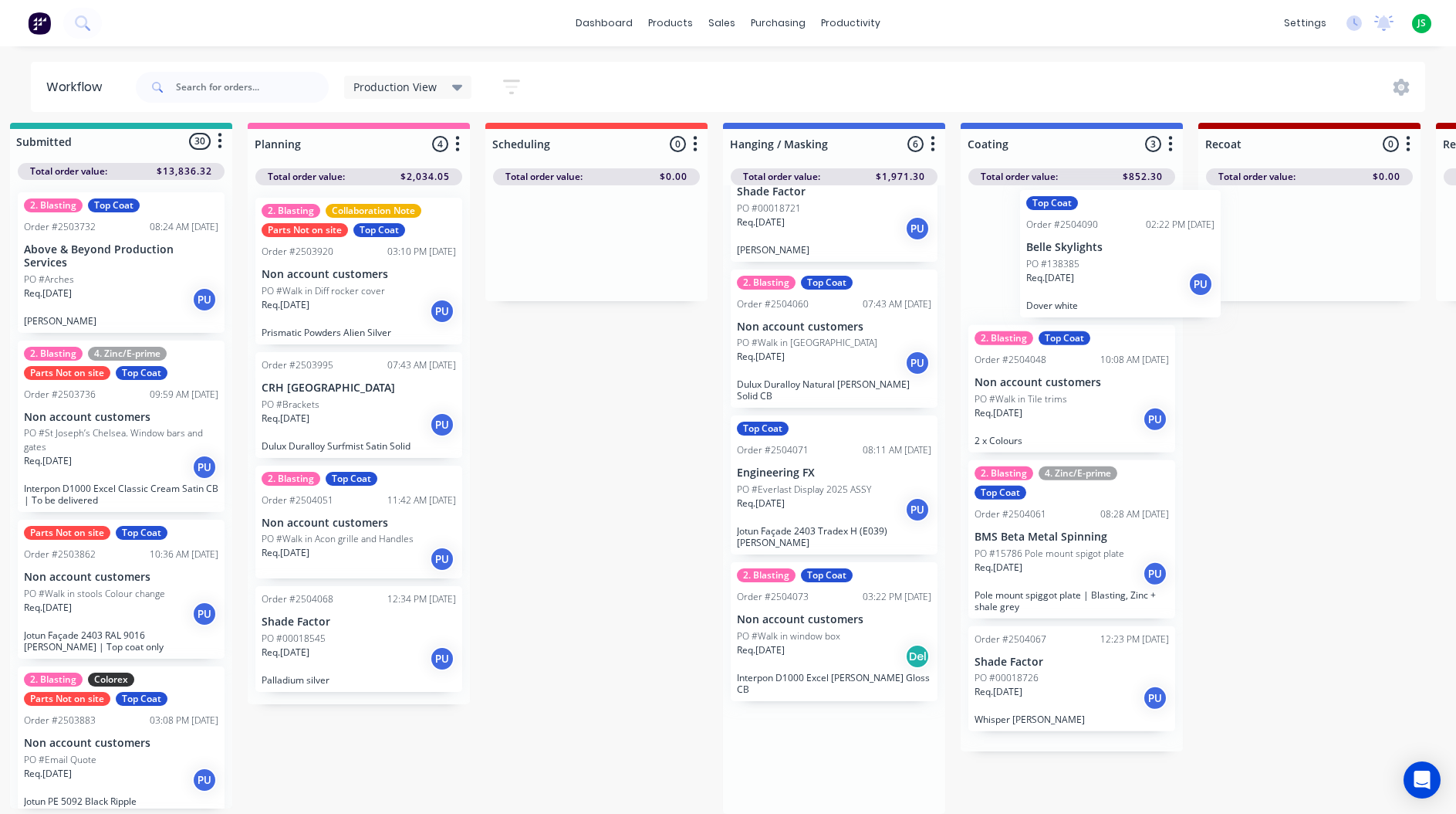
drag, startPoint x: 815, startPoint y: 754, endPoint x: 1074, endPoint y: 262, distance: 556.0
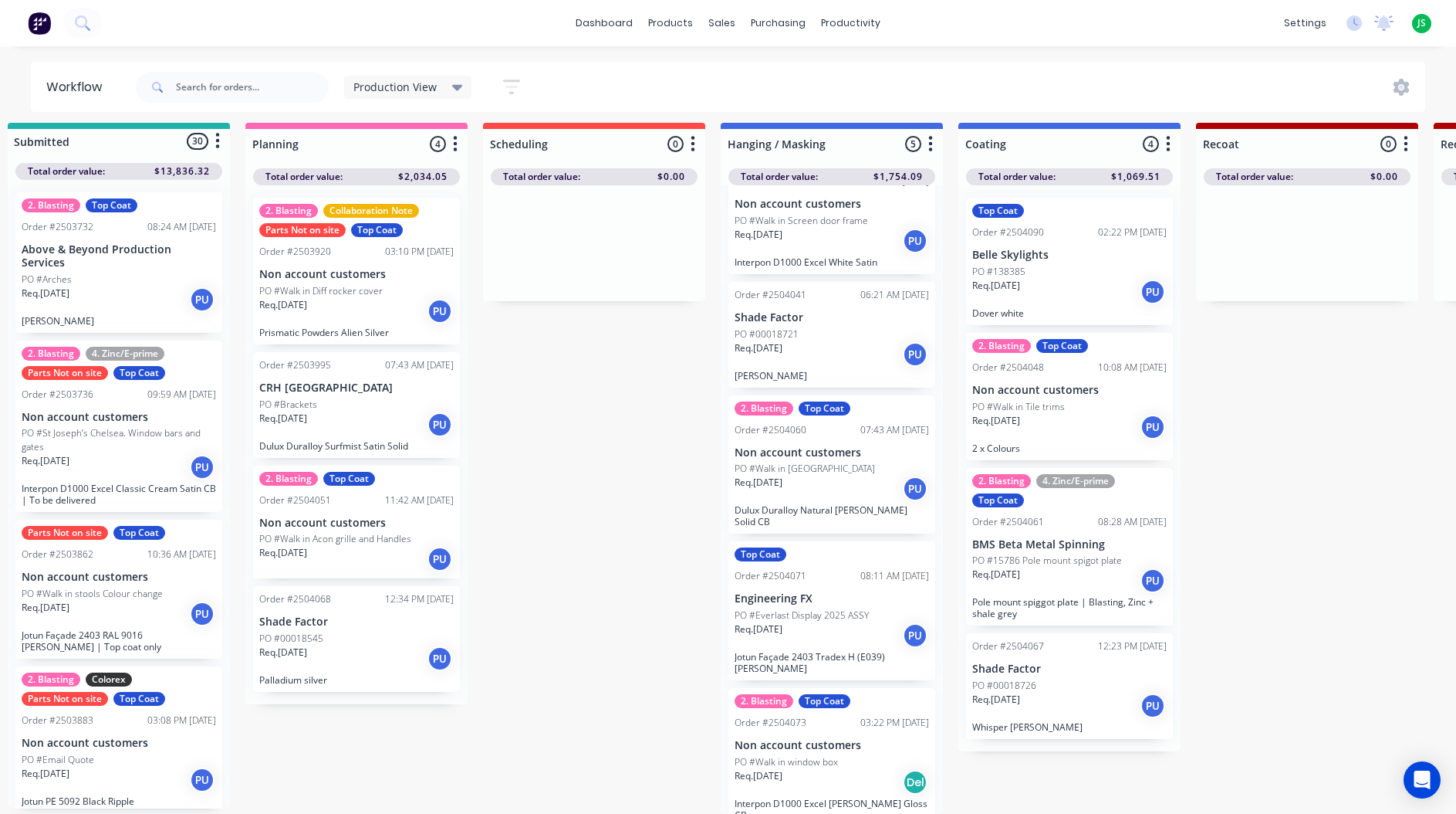
scroll to position [42, 0]
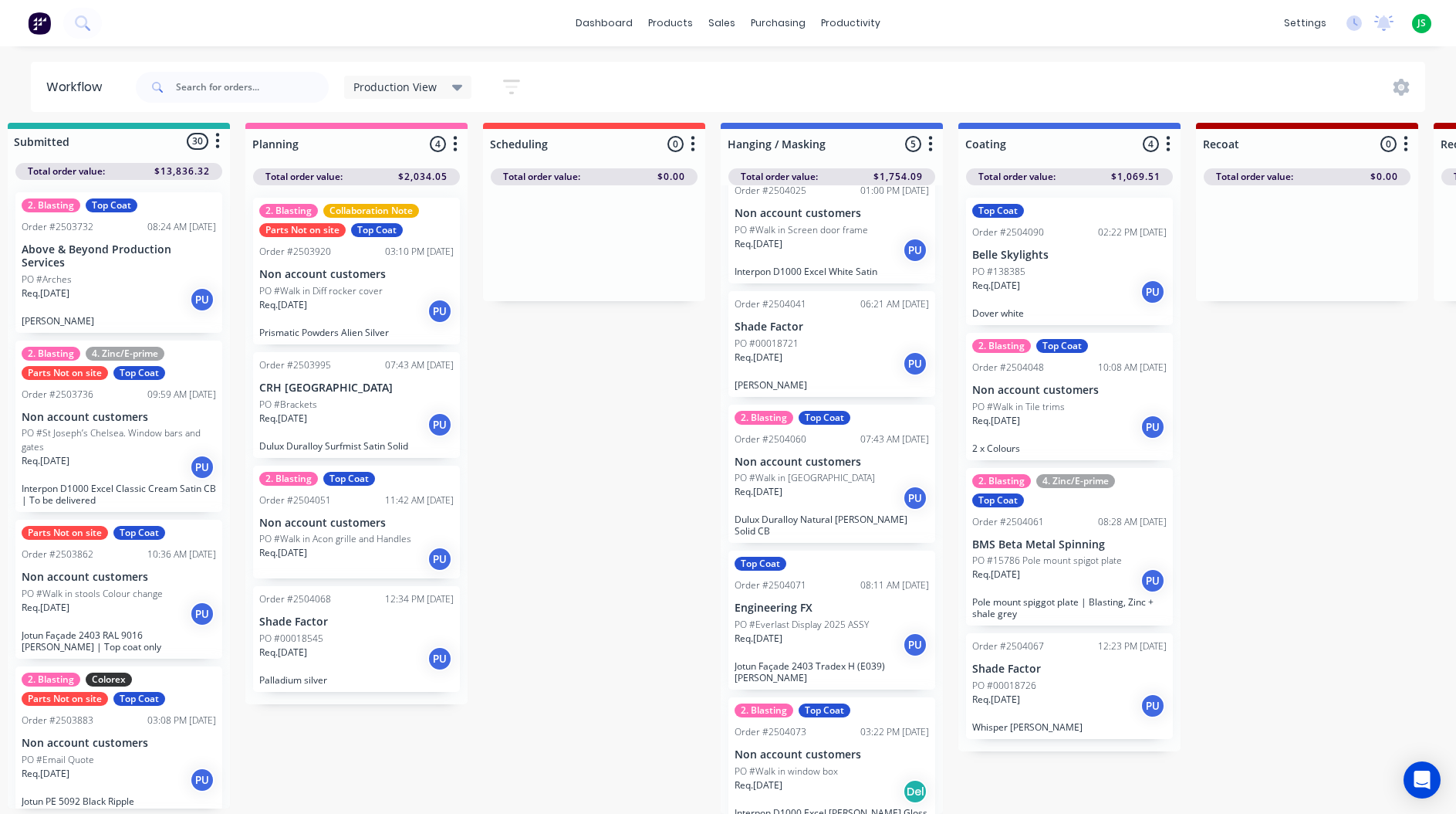
click at [1033, 678] on p "PO #00018726" at bounding box center [1004, 685] width 64 height 14
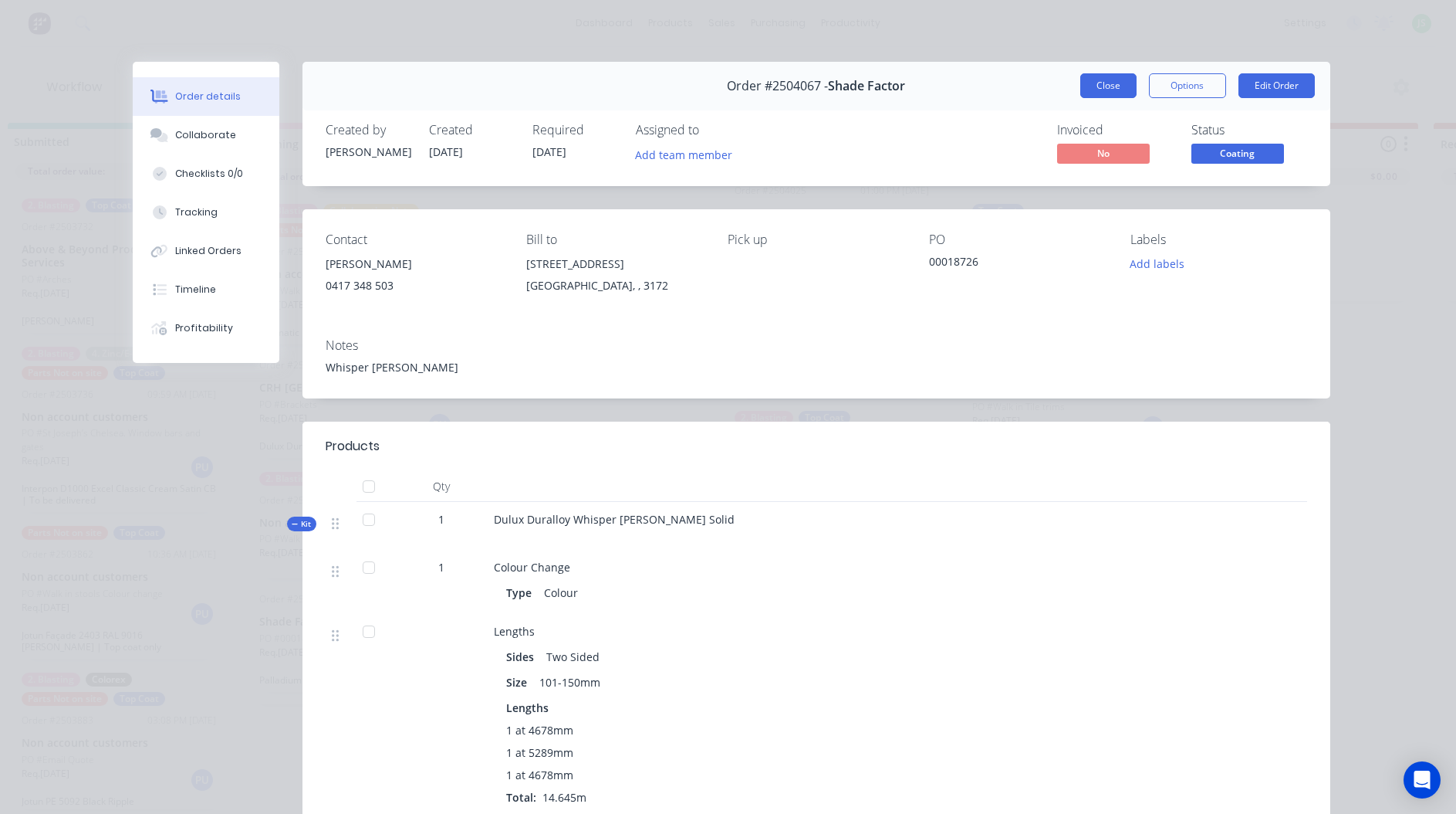
click at [1111, 84] on button "Close" at bounding box center [1108, 86] width 57 height 25
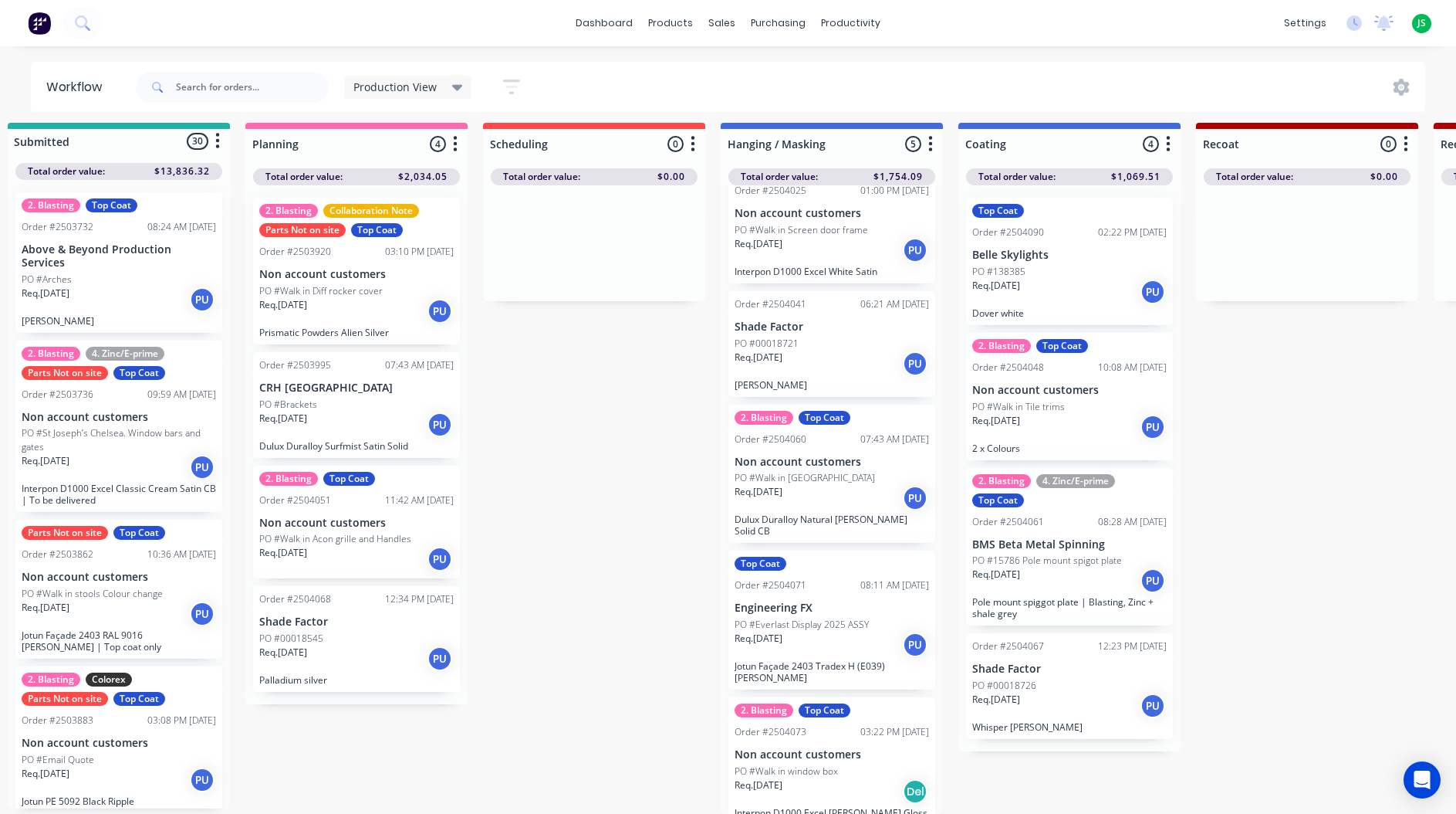
click at [845, 601] on p "Engineering FX" at bounding box center [832, 607] width 194 height 13
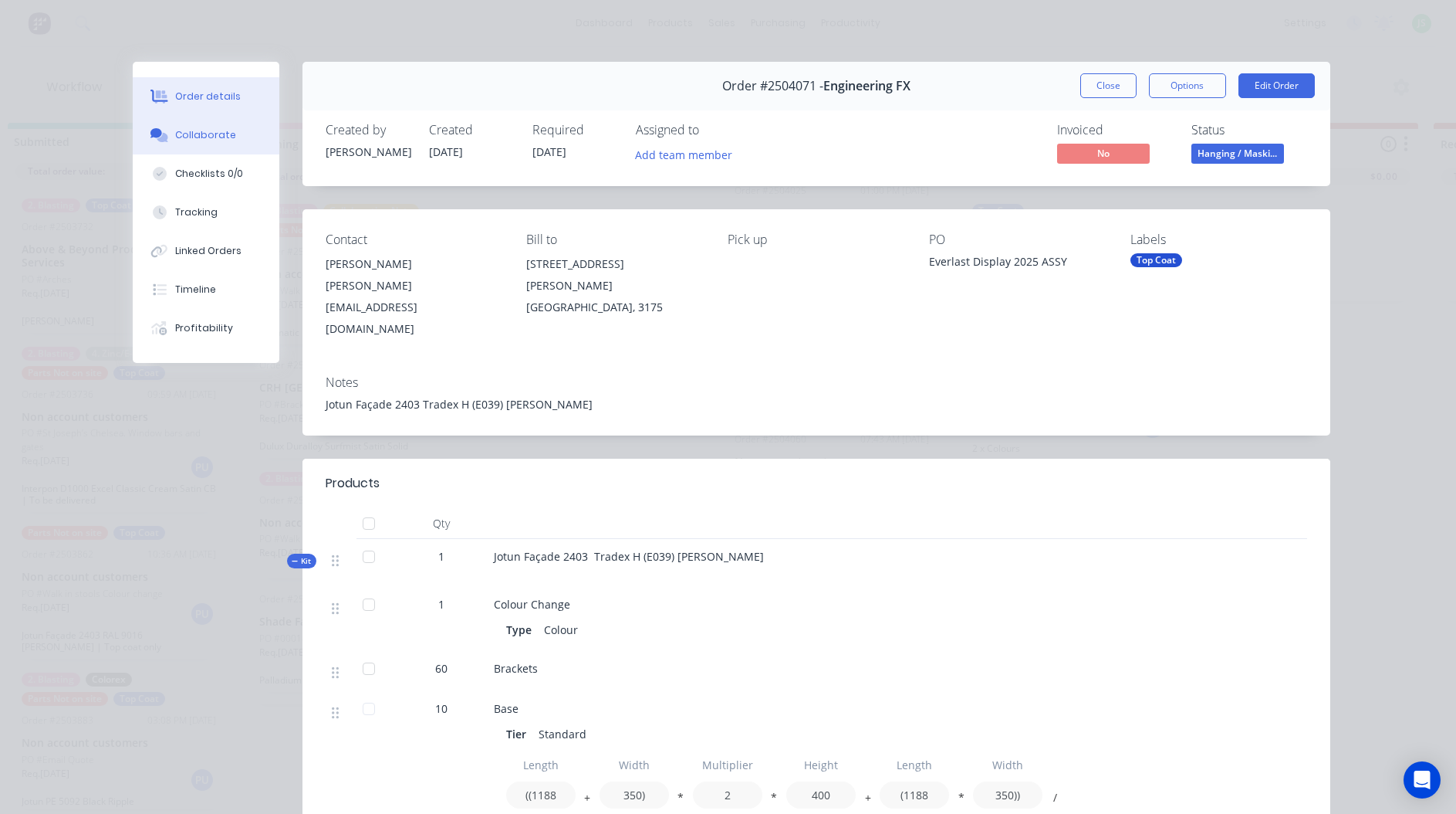
click at [223, 130] on div "Collaborate" at bounding box center [205, 136] width 61 height 14
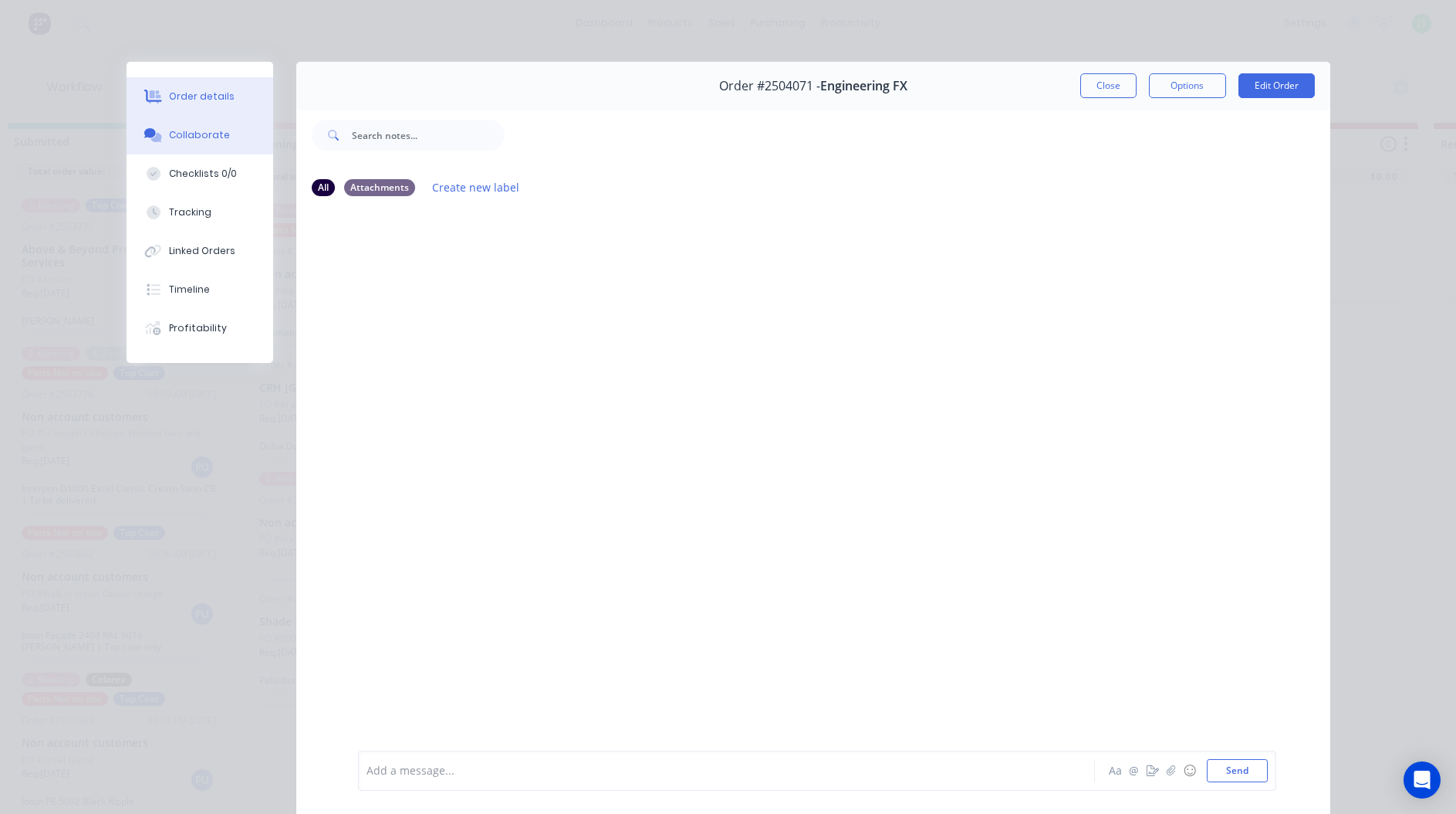
click at [228, 87] on button "Order details" at bounding box center [199, 96] width 146 height 39
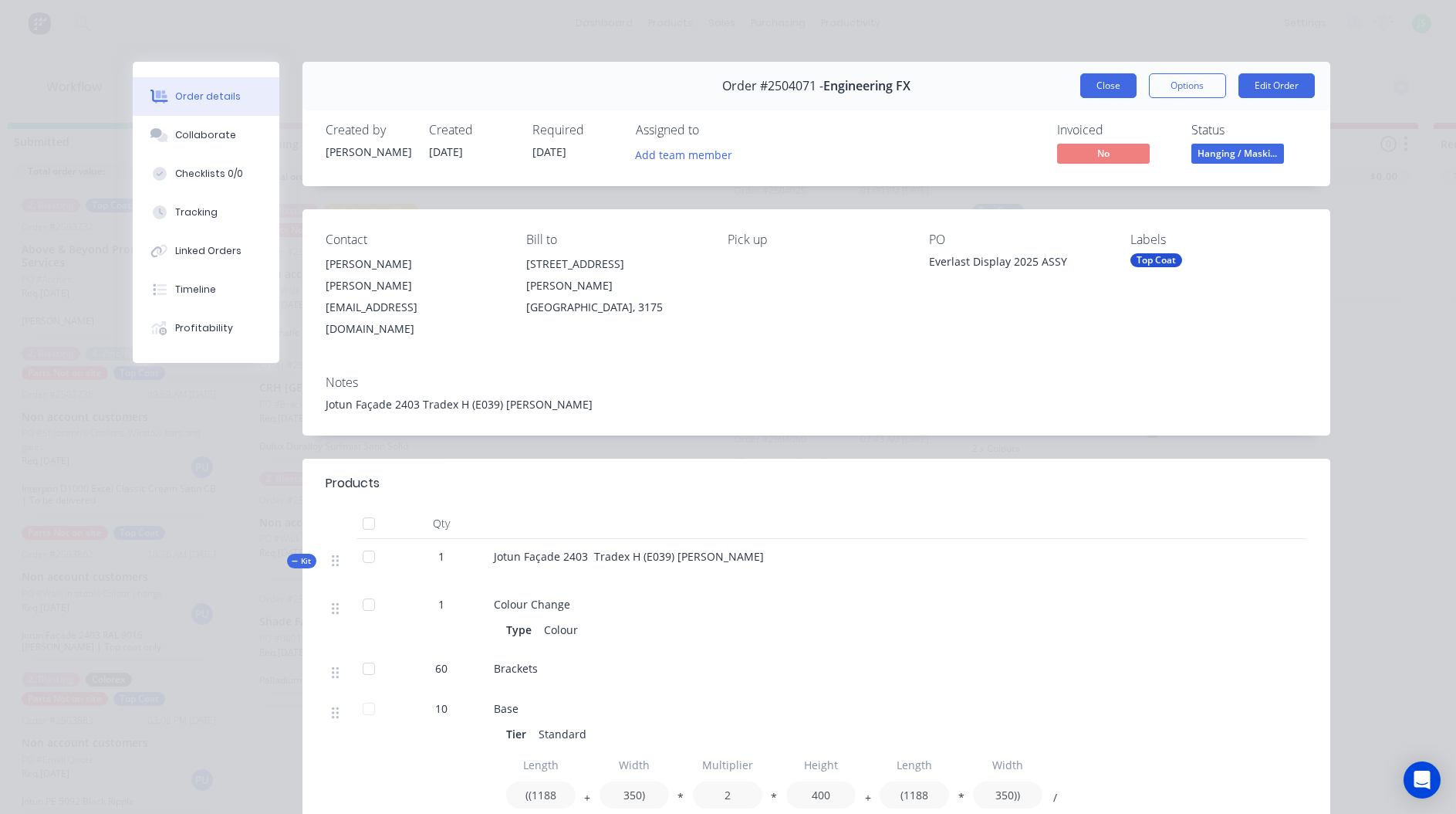
click at [1103, 76] on button "Close" at bounding box center [1108, 86] width 57 height 25
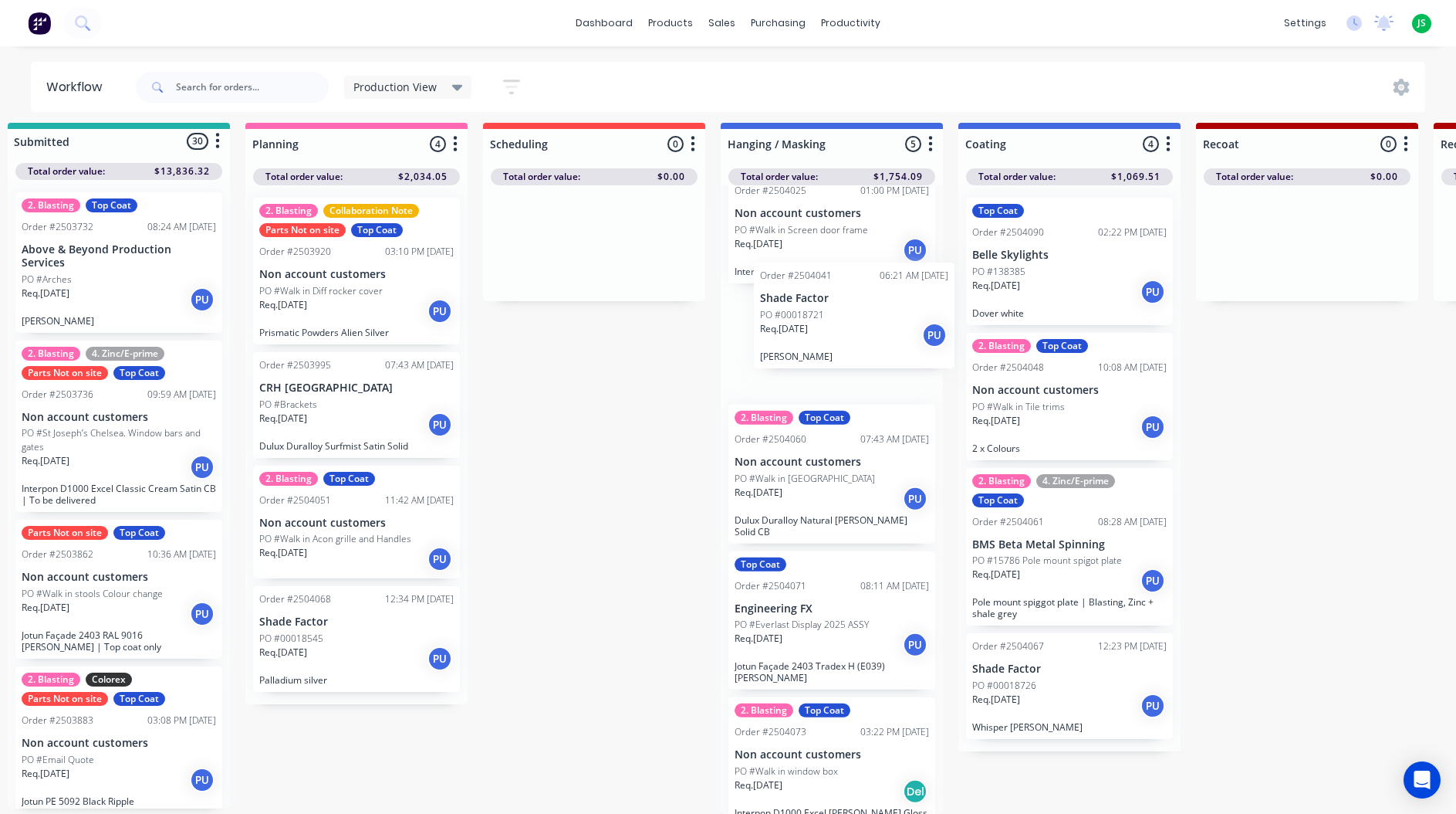
scroll to position [24, 0]
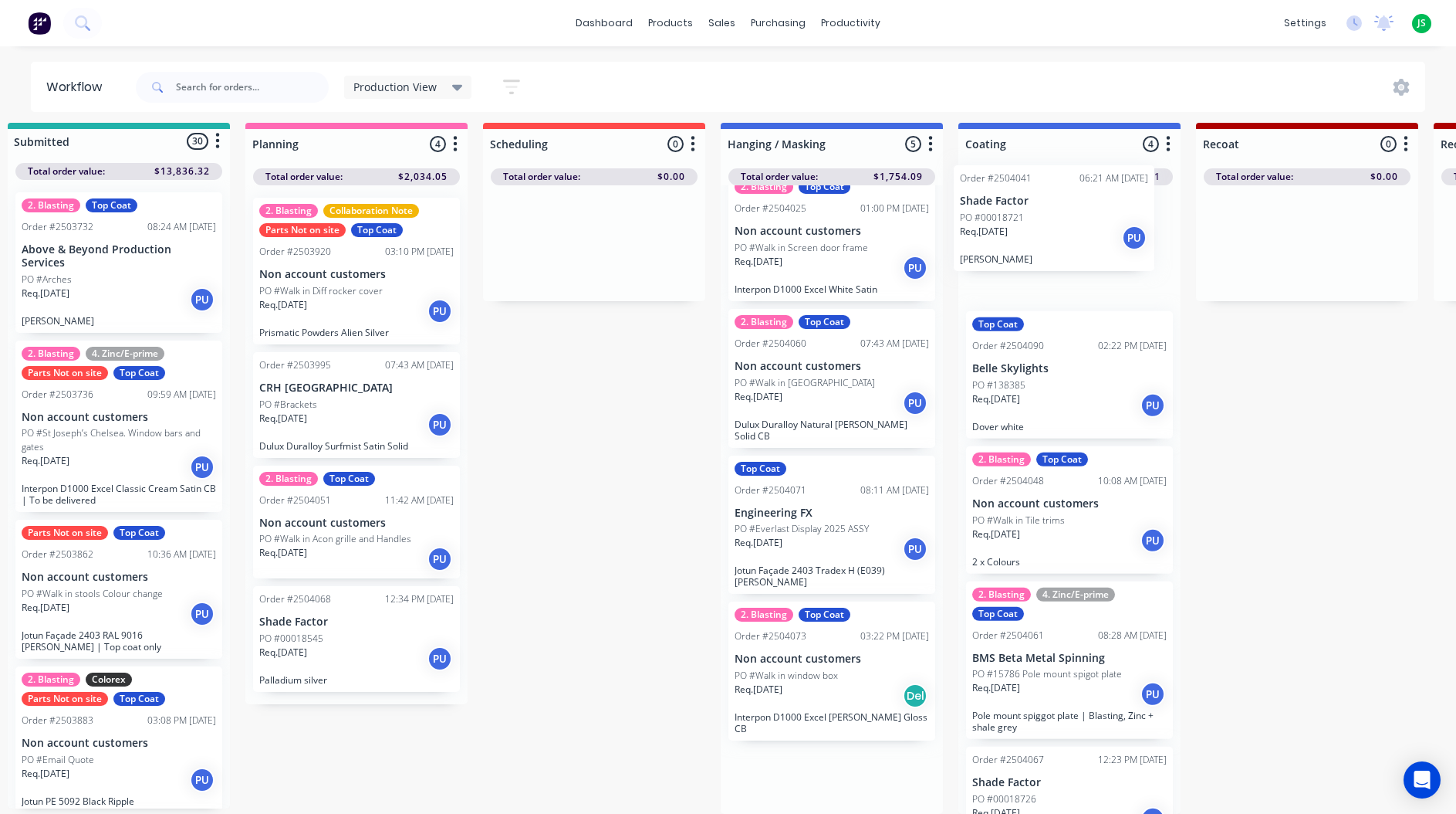
drag, startPoint x: 820, startPoint y: 365, endPoint x: 1053, endPoint y: 245, distance: 262.1
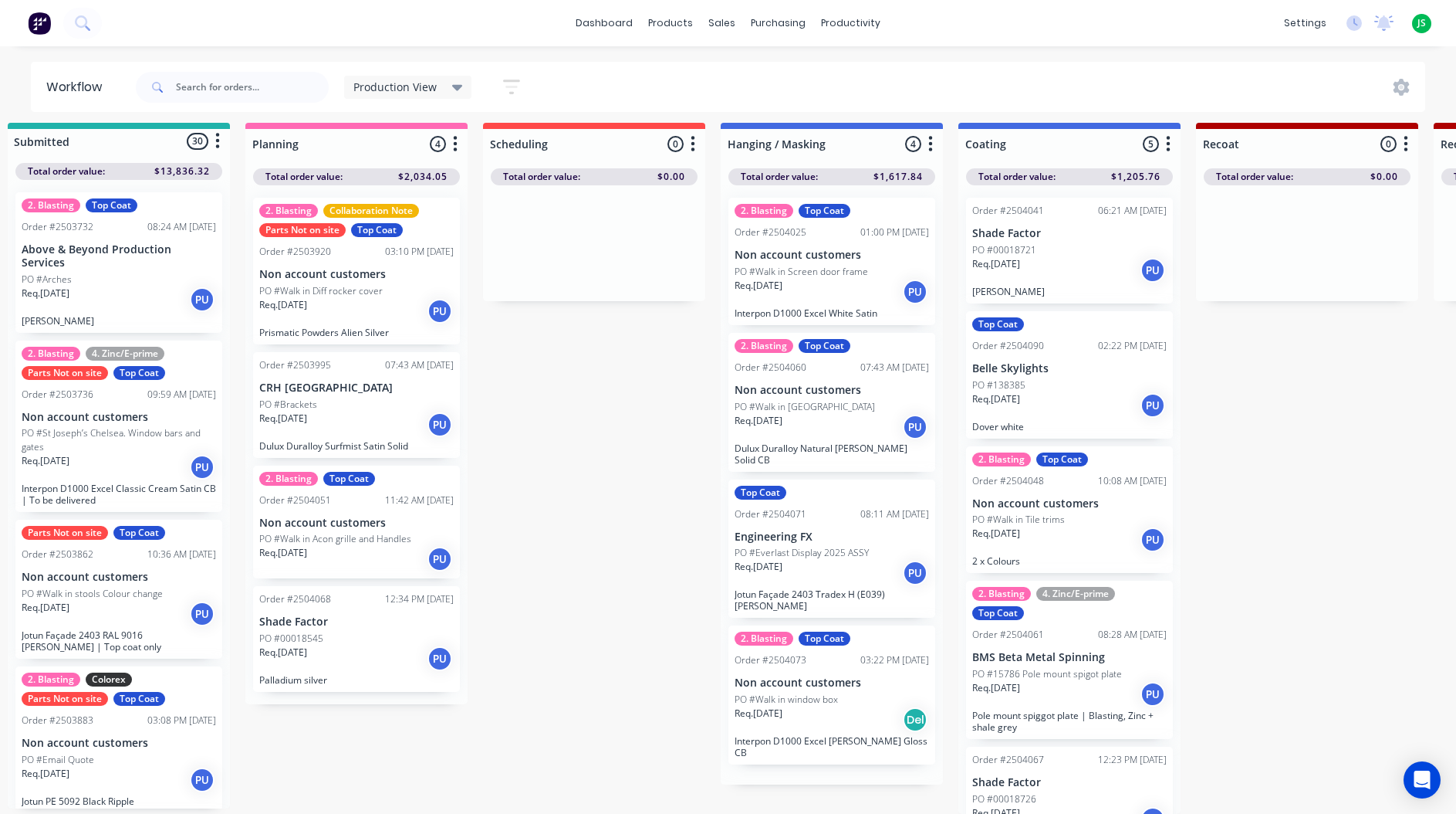
scroll to position [0, 0]
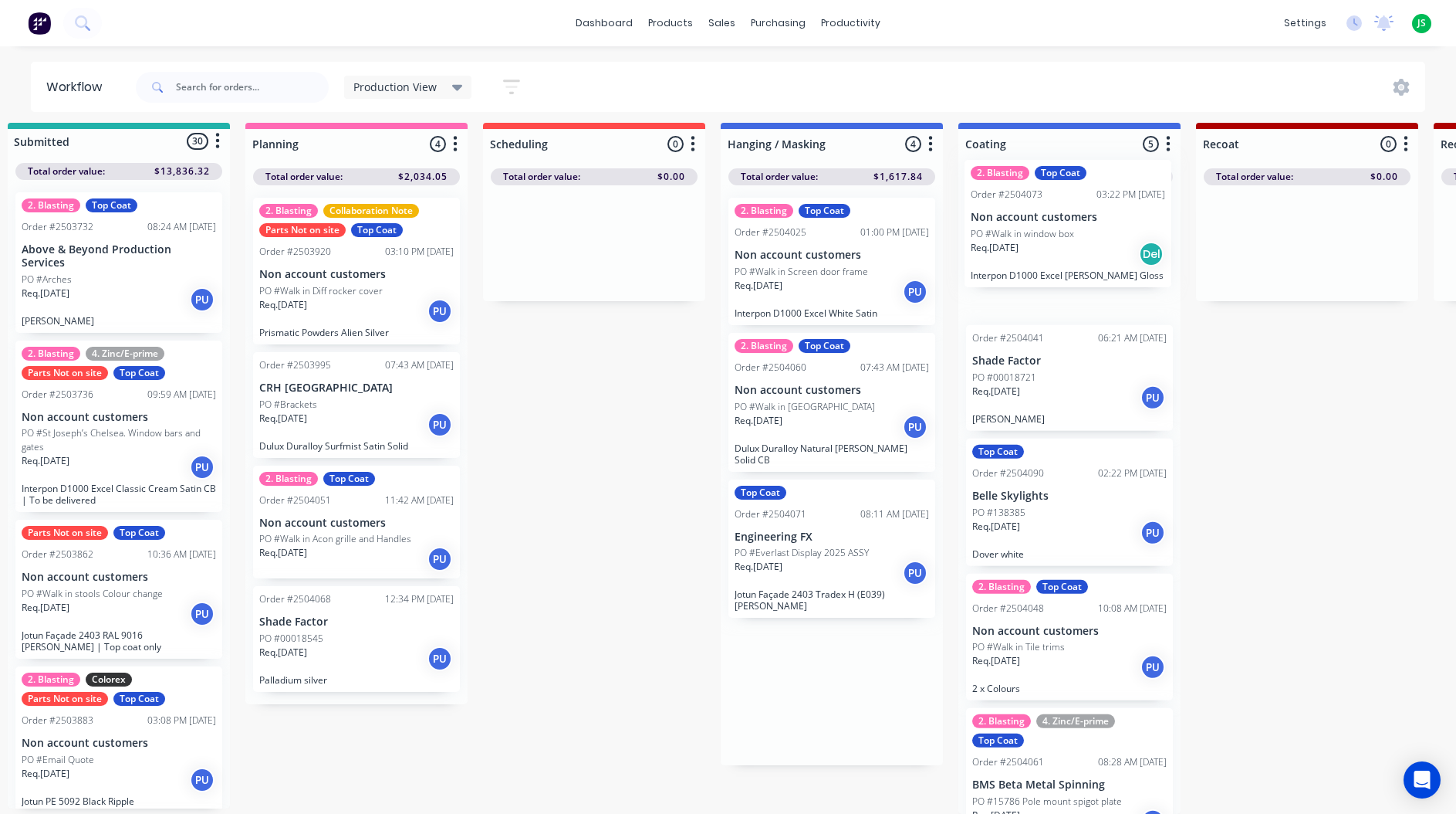
drag, startPoint x: 834, startPoint y: 698, endPoint x: 1074, endPoint y: 244, distance: 513.5
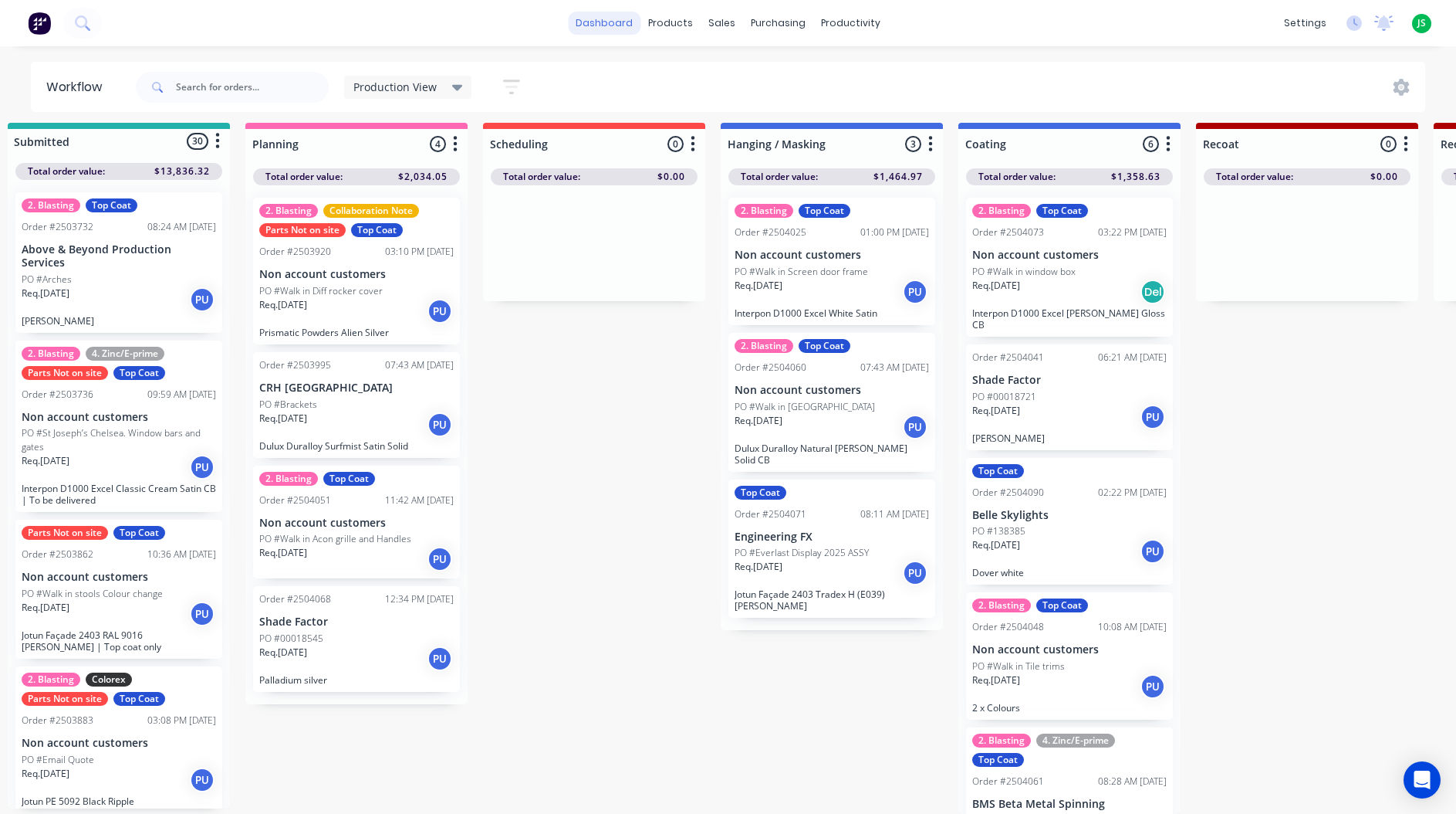
click at [606, 23] on link "dashboard" at bounding box center [604, 23] width 73 height 23
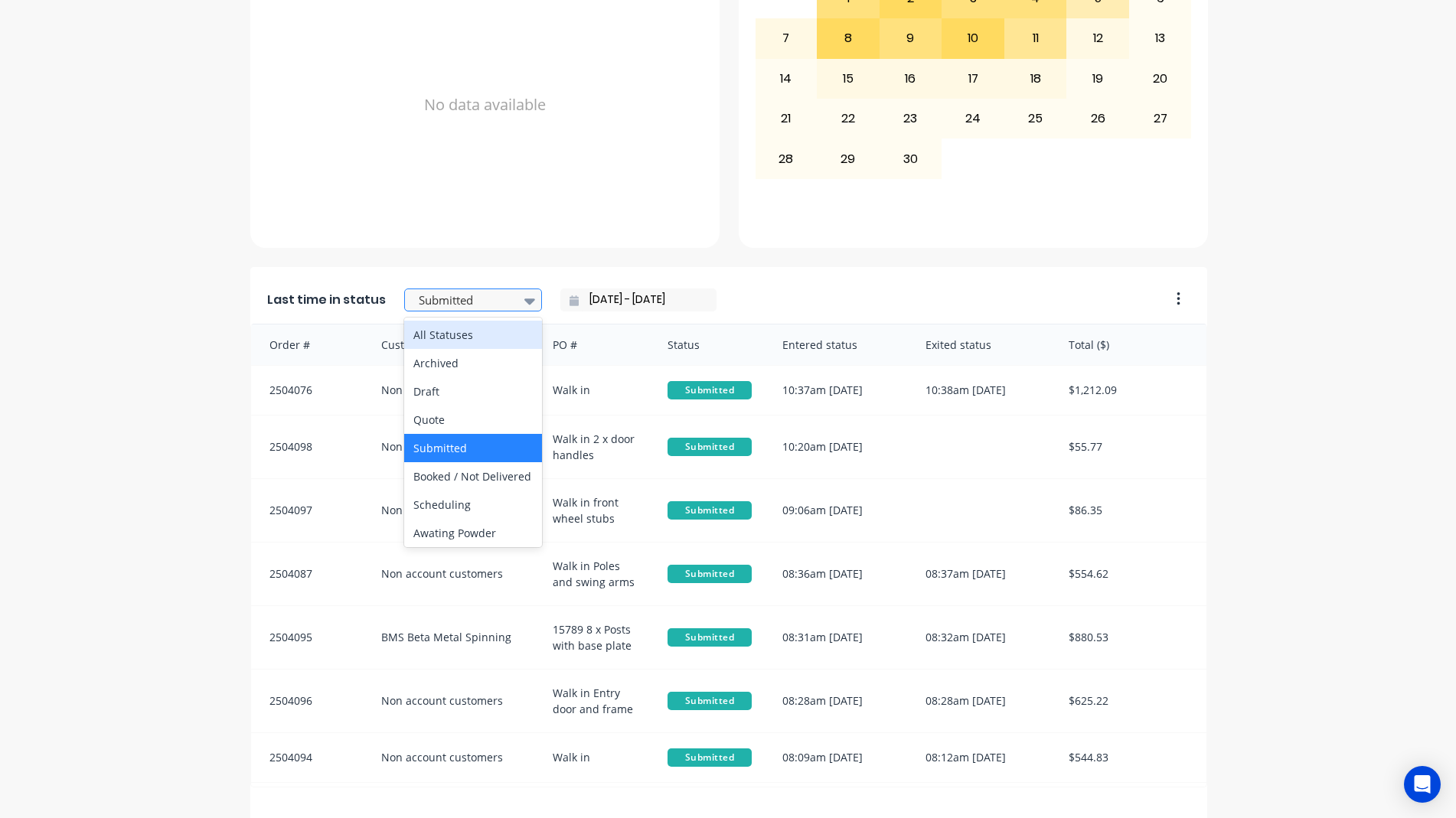
click at [501, 293] on div at bounding box center [466, 299] width 97 height 19
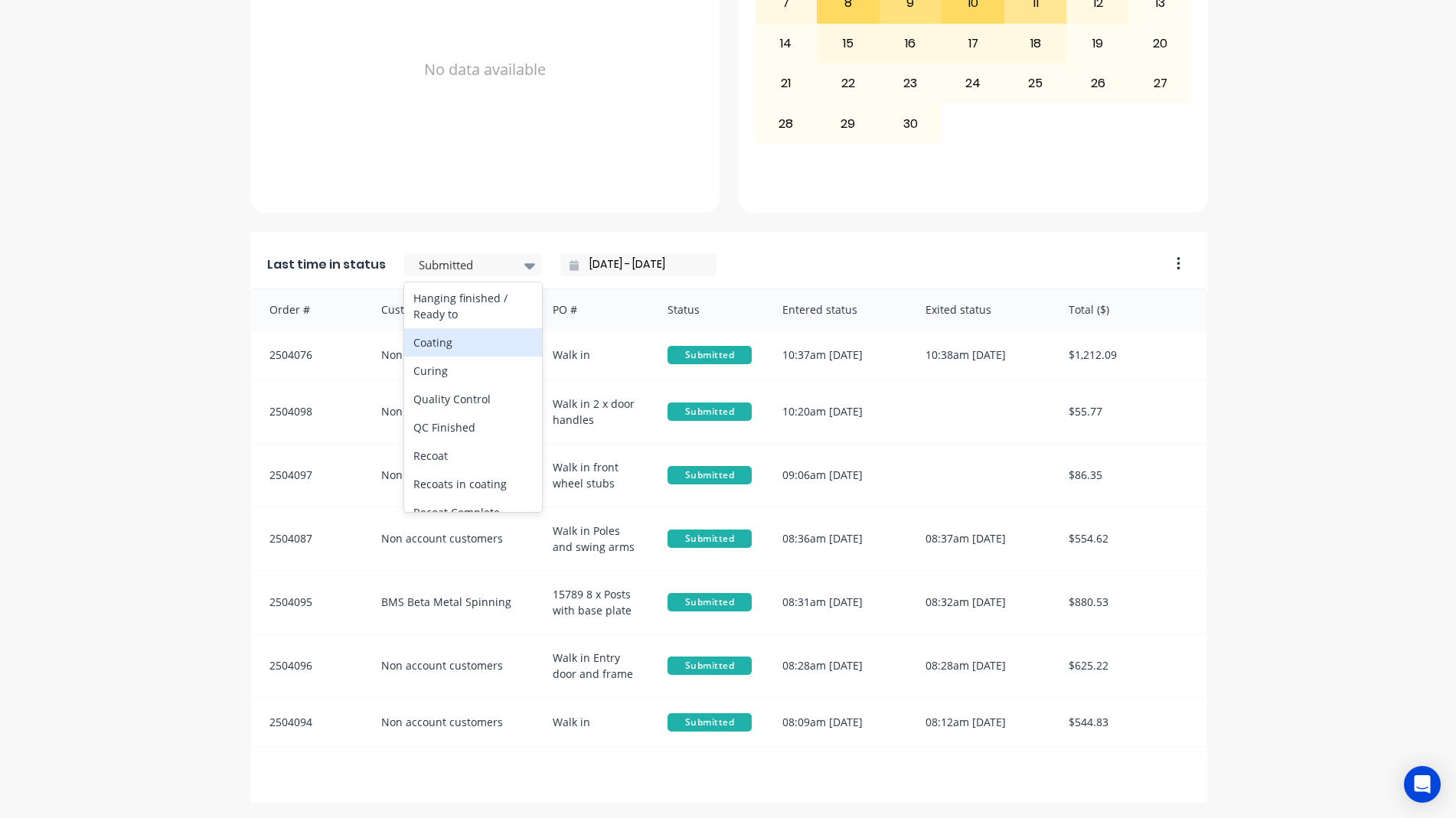
scroll to position [535, 0]
click at [482, 348] on div "Coating" at bounding box center [472, 334] width 137 height 29
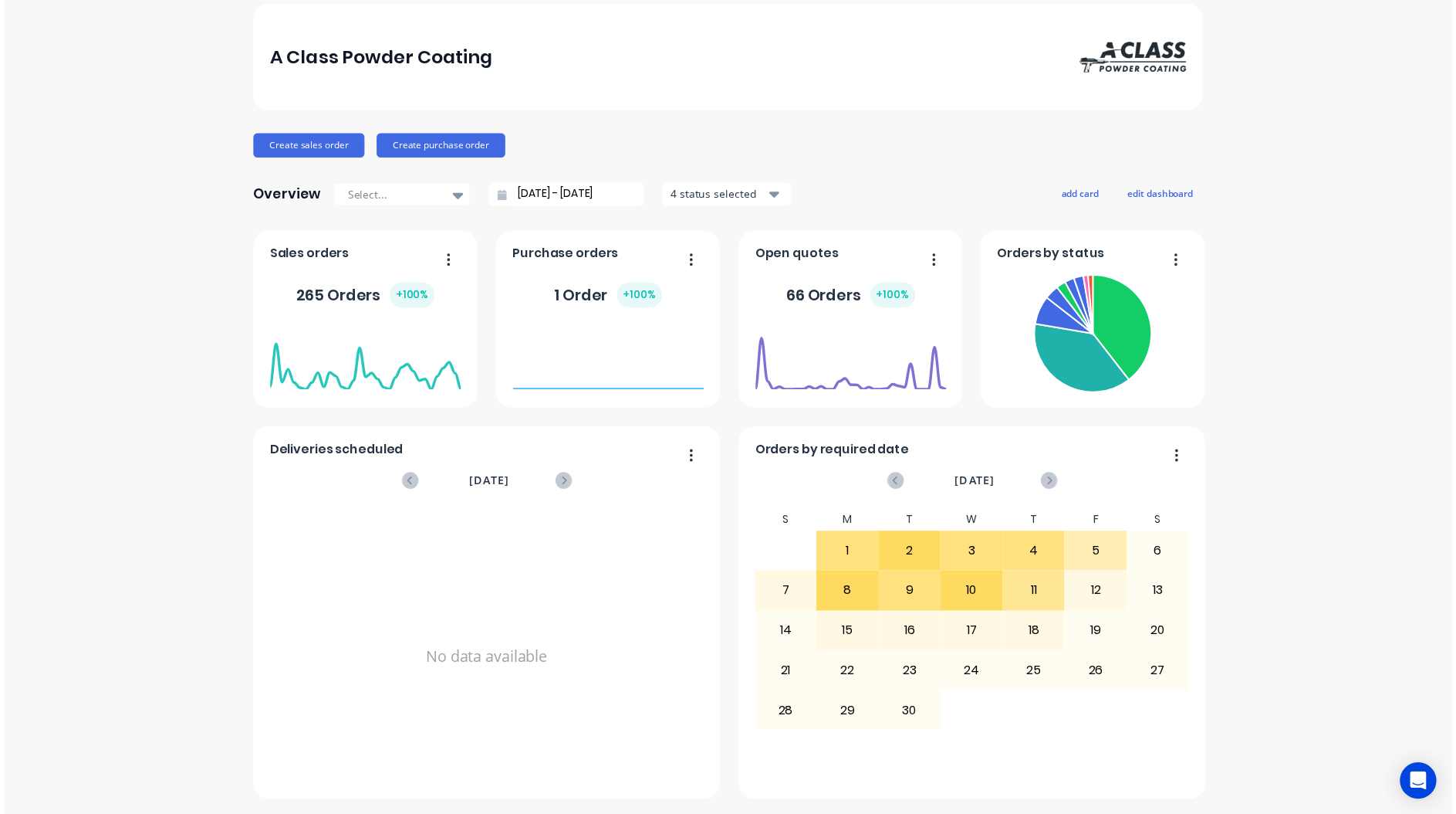
scroll to position [0, 0]
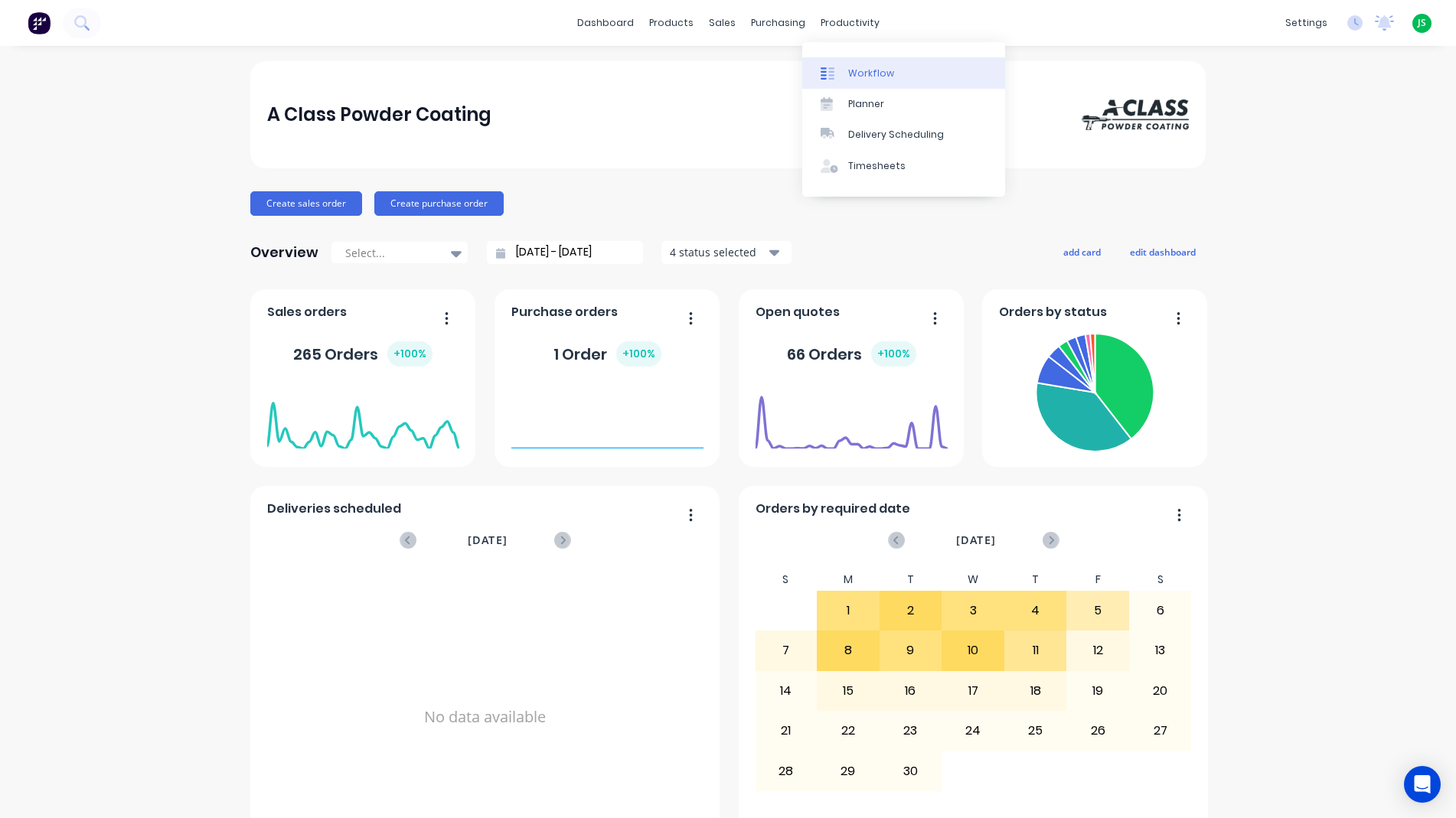
click at [851, 76] on div "Workflow" at bounding box center [871, 73] width 45 height 14
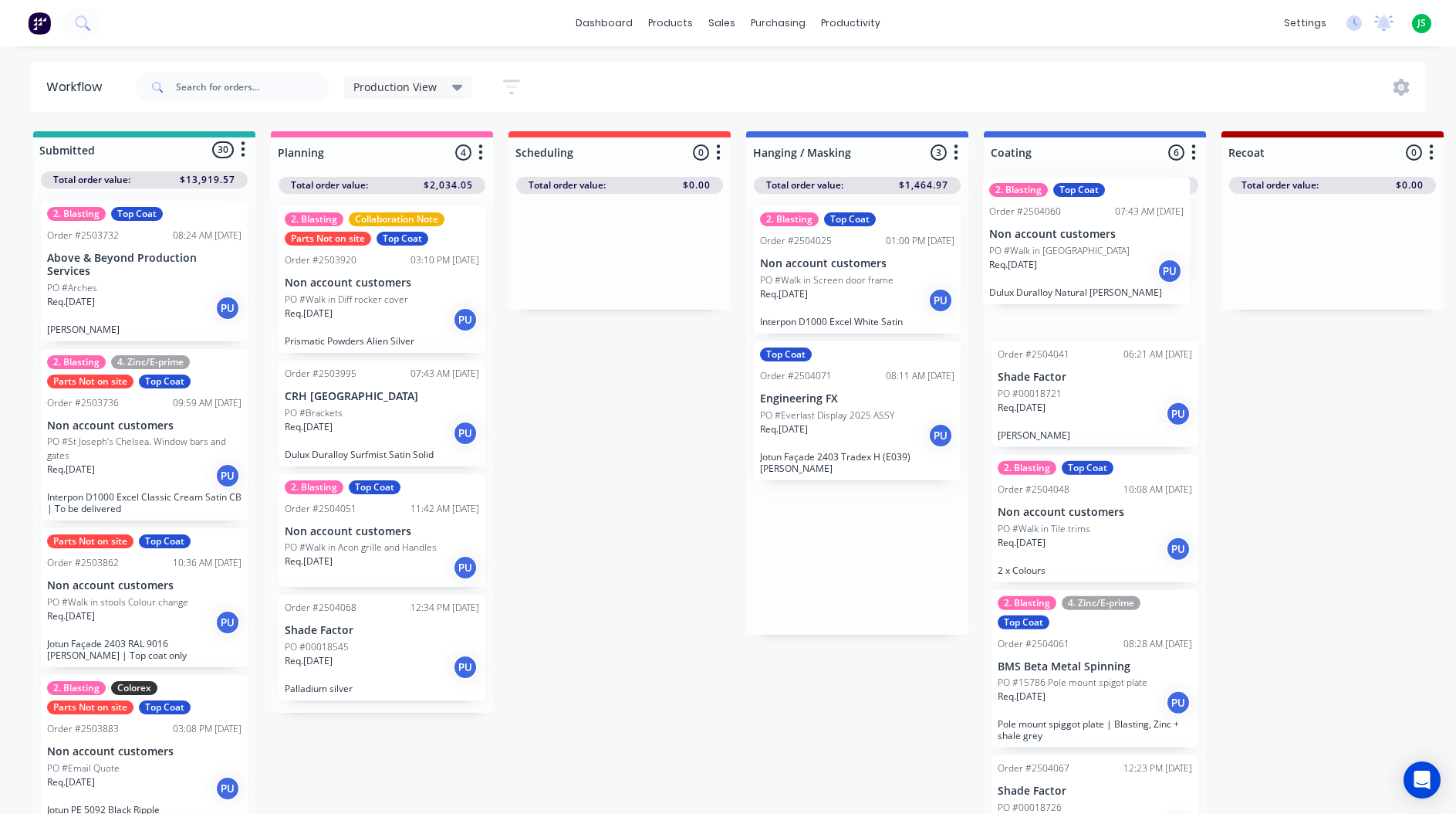
drag, startPoint x: 869, startPoint y: 417, endPoint x: 1103, endPoint y: 255, distance: 284.6
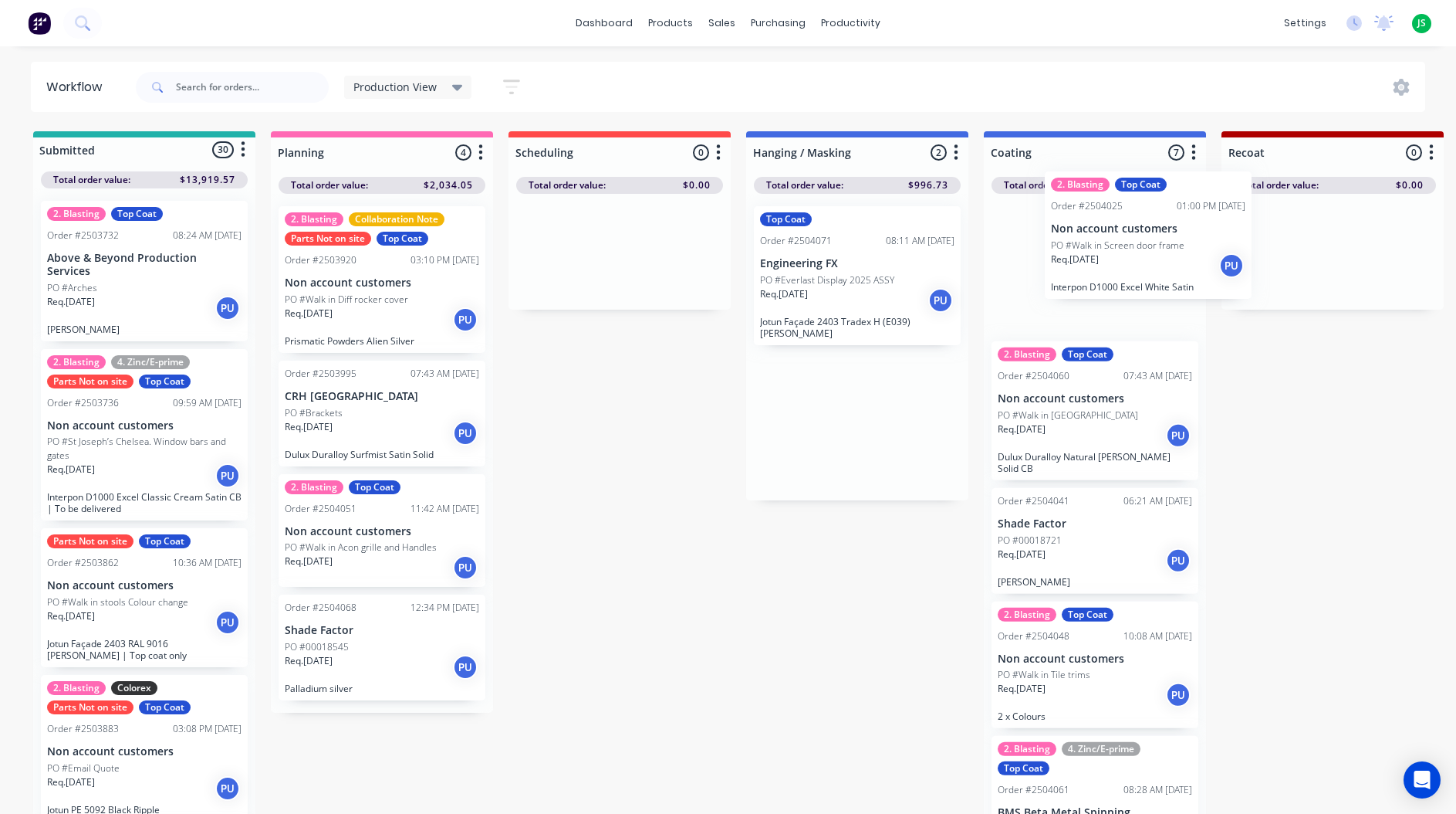
scroll to position [0, 13]
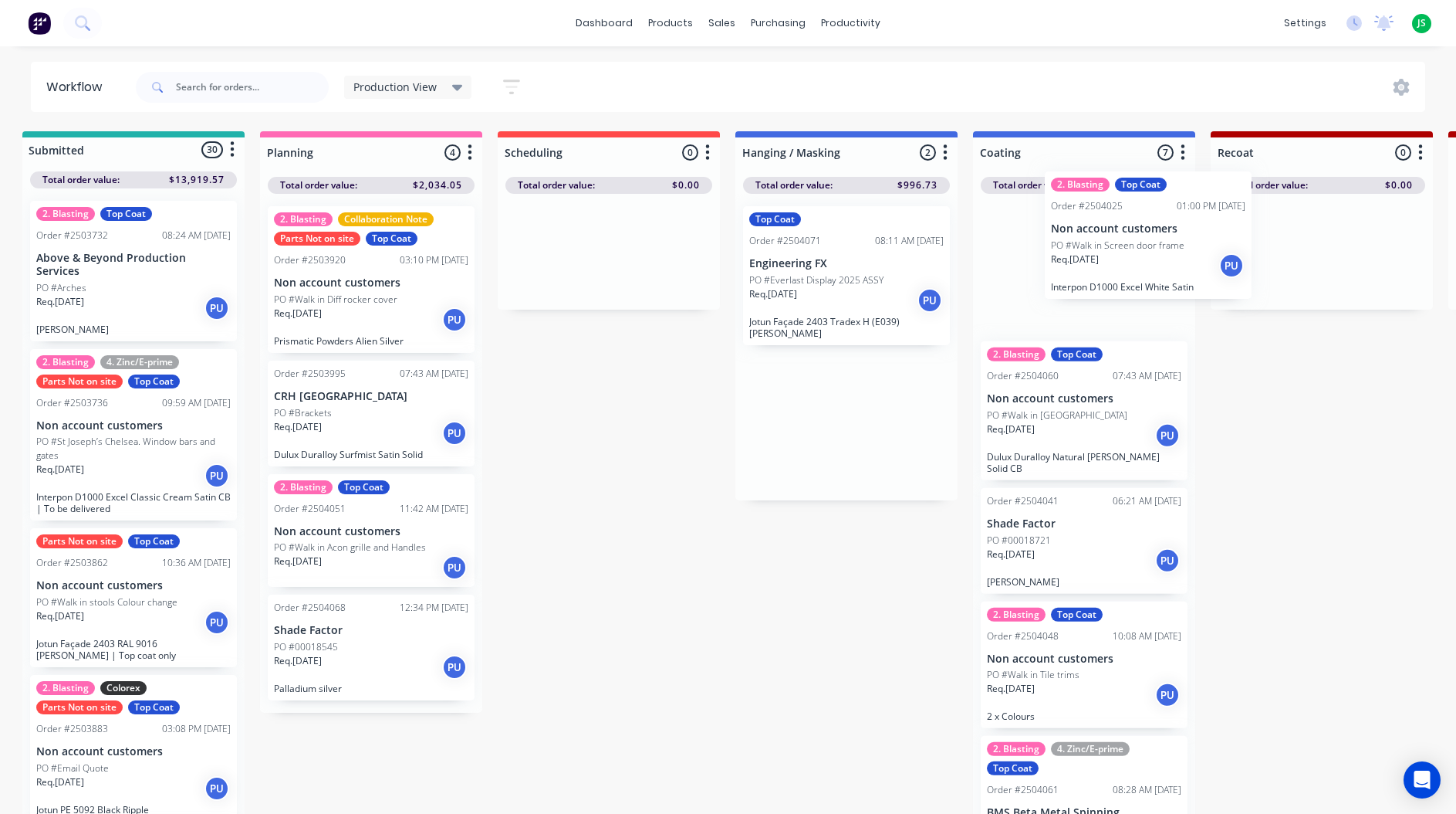
drag, startPoint x: 884, startPoint y: 286, endPoint x: 1186, endPoint y: 248, distance: 304.4
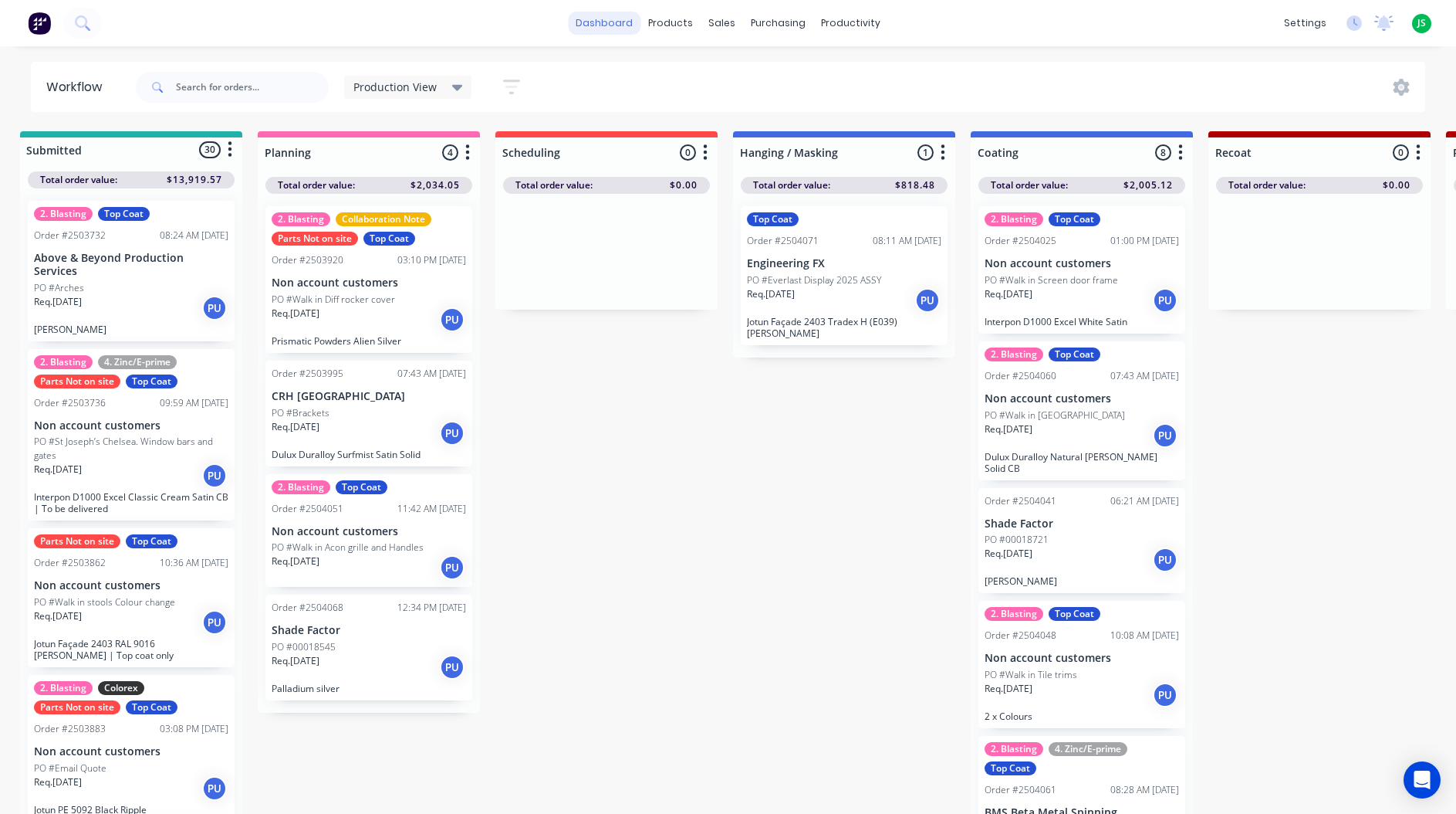
click at [624, 21] on link "dashboard" at bounding box center [604, 23] width 73 height 23
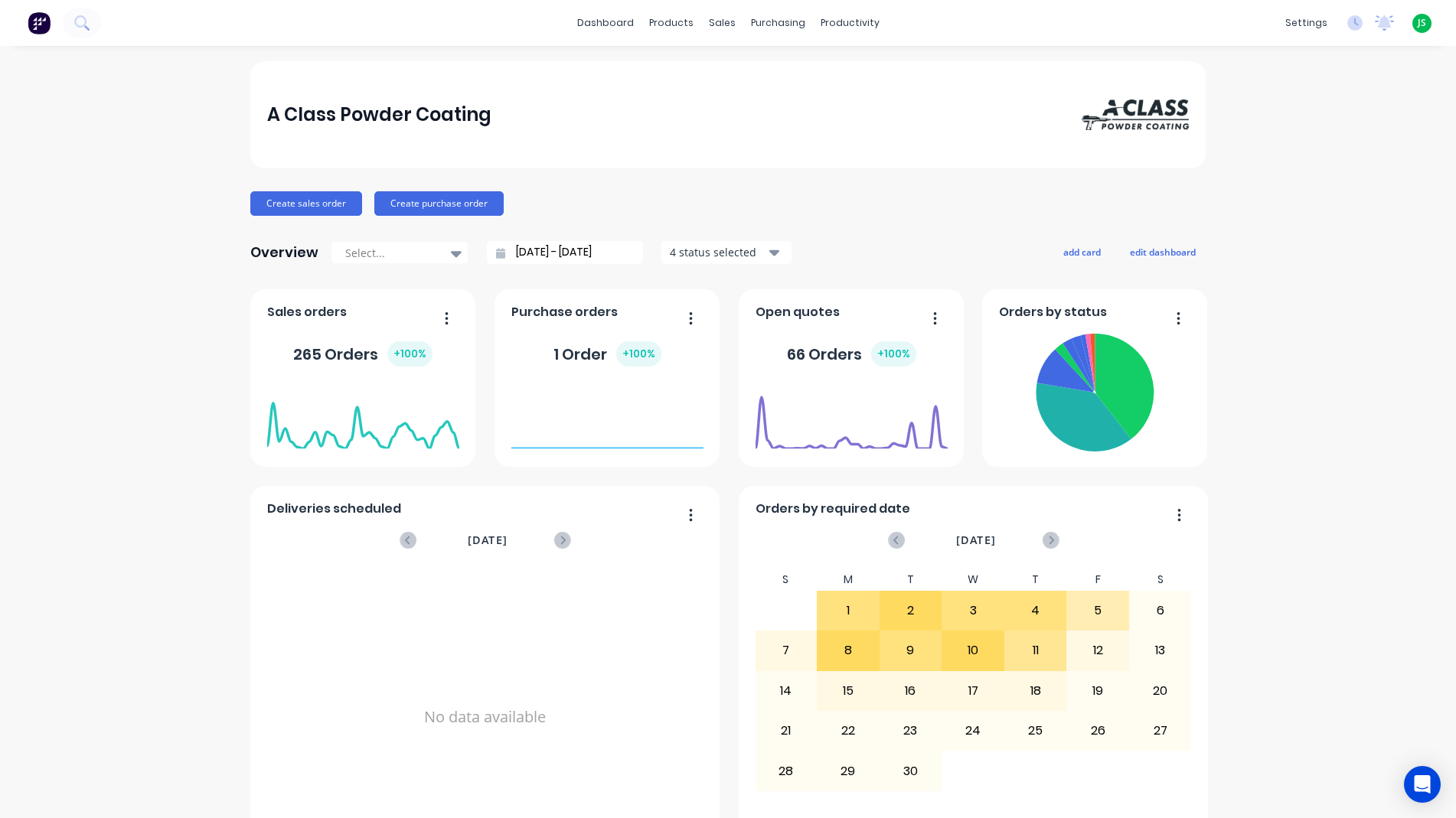
scroll to position [613, 0]
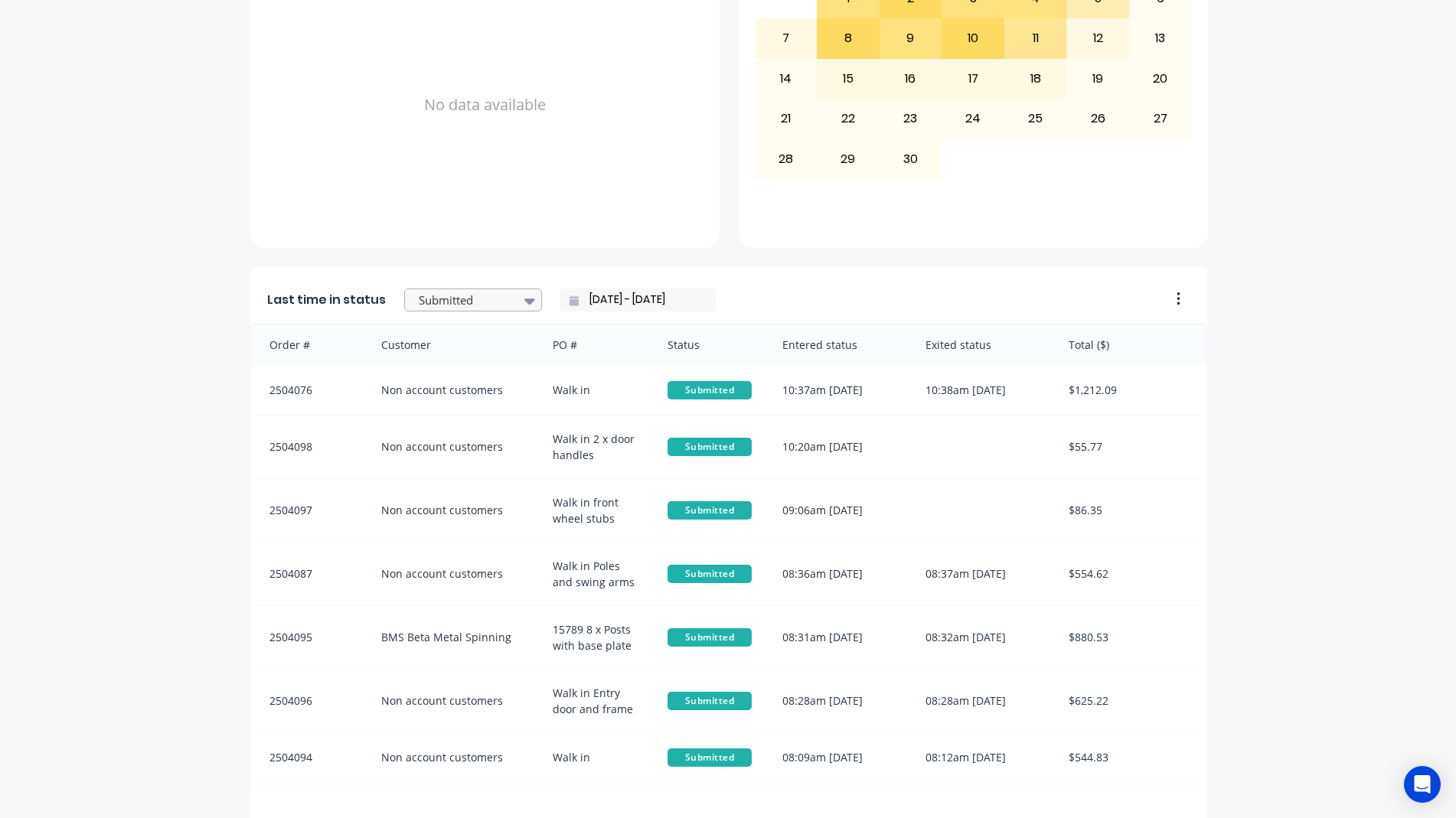
click at [476, 306] on div at bounding box center [466, 299] width 97 height 19
click at [471, 383] on div "Coating" at bounding box center [472, 368] width 137 height 29
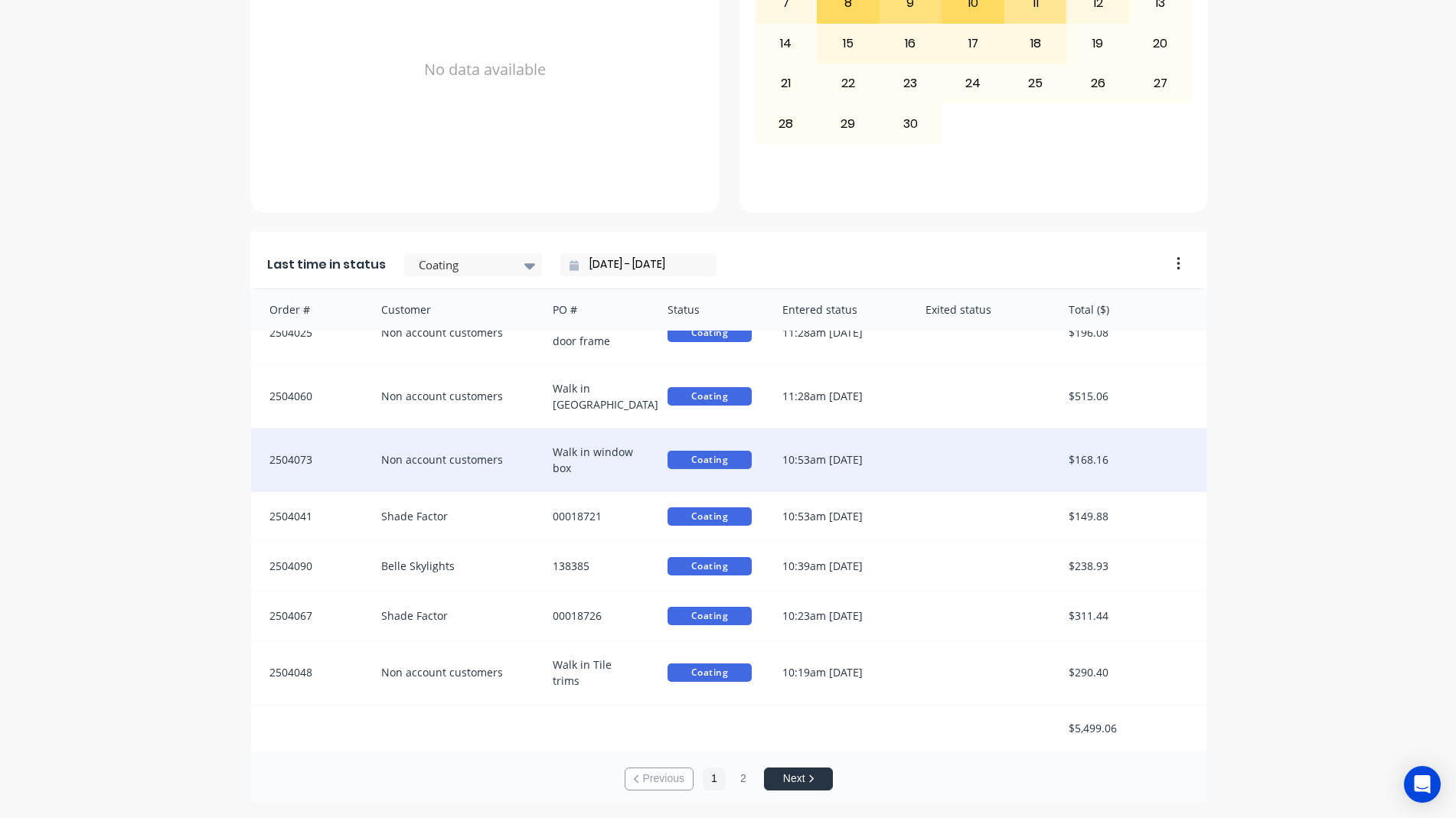
scroll to position [0, 0]
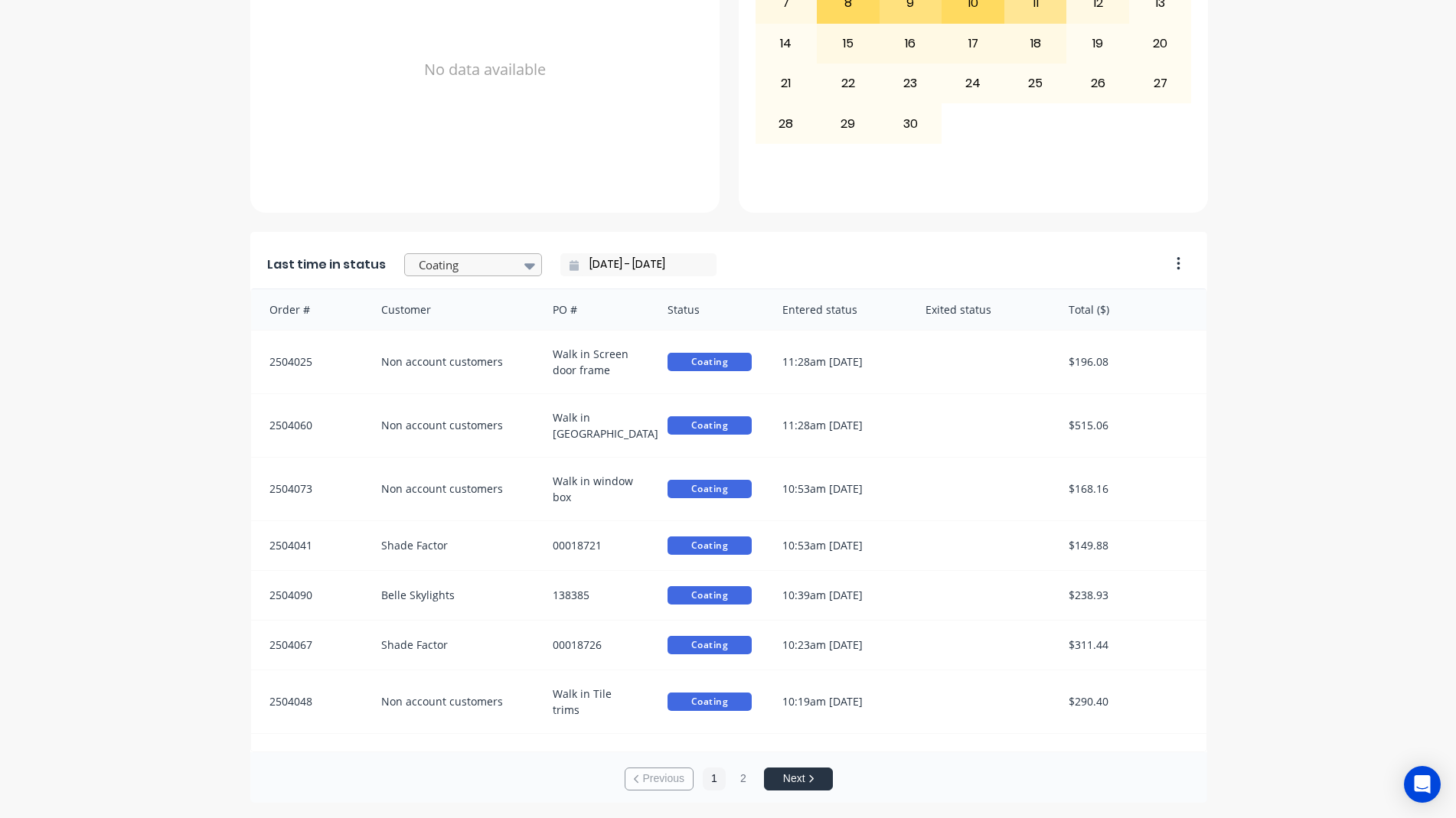
click at [456, 261] on div at bounding box center [466, 265] width 97 height 19
click at [468, 345] on div "Ready - Notify Customer" at bounding box center [472, 345] width 137 height 44
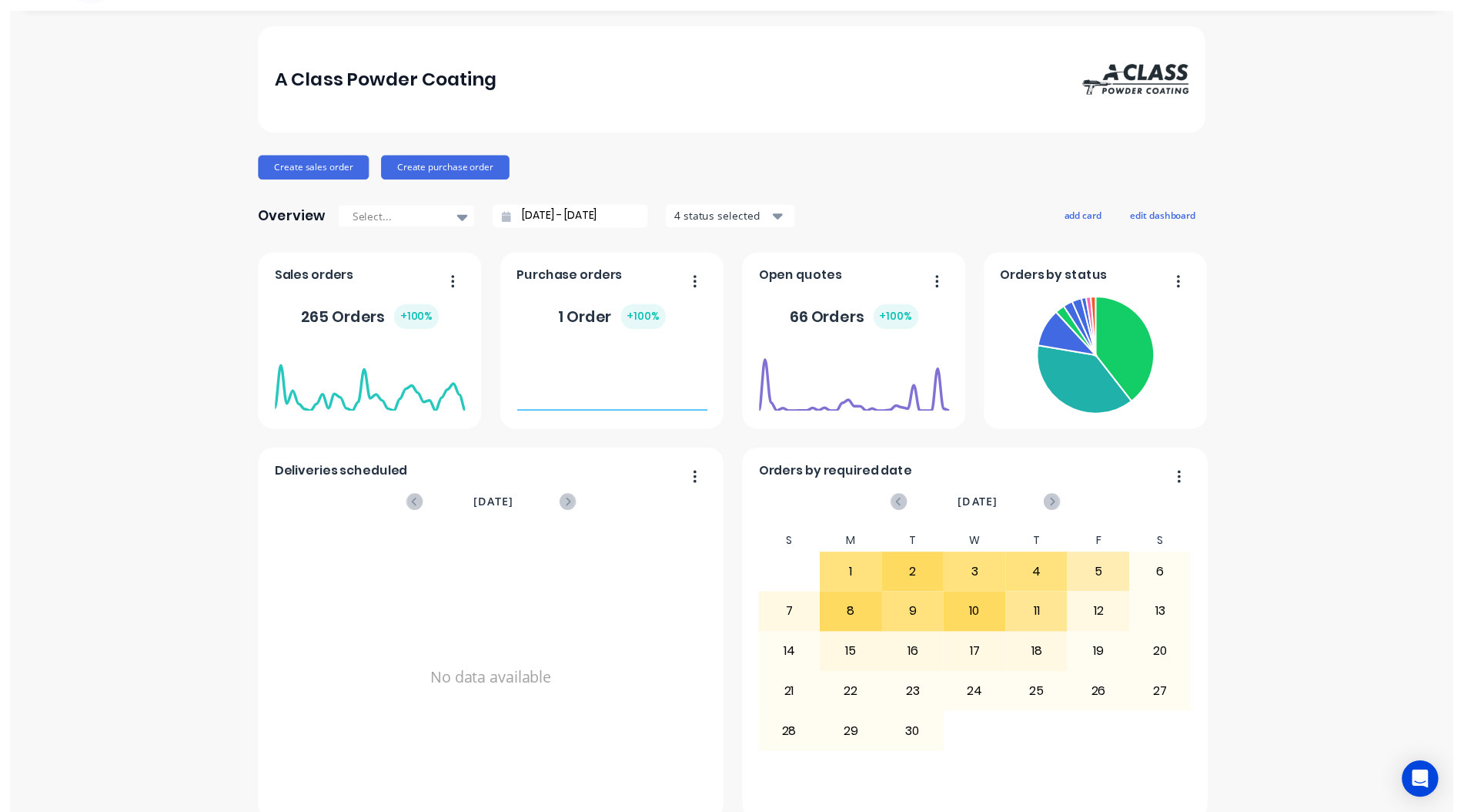
scroll to position [0, 0]
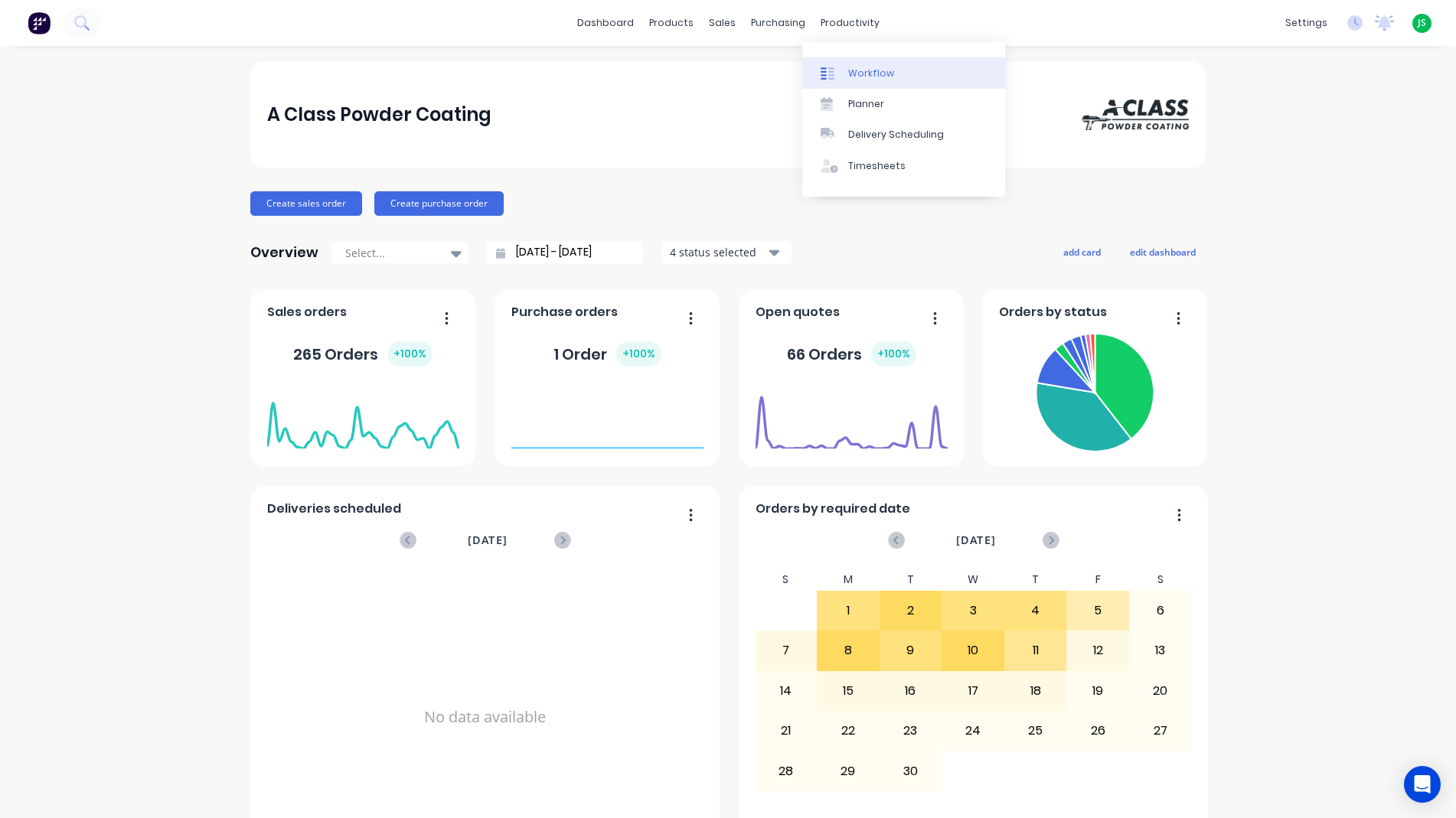
click at [832, 82] on link "Workflow" at bounding box center [903, 72] width 203 height 31
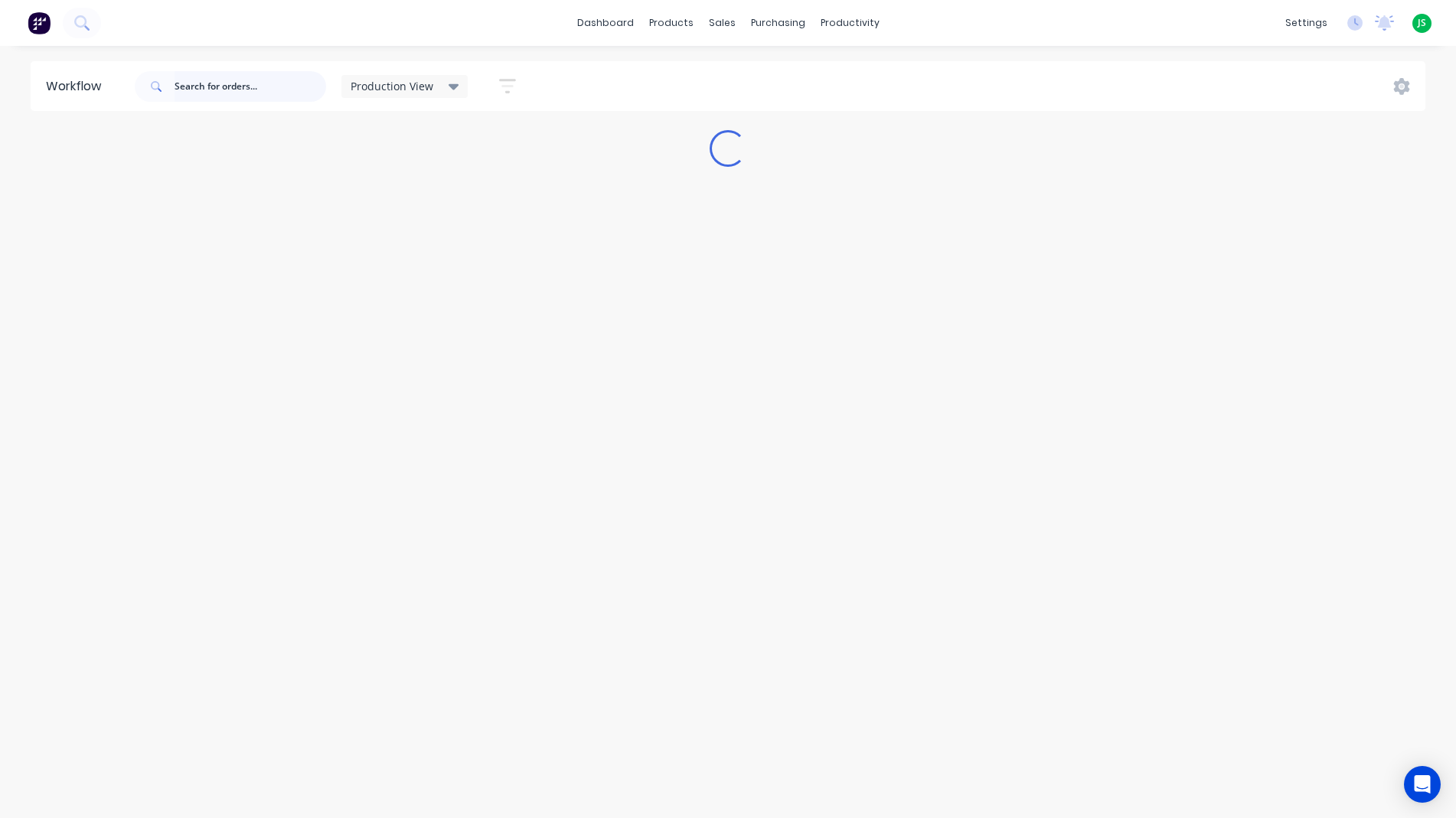
click at [247, 89] on input "text" at bounding box center [250, 86] width 151 height 31
type input "pots"
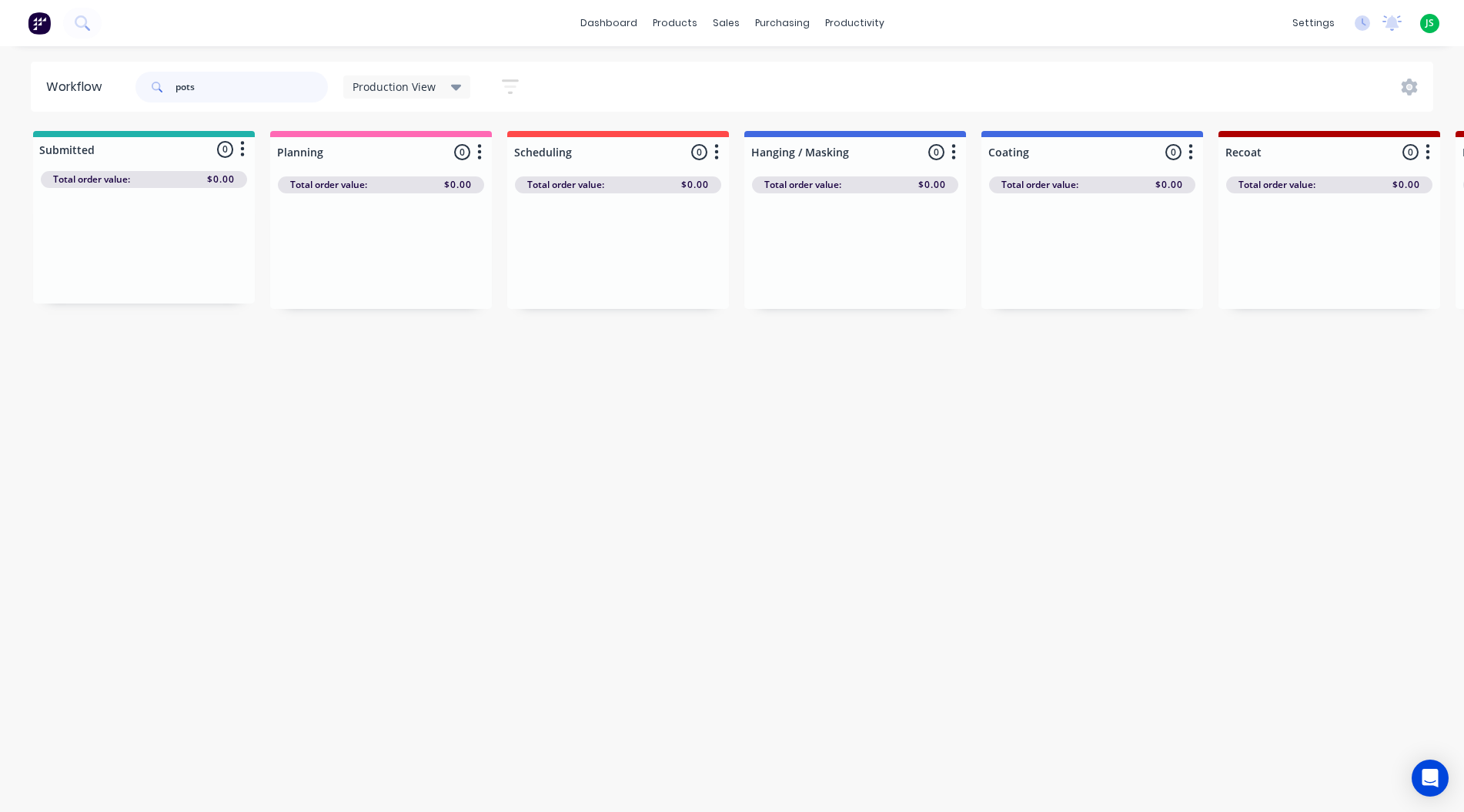
drag, startPoint x: 233, startPoint y: 97, endPoint x: 27, endPoint y: 97, distance: 206.0
click at [46, 100] on header "Workflow pots Production View Save new view None edit Production View (Default)…" at bounding box center [732, 86] width 1403 height 50
